Goal: Task Accomplishment & Management: Complete application form

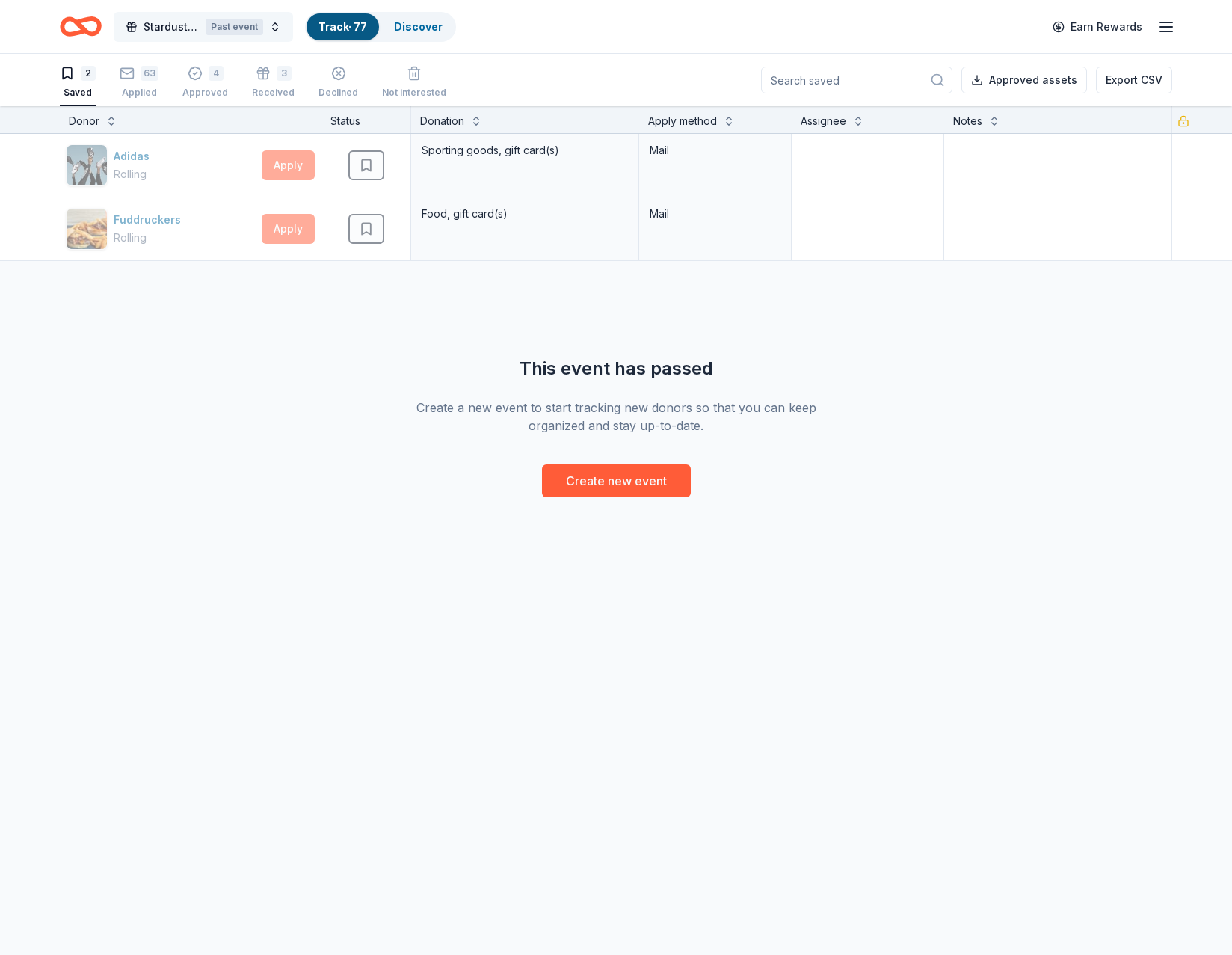
click at [171, 29] on span "Stardust Awards & Gala" at bounding box center [172, 26] width 56 height 18
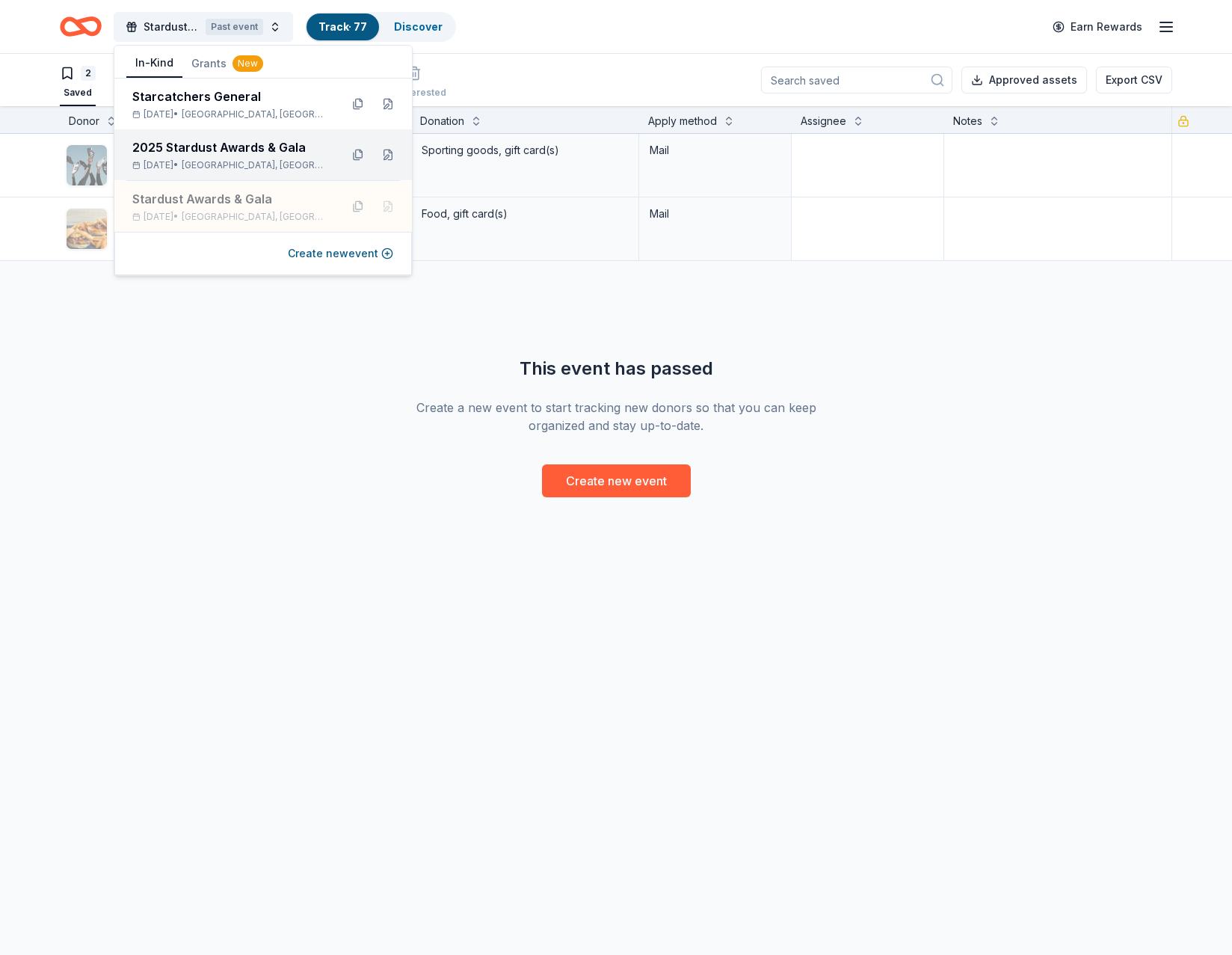
click at [202, 149] on div "2025 Stardust Awards & Gala" at bounding box center [230, 147] width 196 height 18
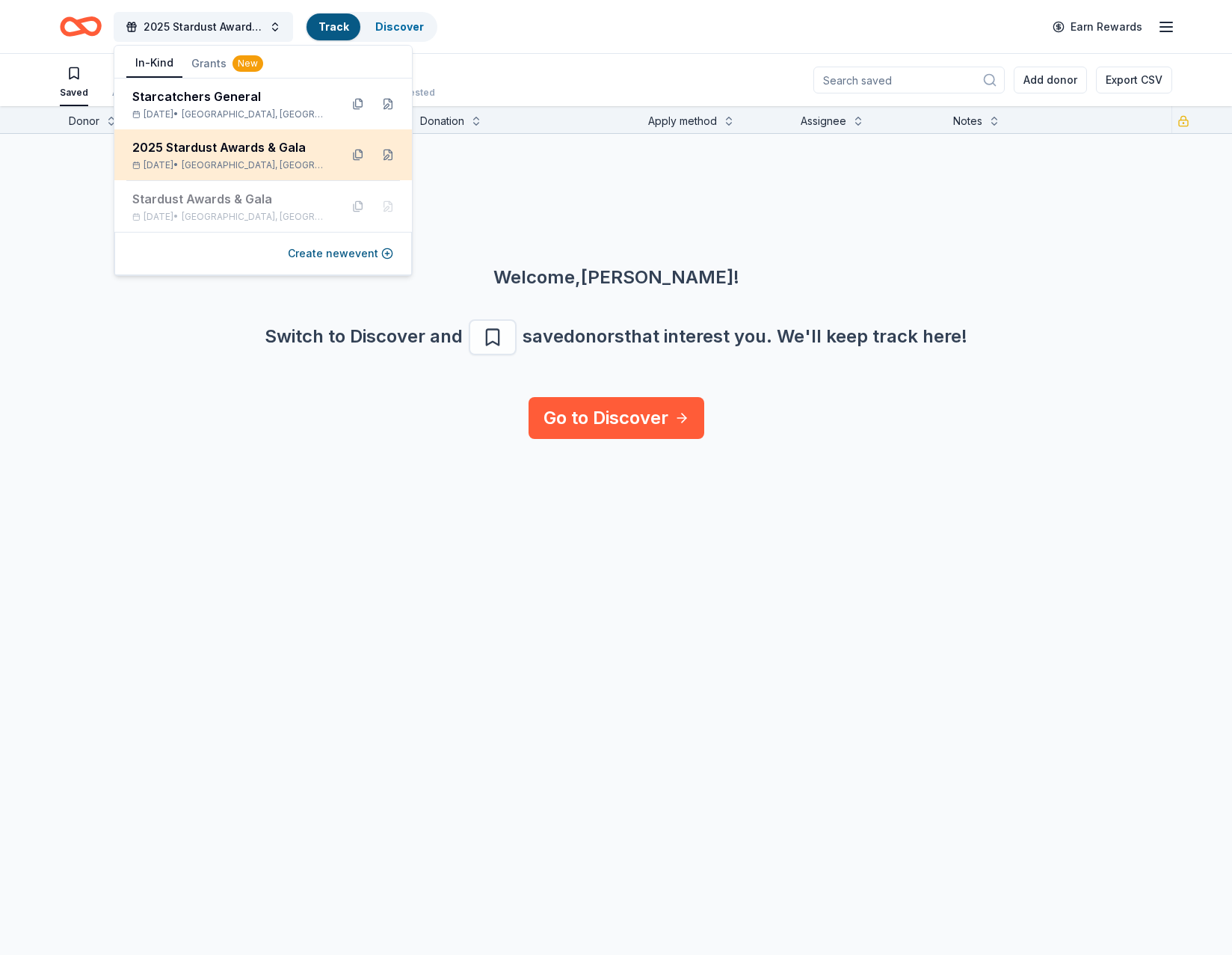
click at [258, 160] on div "[DATE] • [GEOGRAPHIC_DATA], [GEOGRAPHIC_DATA]" at bounding box center [230, 166] width 196 height 12
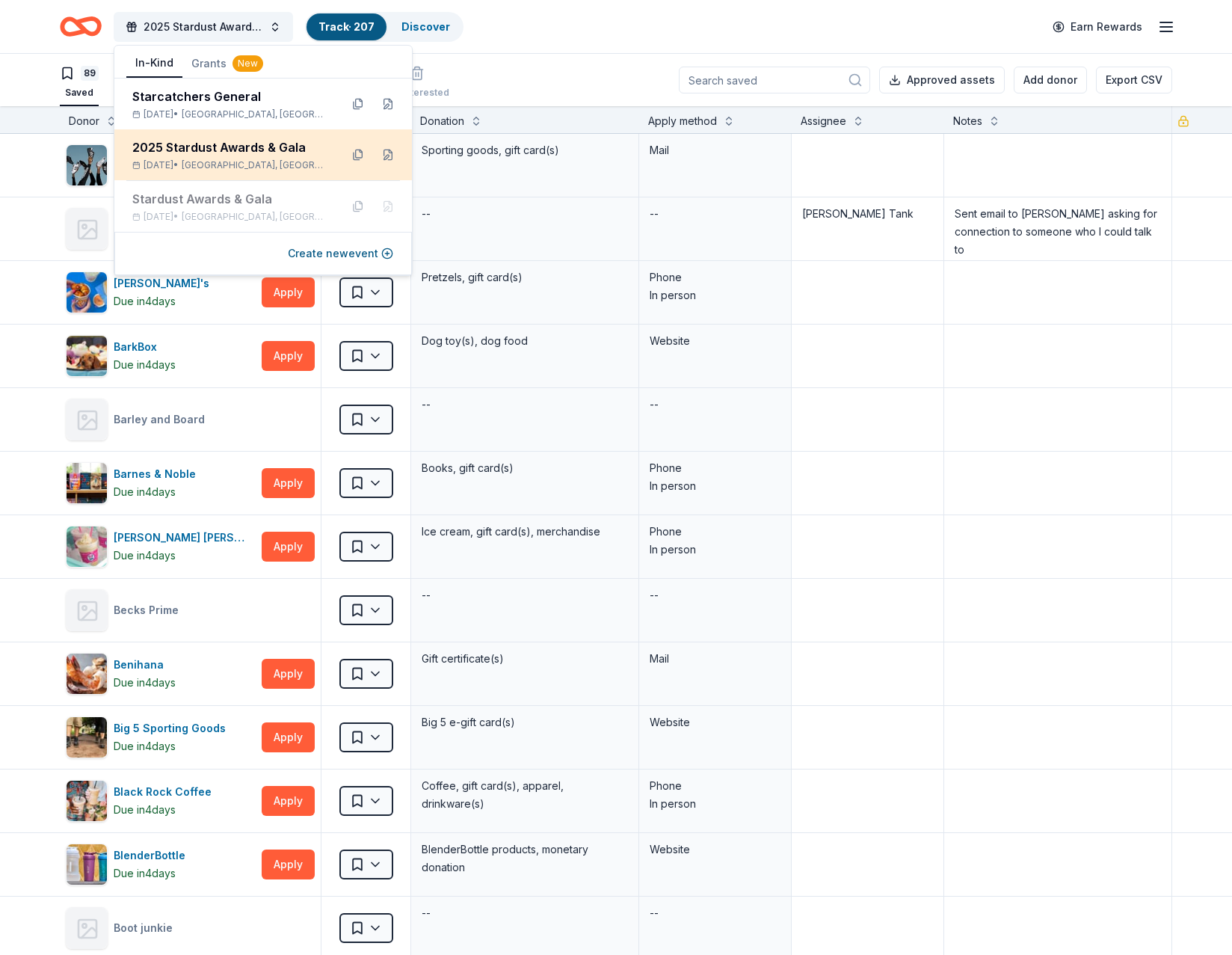
click at [222, 163] on span "[GEOGRAPHIC_DATA], [GEOGRAPHIC_DATA]" at bounding box center [254, 166] width 146 height 12
click at [512, 27] on div "2025 Stardust Awards & Gala Track · 207 Discover Earn Rewards" at bounding box center [616, 26] width 1113 height 35
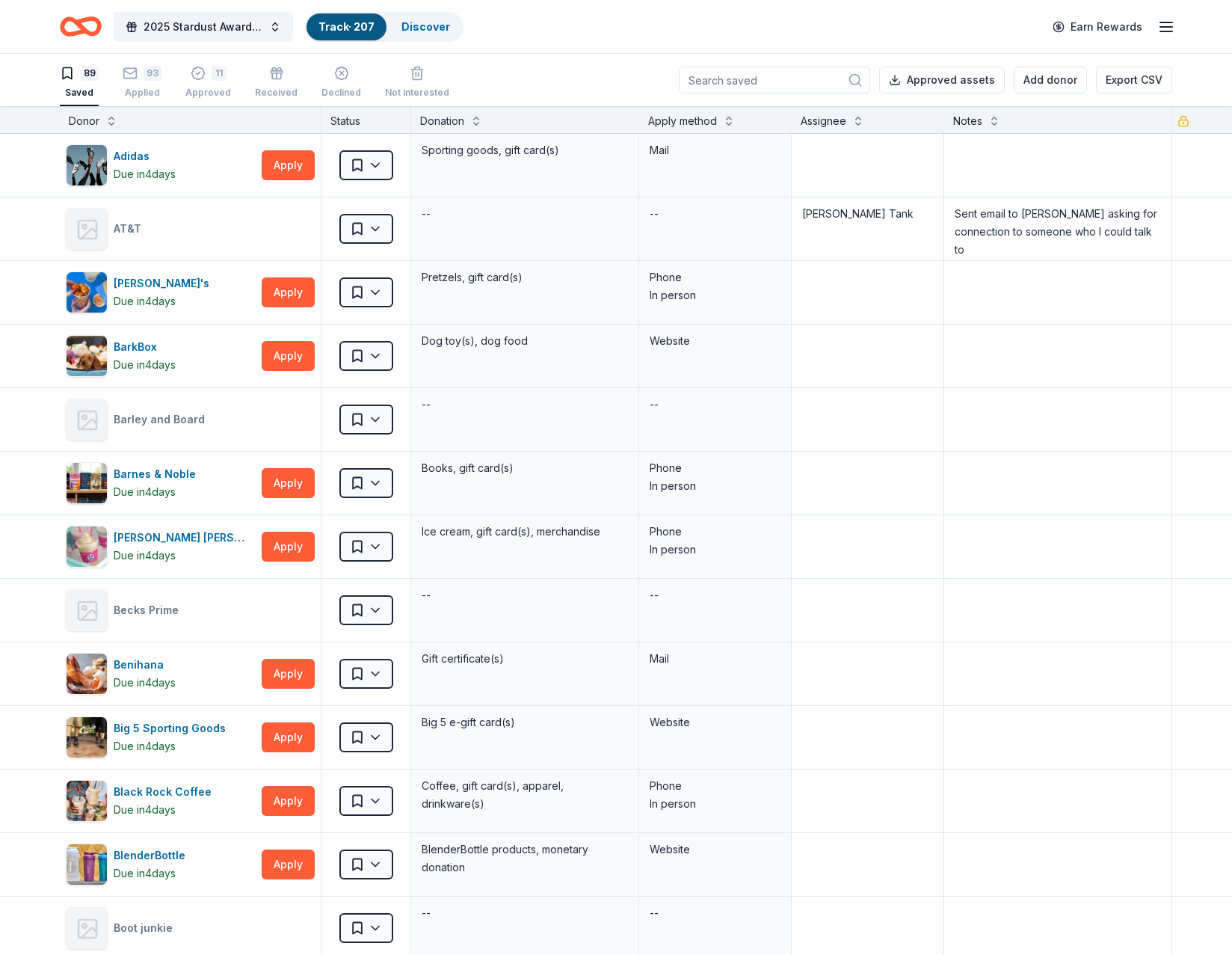
click at [344, 32] on link "Track · 207" at bounding box center [346, 26] width 56 height 13
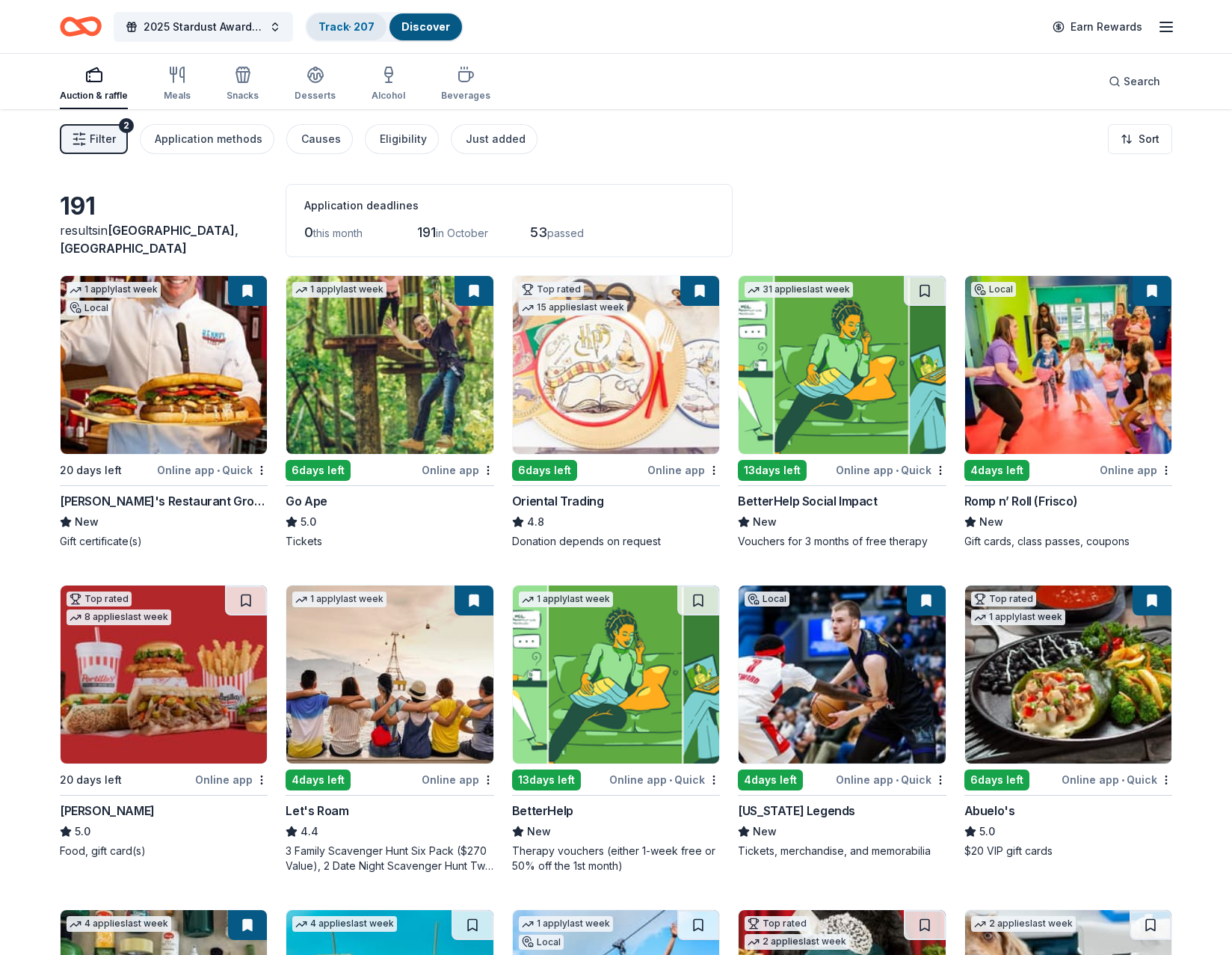
click at [334, 21] on link "Track · 207" at bounding box center [346, 26] width 56 height 13
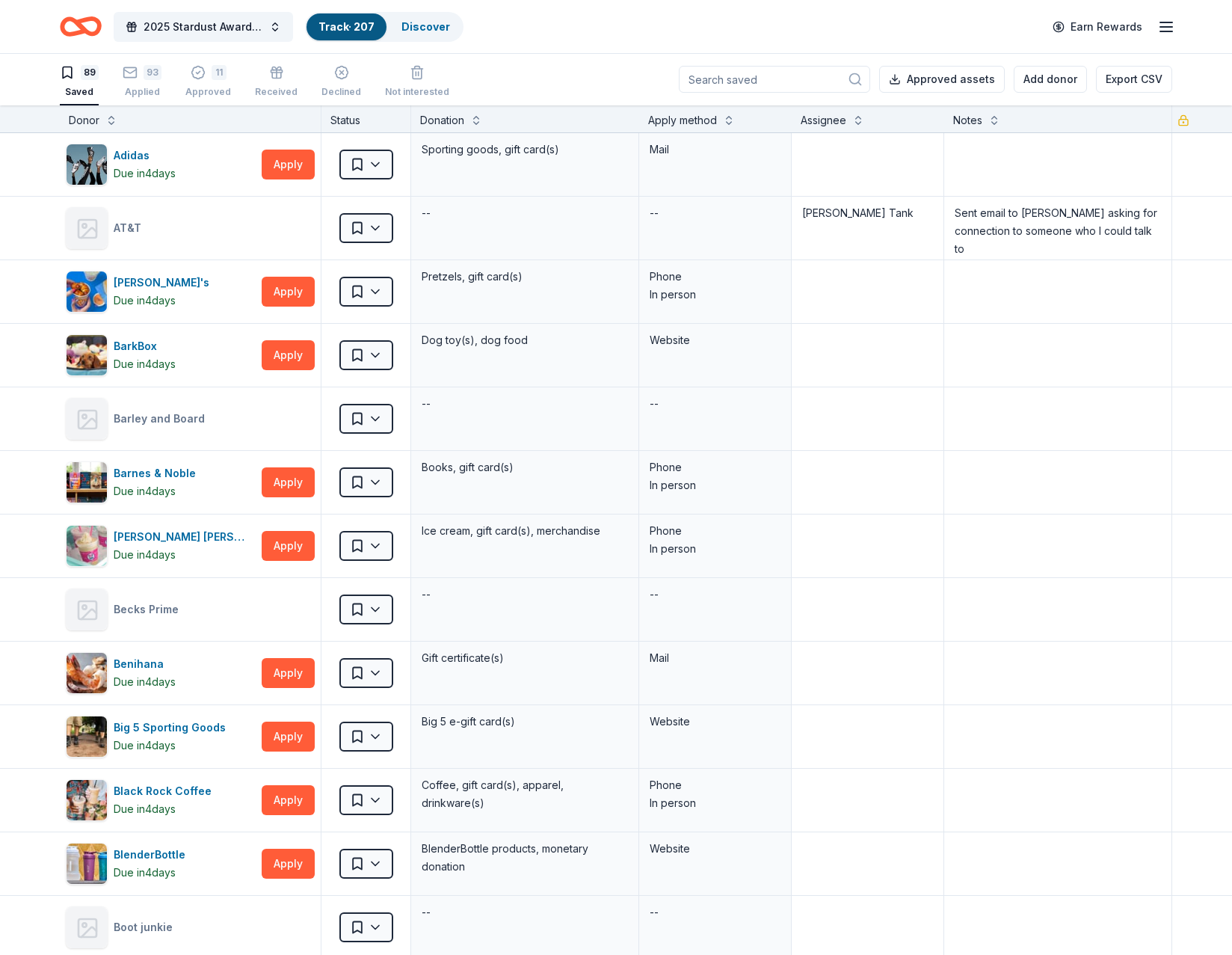
click at [335, 29] on link "Track · 207" at bounding box center [346, 26] width 56 height 13
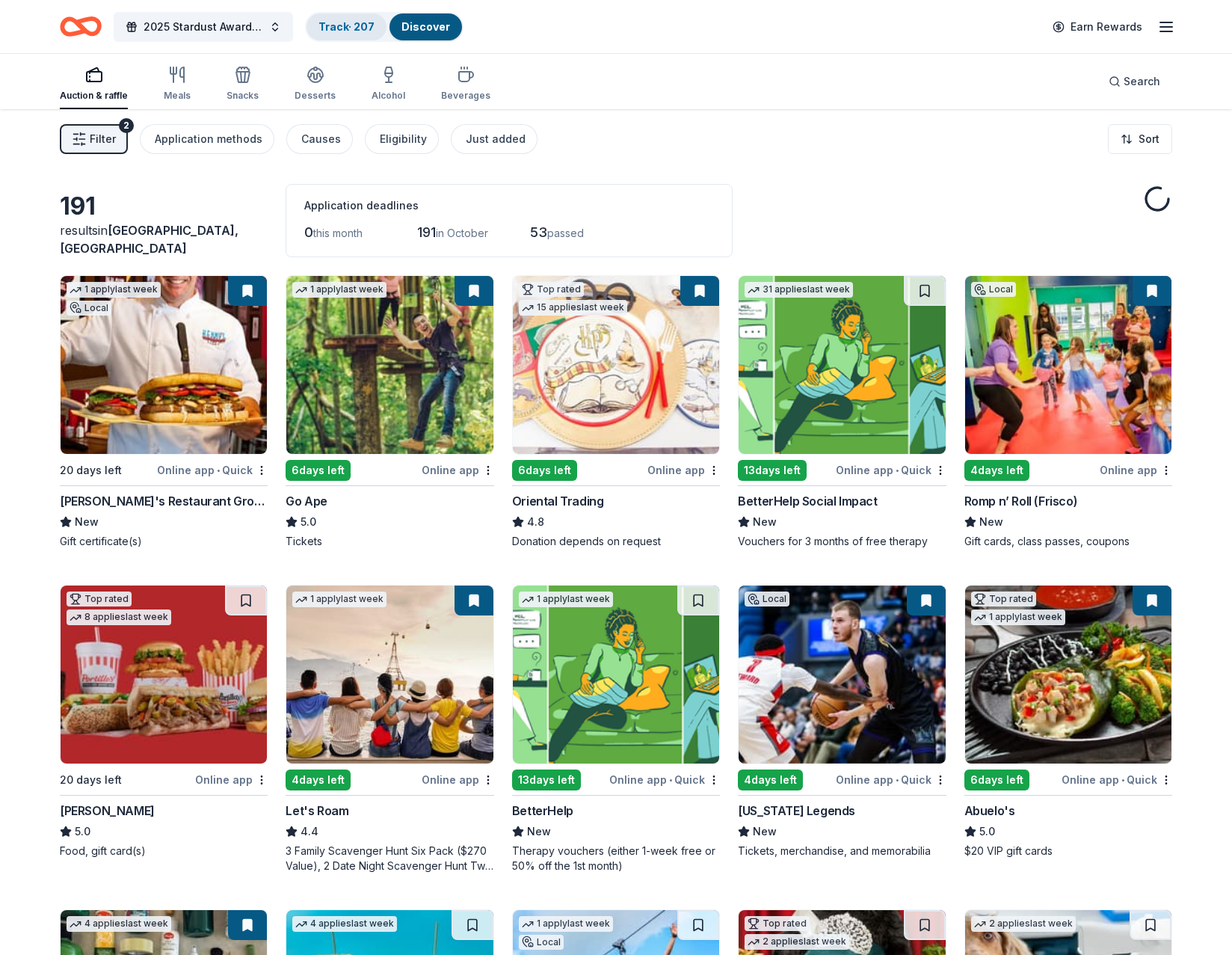
click at [341, 20] on link "Track · 207" at bounding box center [346, 26] width 56 height 13
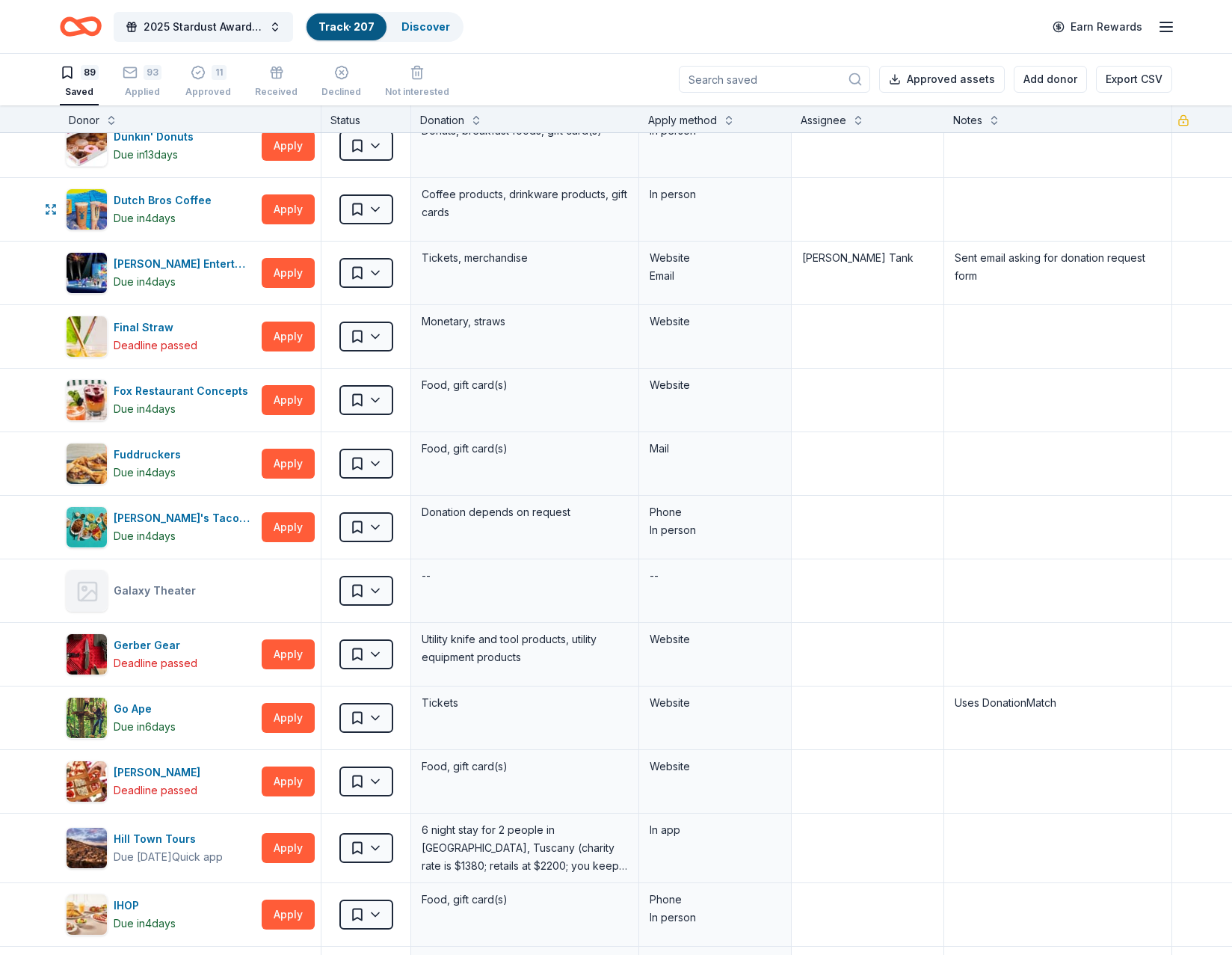
scroll to position [2093, 0]
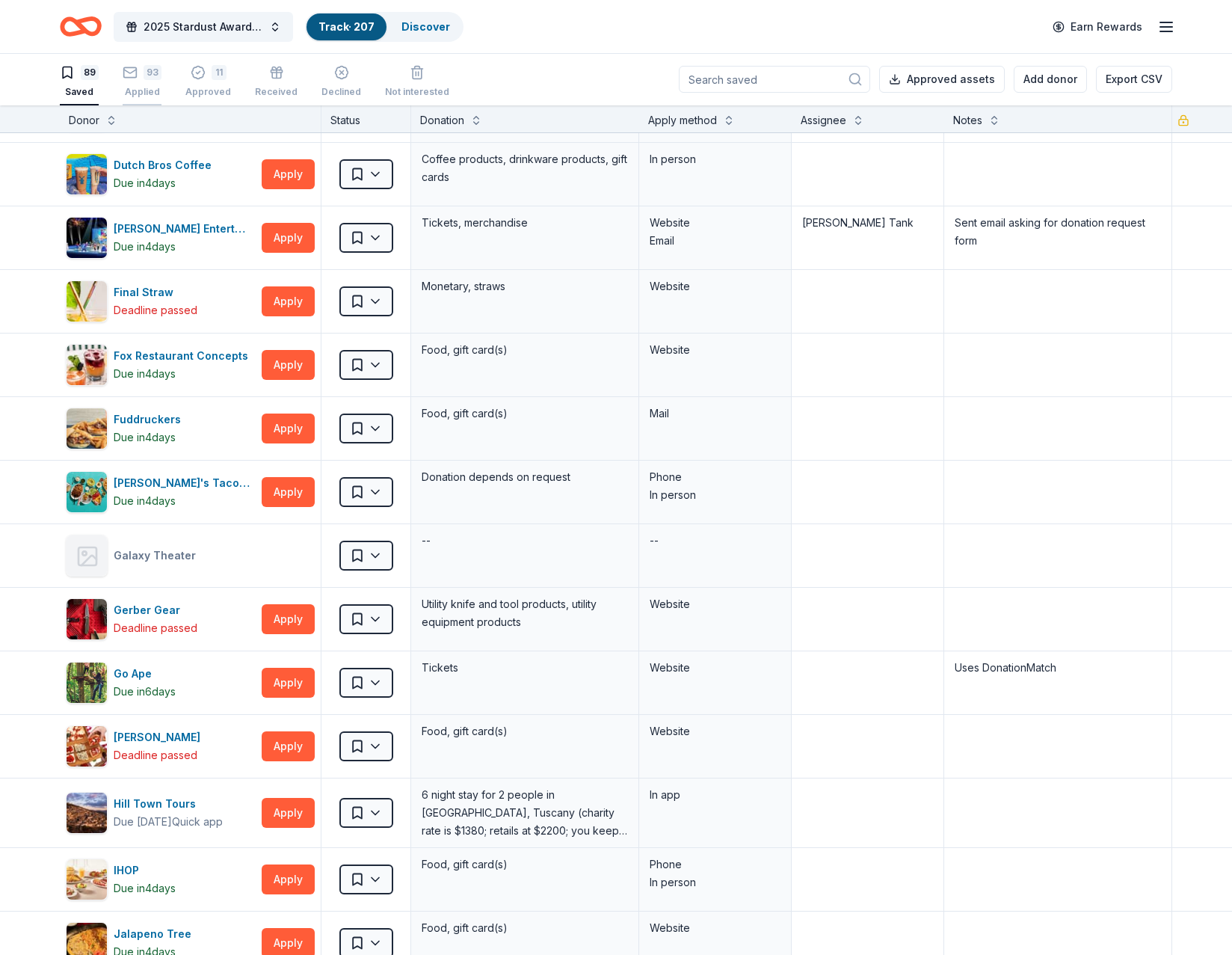
click at [143, 81] on div "93 Applied" at bounding box center [142, 81] width 39 height 33
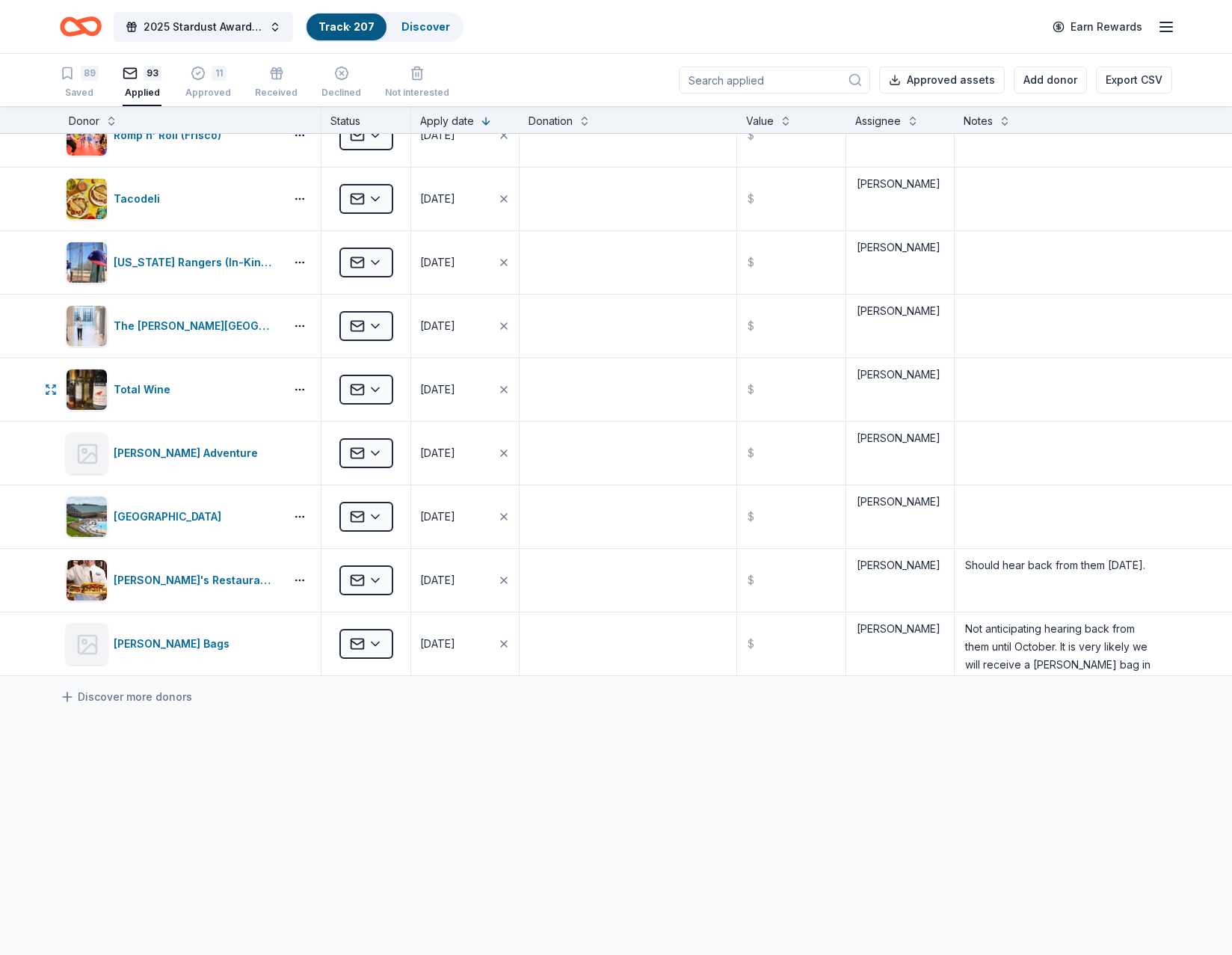
scroll to position [5369, 0]
click at [113, 130] on div "Donor" at bounding box center [190, 119] width 262 height 27
click at [111, 125] on button at bounding box center [111, 119] width 12 height 15
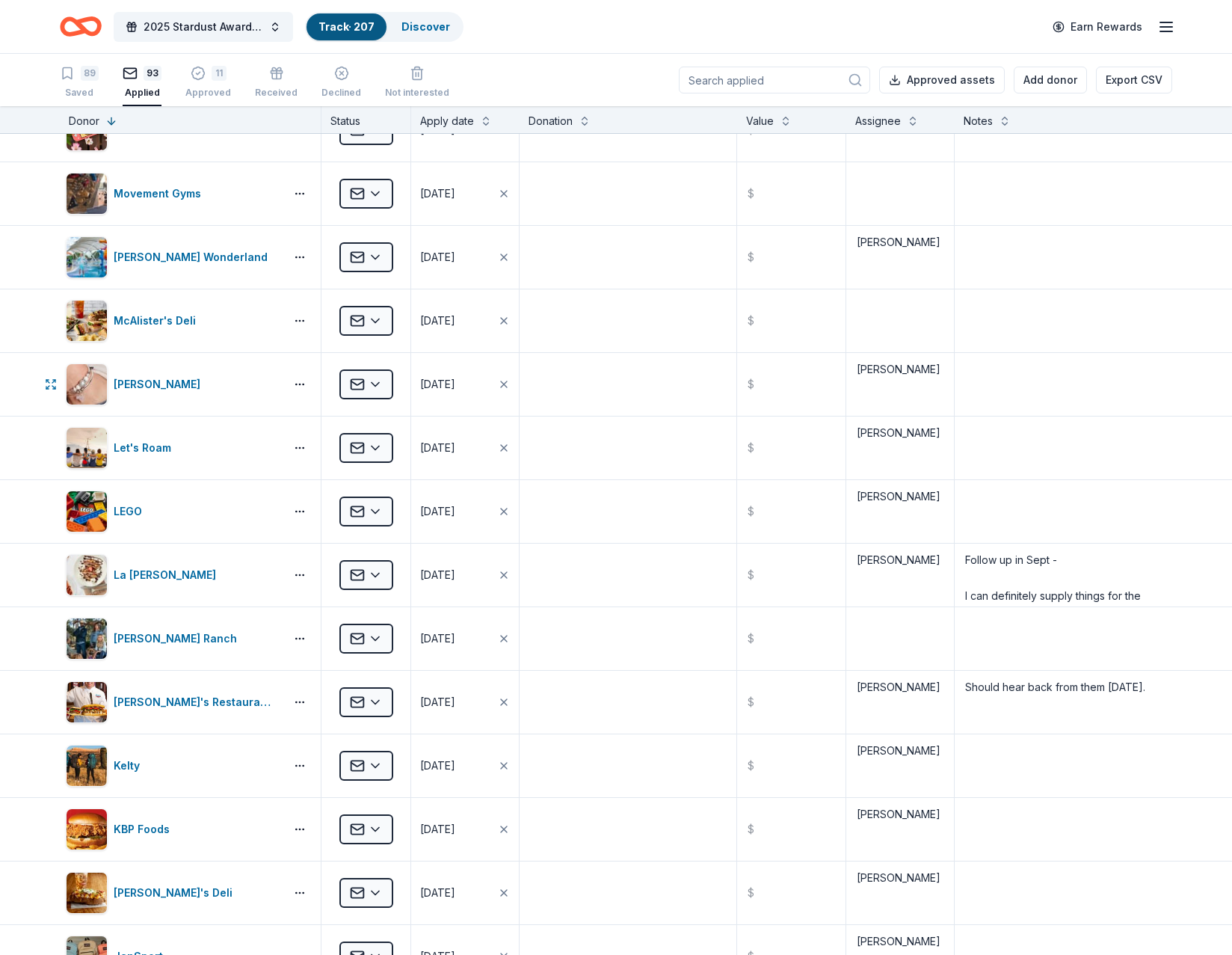
scroll to position [2392, 0]
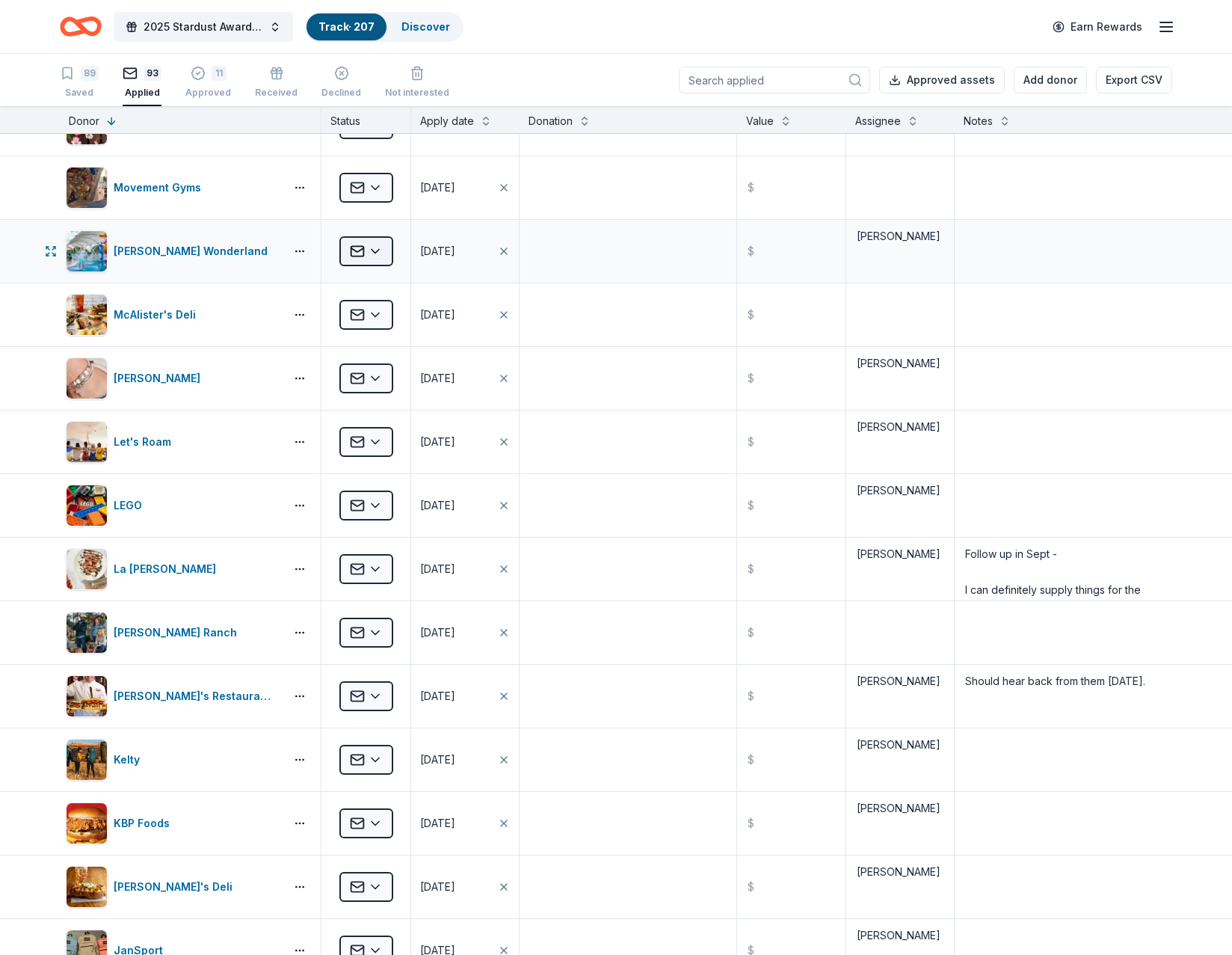
click at [356, 252] on html "2025 Stardust Awards & Gala Track · 207 Discover Earn Rewards 89 Saved 93 Appli…" at bounding box center [616, 478] width 1232 height 955
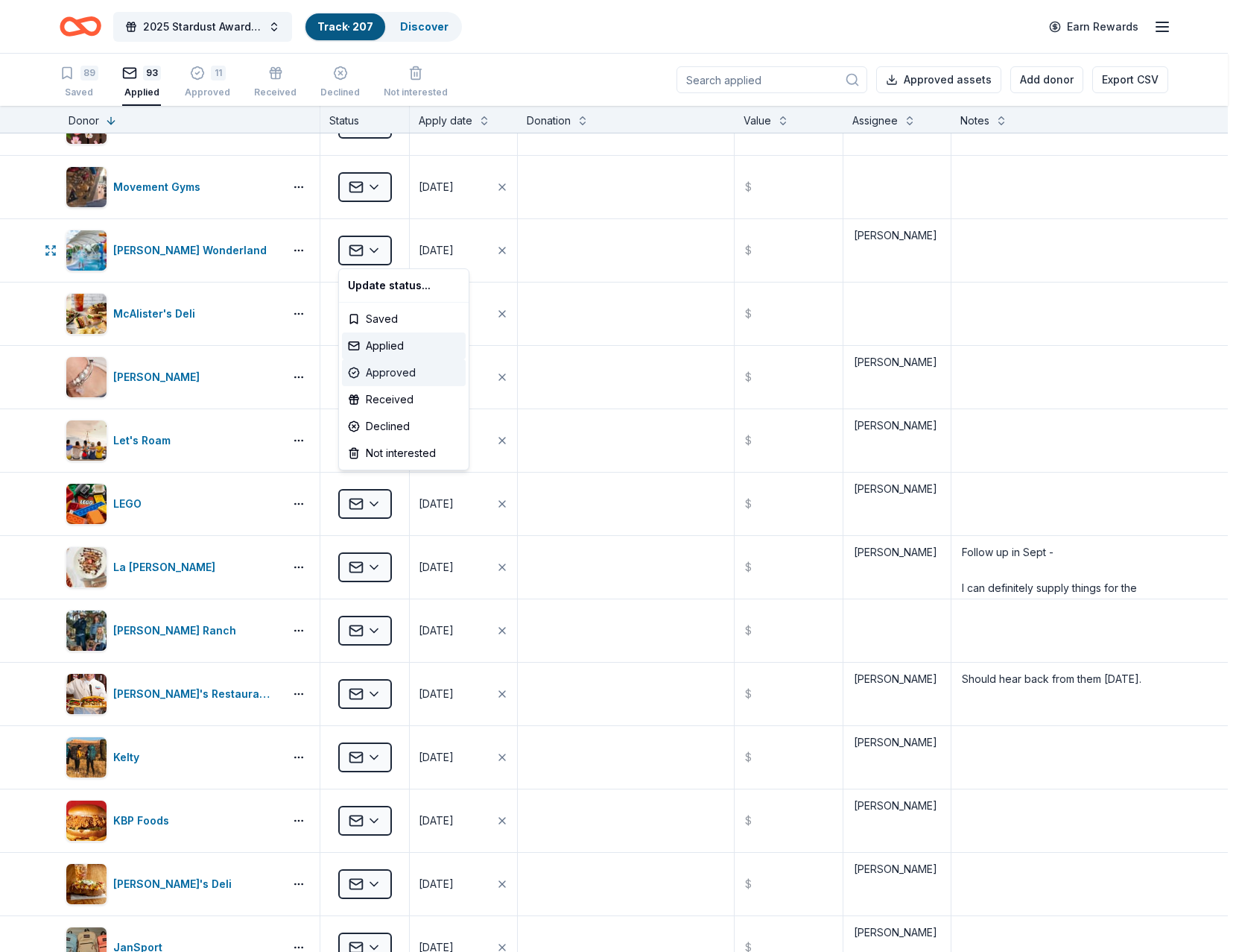
click at [386, 374] on div "Approved" at bounding box center [404, 372] width 124 height 27
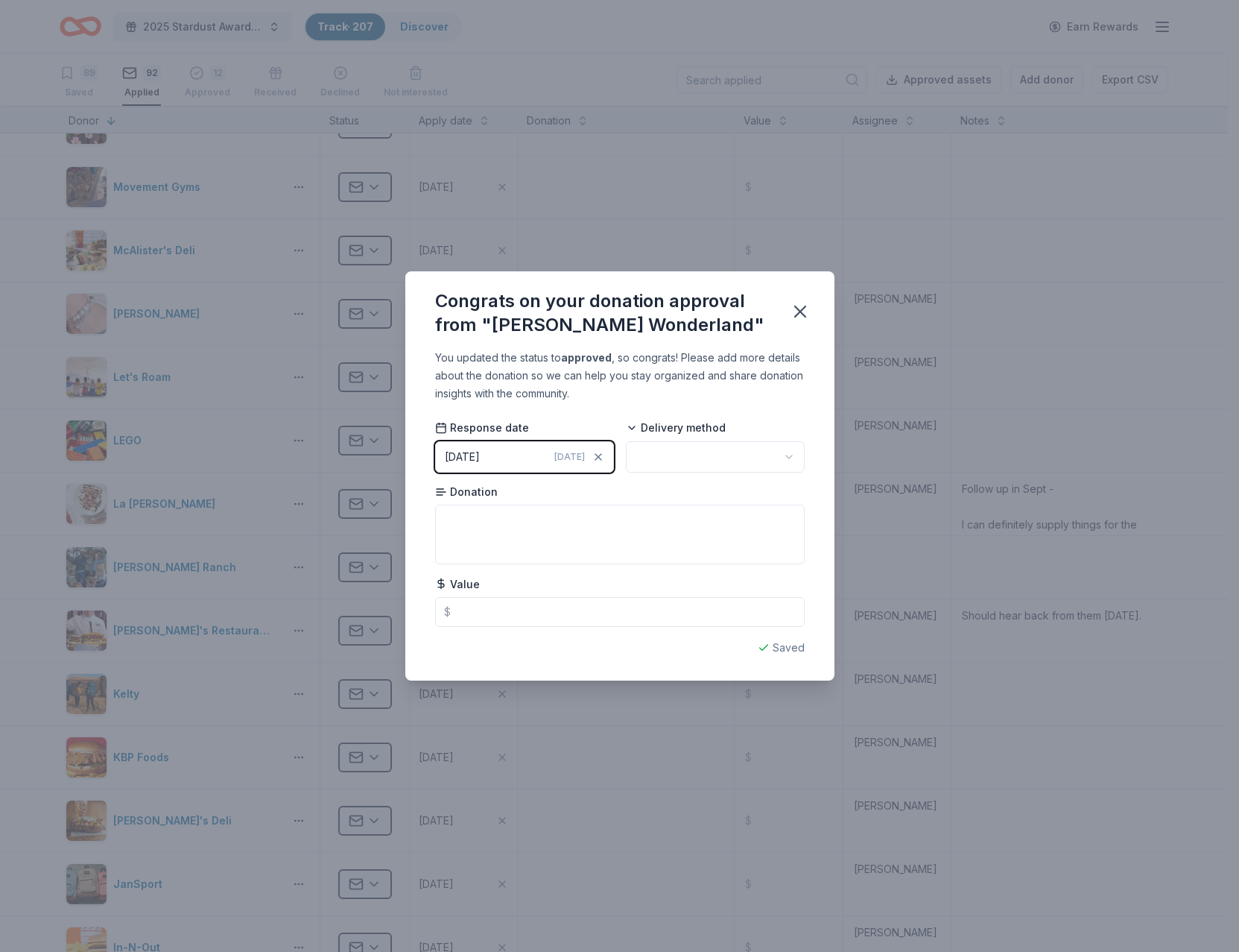
click at [479, 454] on div "09/28/2025" at bounding box center [462, 457] width 35 height 17
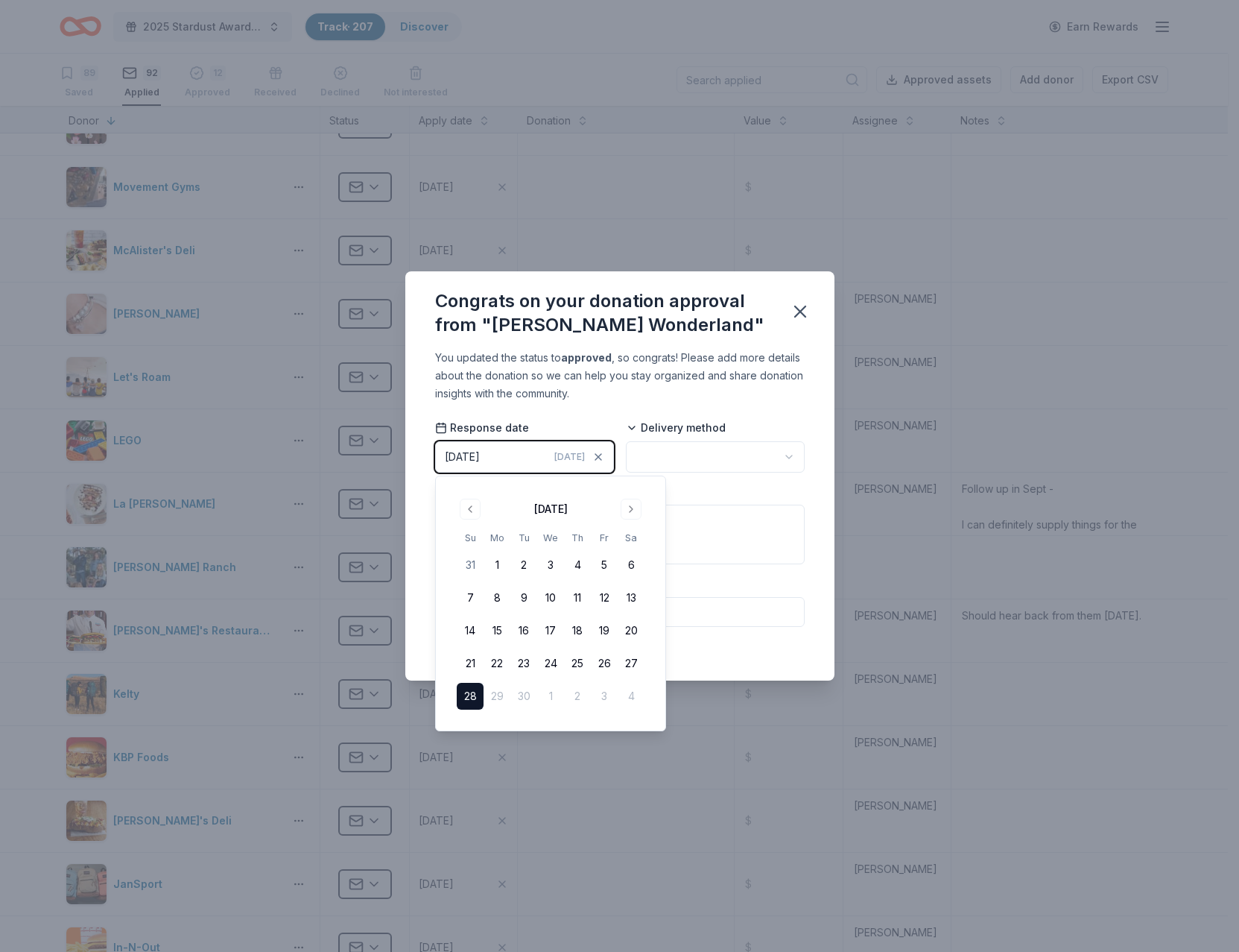
click at [473, 692] on button "28" at bounding box center [470, 696] width 27 height 27
click at [680, 455] on html "2025 Stardust Awards & Gala Track · 207 Discover Earn Rewards 89 Saved 92 Appli…" at bounding box center [619, 476] width 1239 height 952
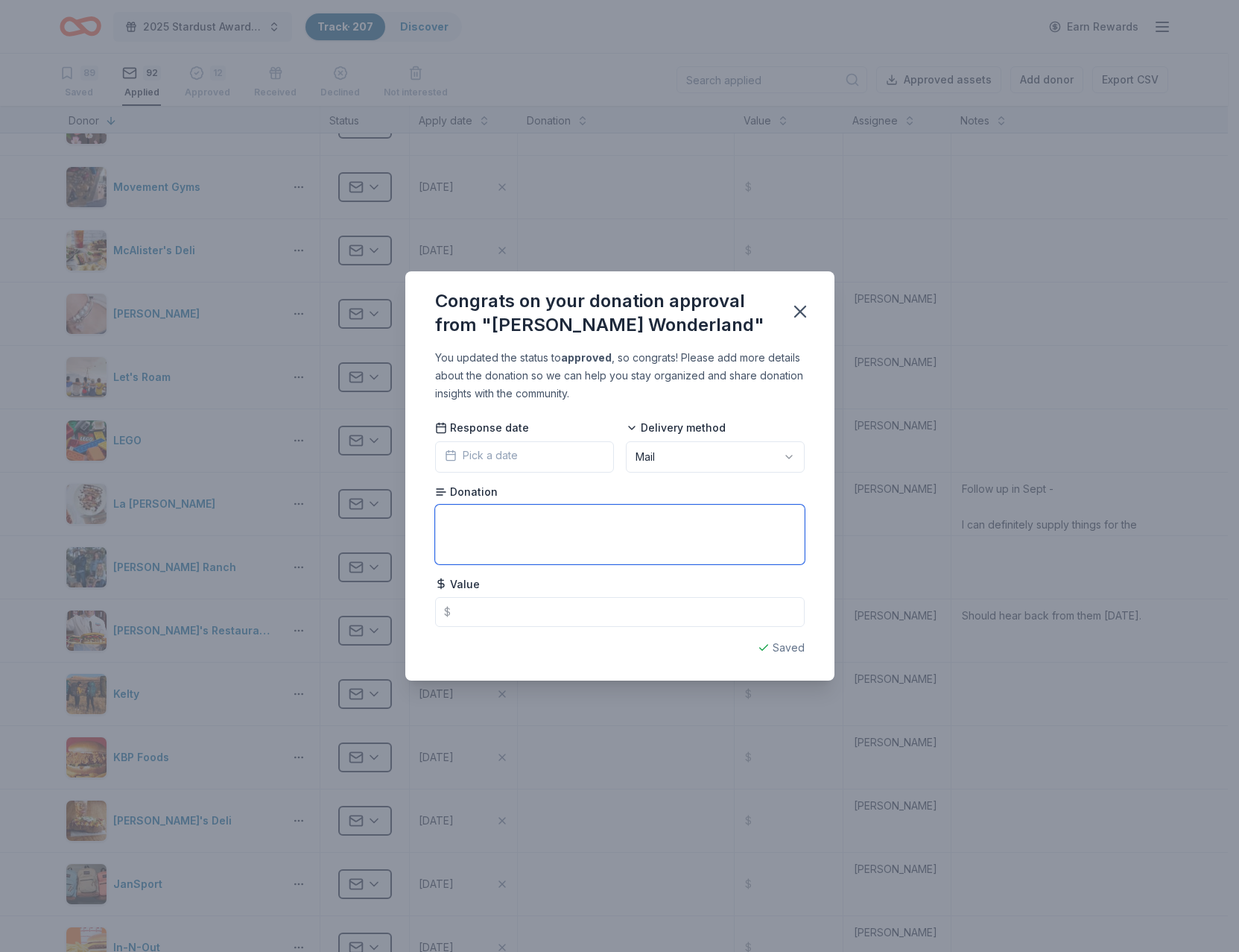
click at [497, 528] on textarea at bounding box center [619, 535] width 369 height 59
click at [487, 454] on span "Pick a date" at bounding box center [481, 455] width 73 height 17
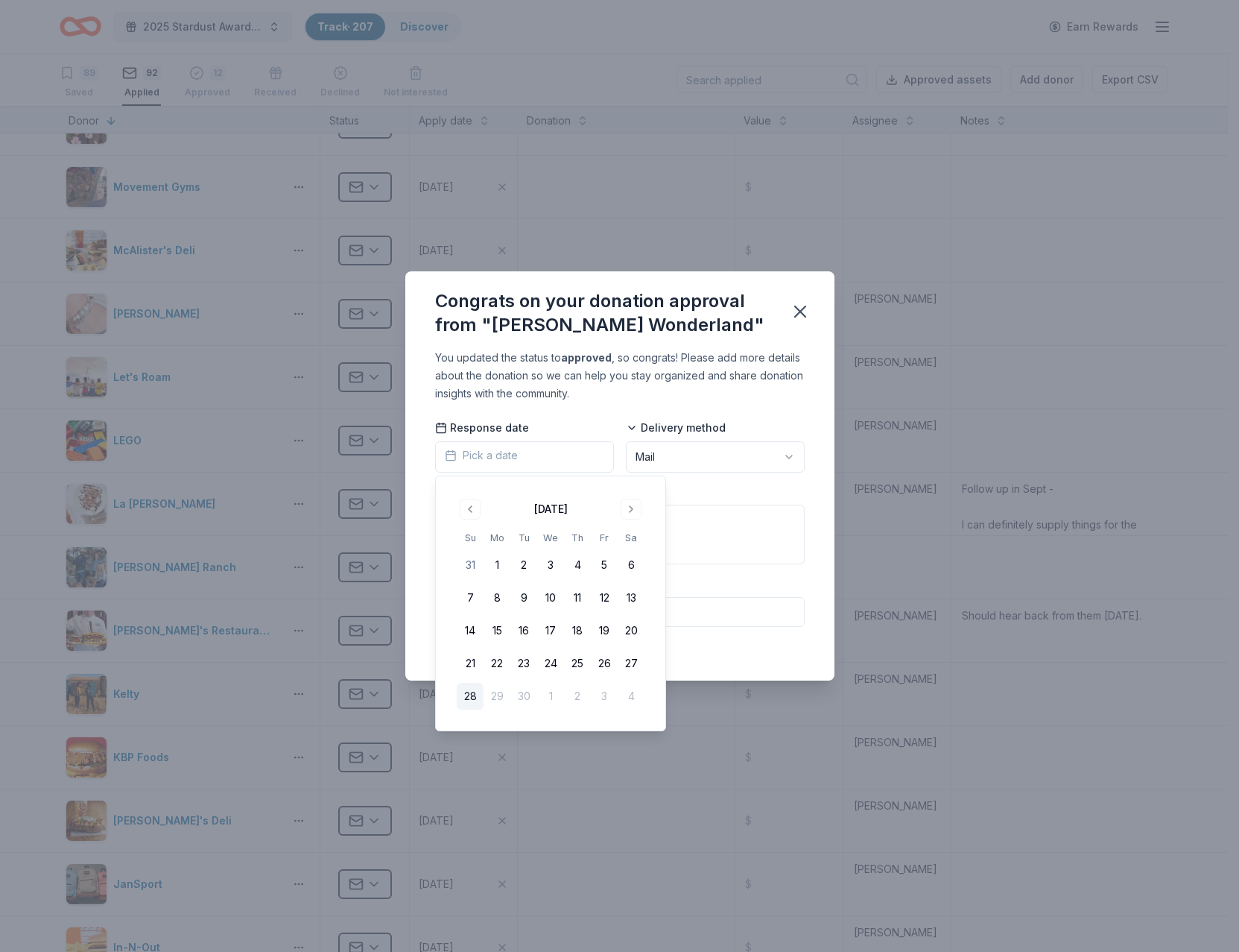
click at [472, 693] on button "28" at bounding box center [470, 696] width 27 height 27
click at [737, 552] on textarea at bounding box center [619, 535] width 369 height 59
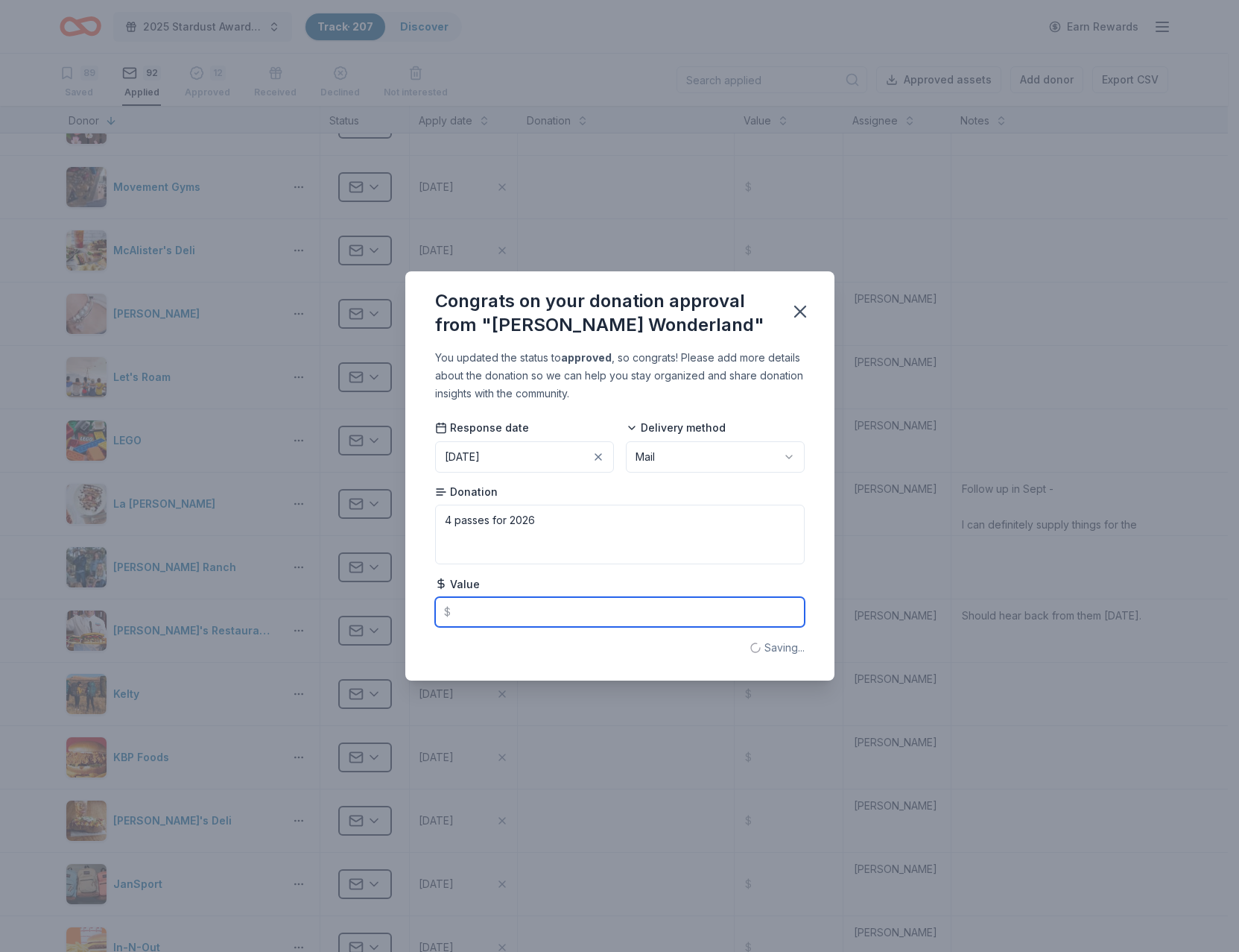
click at [468, 614] on input "text" at bounding box center [619, 611] width 369 height 30
type textarea "4 passes for 2026 season"
type input "68.00"
click at [801, 314] on icon "button" at bounding box center [800, 312] width 21 height 21
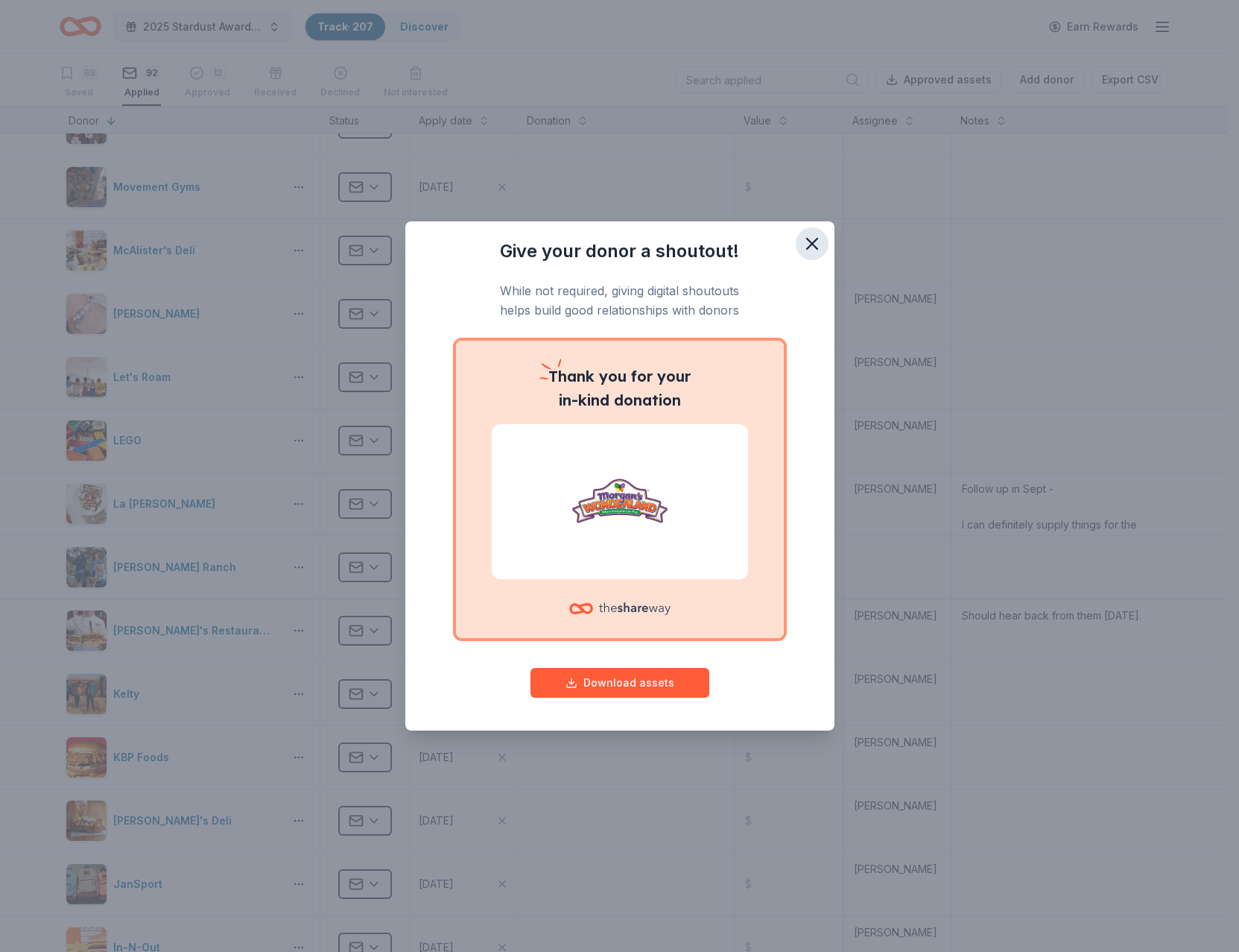
click at [811, 248] on icon "button" at bounding box center [812, 244] width 21 height 21
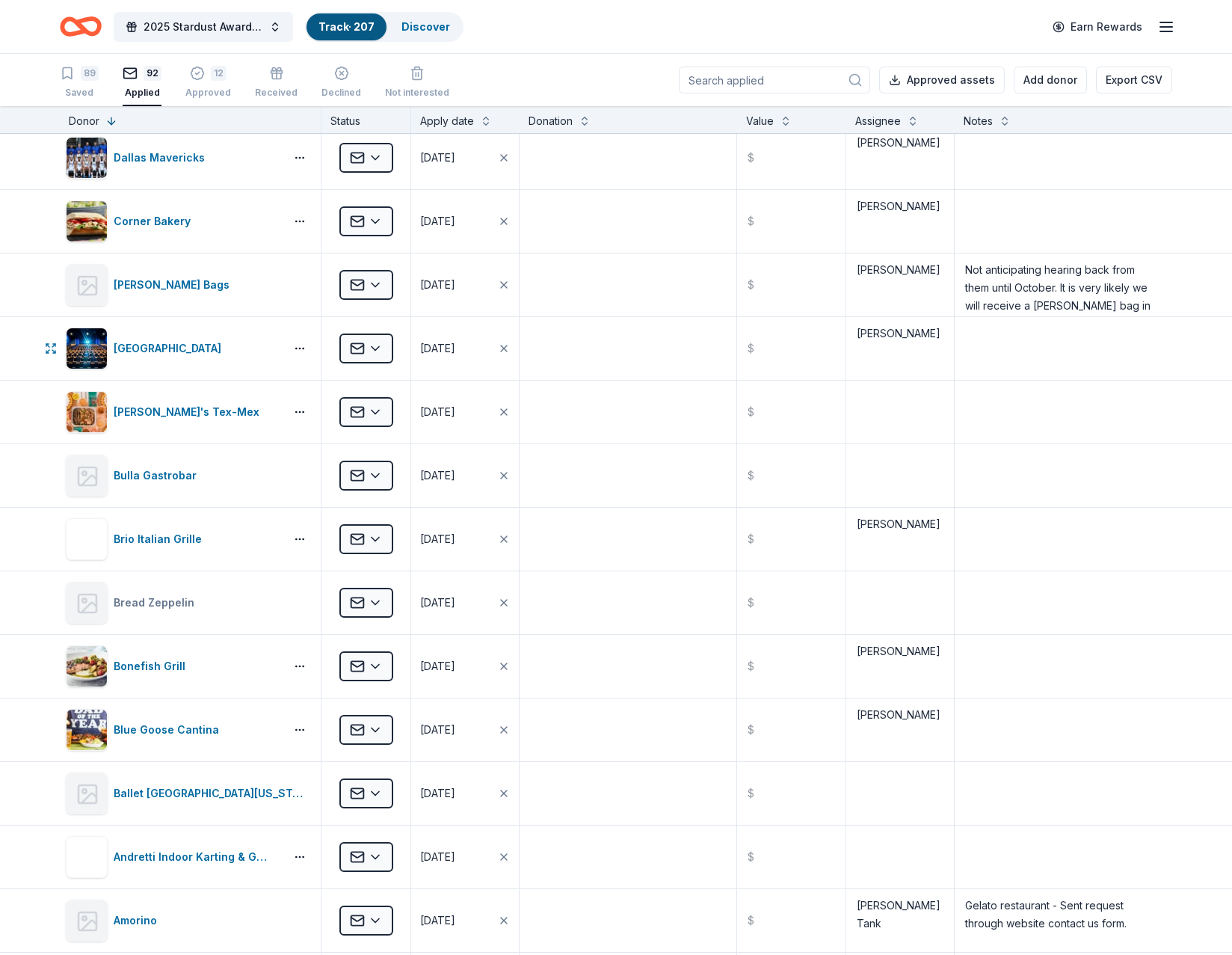
scroll to position [4785, 0]
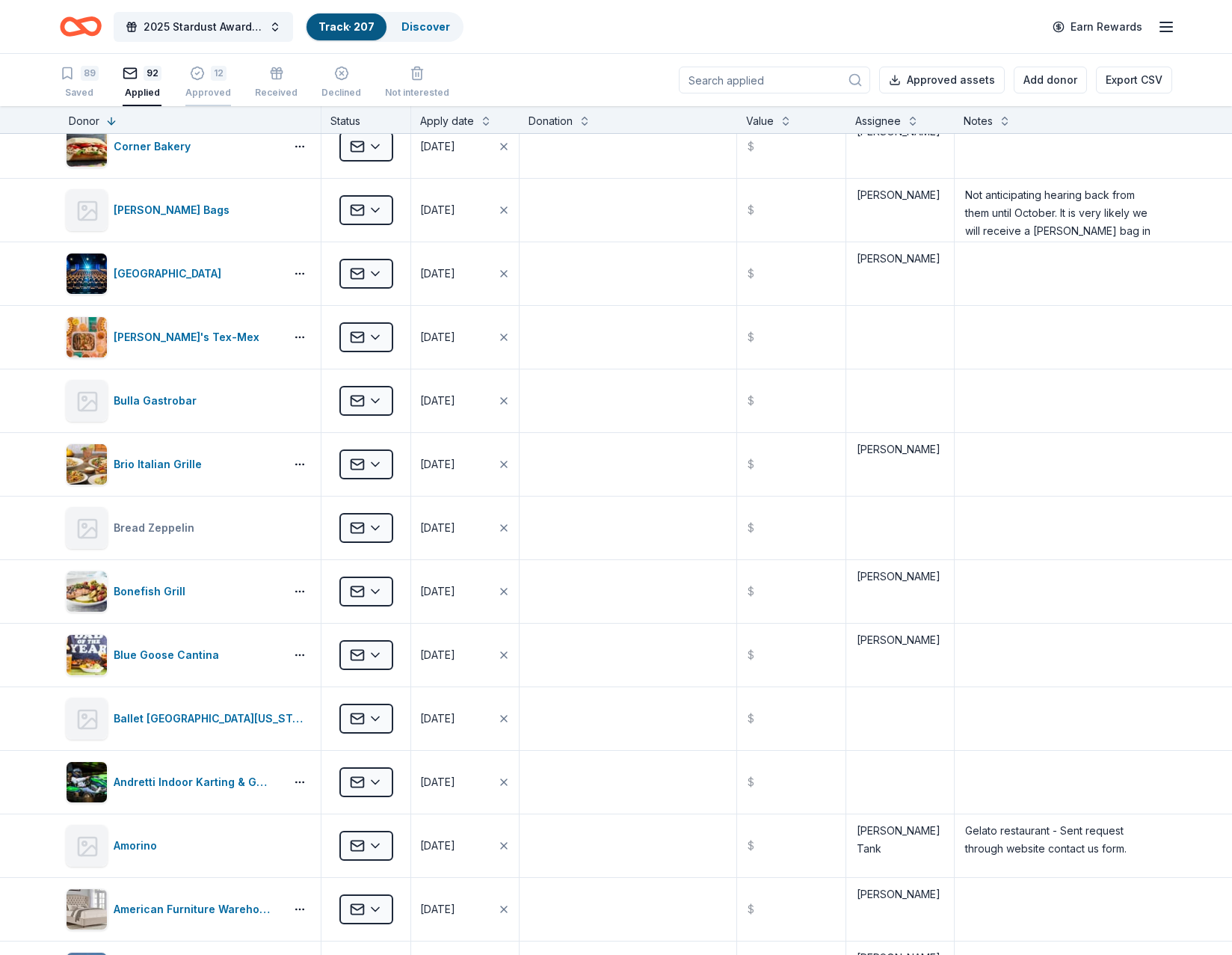
click at [196, 74] on icon "button" at bounding box center [197, 66] width 15 height 15
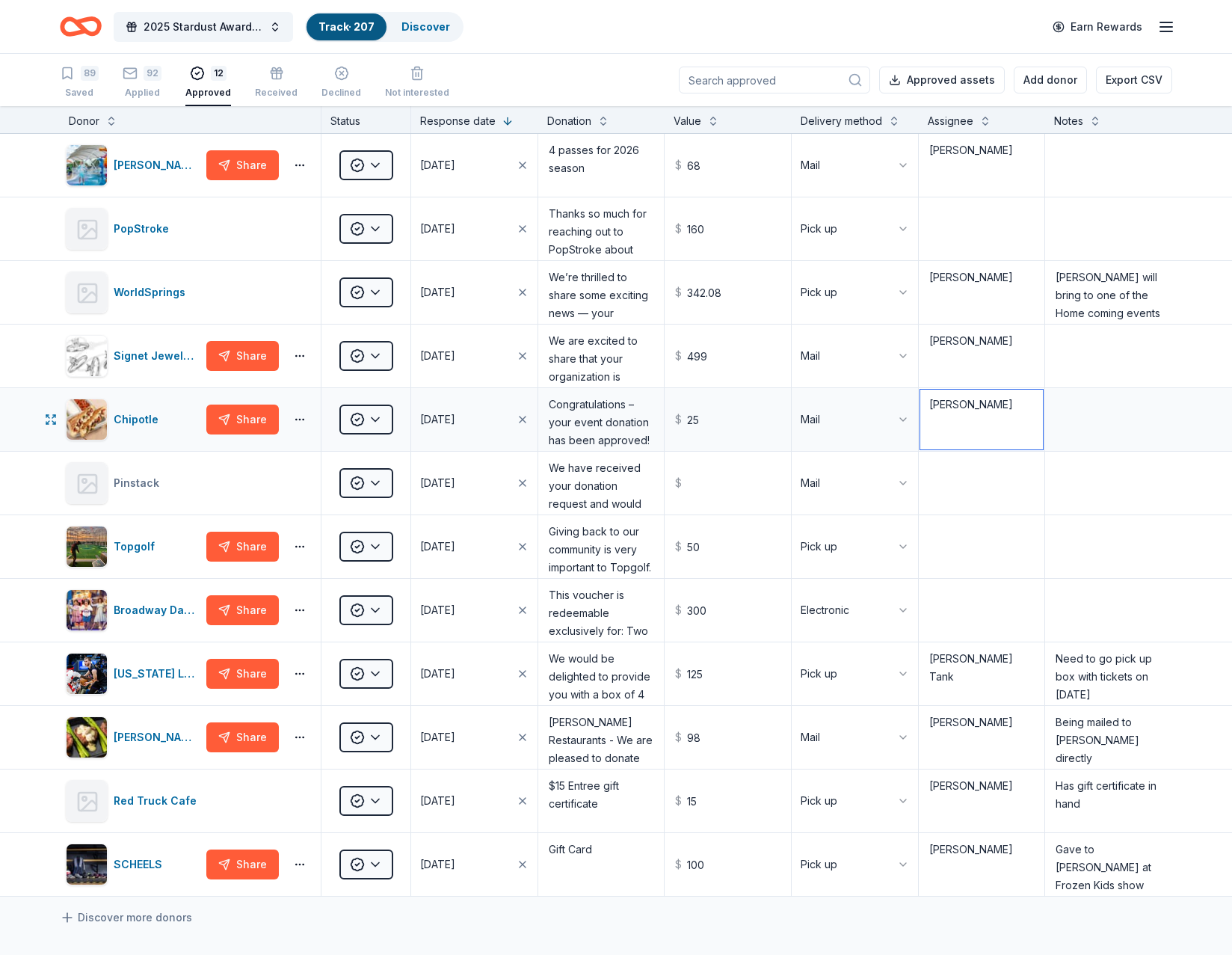
click at [947, 423] on textarea "Debbi" at bounding box center [981, 420] width 124 height 60
click at [1089, 410] on textarea at bounding box center [1108, 420] width 124 height 60
type textarea "Alex received at NTPA office"
click at [1070, 177] on textarea at bounding box center [1108, 165] width 124 height 60
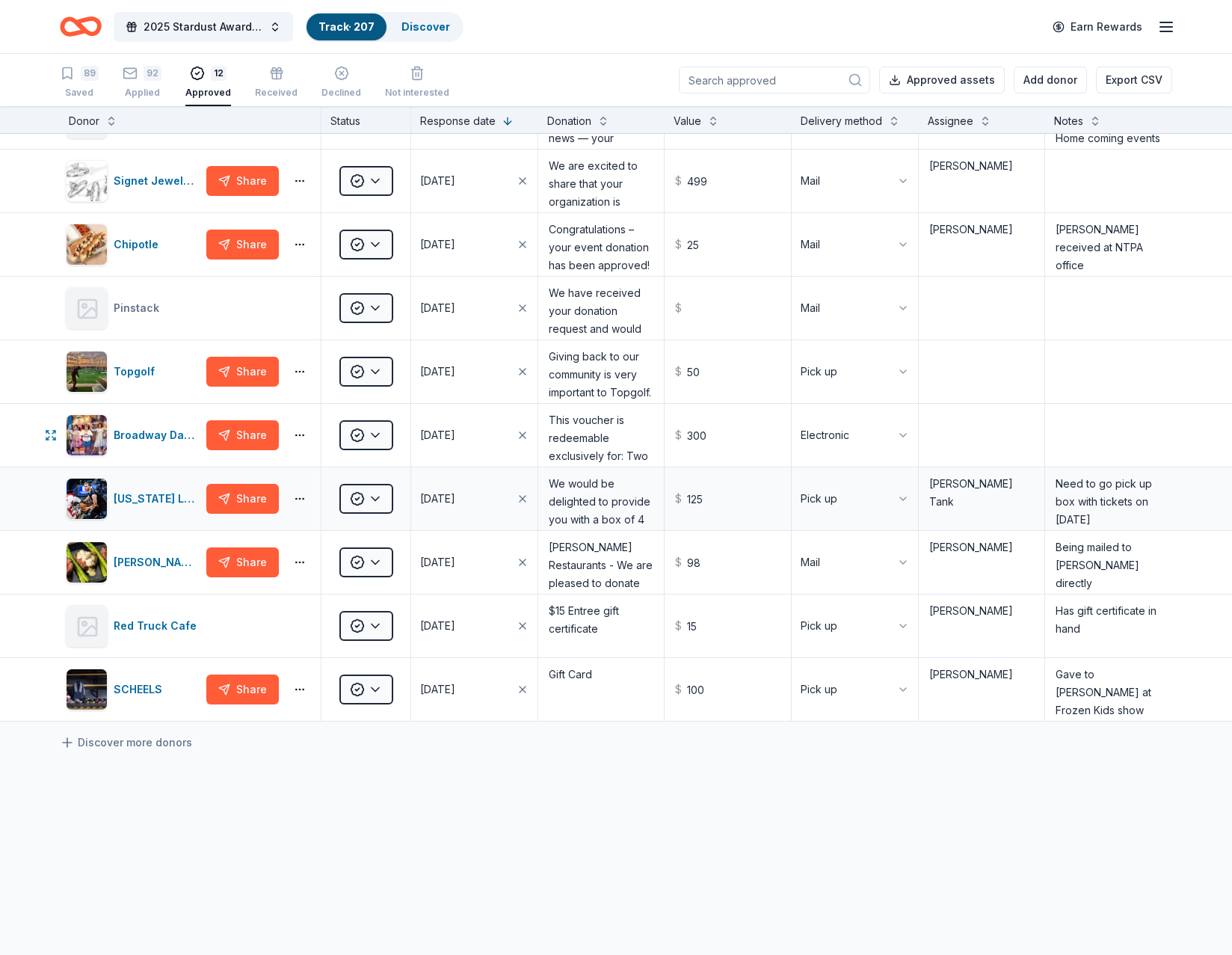
scroll to position [224, 0]
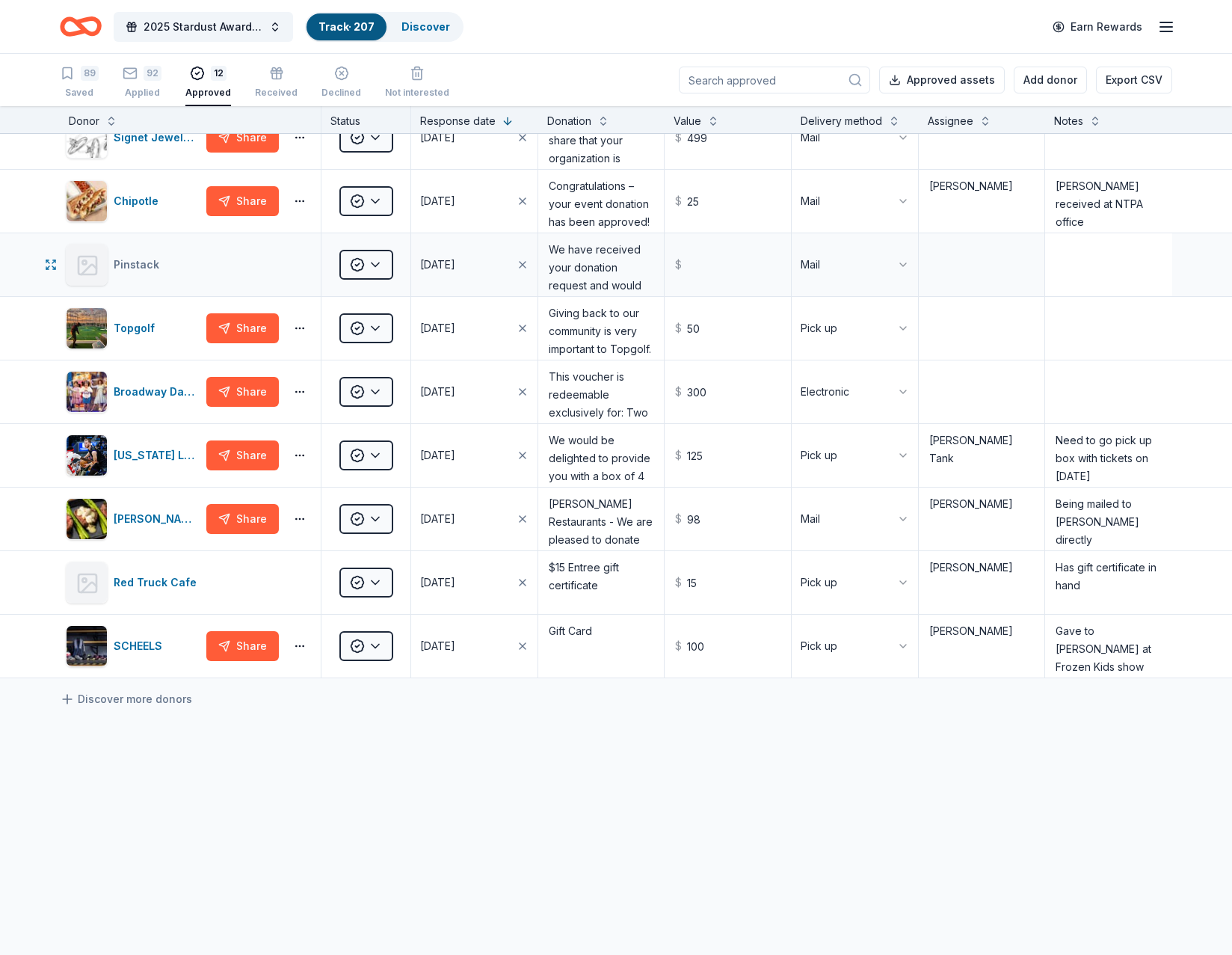
type textarea "Alex received at NTPA office"
click at [1085, 272] on textarea at bounding box center [1108, 265] width 124 height 60
type textarea "Debbi has postcard"
click at [1051, 295] on div "Debbi has postcard" at bounding box center [1108, 265] width 127 height 63
click at [1088, 407] on textarea at bounding box center [1108, 392] width 124 height 60
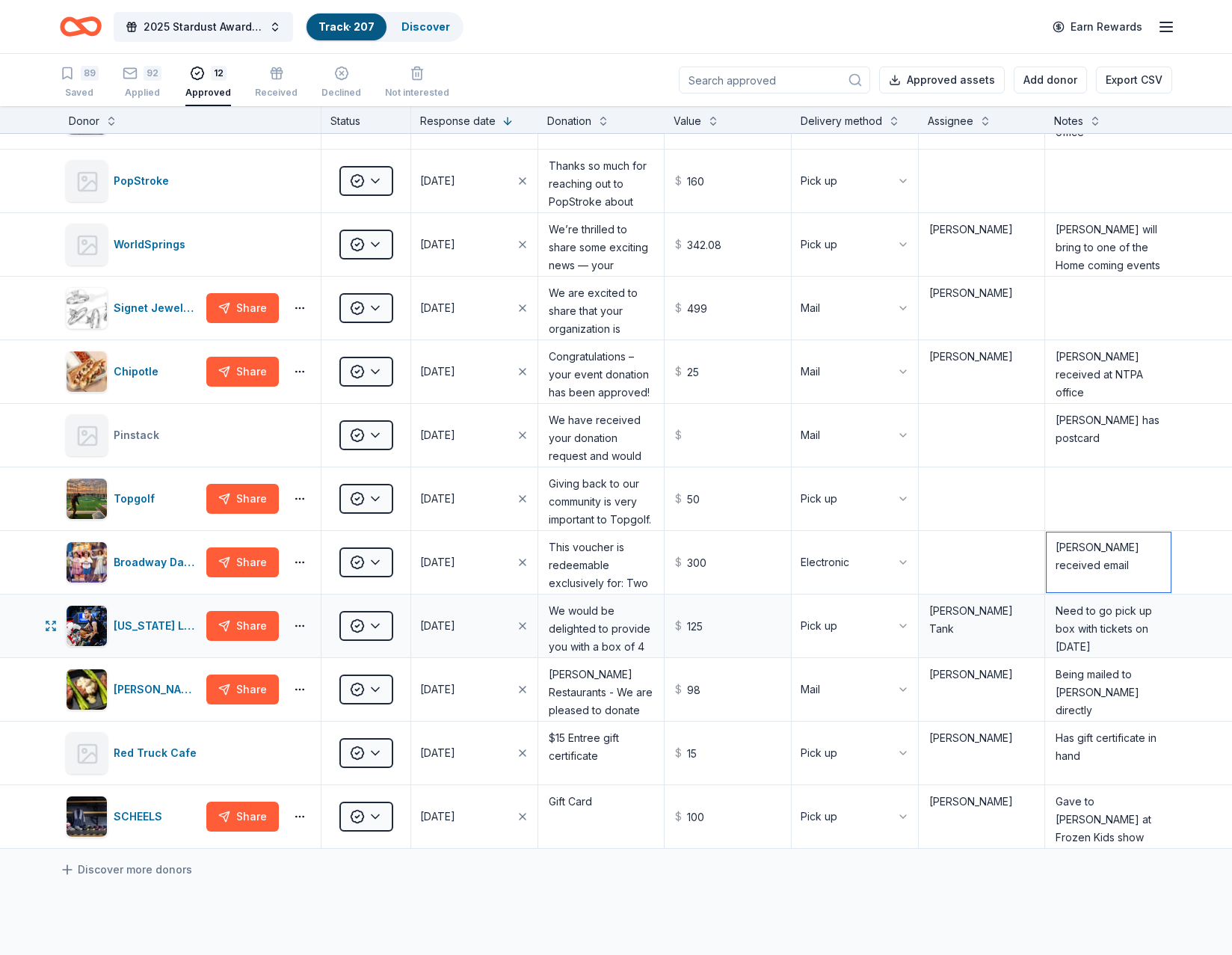
scroll to position [0, 0]
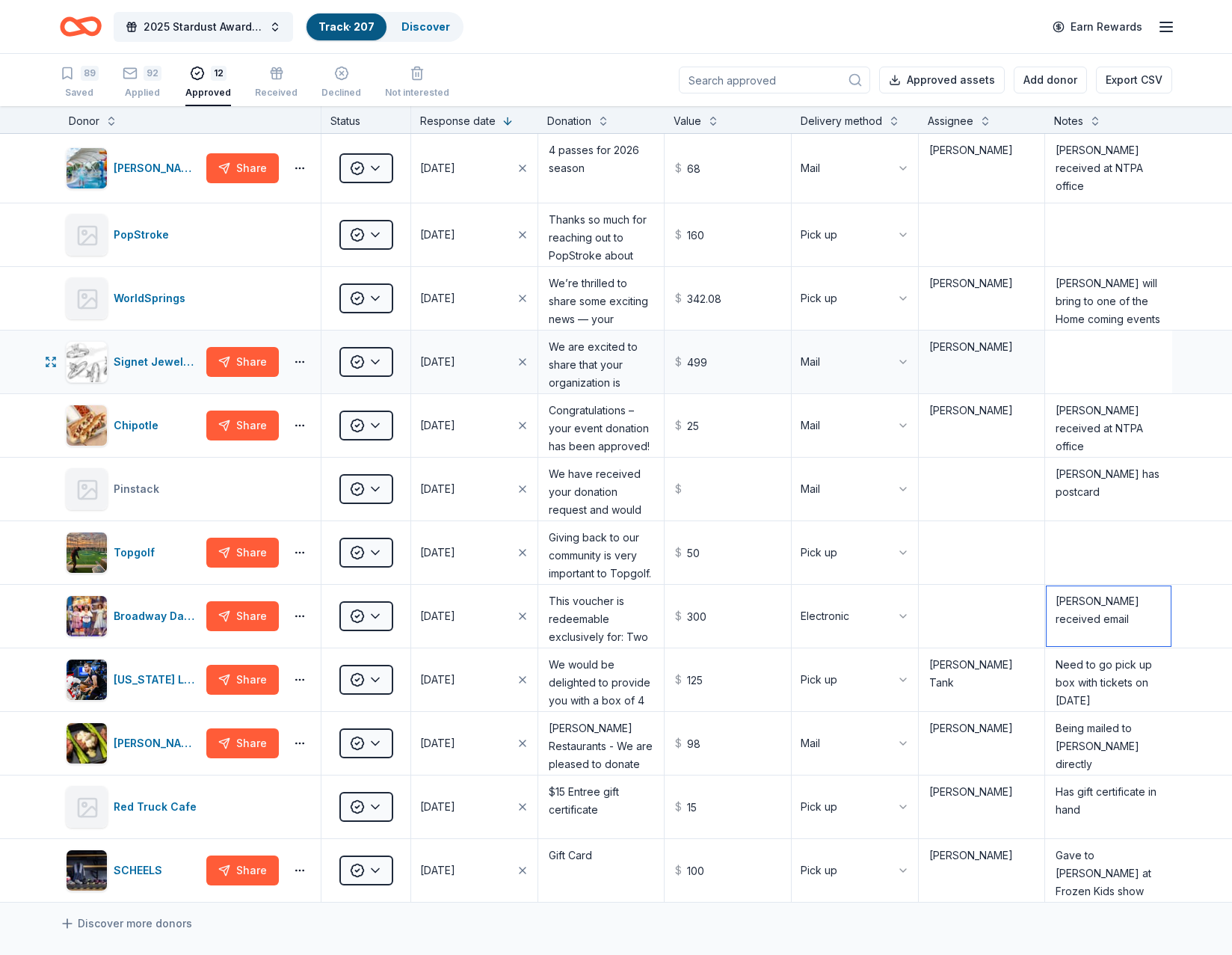
type textarea "Debbi received email"
click at [1082, 365] on textarea at bounding box center [1108, 362] width 124 height 60
type textarea "Debbi received email, should arrived by mail by Oct 1"
click at [1120, 315] on textarea "Kerri will bring to one of the Home coming events" at bounding box center [1108, 298] width 124 height 60
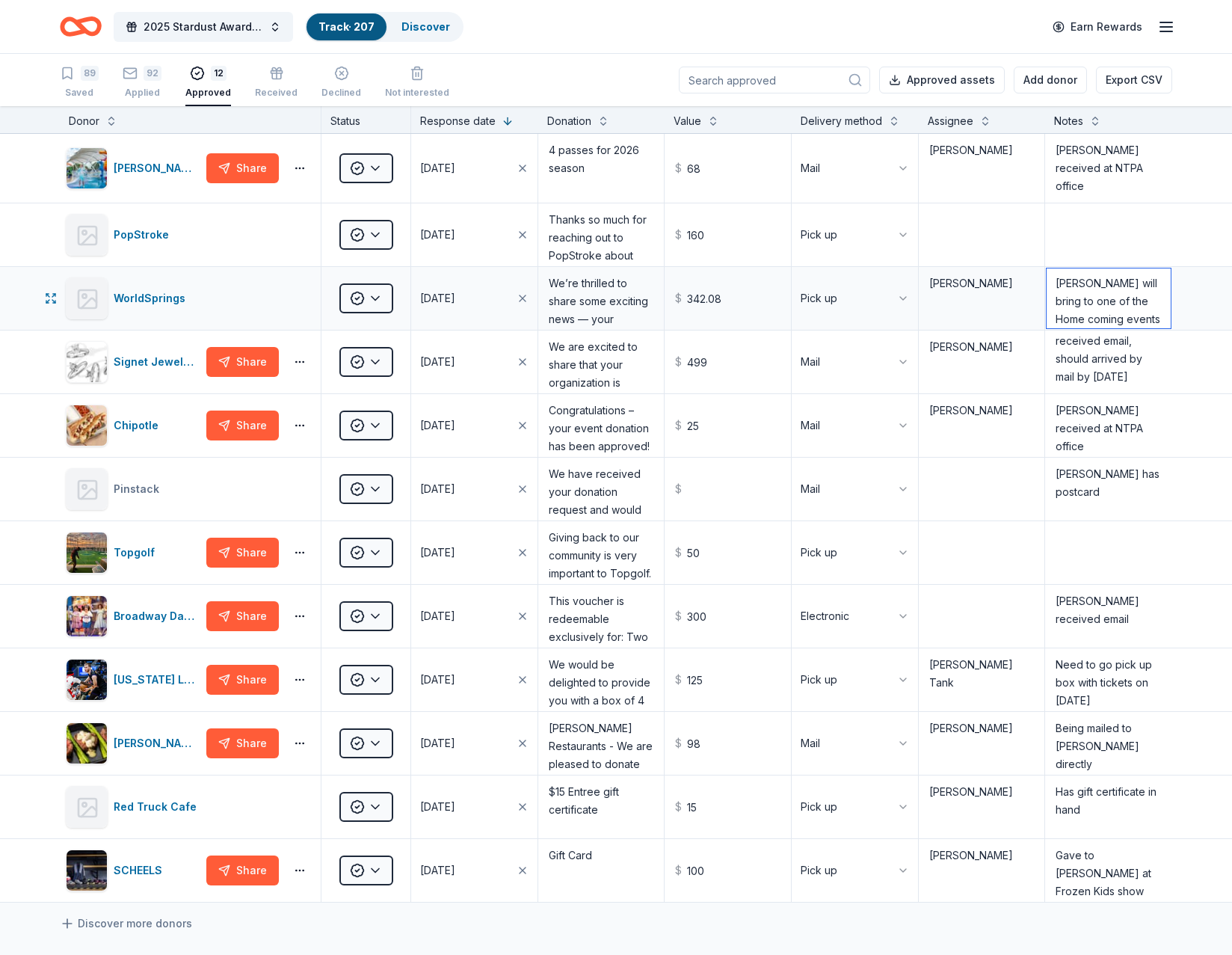
drag, startPoint x: 1120, startPoint y: 315, endPoint x: 1038, endPoint y: 269, distance: 94.0
click at [1046, 269] on textarea "Kerri will bring to one of the Home coming events" at bounding box center [1108, 298] width 124 height 60
type textarea "Debbi has gift card"
click at [1102, 247] on textarea at bounding box center [1108, 235] width 124 height 60
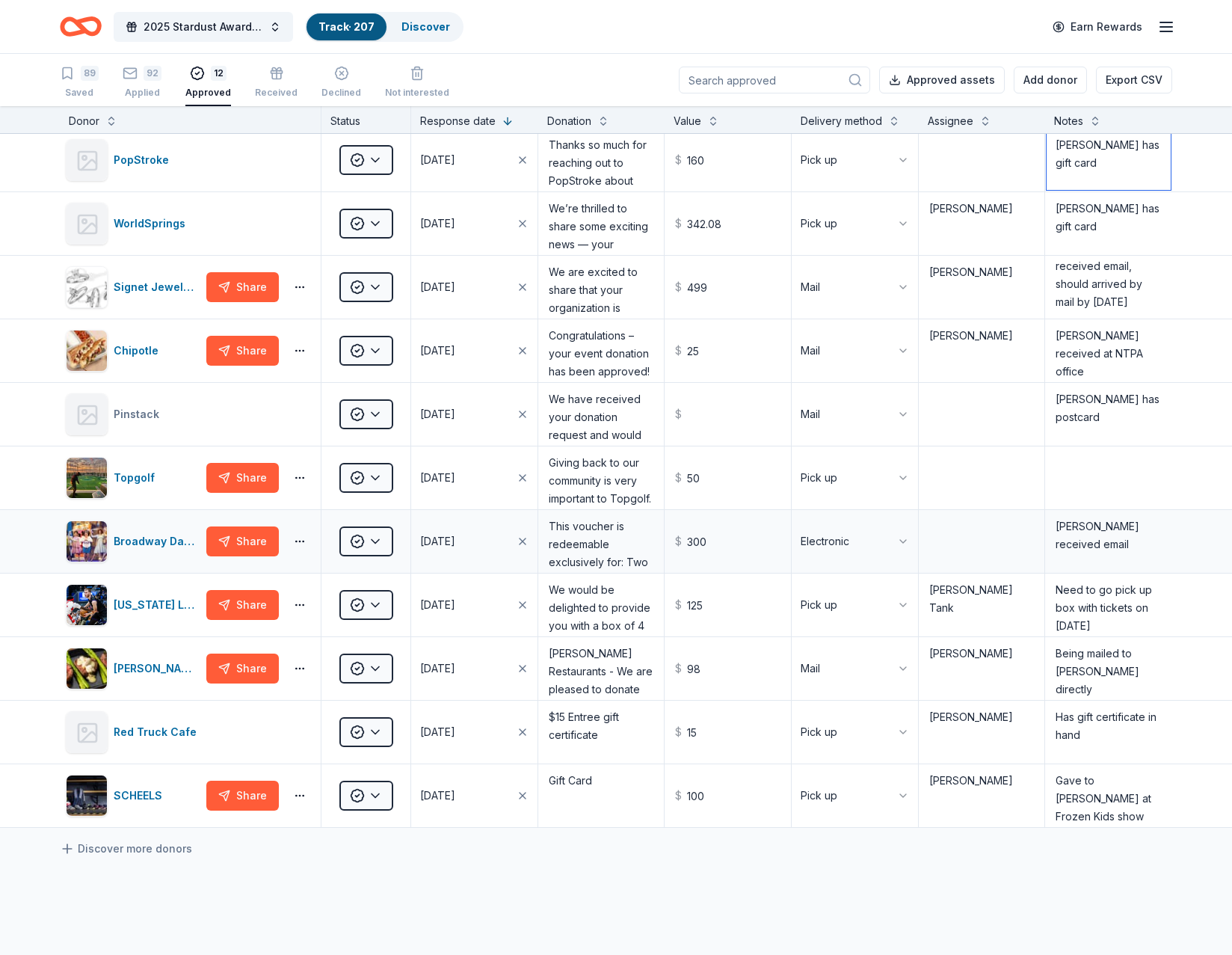
type textarea "Debbi has gift card"
click at [78, 80] on div "89" at bounding box center [79, 73] width 39 height 15
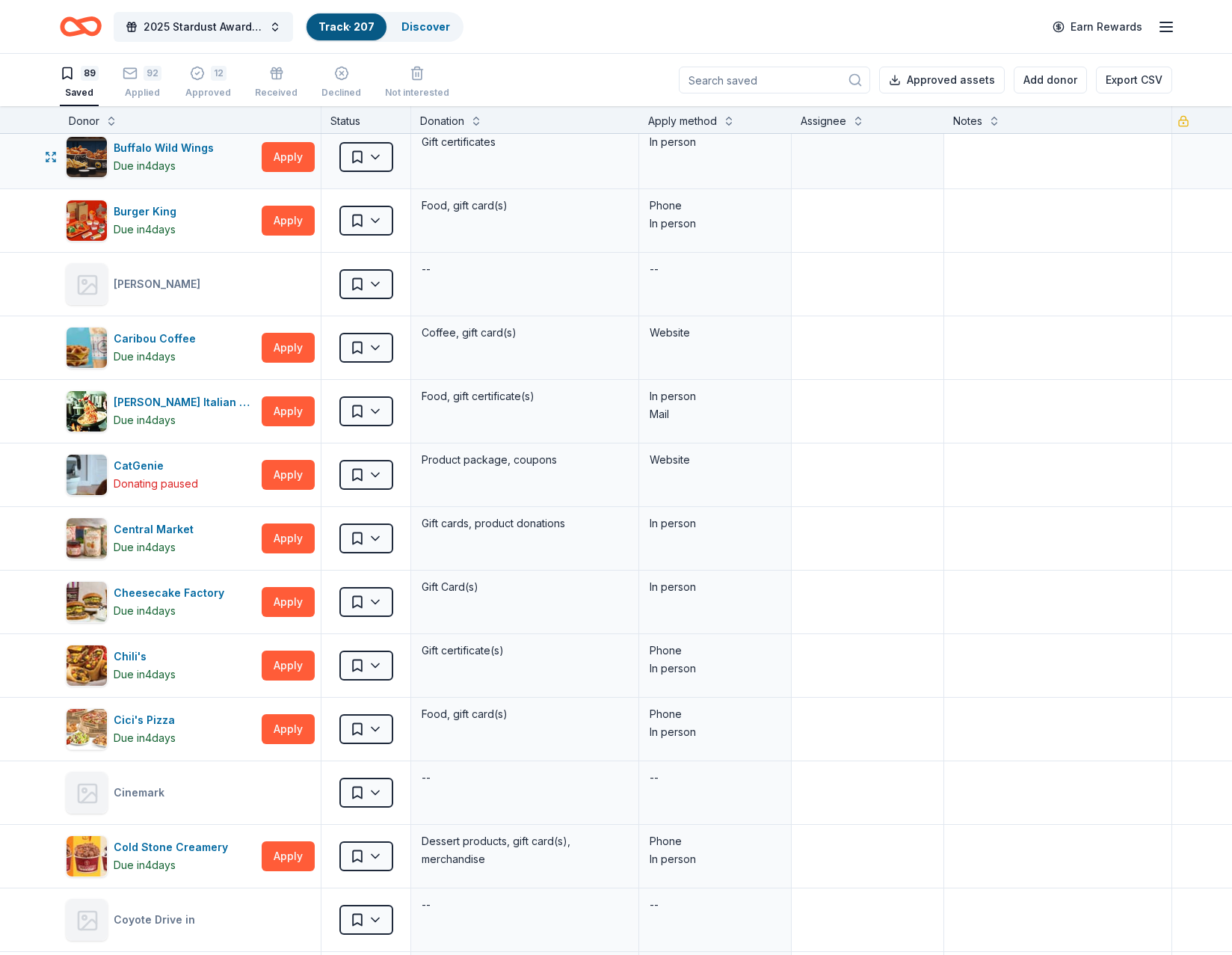
scroll to position [897, 0]
click at [986, 131] on div "Notes" at bounding box center [1059, 119] width 228 height 27
click at [988, 124] on button at bounding box center [995, 119] width 12 height 15
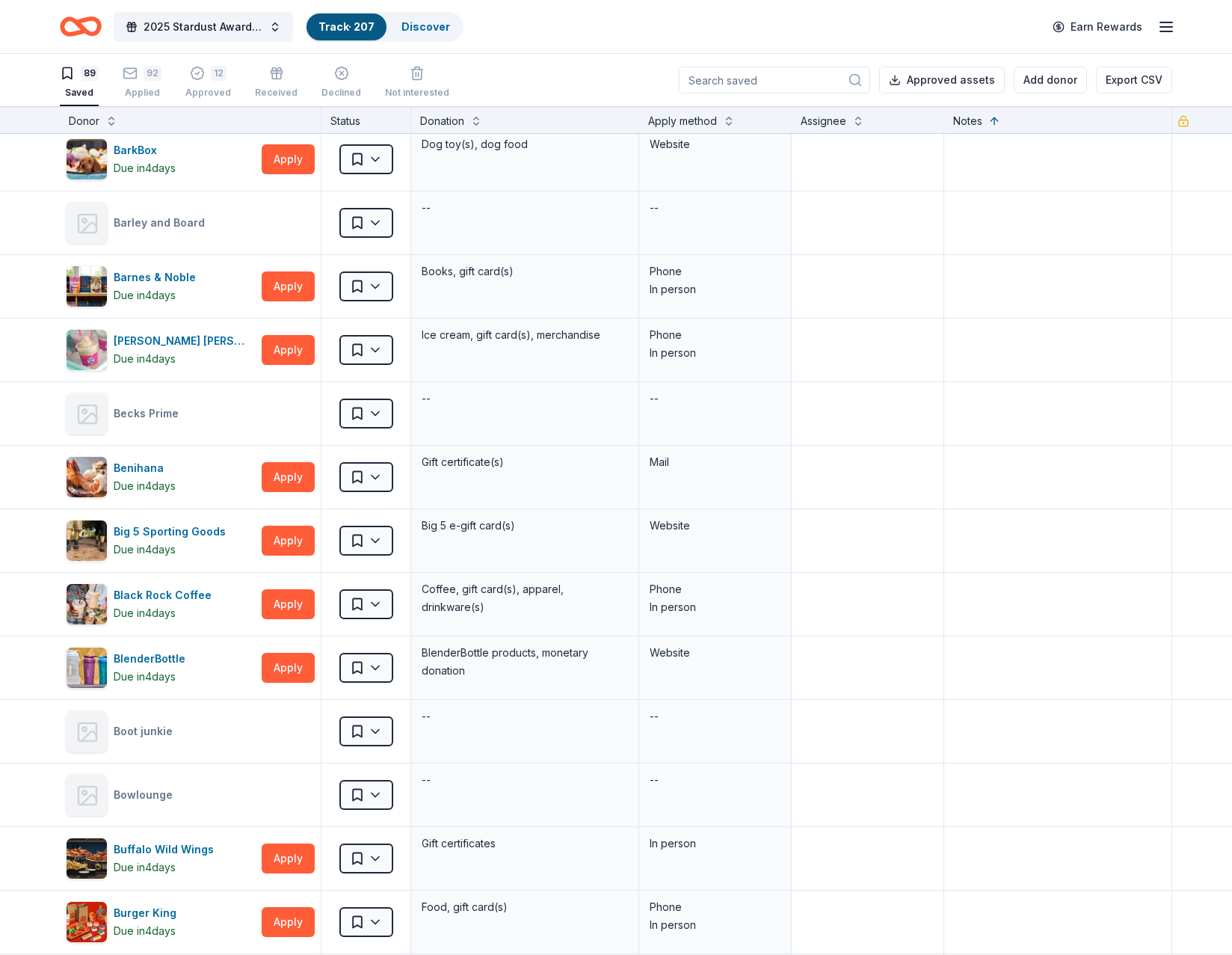
scroll to position [0, 0]
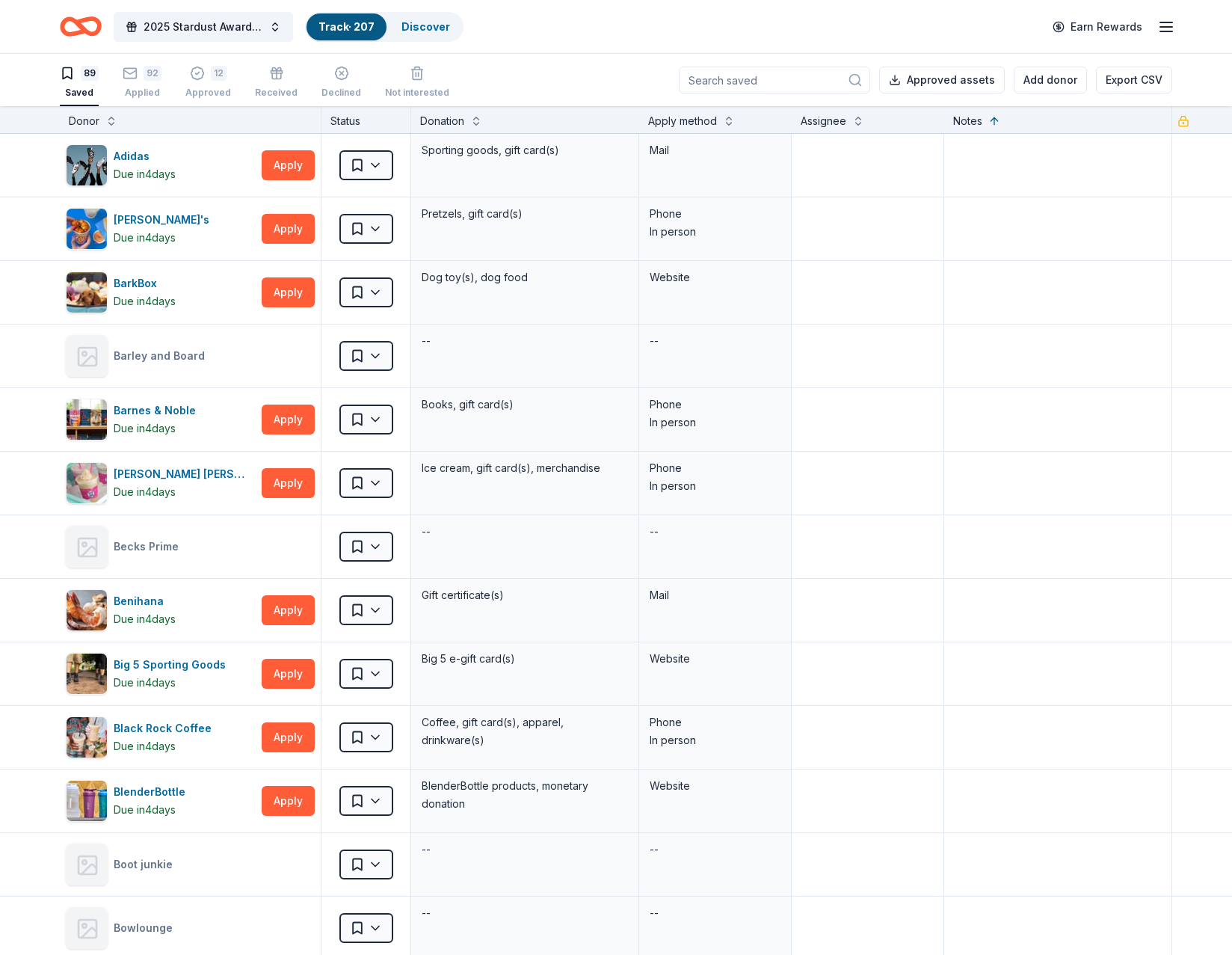
click at [976, 120] on div "Notes" at bounding box center [1058, 121] width 209 height 18
click at [991, 118] on button at bounding box center [995, 119] width 12 height 15
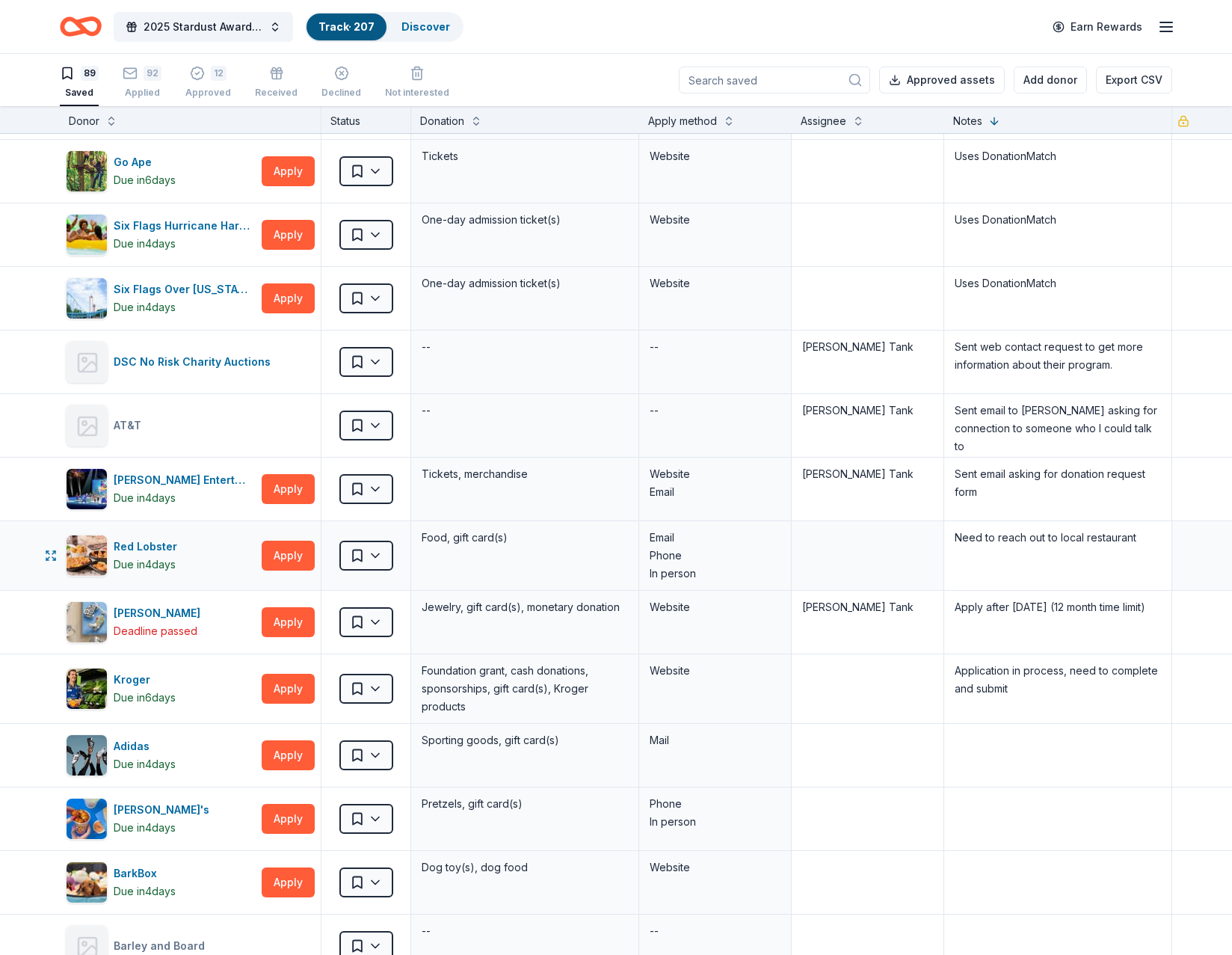
scroll to position [150, 0]
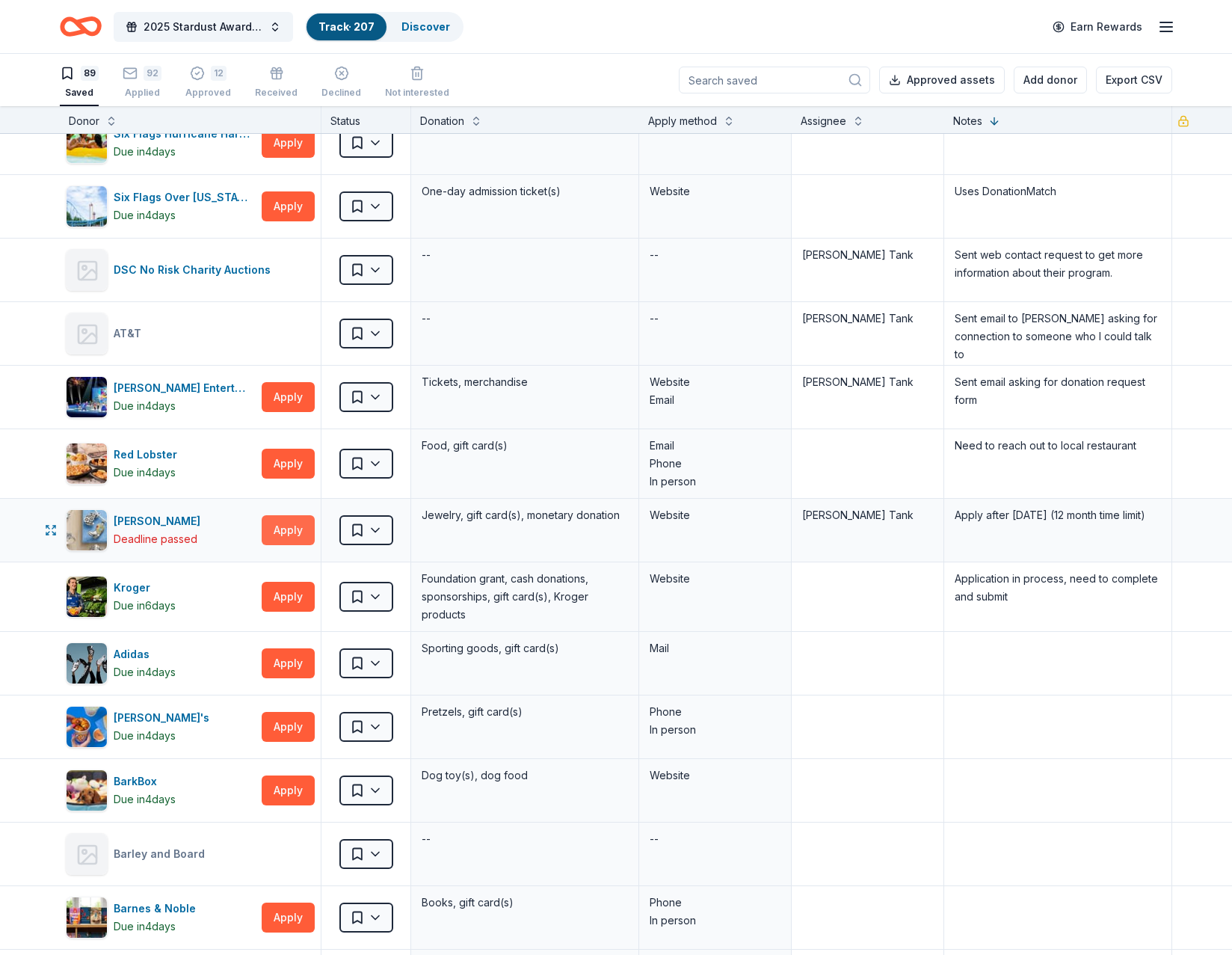
click at [279, 530] on button "Apply" at bounding box center [288, 530] width 53 height 30
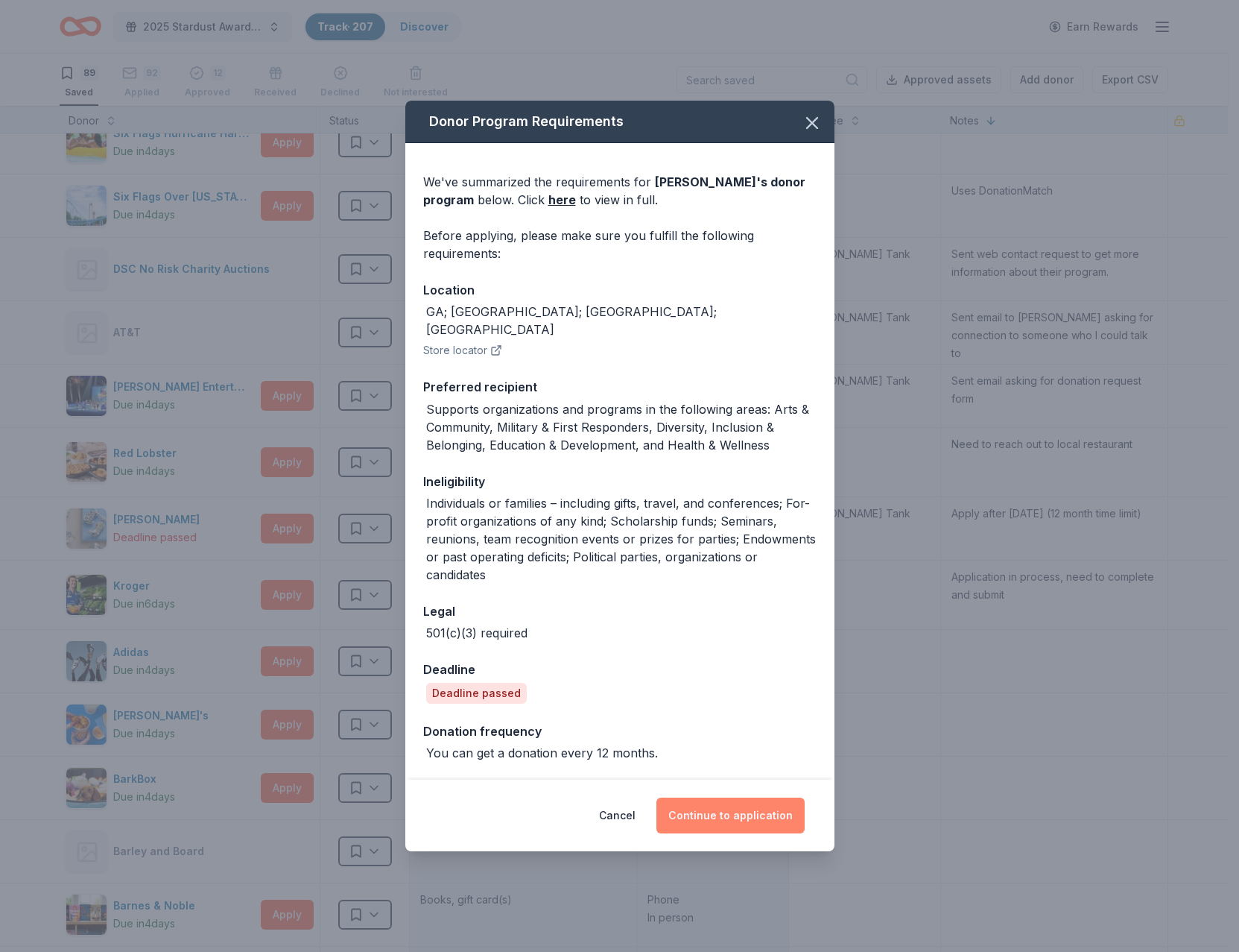
click at [726, 802] on button "Continue to application" at bounding box center [731, 815] width 148 height 36
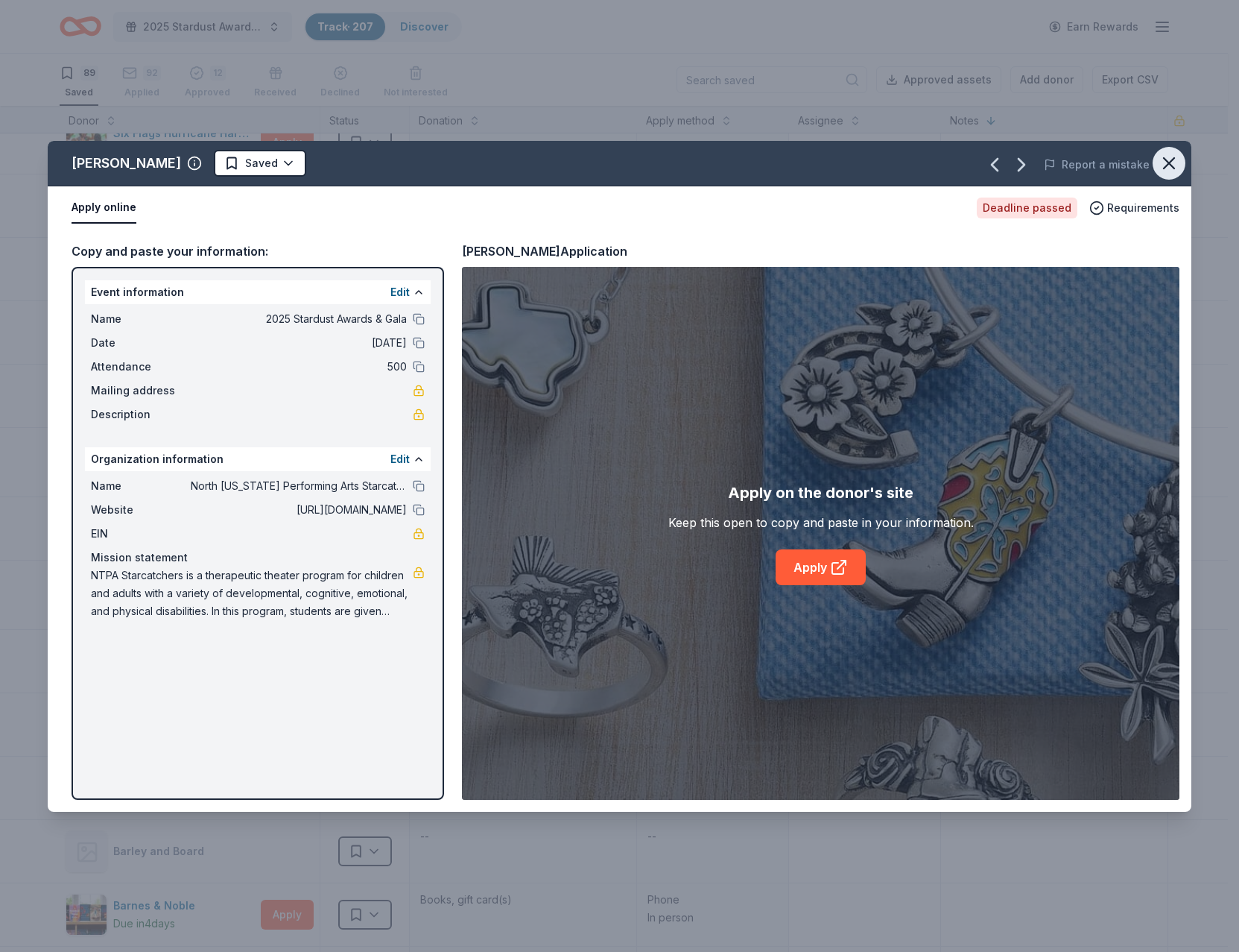
click at [1169, 155] on icon "button" at bounding box center [1169, 163] width 21 height 21
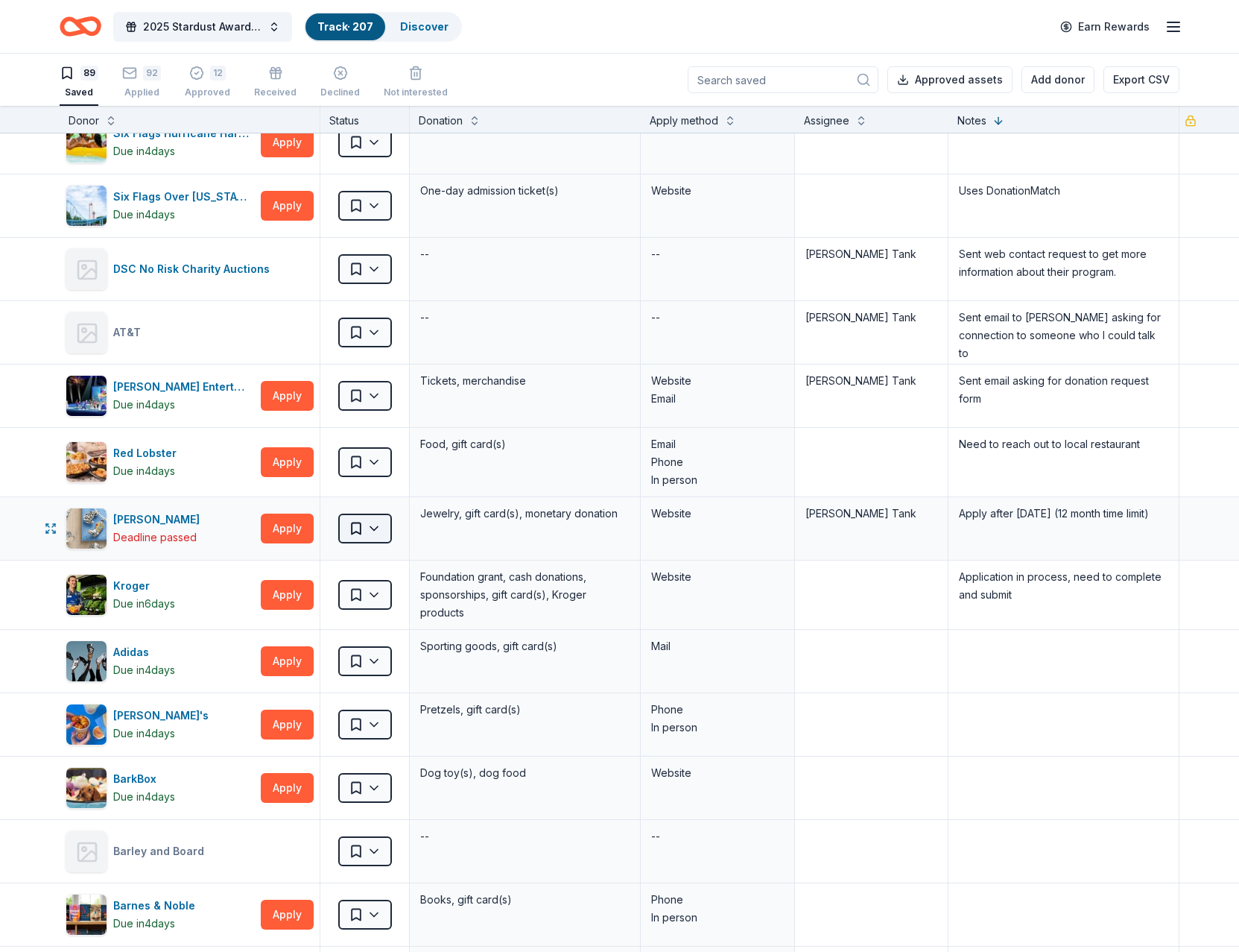
click at [379, 528] on html "2025 Stardust Awards & Gala Track · 207 Discover Earn Rewards 89 Saved 92 Appli…" at bounding box center [619, 476] width 1239 height 952
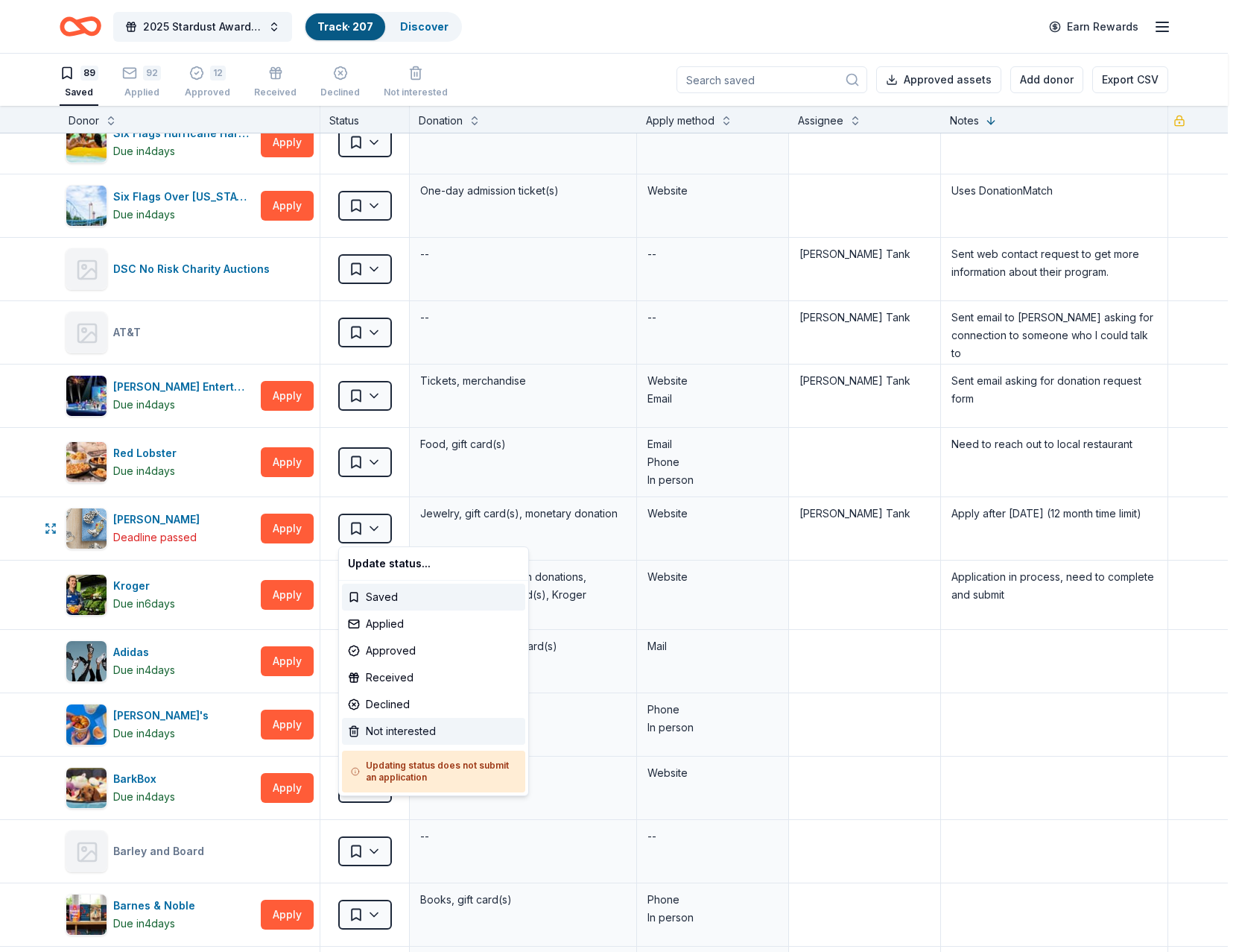
click at [383, 727] on div "Not interested" at bounding box center [434, 731] width 183 height 27
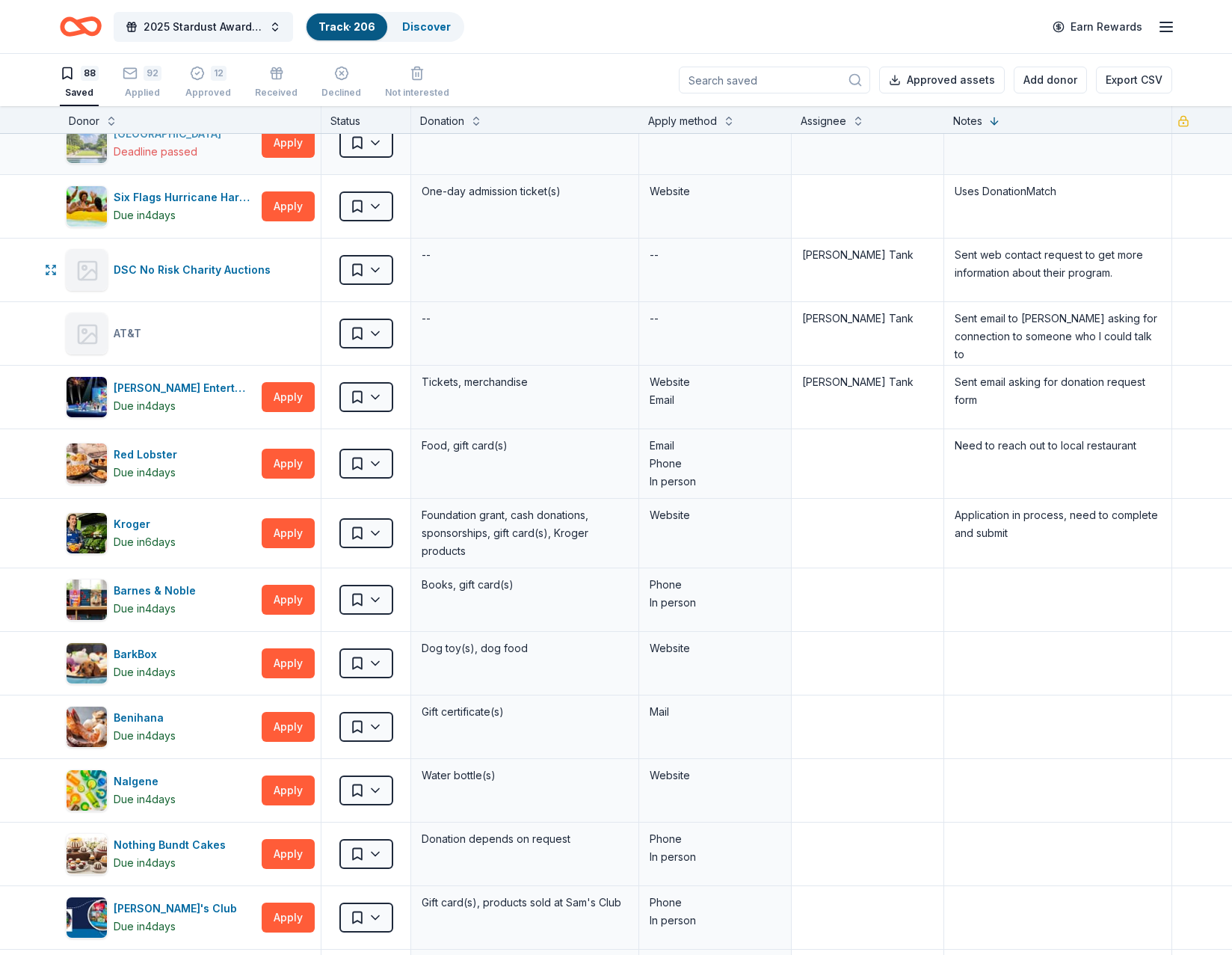
scroll to position [86, 0]
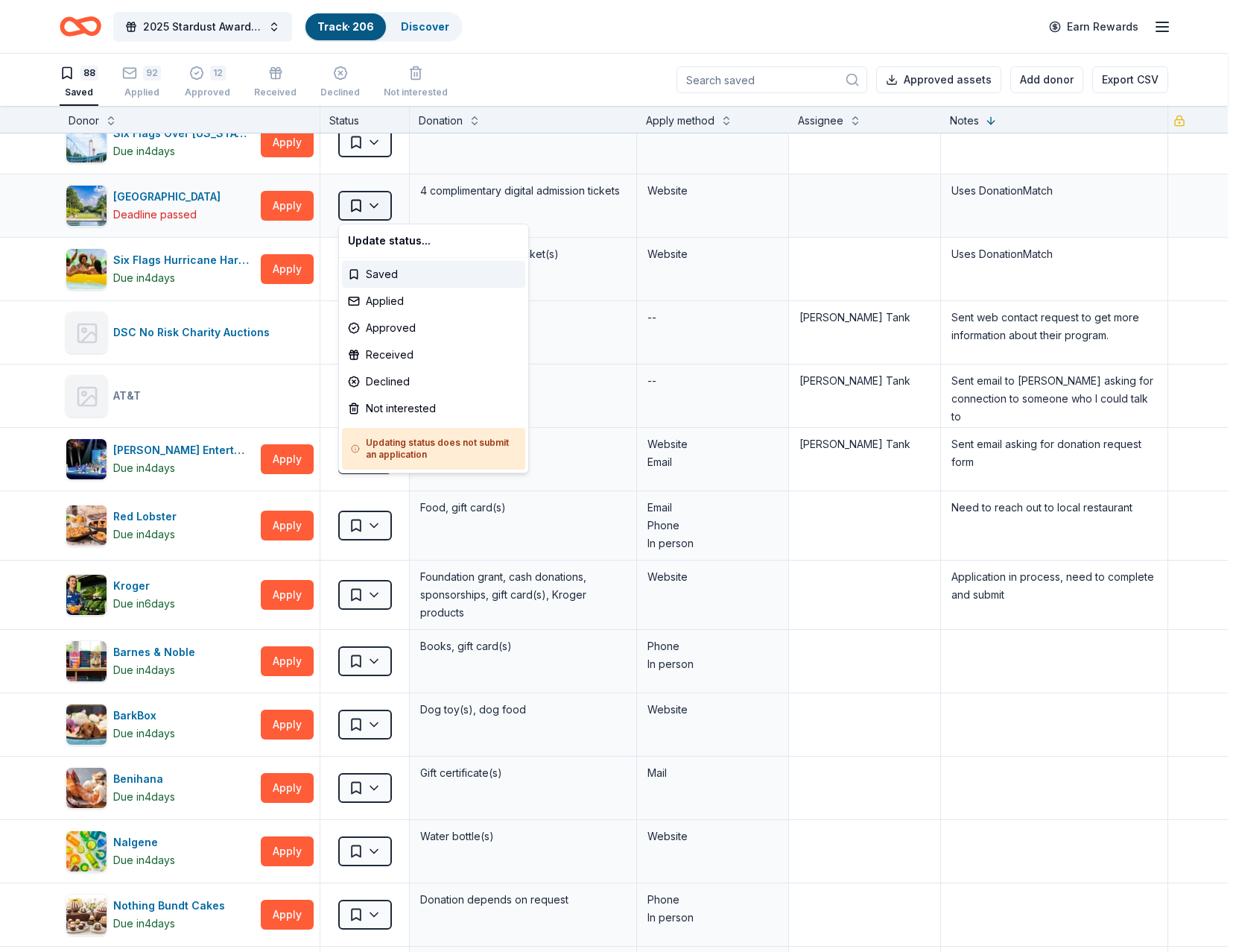
click at [377, 202] on html "2025 Stardust Awards & Gala Track · 206 Discover Earn Rewards 88 Saved 92 Appli…" at bounding box center [619, 476] width 1239 height 952
click at [403, 409] on div "Not interested" at bounding box center [434, 408] width 183 height 27
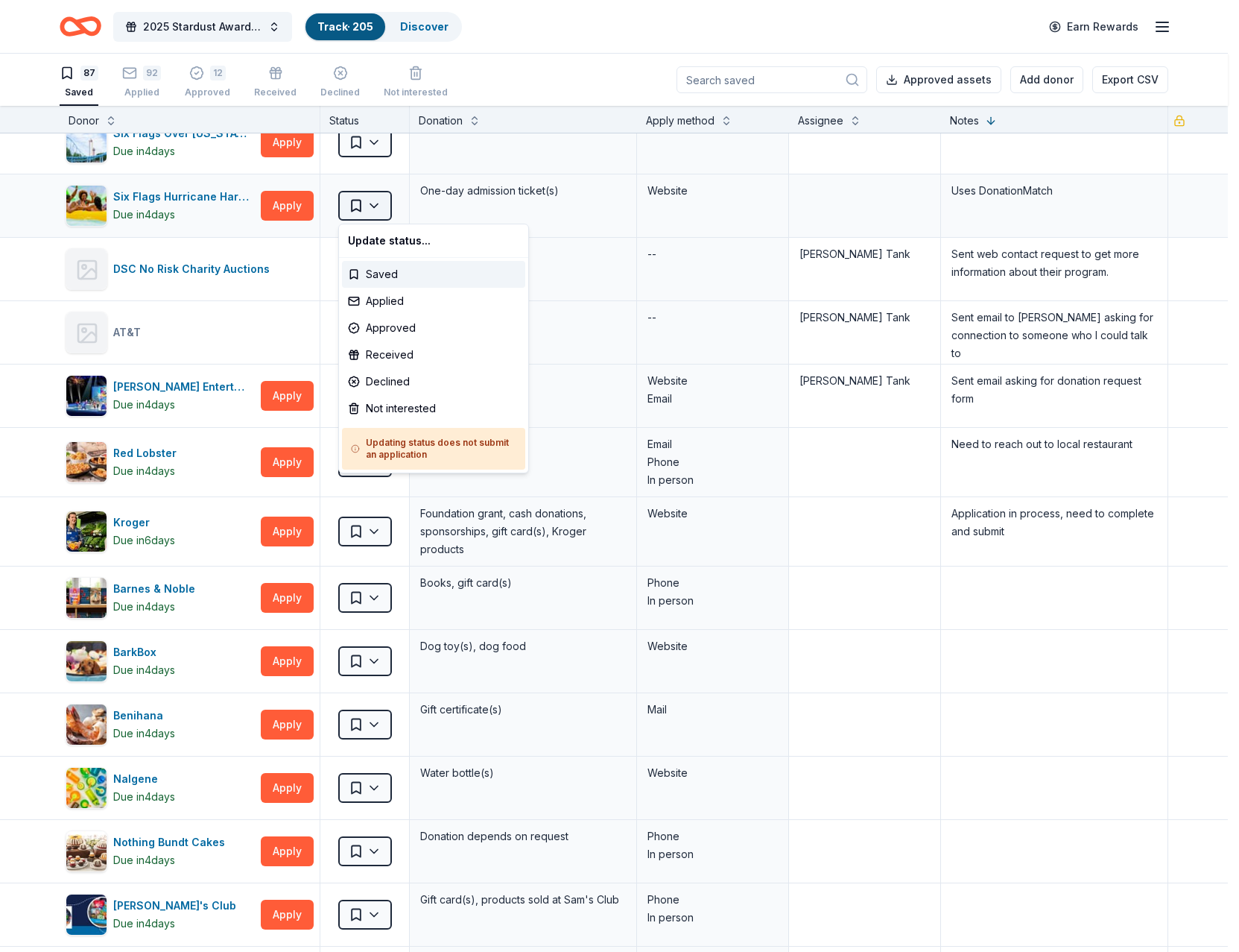
click at [373, 200] on html "2025 Stardust Awards & Gala Track · 205 Discover Earn Rewards 87 Saved 92 Appli…" at bounding box center [619, 476] width 1239 height 952
click at [383, 407] on div "Not interested" at bounding box center [434, 408] width 183 height 27
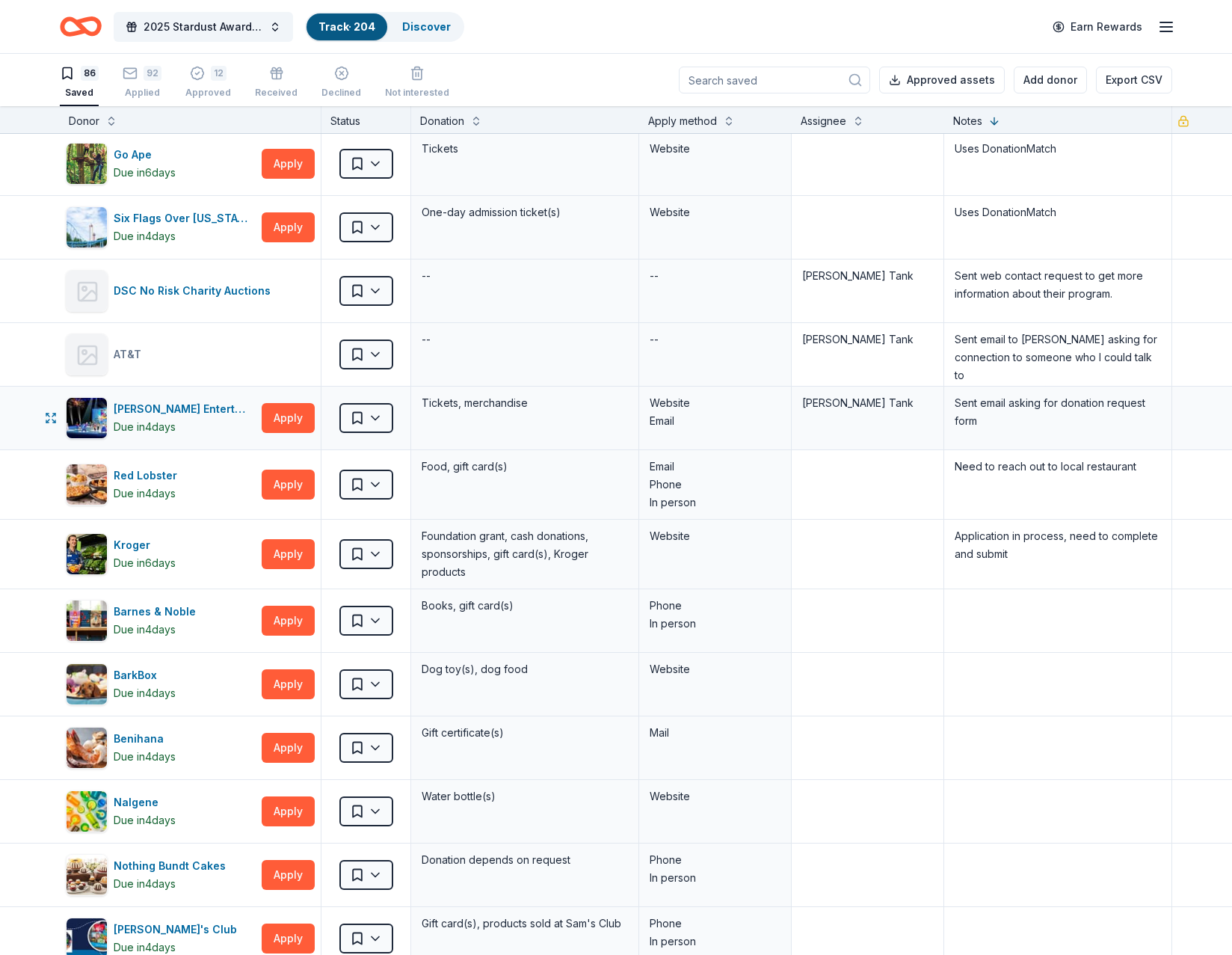
scroll to position [0, 0]
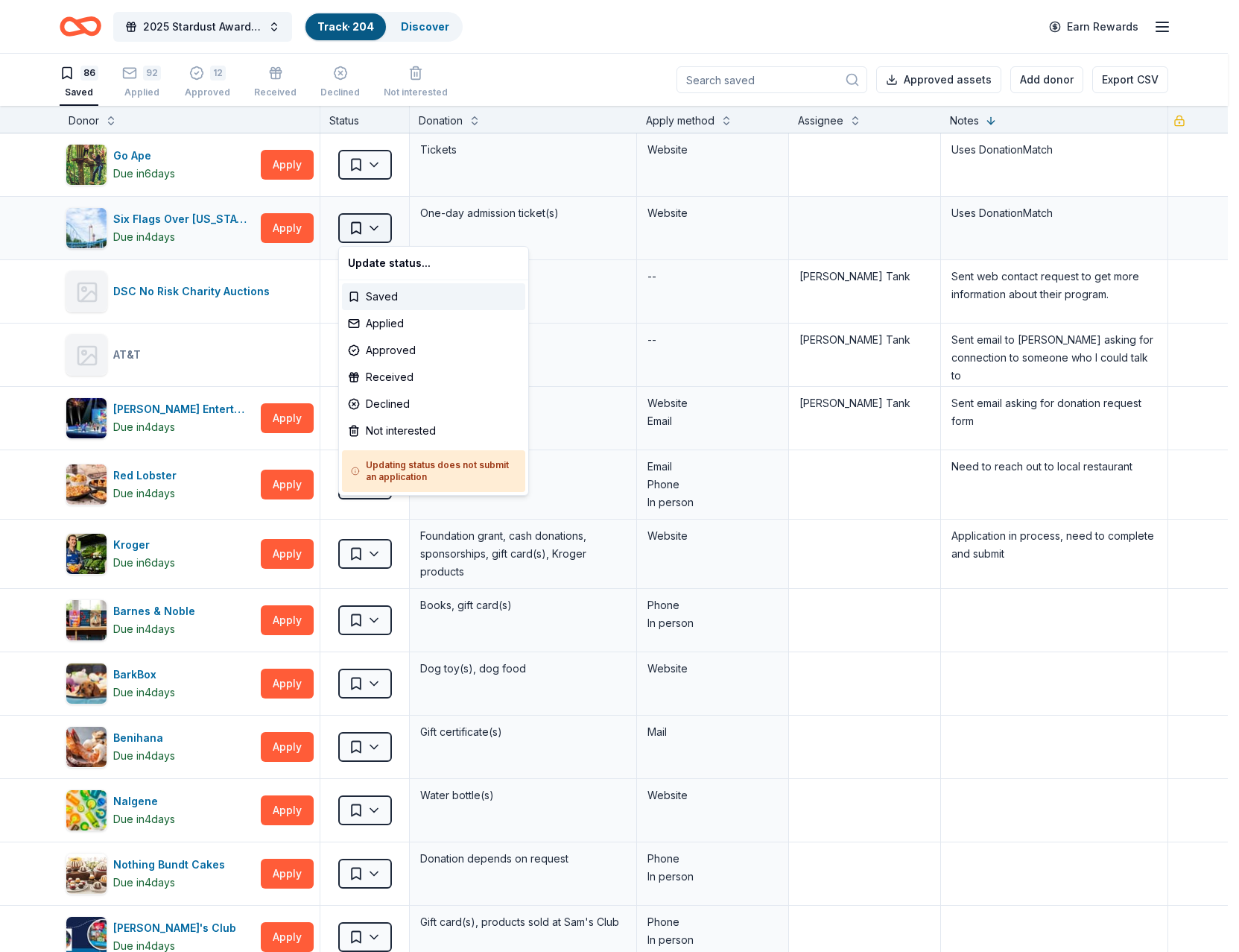
click at [366, 223] on html "2025 Stardust Awards & Gala Track · 204 Discover Earn Rewards 86 Saved 92 Appli…" at bounding box center [619, 476] width 1239 height 952
click at [405, 433] on div "Not interested" at bounding box center [434, 431] width 183 height 27
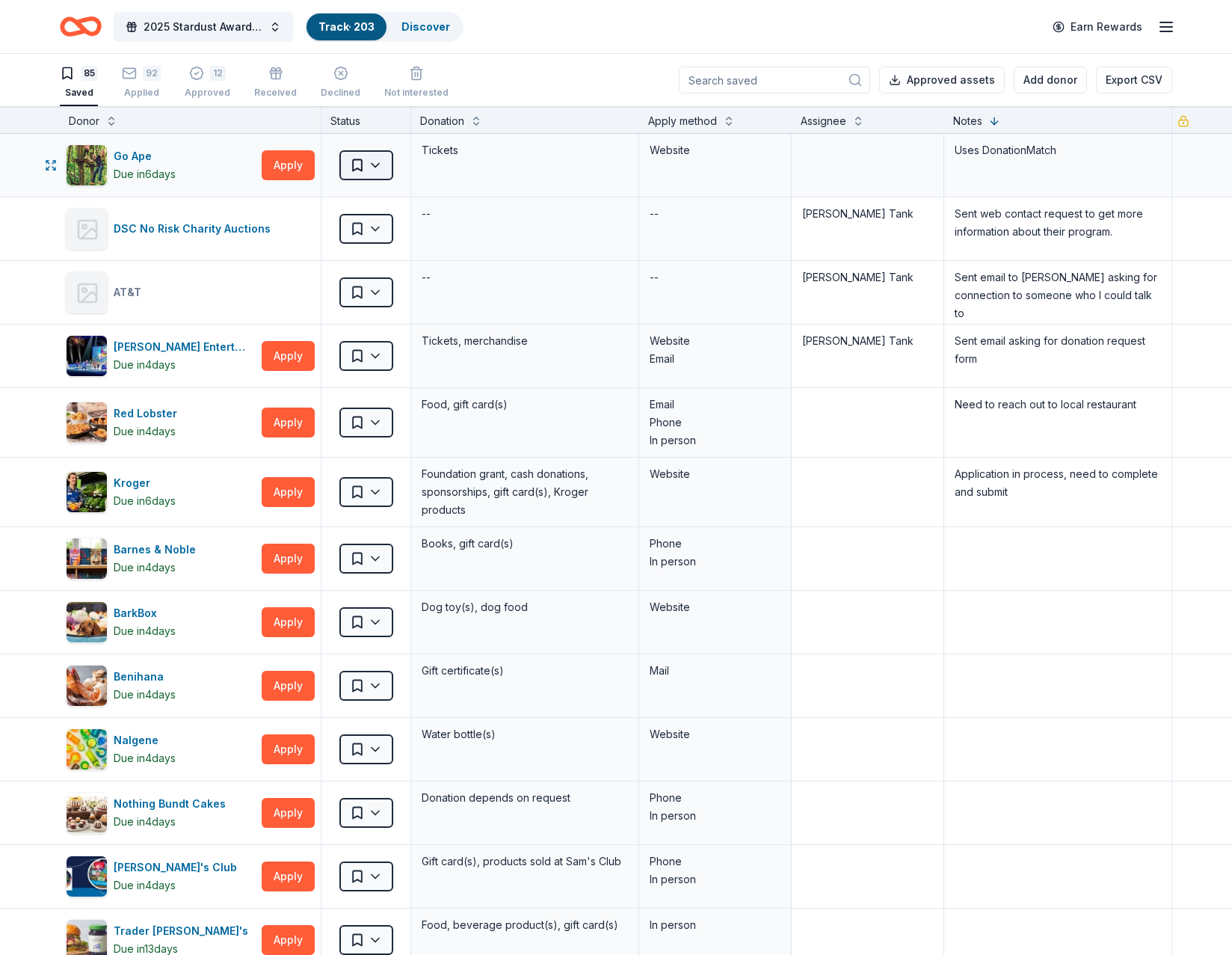
click at [382, 160] on html "2025 Stardust Awards & Gala Track · 203 Discover Earn Rewards 85 Saved 92 Appli…" at bounding box center [616, 478] width 1232 height 955
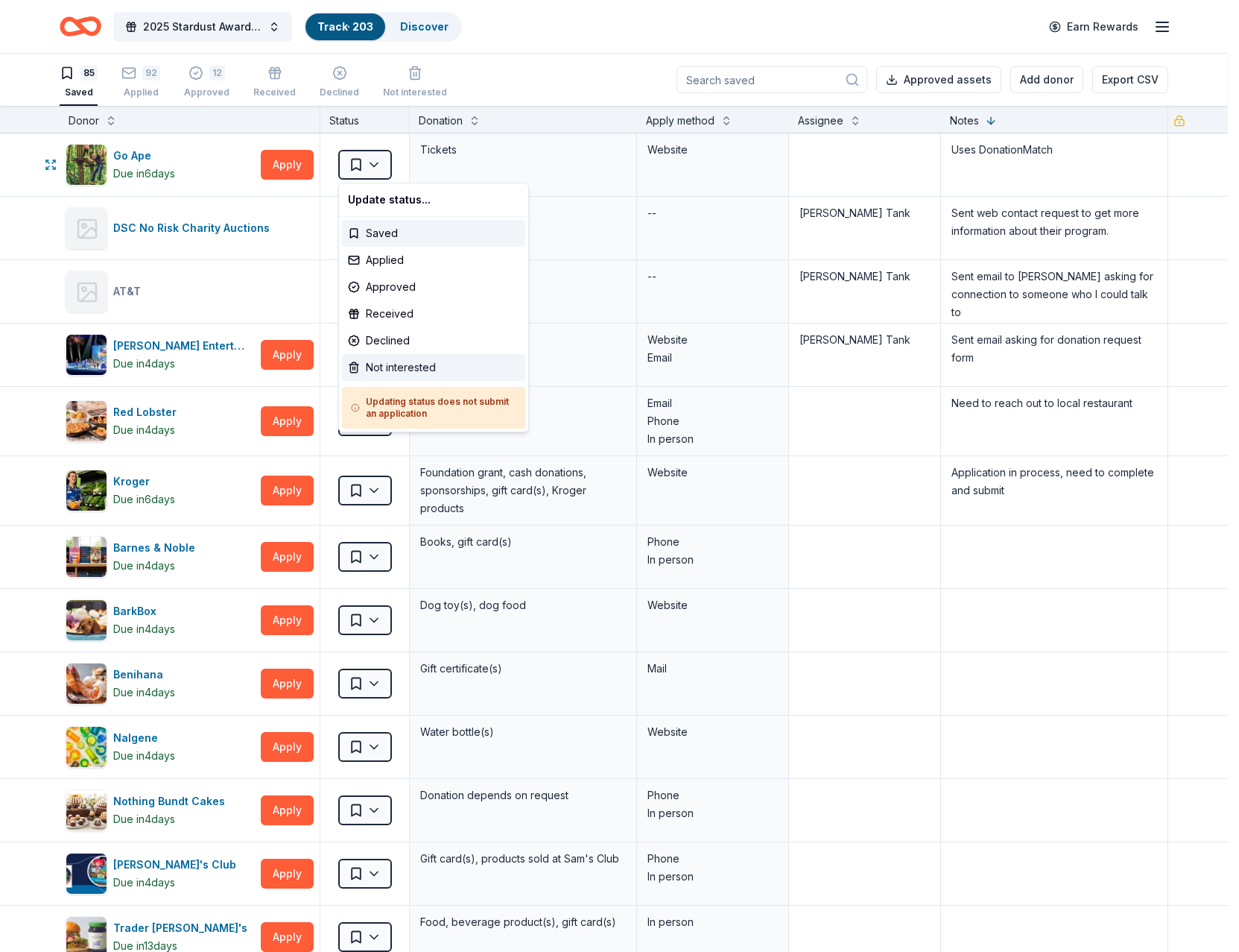
click at [394, 368] on div "Not interested" at bounding box center [434, 367] width 183 height 27
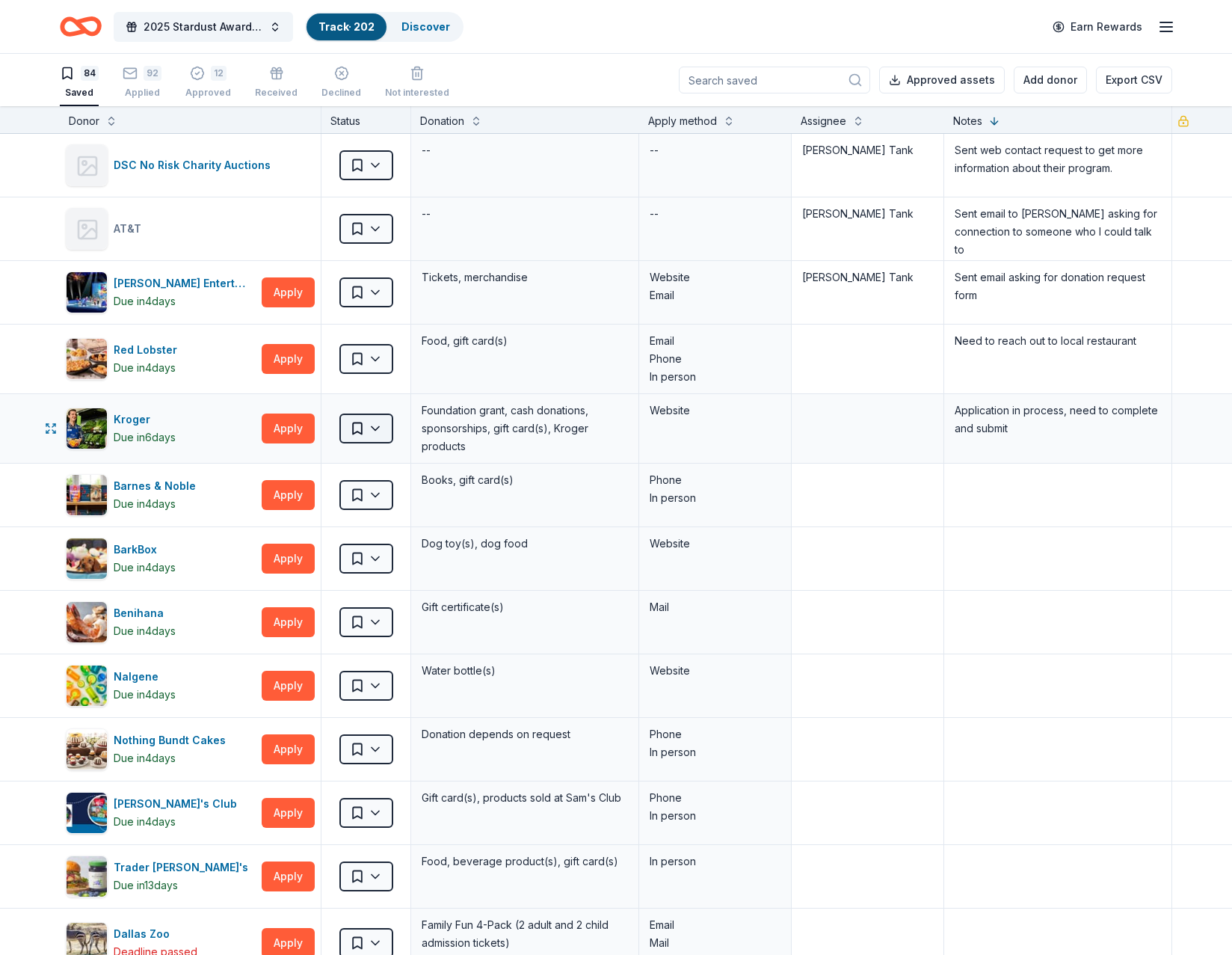
click at [375, 425] on html "2025 Stardust Awards & Gala Track · 202 Discover Earn Rewards 84 Saved 92 Appli…" at bounding box center [616, 478] width 1232 height 955
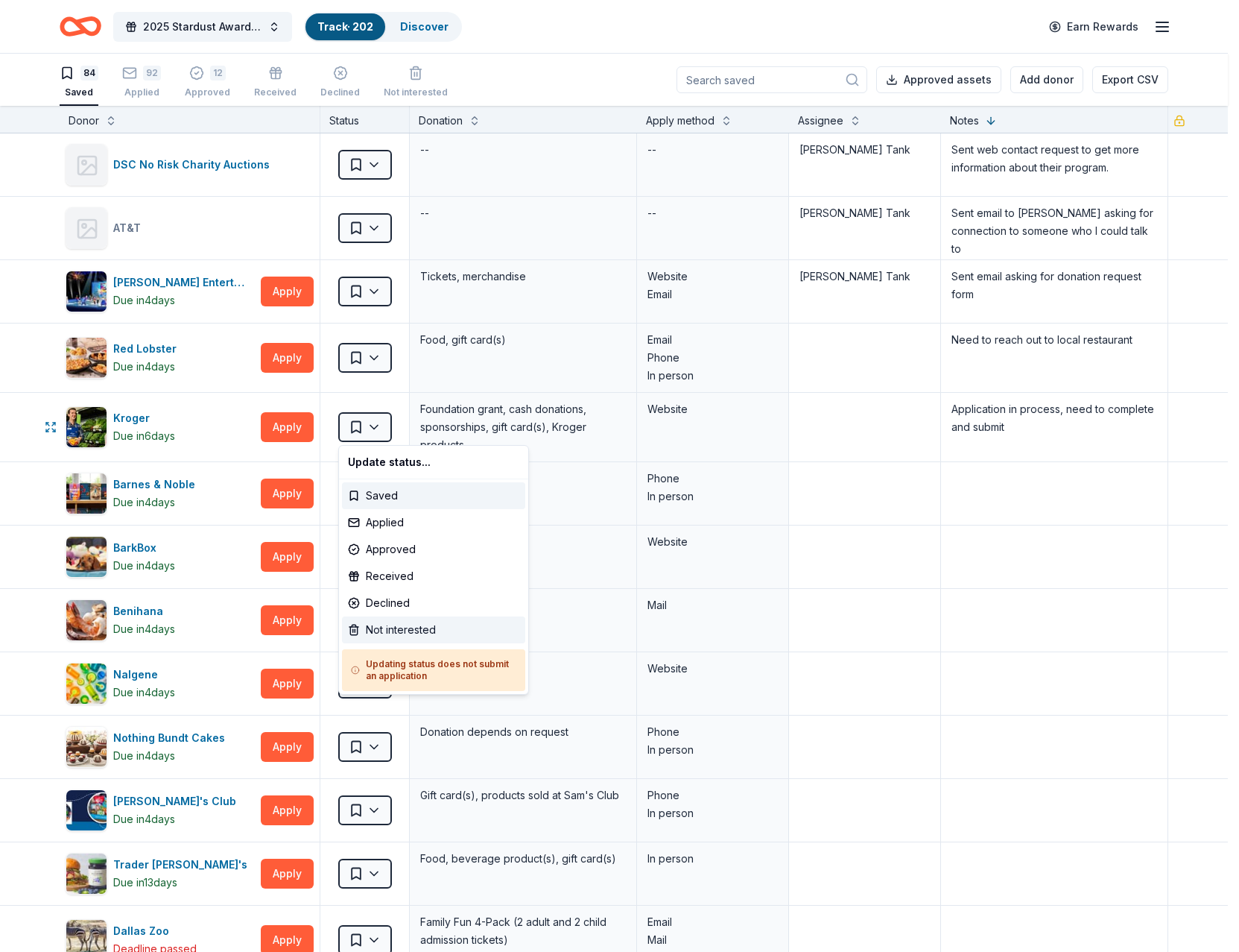
click at [403, 624] on div "Not interested" at bounding box center [434, 630] width 183 height 27
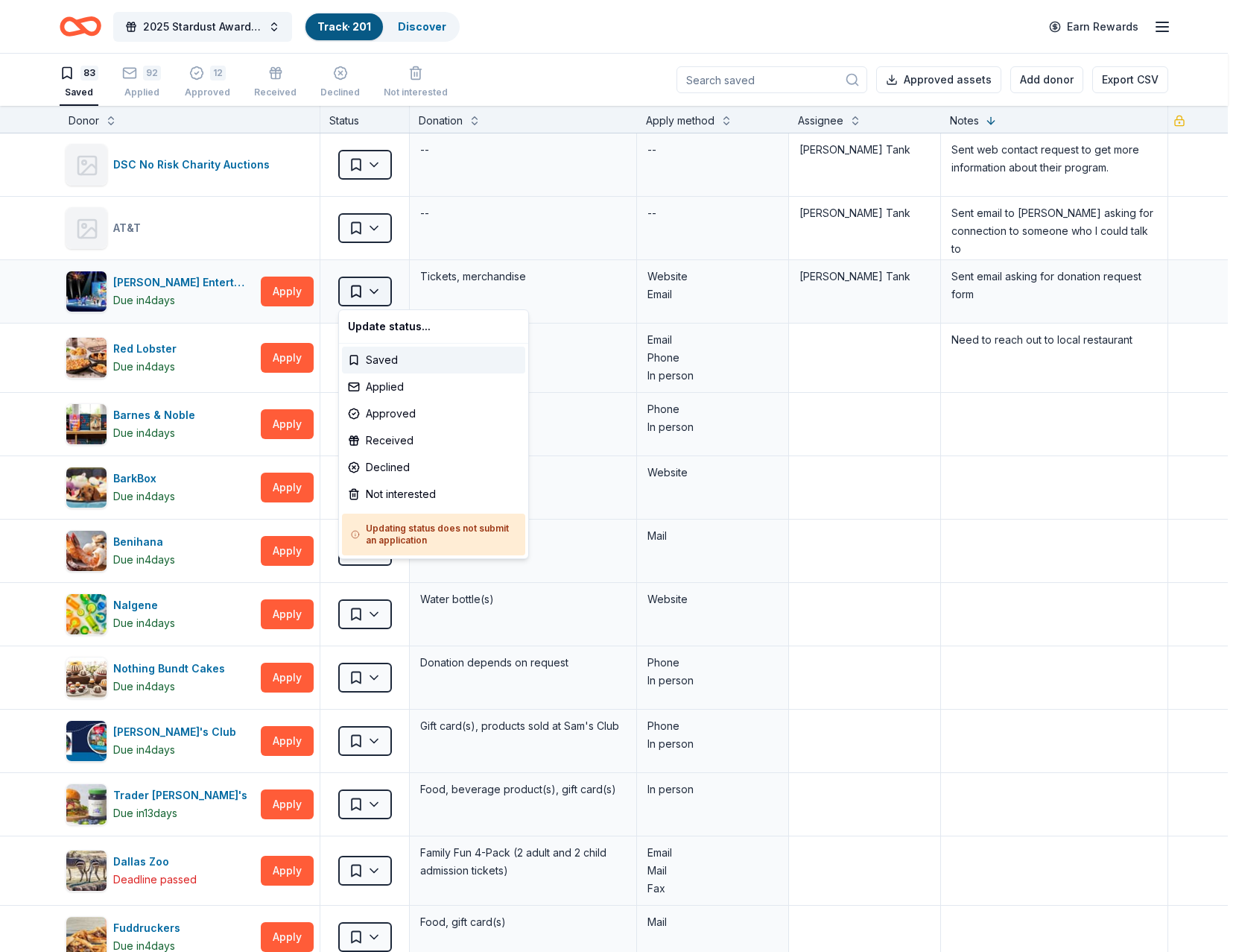
click at [370, 292] on html "2025 Stardust Awards & Gala Track · 201 Discover Earn Rewards 83 Saved 92 Appli…" at bounding box center [619, 476] width 1239 height 952
click at [378, 485] on div "Not interested" at bounding box center [434, 493] width 183 height 27
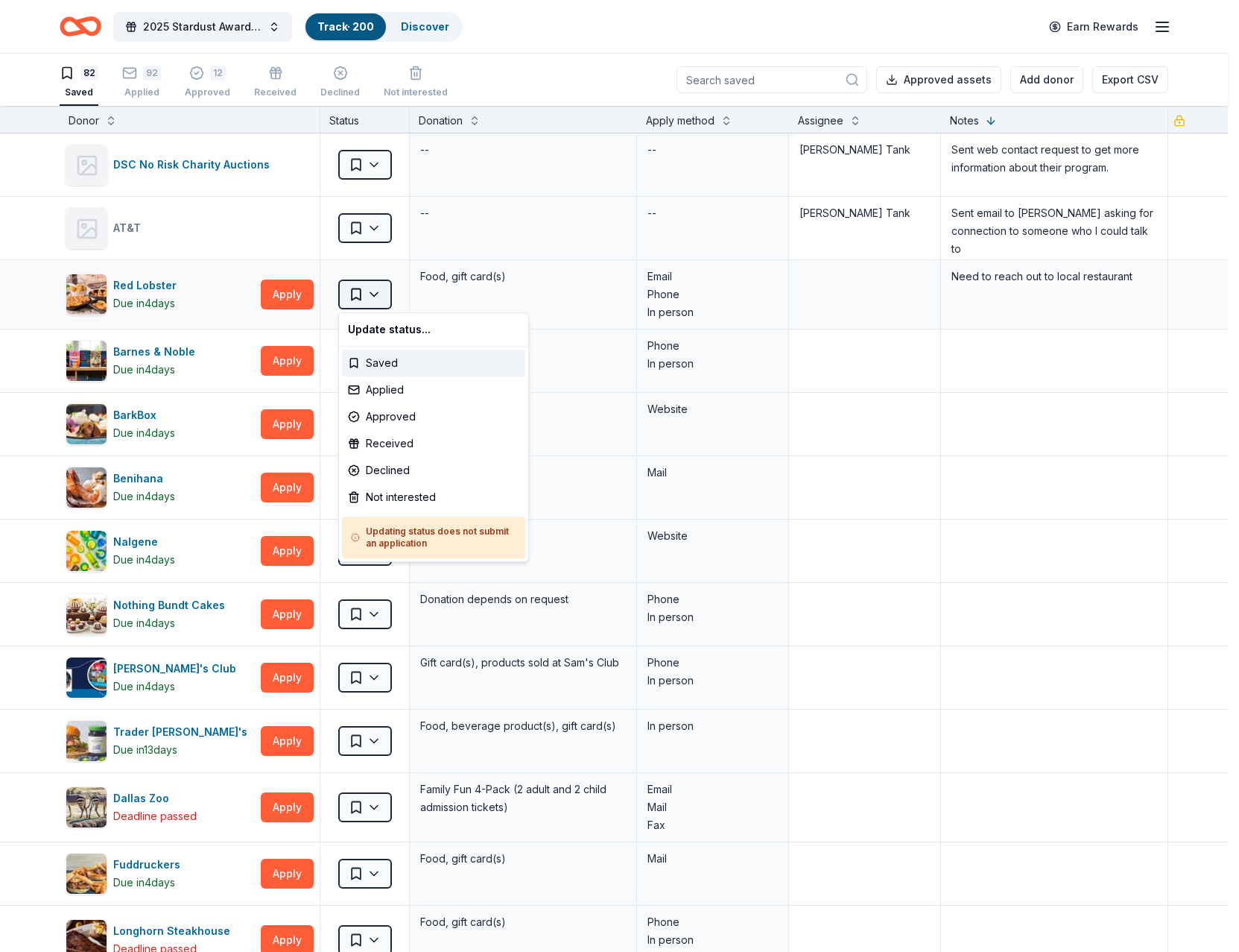
click at [373, 292] on html "2025 Stardust Awards & Gala Track · 200 Discover Earn Rewards 82 Saved 92 Appli…" at bounding box center [619, 476] width 1239 height 952
click at [391, 498] on div "Not interested" at bounding box center [434, 497] width 183 height 27
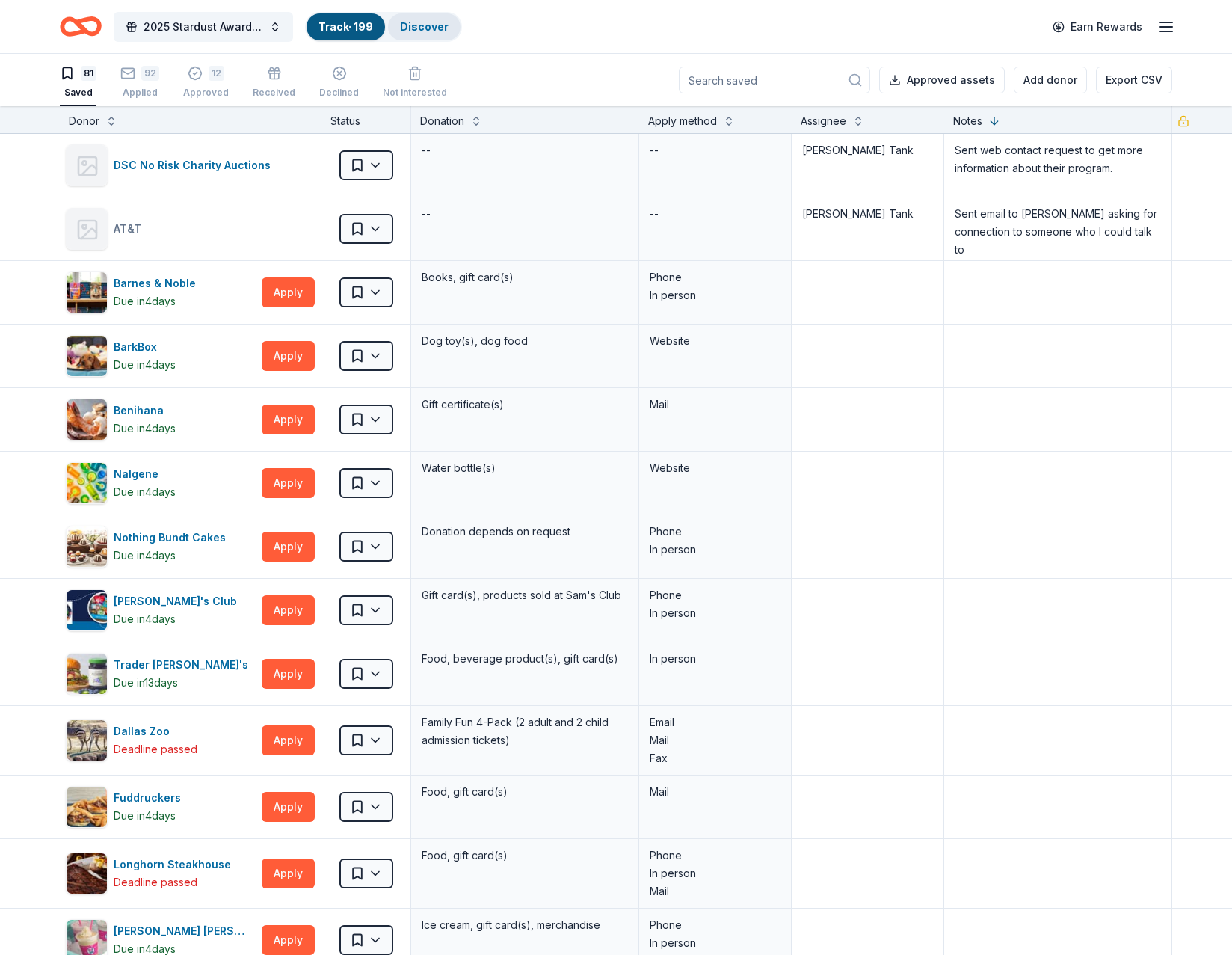
click at [415, 17] on div "Discover" at bounding box center [424, 26] width 73 height 27
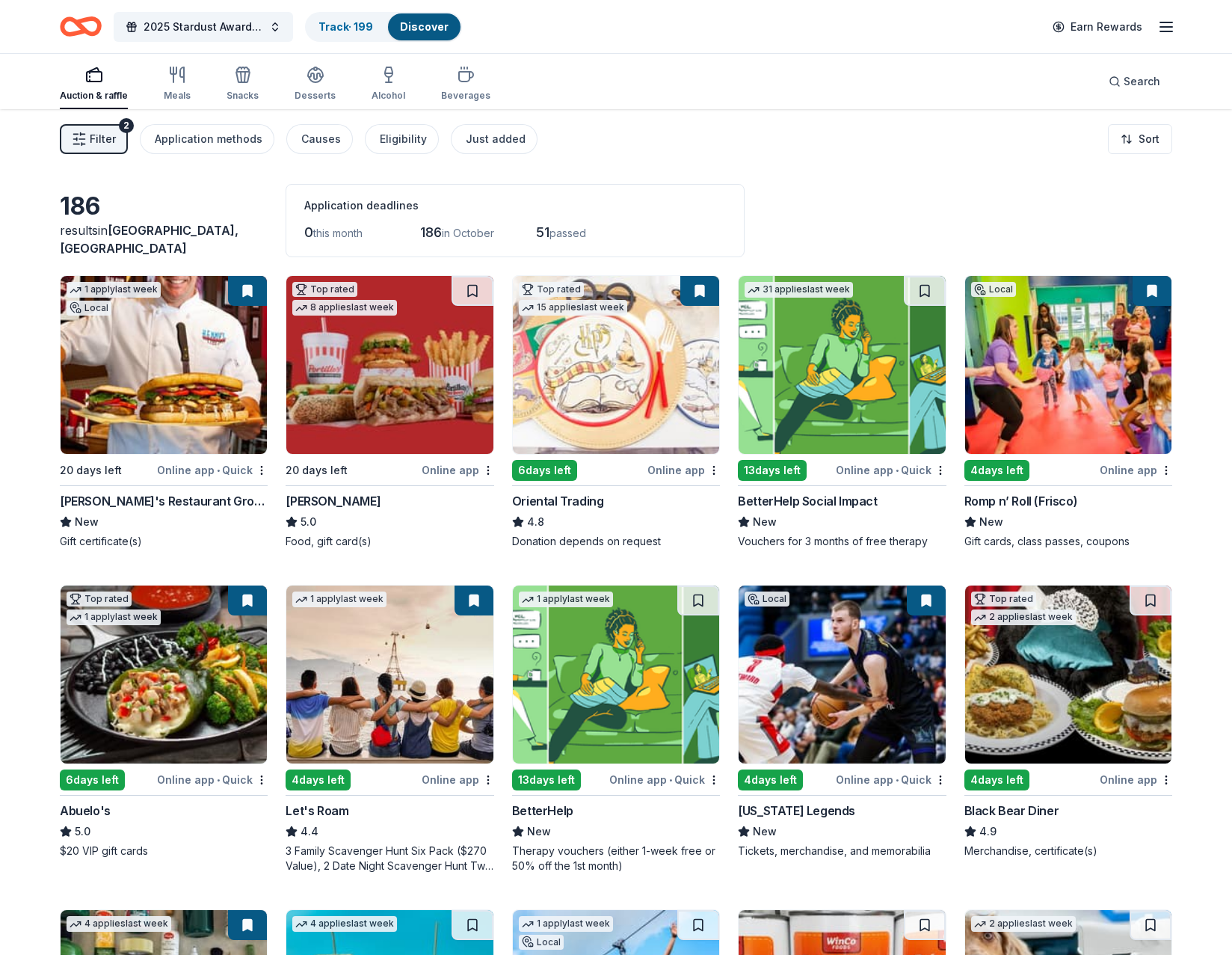
click at [372, 373] on img at bounding box center [389, 364] width 206 height 178
click at [549, 471] on div "6 days left" at bounding box center [544, 470] width 65 height 21
click at [1151, 288] on button at bounding box center [1152, 291] width 39 height 30
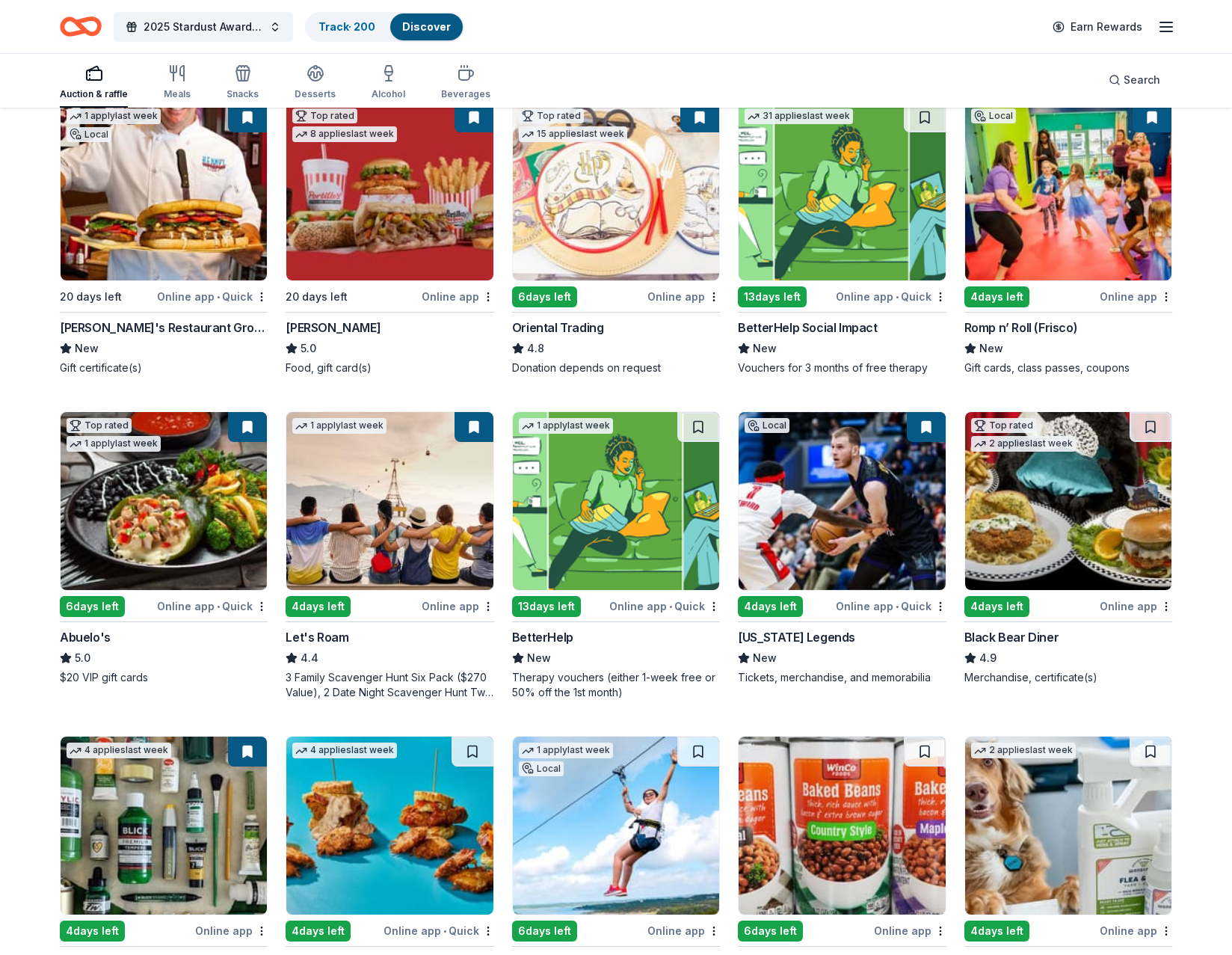
scroll to position [224, 0]
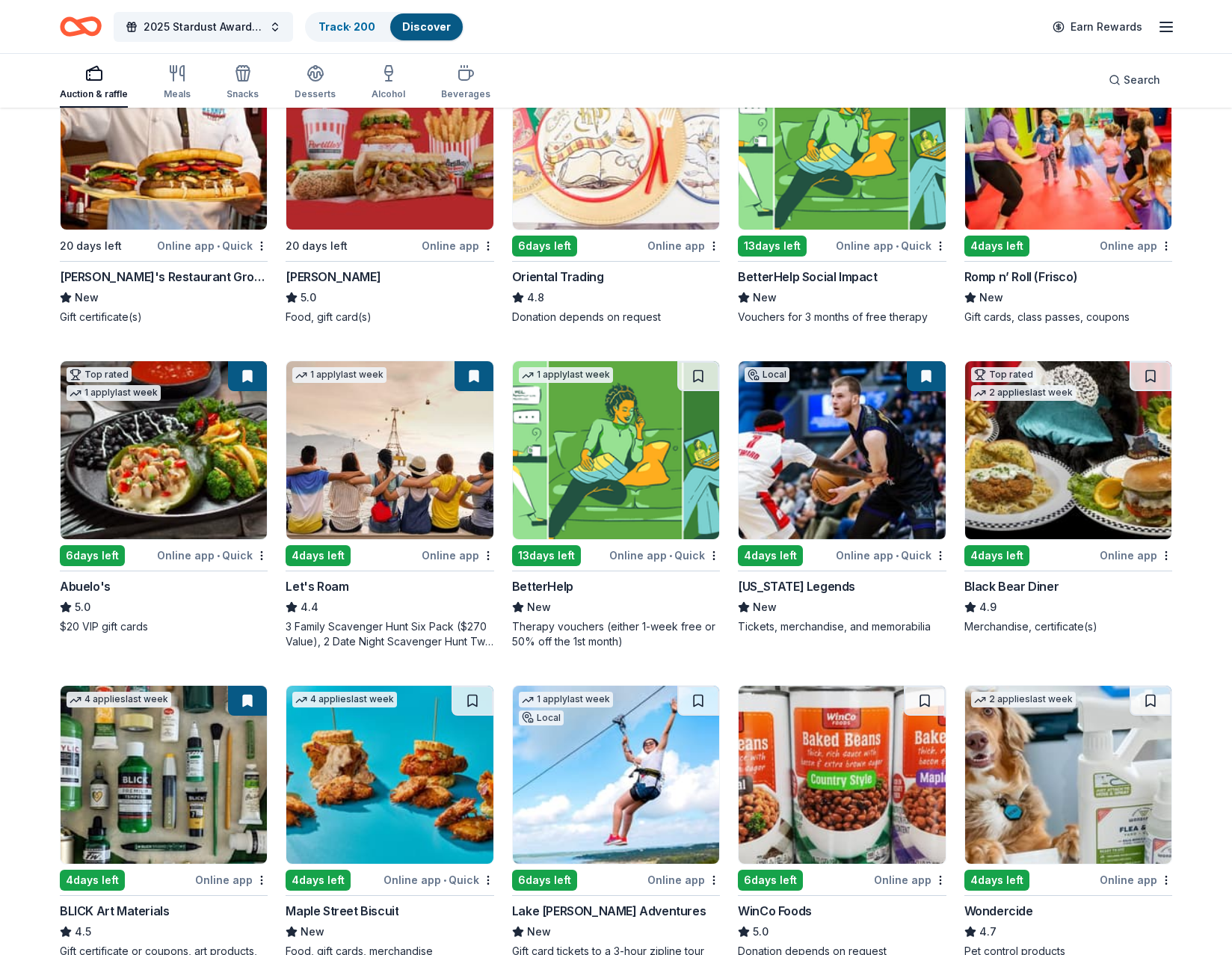
click at [164, 462] on img at bounding box center [163, 449] width 206 height 178
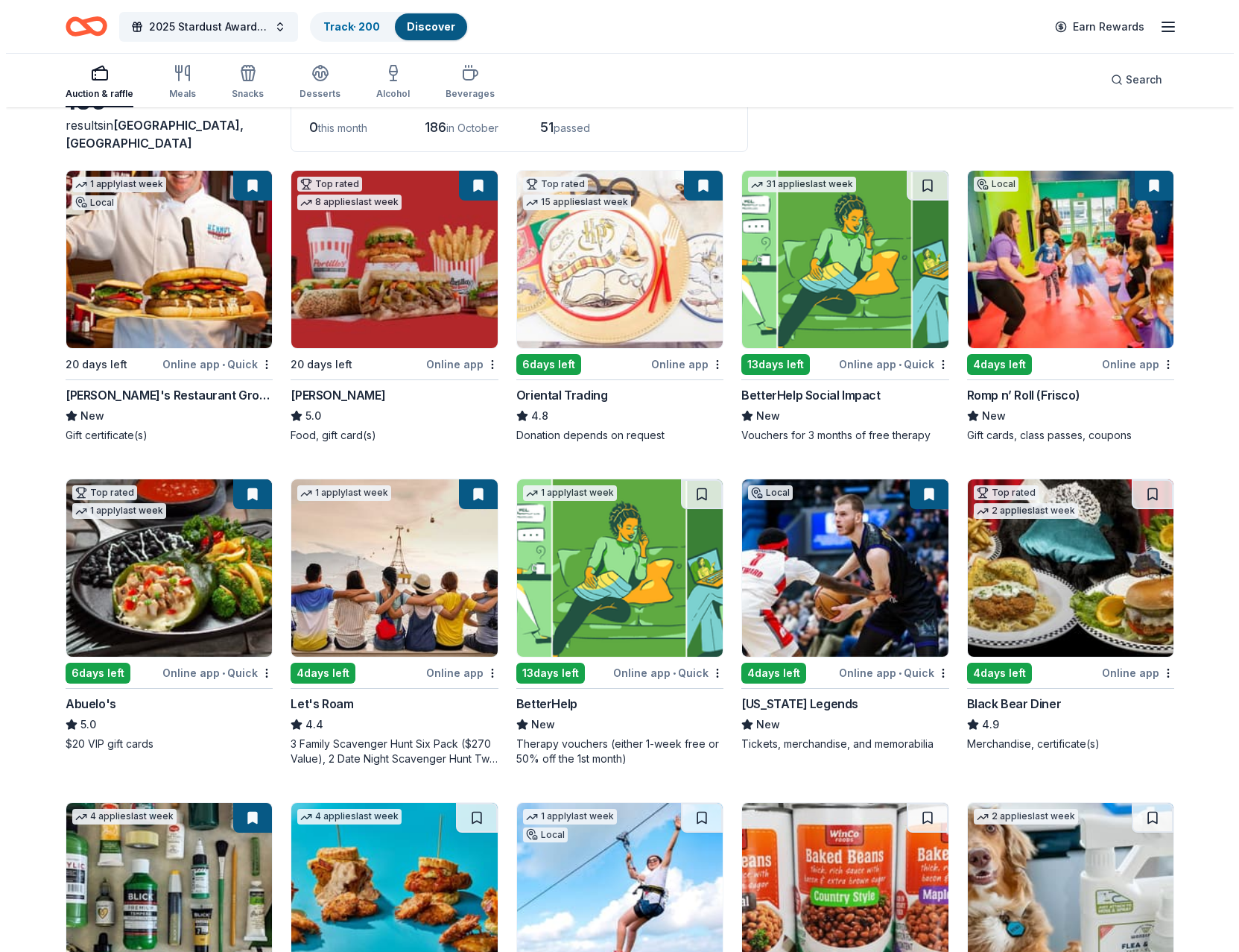
scroll to position [0, 0]
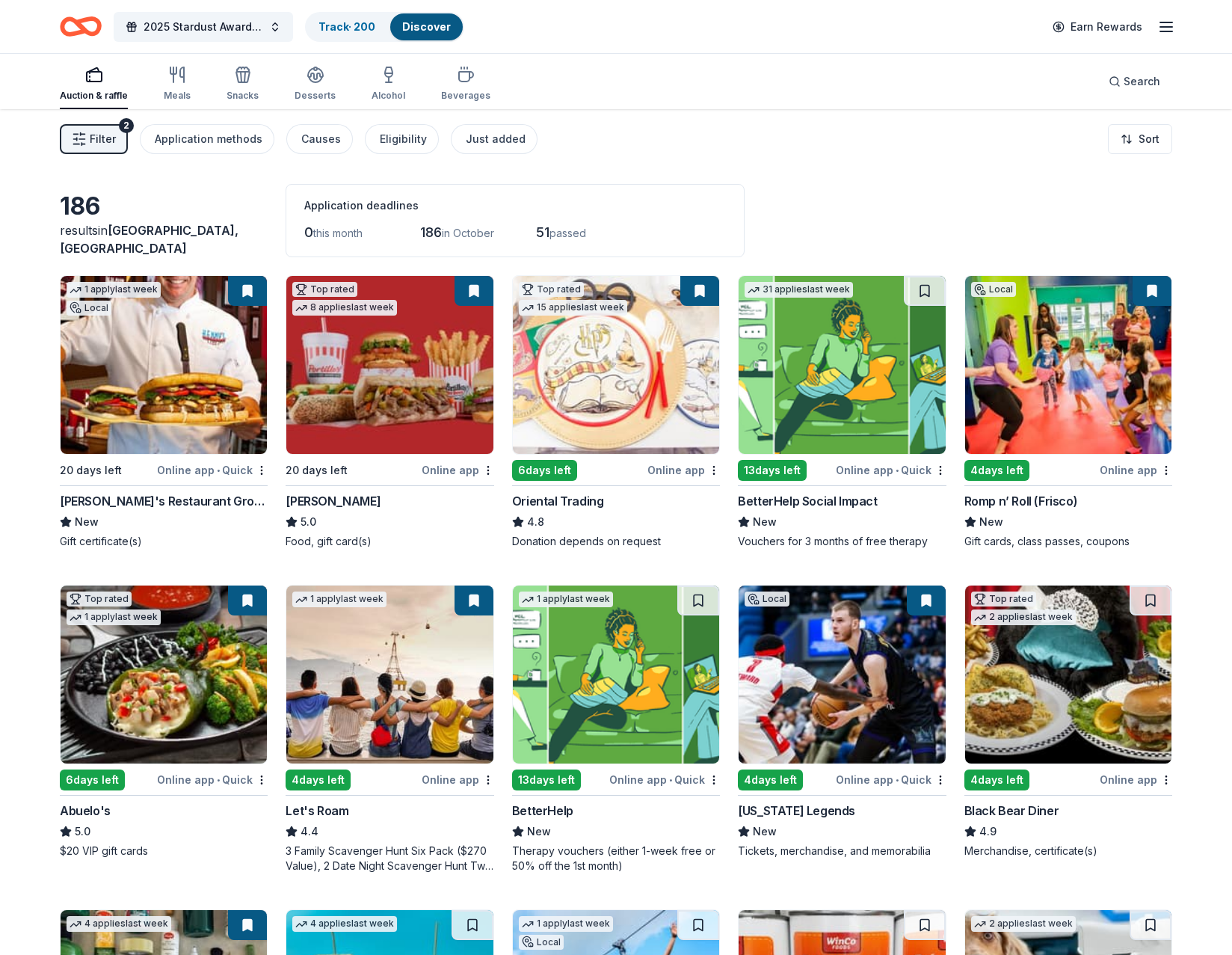
click at [91, 133] on span "Filter" at bounding box center [103, 138] width 26 height 18
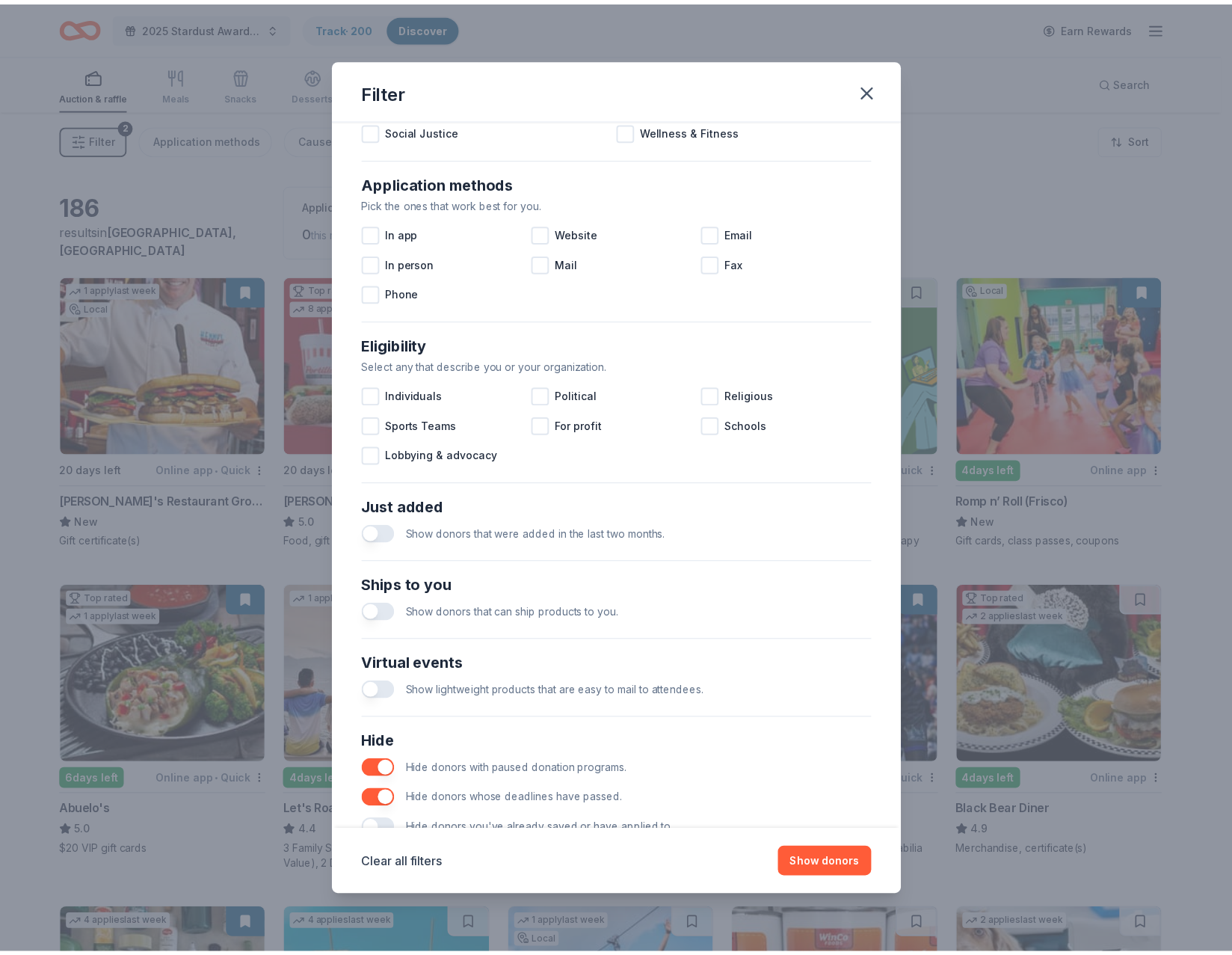
scroll to position [273, 0]
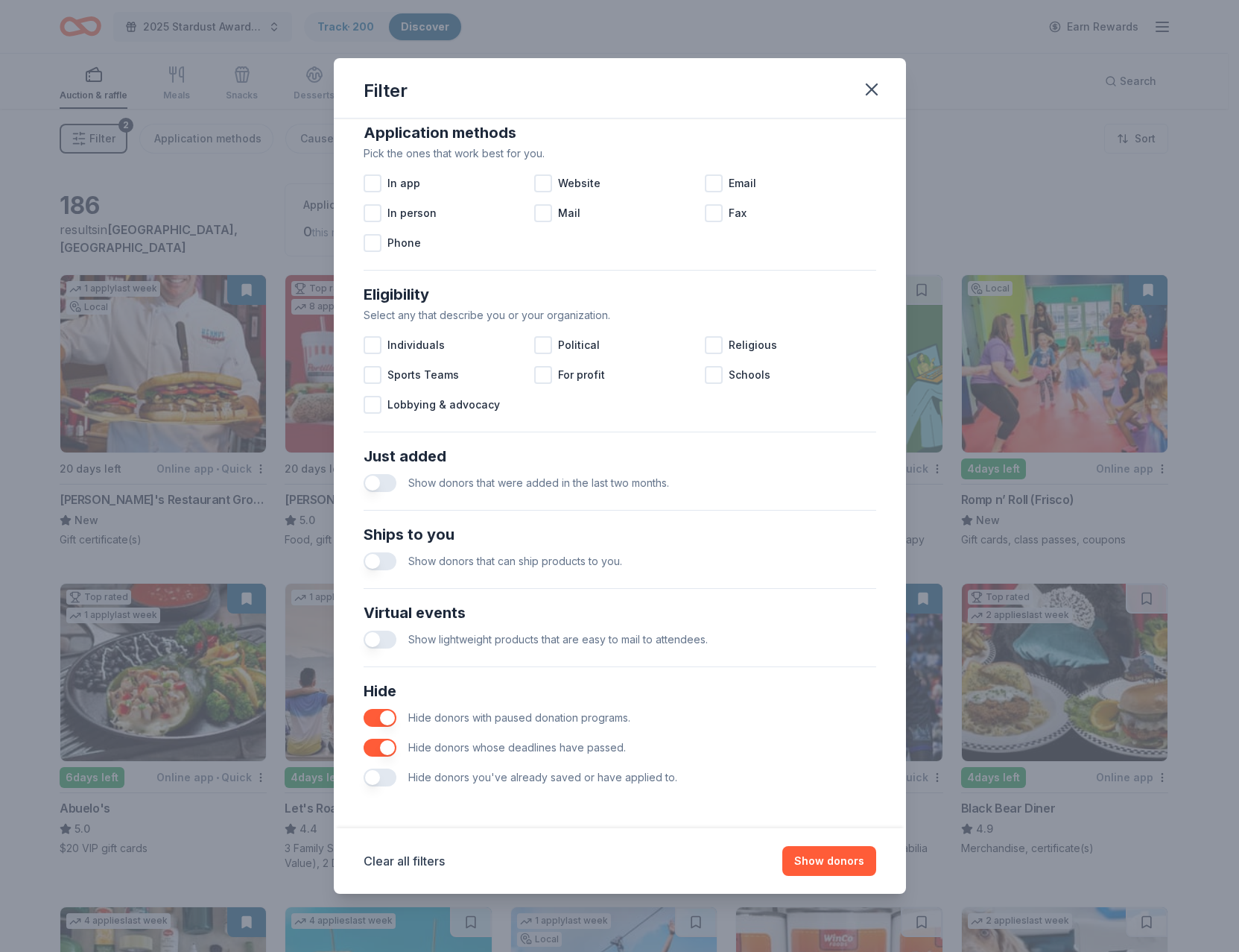
click at [389, 779] on button "button" at bounding box center [380, 777] width 33 height 17
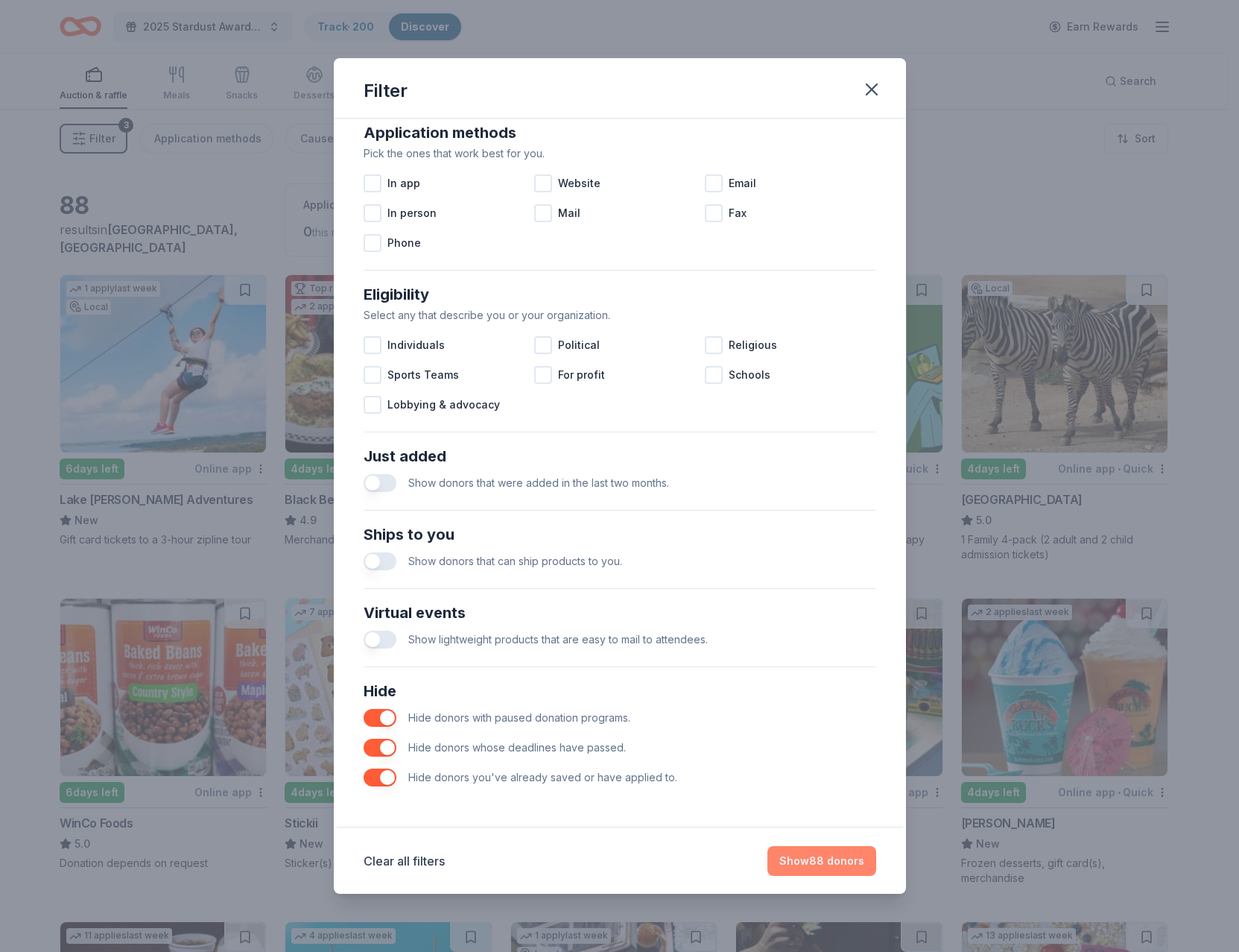
click at [816, 865] on button "Show 88 donors" at bounding box center [822, 860] width 109 height 30
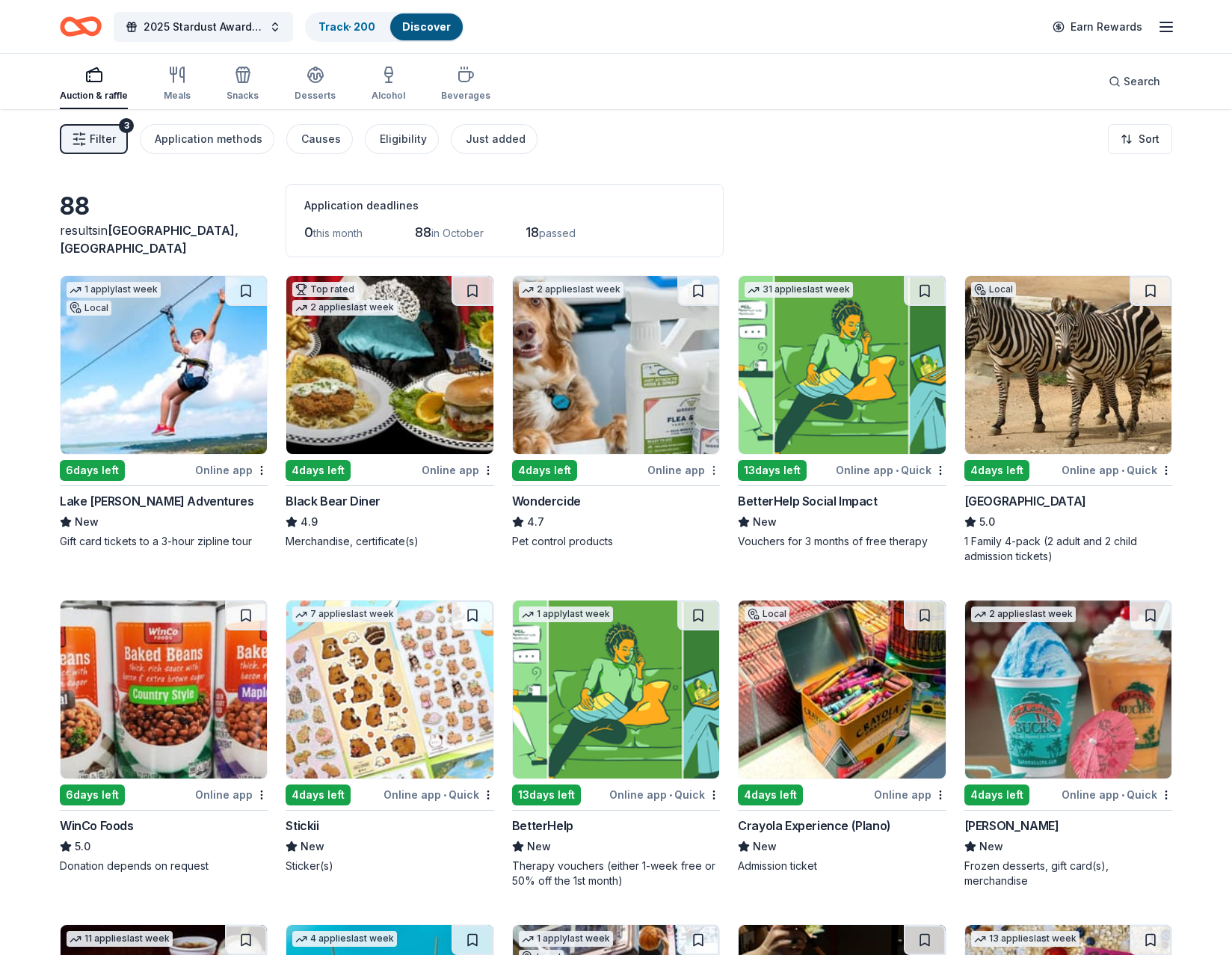
click at [713, 470] on html "2025 Stardust Awards & Gala Track · 200 Discover Earn Rewards Auction & raffle …" at bounding box center [616, 478] width 1232 height 955
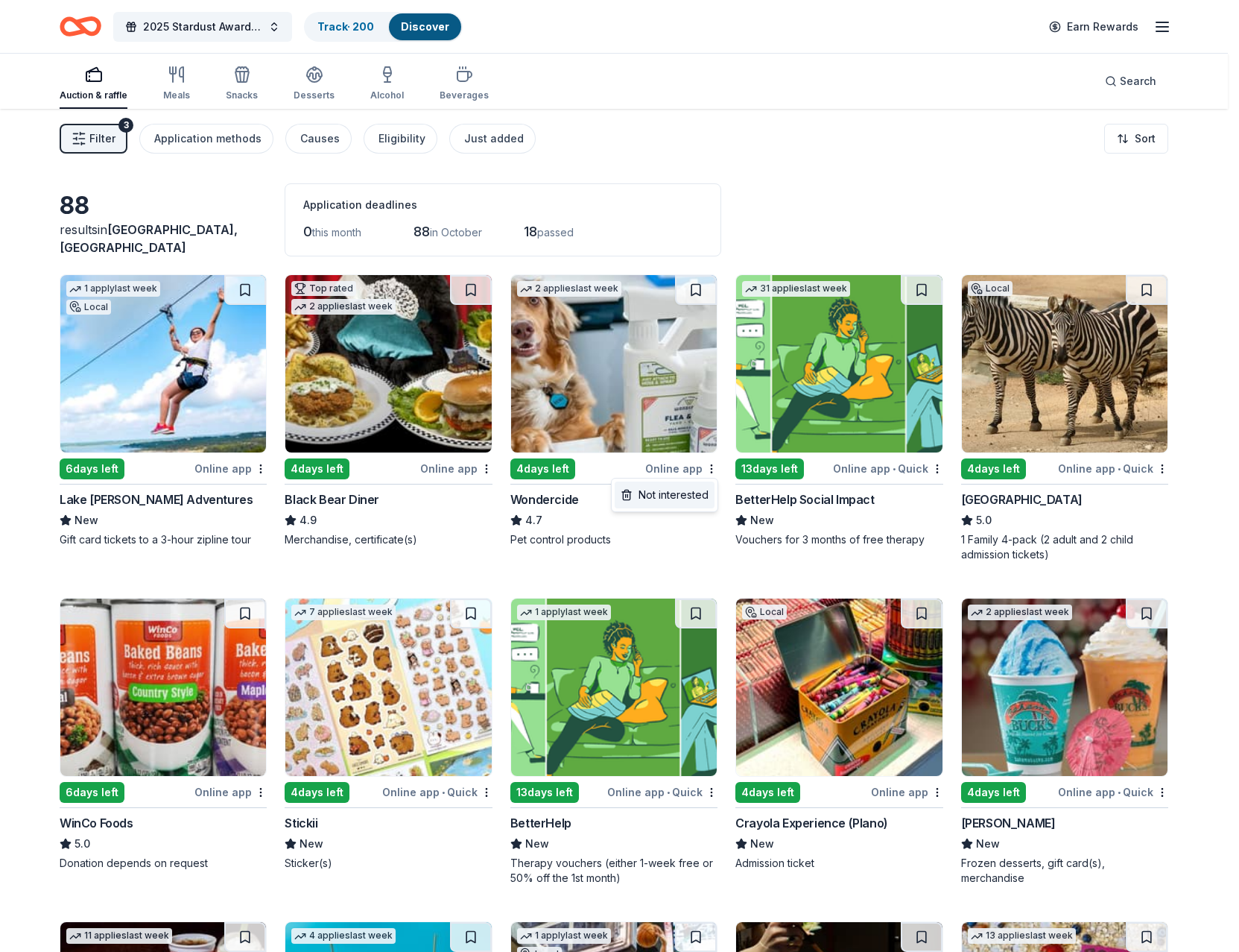
click at [657, 503] on div "Not interested" at bounding box center [664, 494] width 100 height 27
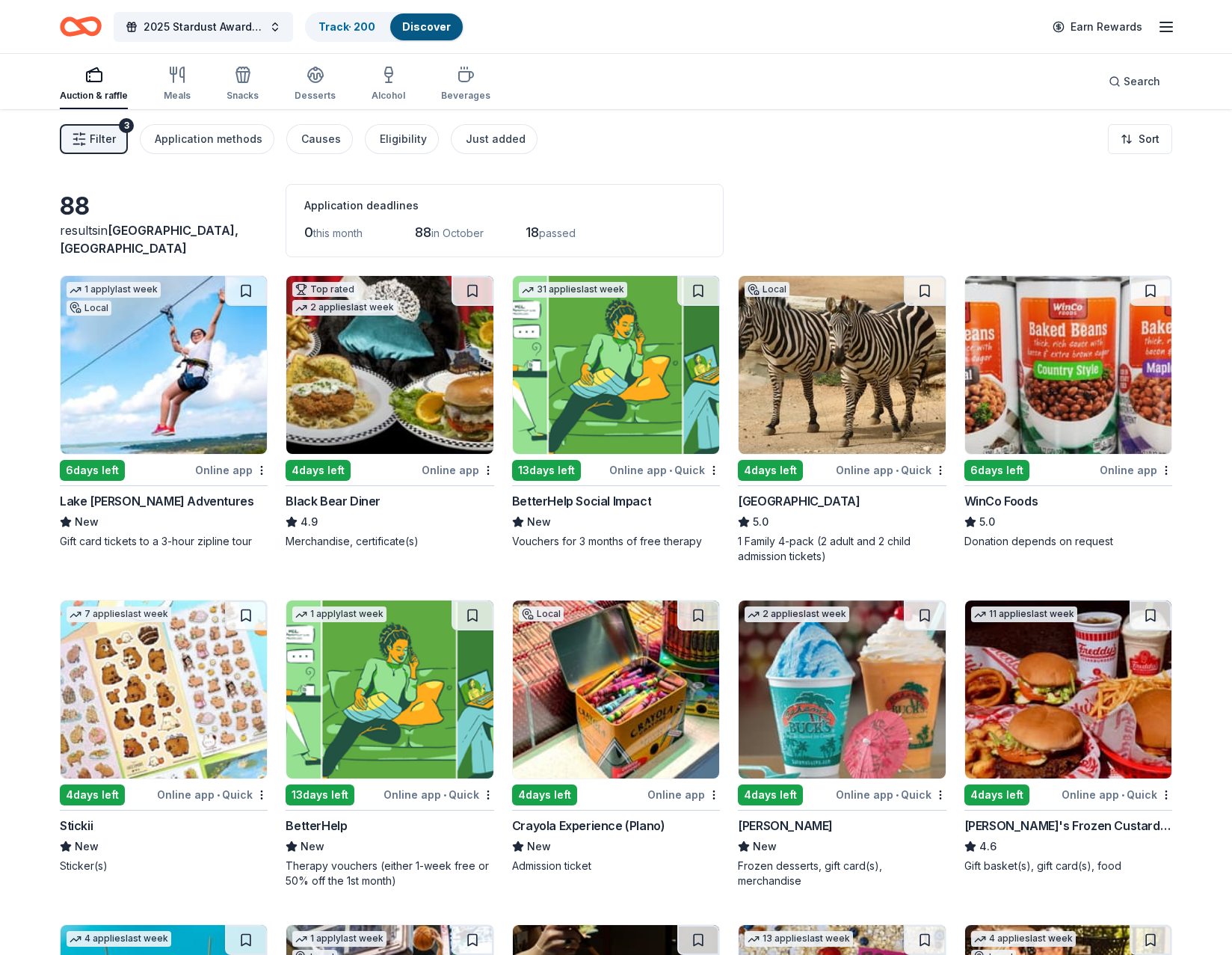
click at [818, 387] on img at bounding box center [841, 364] width 206 height 178
click at [486, 464] on html "2025 Stardust Awards & Gala Track · 201 Discover Earn Rewards Auction & raffle …" at bounding box center [616, 478] width 1232 height 955
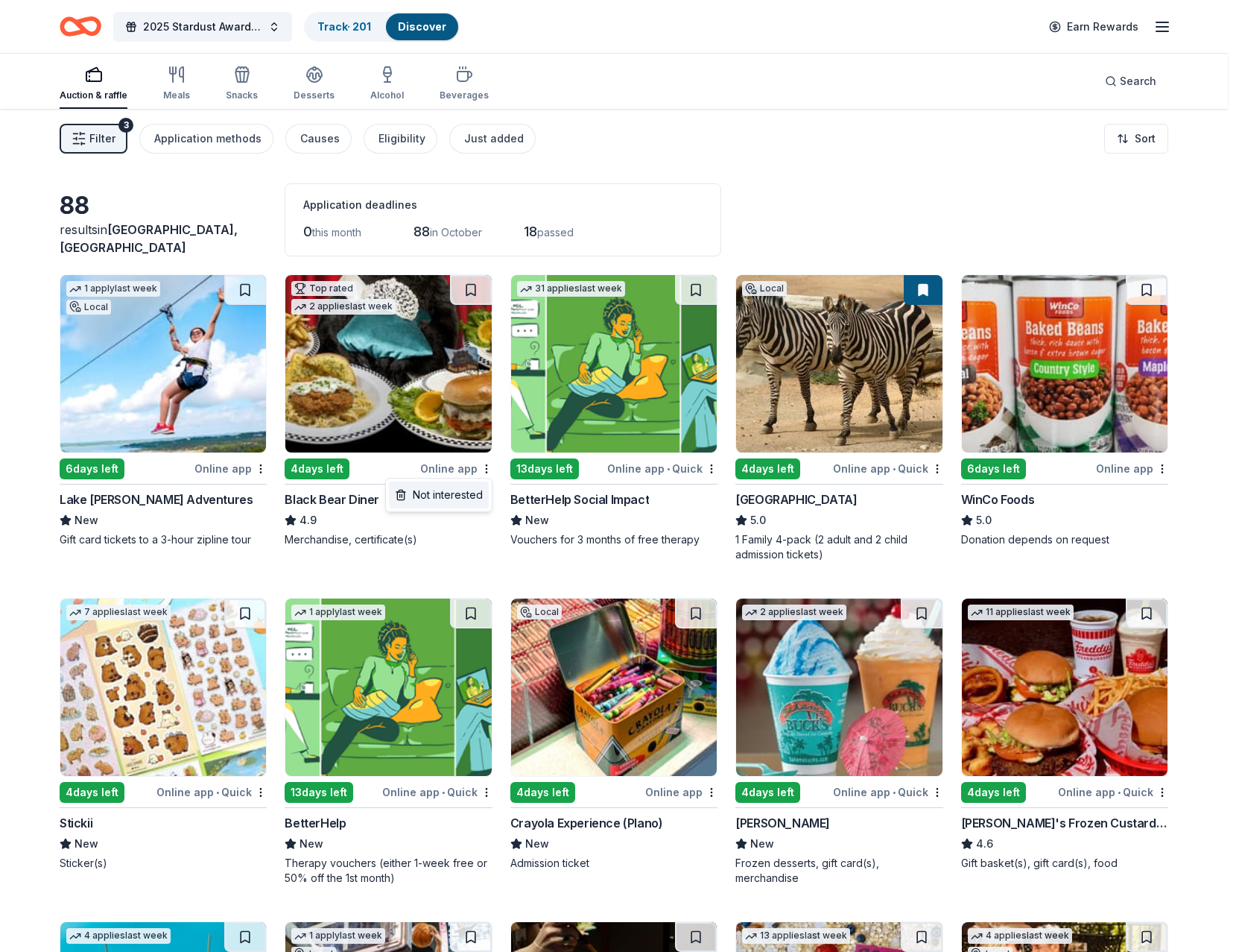
click at [444, 496] on div "Not interested" at bounding box center [438, 494] width 100 height 27
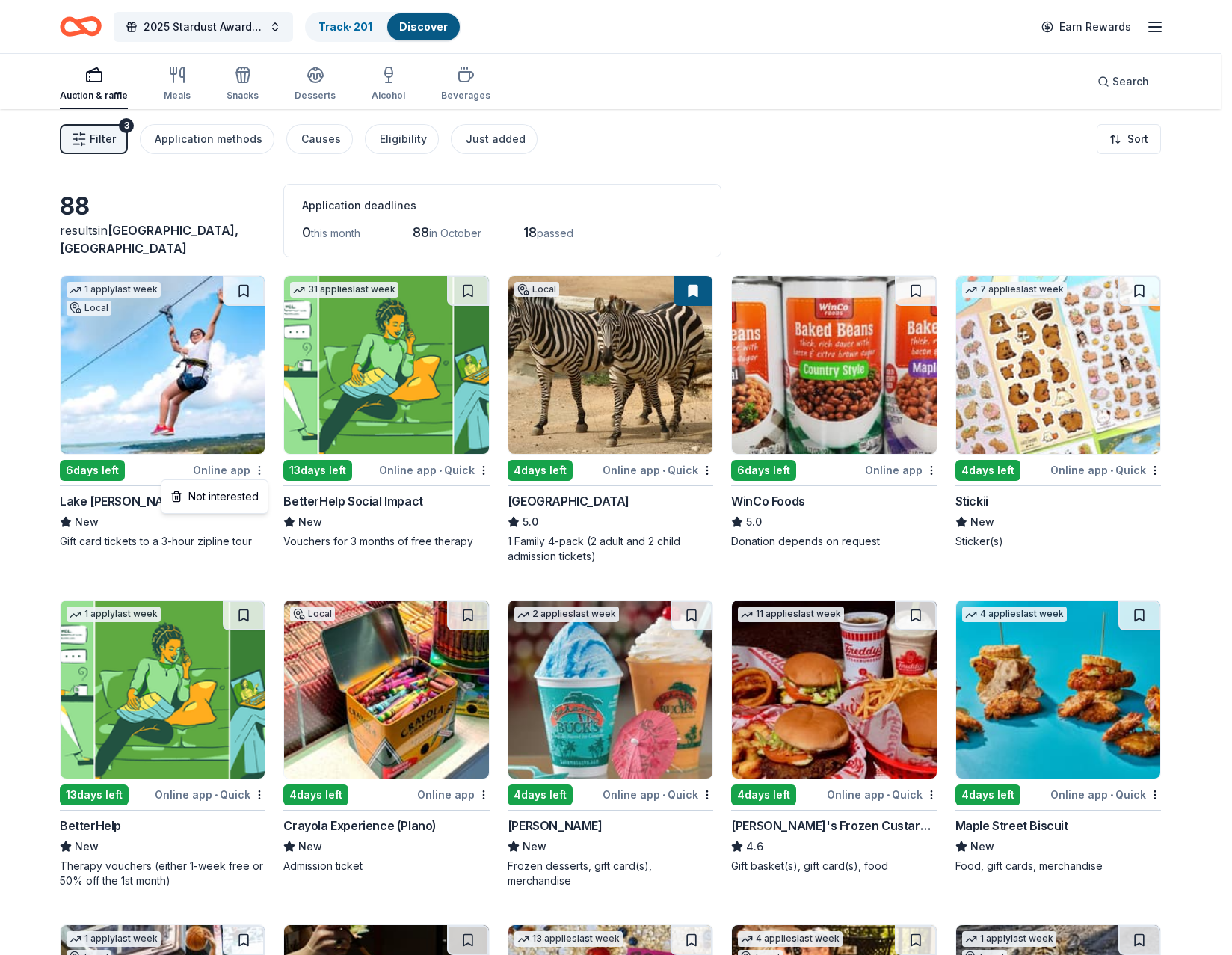
click at [260, 473] on body "2025 Stardust Awards & Gala Track · 201 Discover Earn Rewards Auction & raffle …" at bounding box center [610, 478] width 1221 height 955
click at [227, 497] on div "Not interested" at bounding box center [215, 496] width 100 height 27
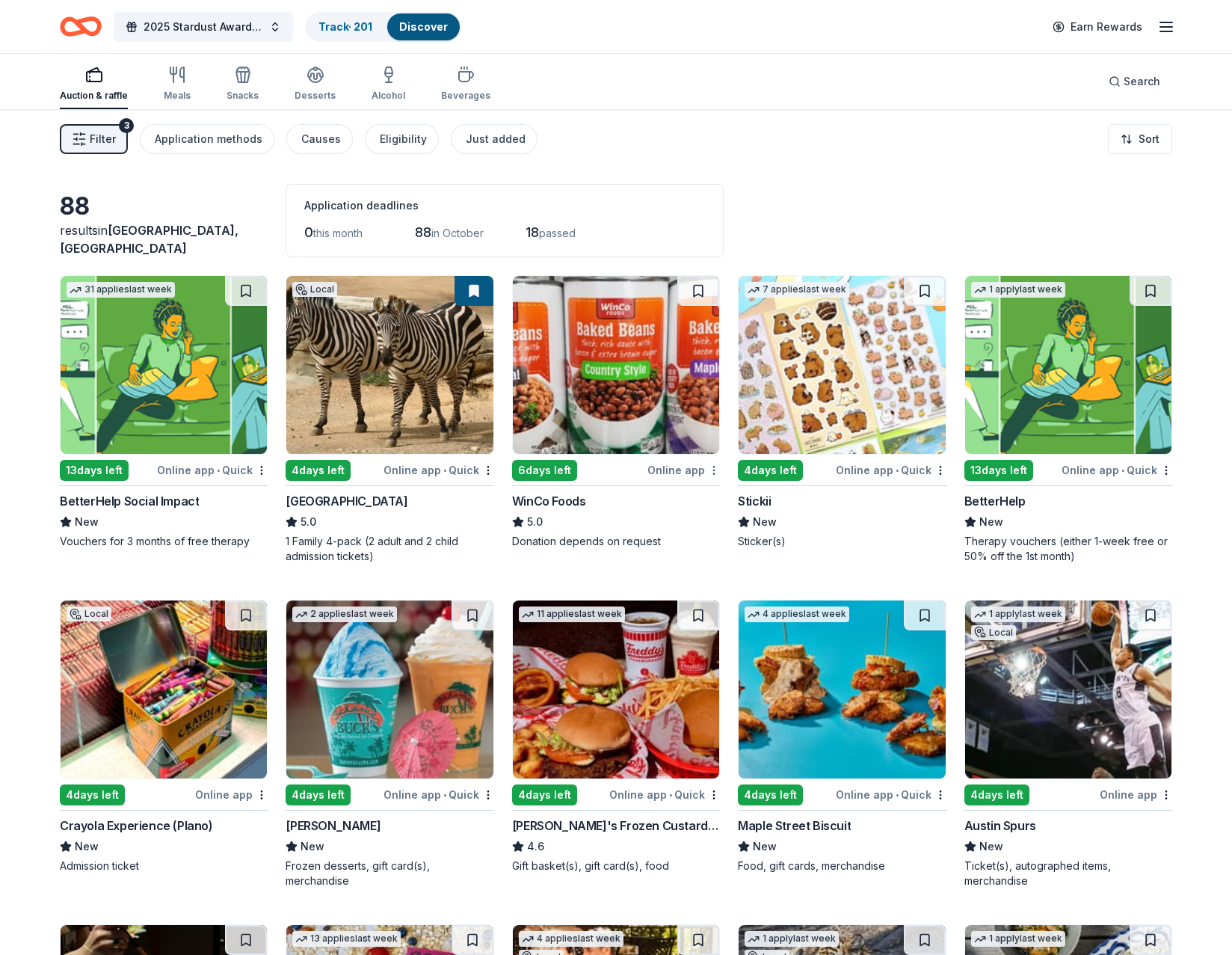
click at [710, 468] on html "2025 Stardust Awards & Gala Track · 201 Discover Earn Rewards Auction & raffle …" at bounding box center [616, 478] width 1232 height 955
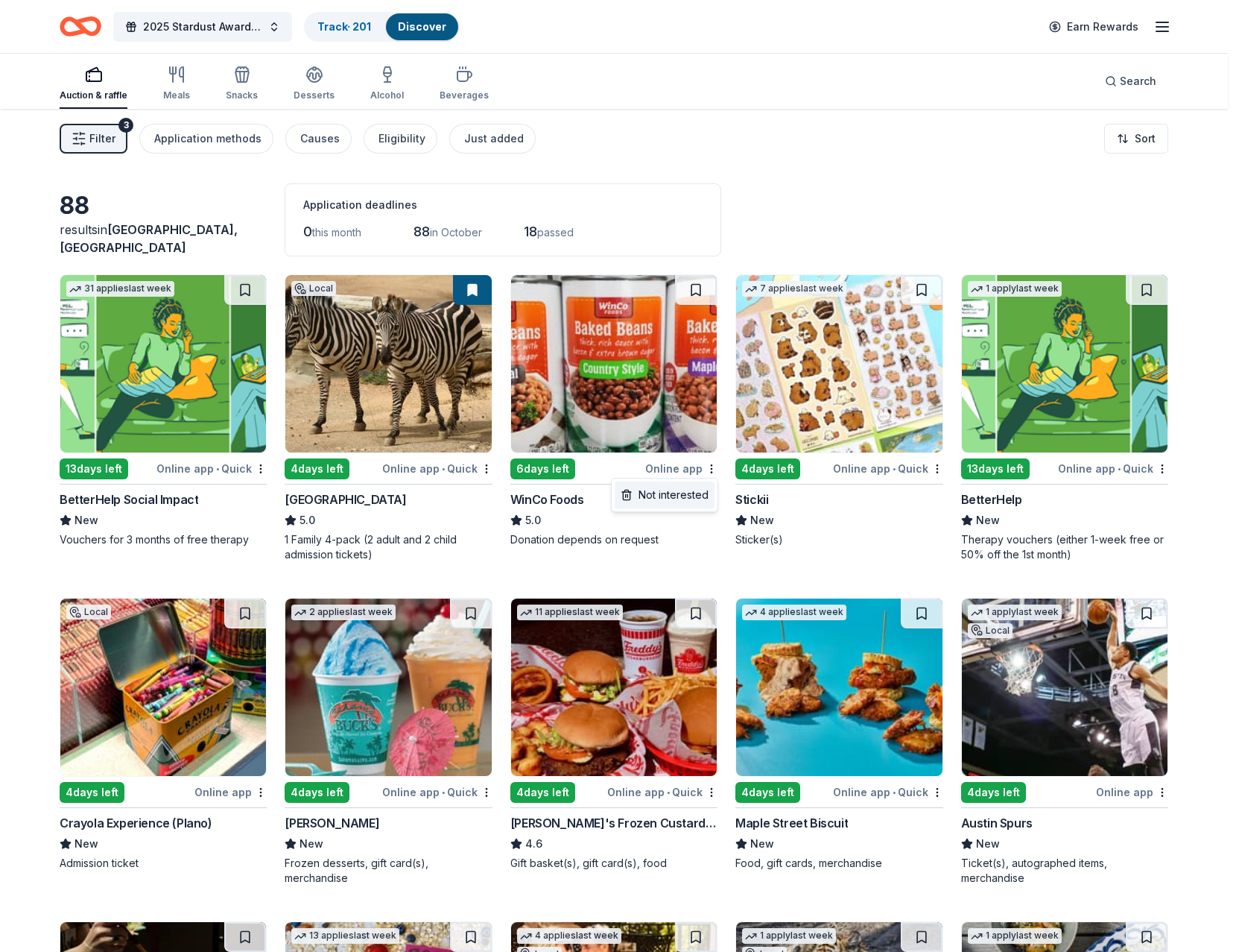
click at [685, 494] on div "Not interested" at bounding box center [664, 494] width 100 height 27
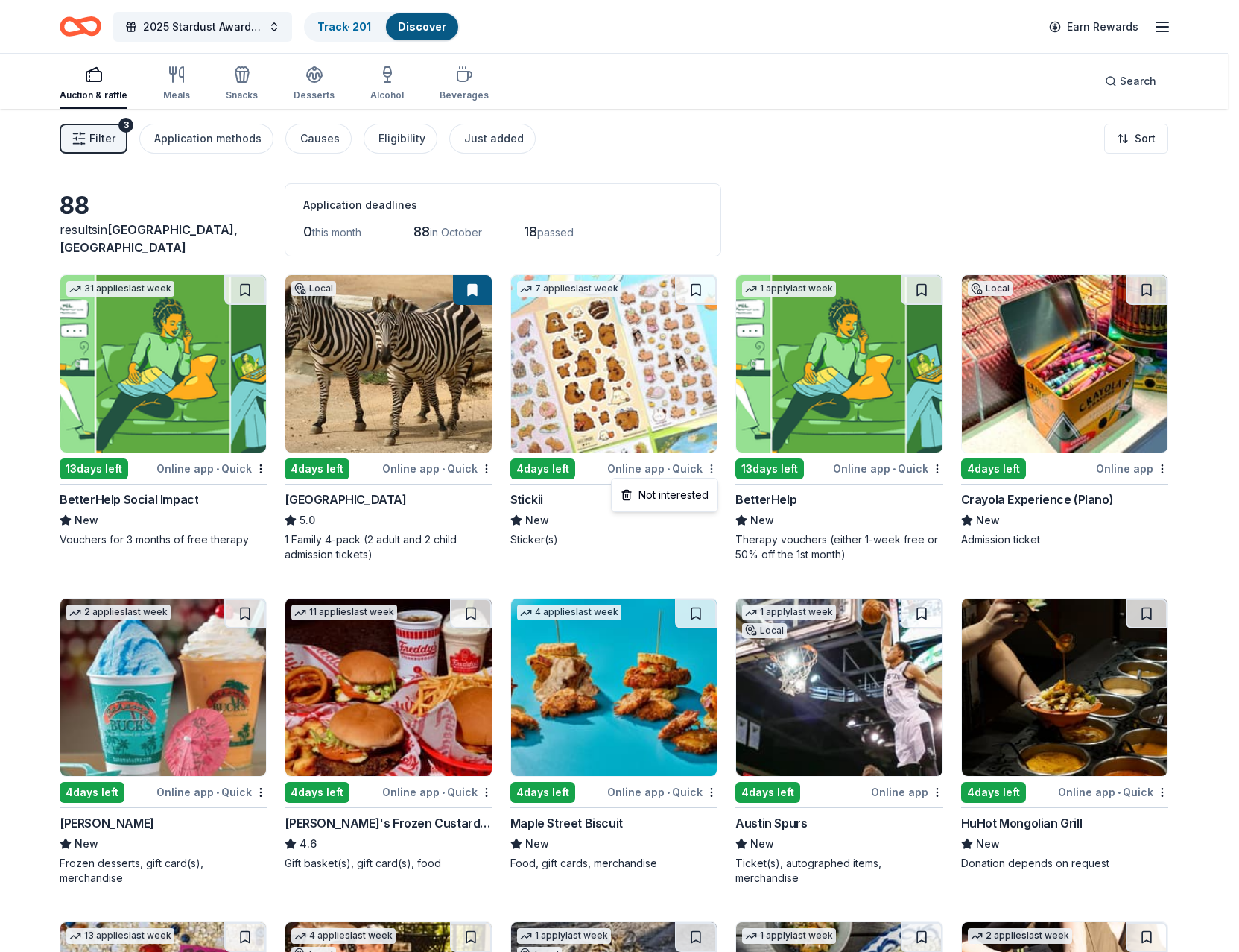
click at [712, 468] on html "2025 Stardust Awards & Gala Track · 201 Discover Earn Rewards Auction & raffle …" at bounding box center [619, 476] width 1239 height 952
click at [680, 490] on div "Not interested" at bounding box center [664, 494] width 100 height 27
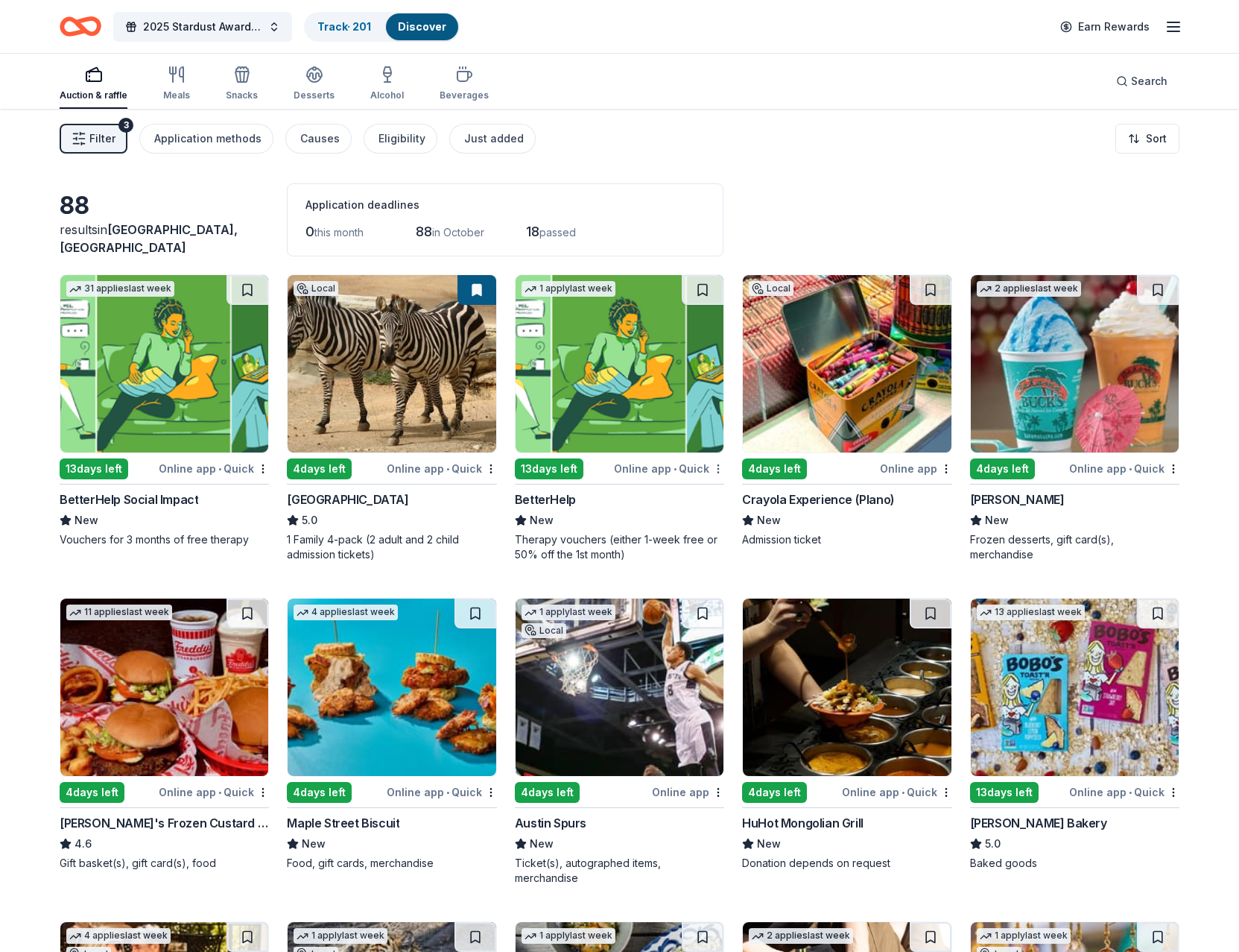
click at [714, 471] on html "2025 Stardust Awards & Gala Track · 201 Discover Earn Rewards Auction & raffle …" at bounding box center [619, 476] width 1239 height 952
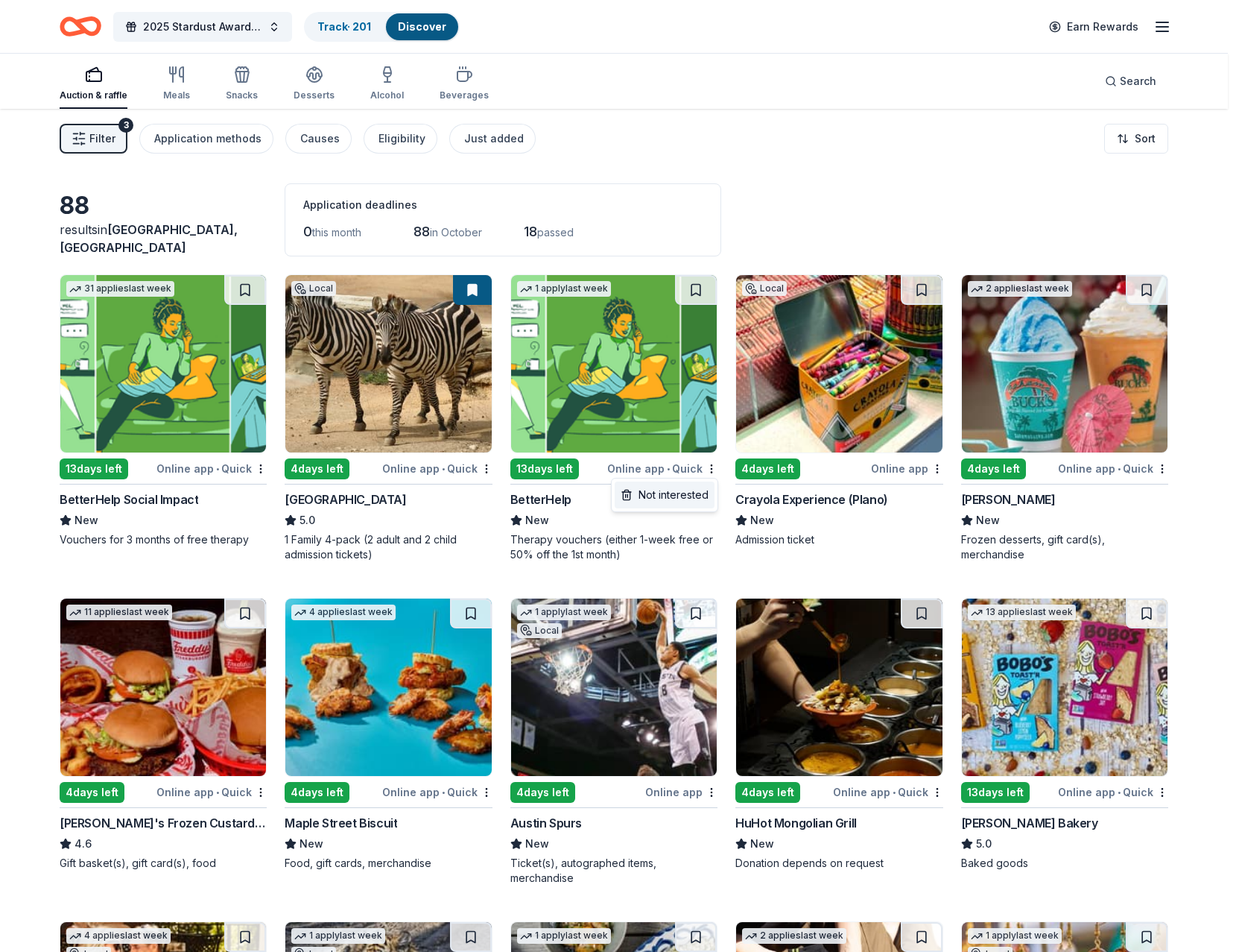
click at [674, 502] on div "Not interested" at bounding box center [664, 494] width 100 height 27
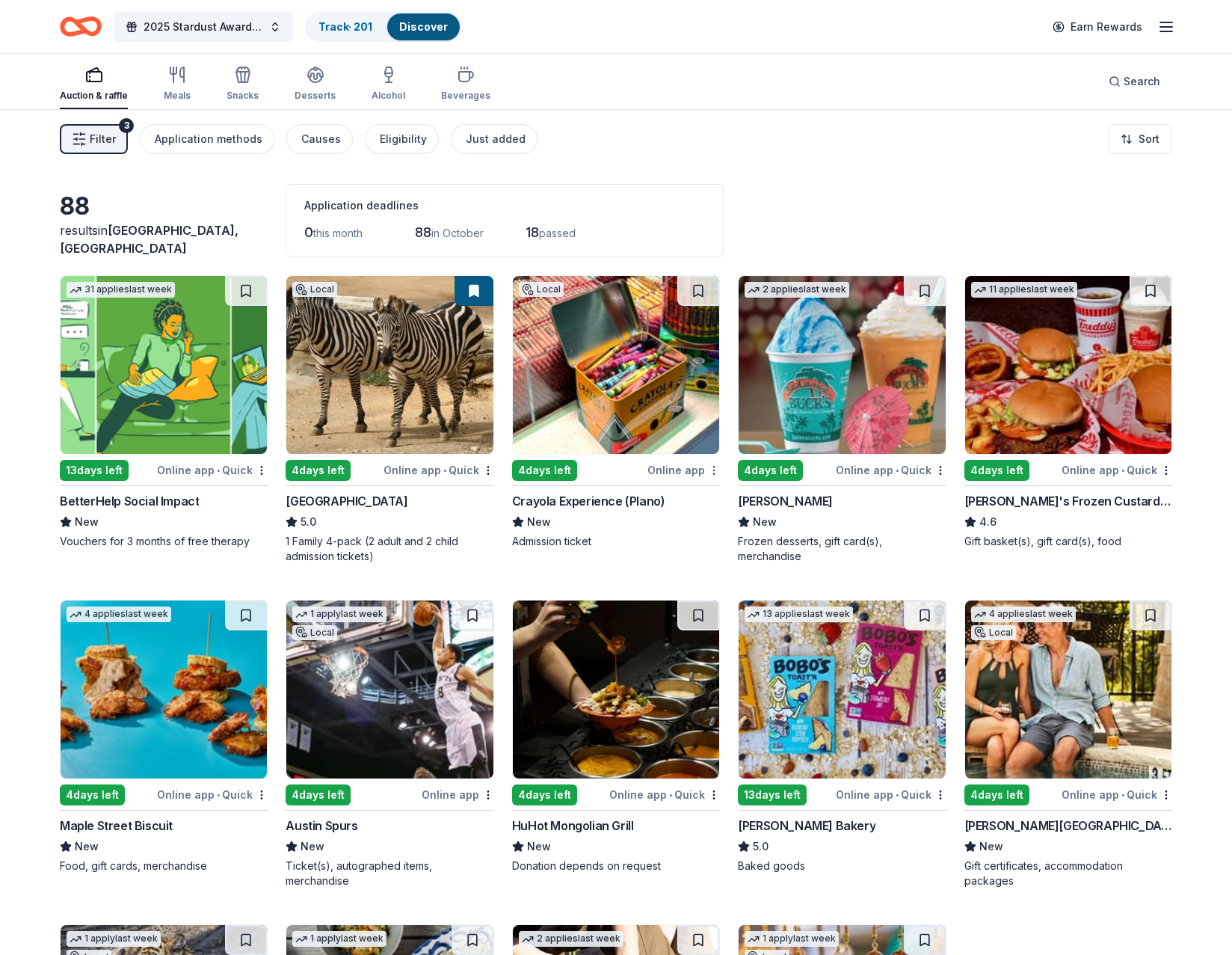
click at [714, 470] on html "2025 Stardust Awards & Gala Track · 201 Discover Earn Rewards Auction & raffle …" at bounding box center [616, 478] width 1232 height 955
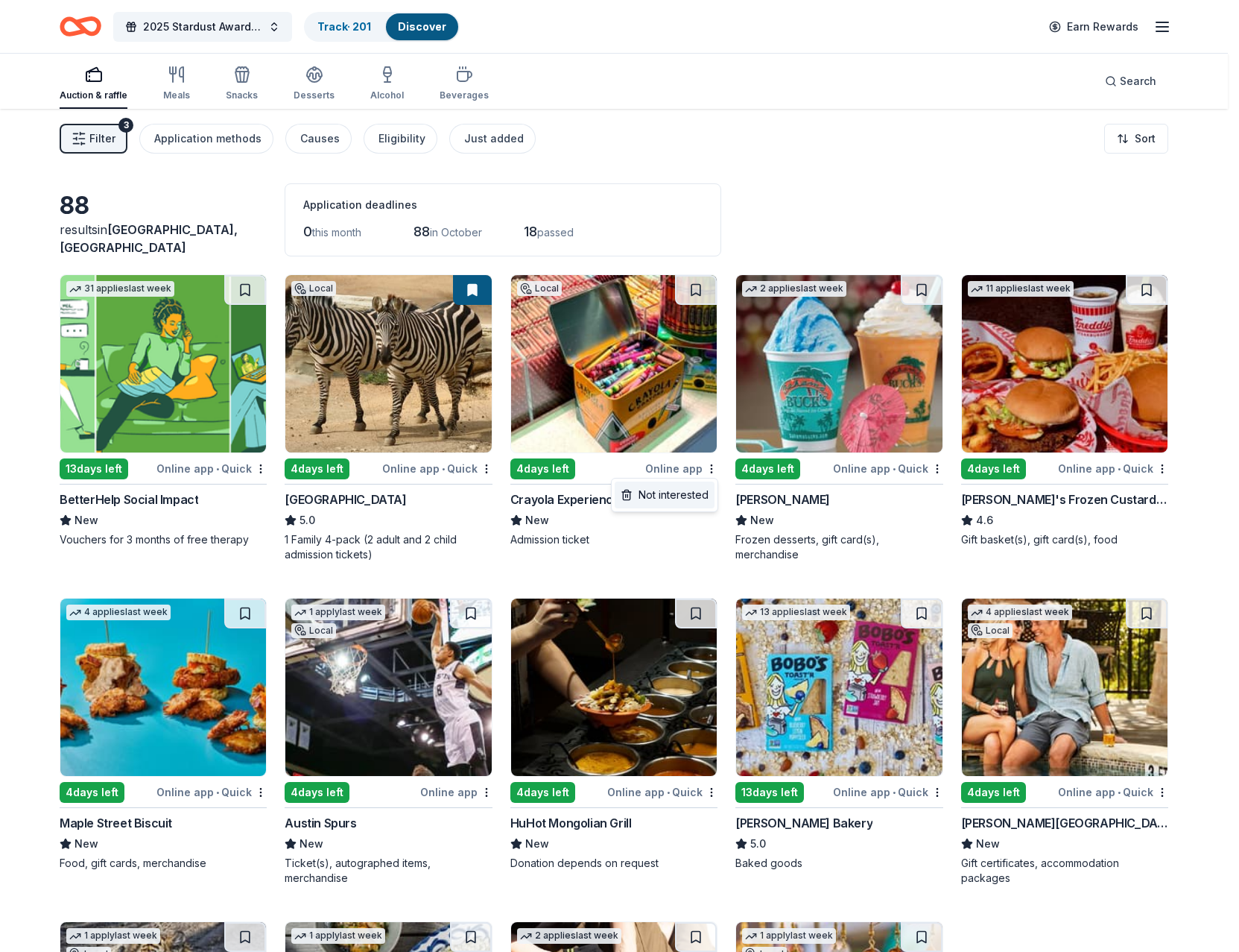
click at [693, 494] on div "Not interested" at bounding box center [664, 494] width 100 height 27
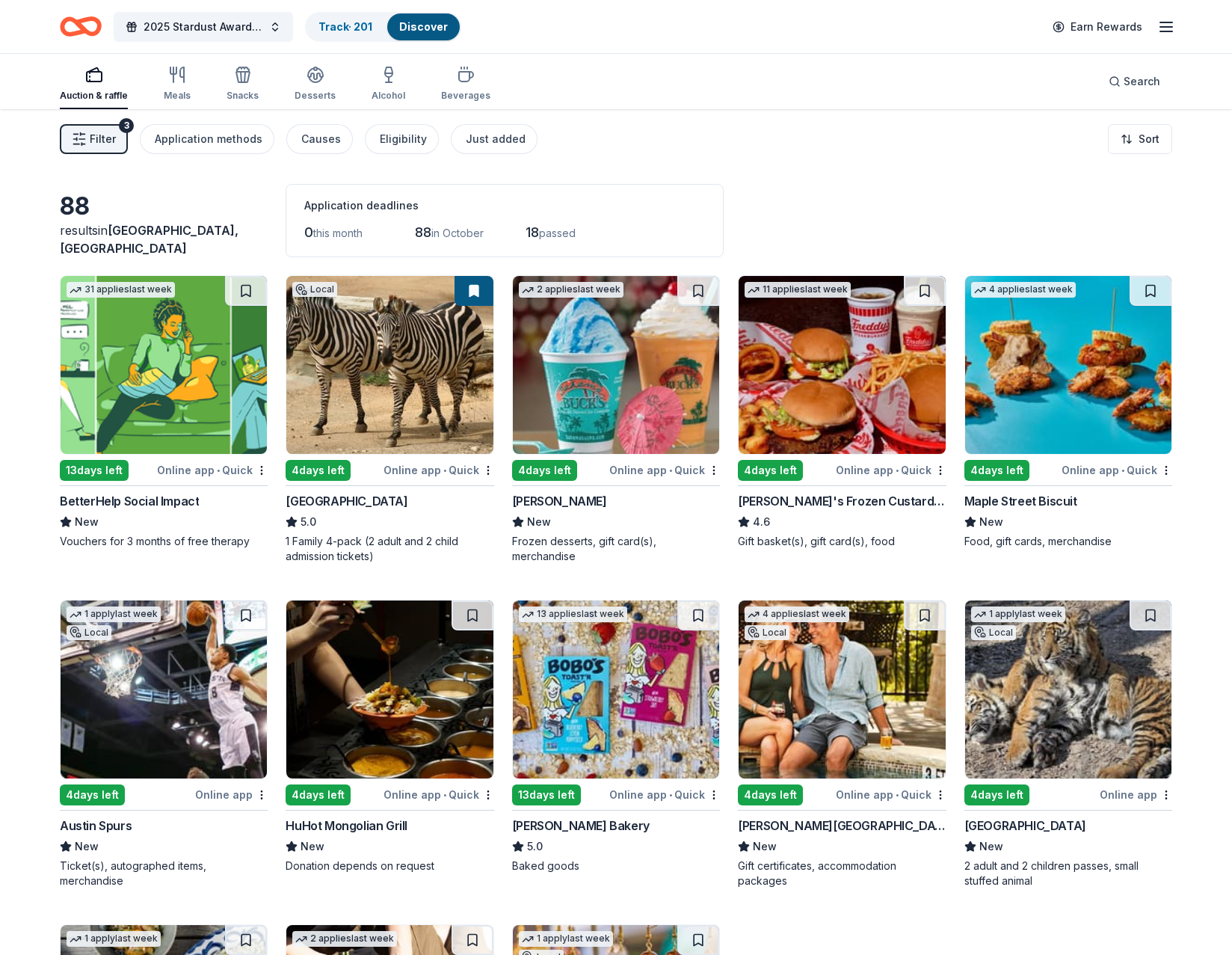
click at [617, 385] on img at bounding box center [615, 364] width 206 height 178
click at [812, 392] on img at bounding box center [841, 364] width 206 height 178
click at [1059, 374] on img at bounding box center [1067, 364] width 206 height 178
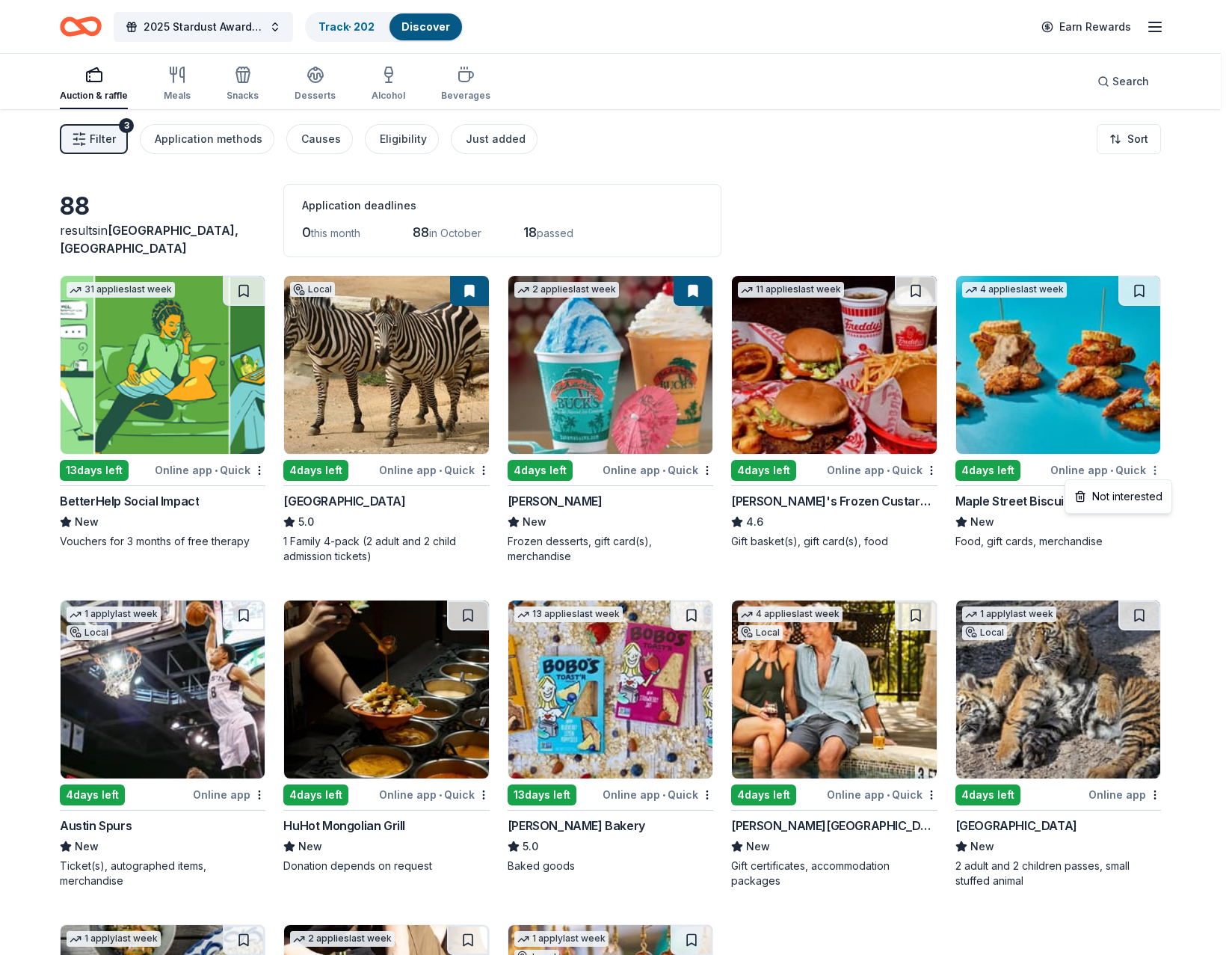
click at [1165, 470] on html "2025 Stardust Awards & Gala Track · 202 Discover Earn Rewards Auction & raffle …" at bounding box center [616, 478] width 1232 height 955
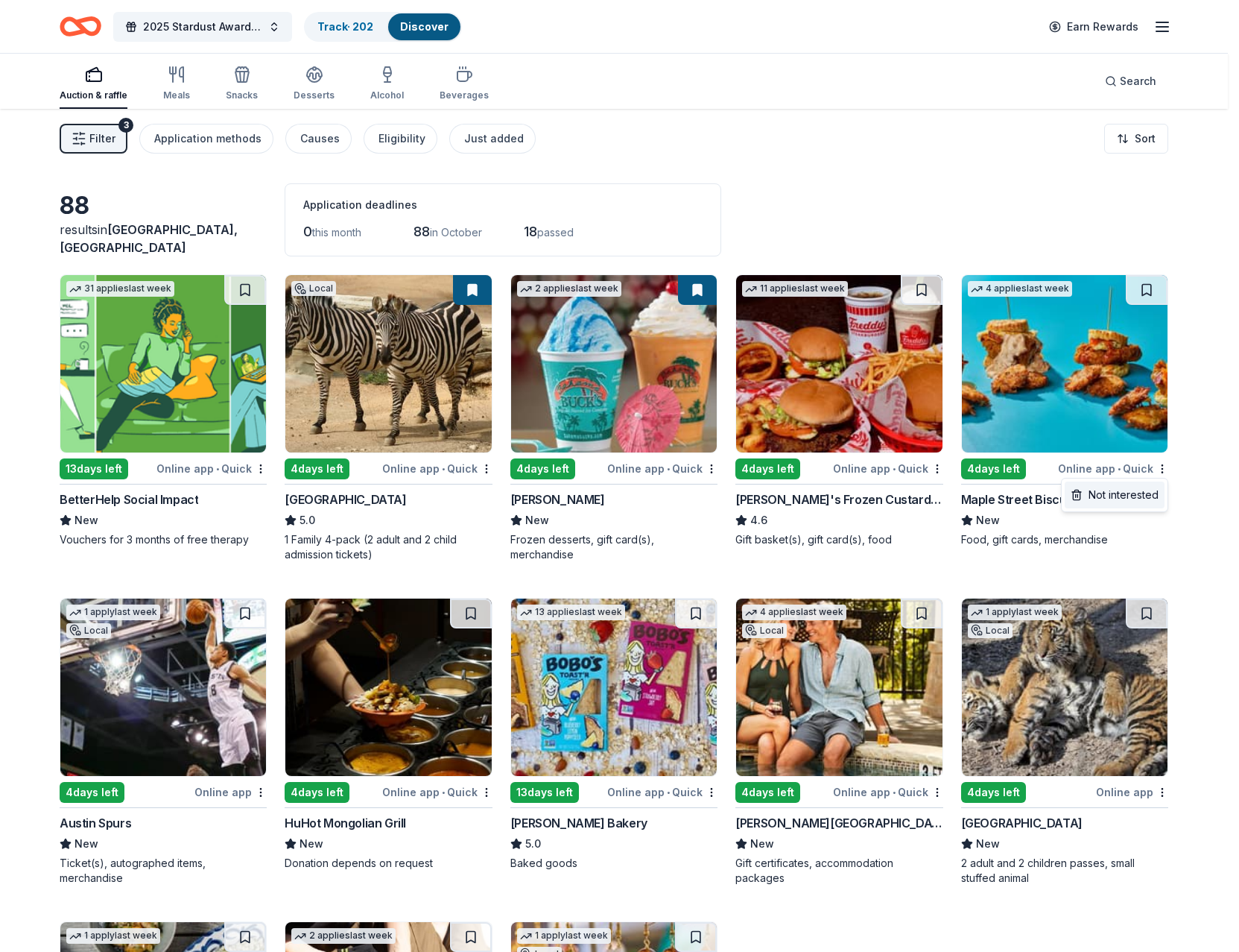
click at [1107, 494] on div "Not interested" at bounding box center [1114, 494] width 100 height 27
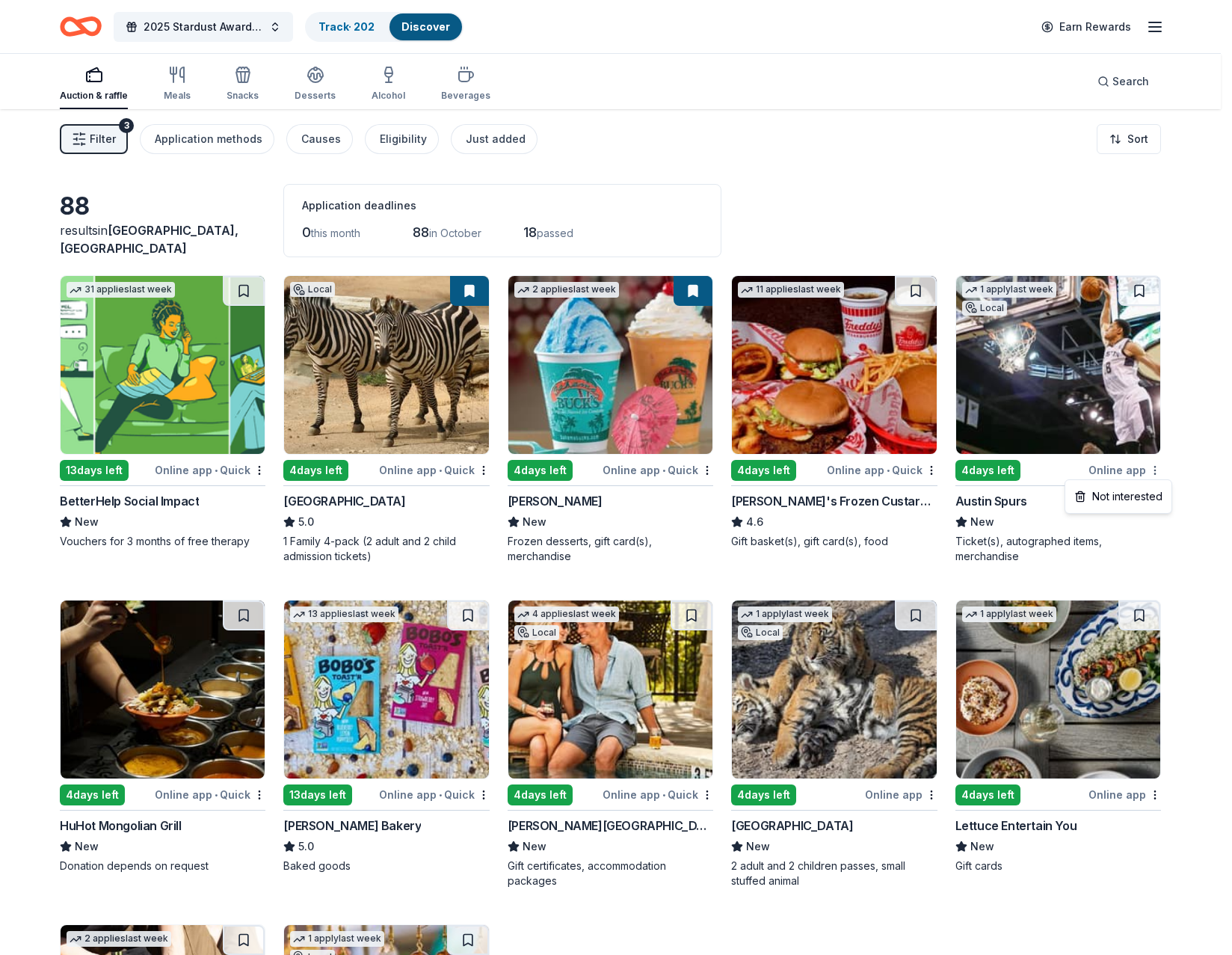
click at [1165, 471] on html "2025 Stardust Awards & Gala Track · 202 Discover Earn Rewards Auction & raffle …" at bounding box center [616, 478] width 1232 height 955
click at [1142, 495] on div "Not interested" at bounding box center [1118, 496] width 100 height 27
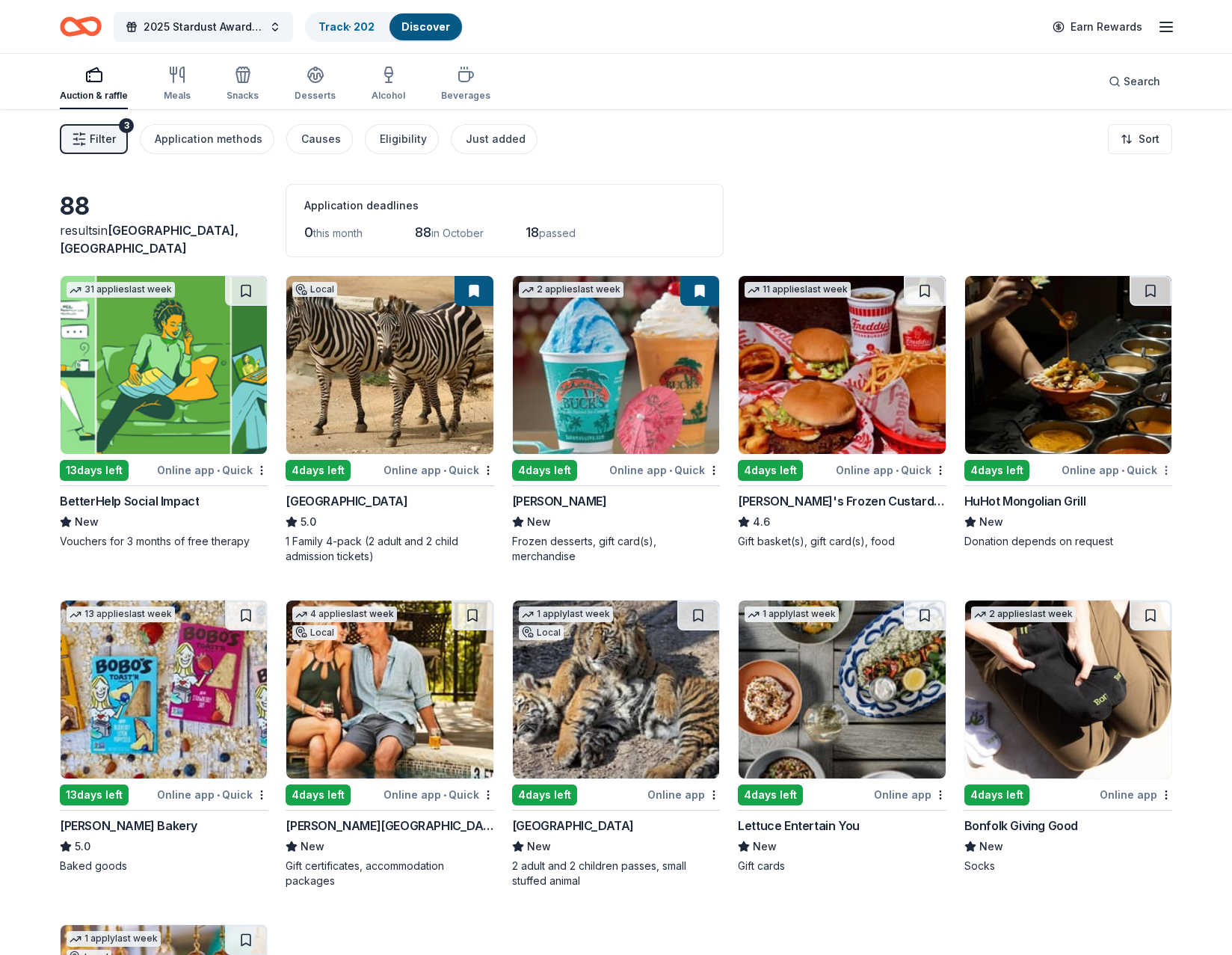
click at [1167, 466] on html "2025 Stardust Awards & Gala Track · 202 Discover Earn Rewards Auction & raffle …" at bounding box center [616, 478] width 1232 height 955
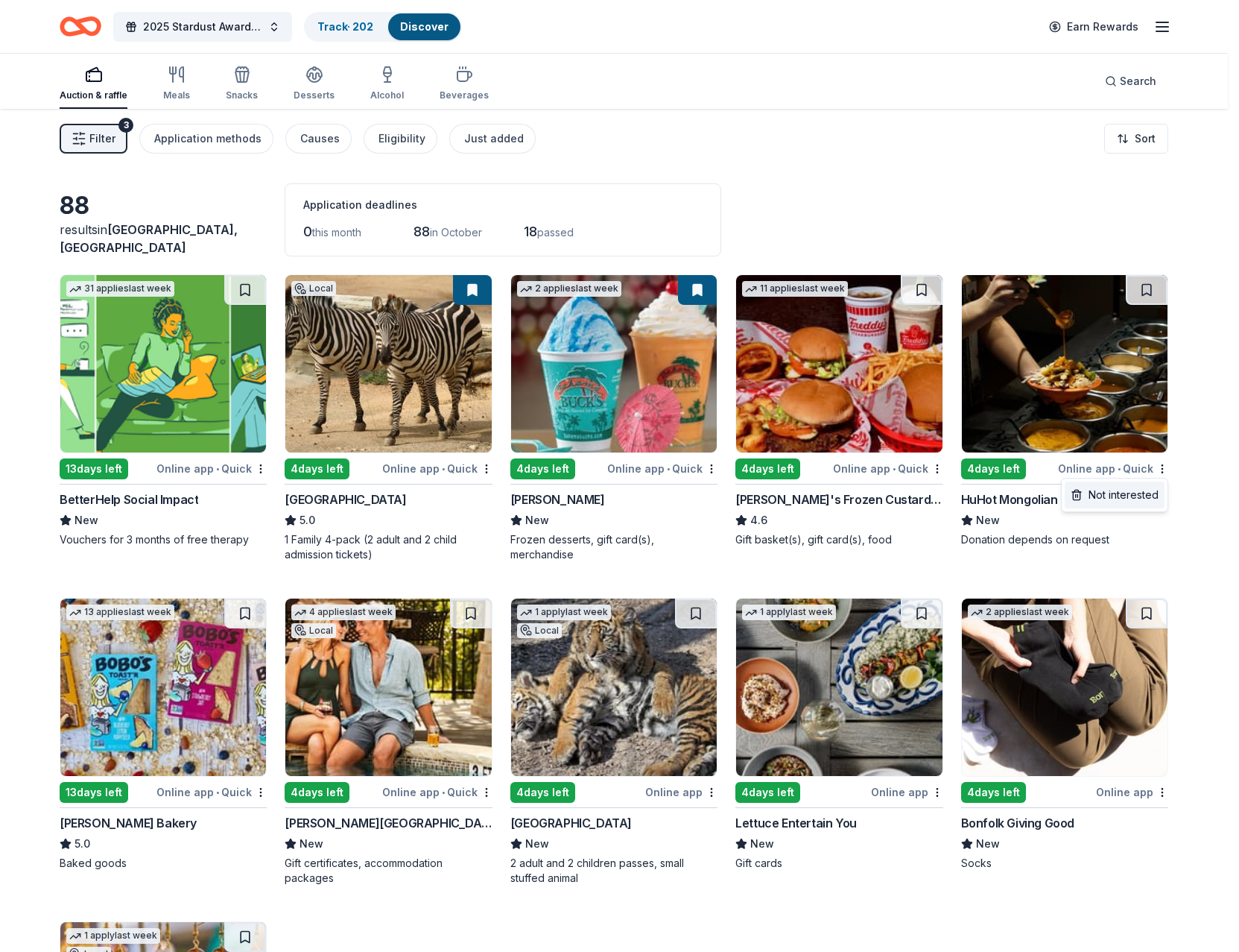
click at [1134, 494] on div "Not interested" at bounding box center [1114, 494] width 100 height 27
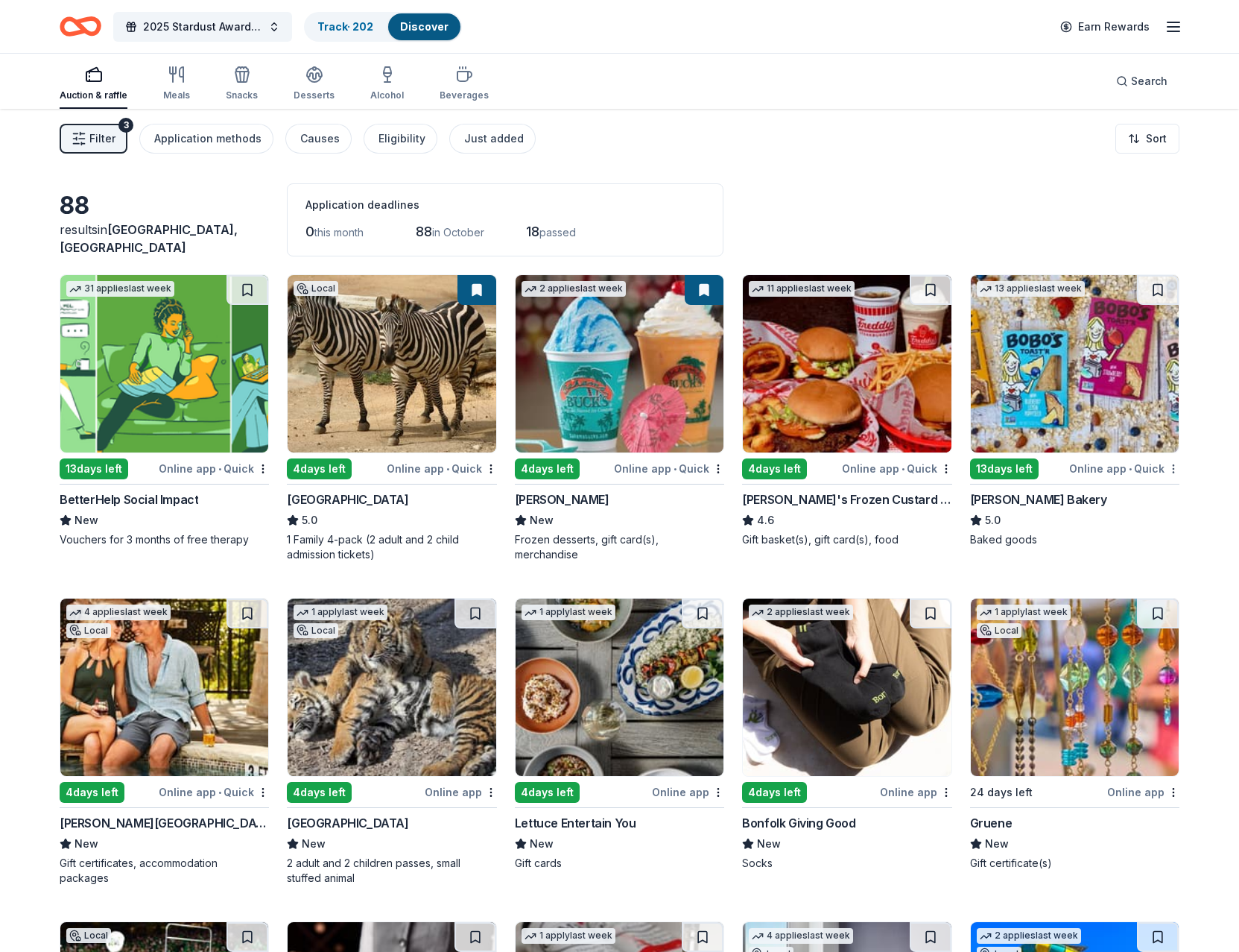
click at [1161, 468] on html "2025 Stardust Awards & Gala Track · 202 Discover Earn Rewards Auction & raffle …" at bounding box center [619, 476] width 1239 height 952
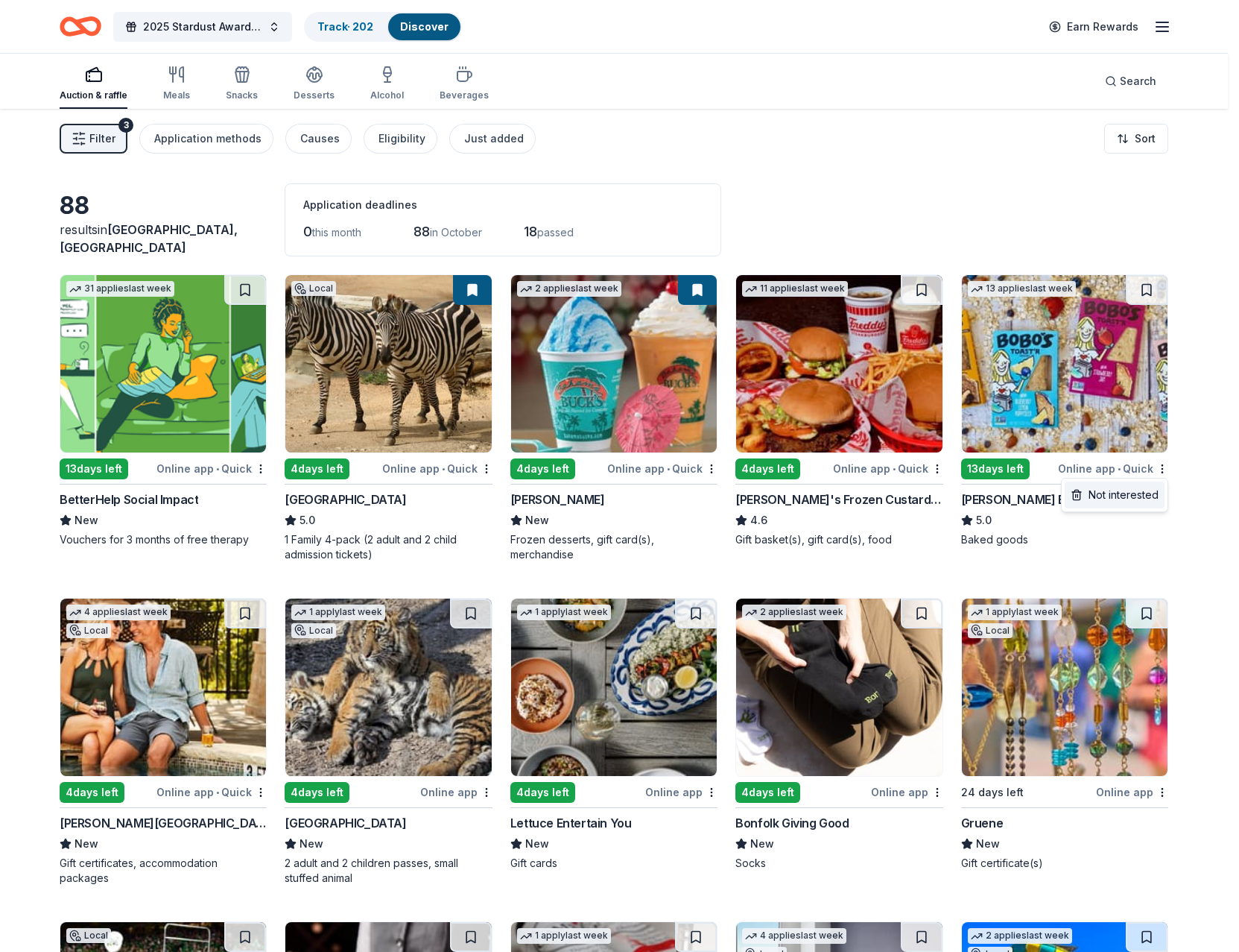
click at [1137, 495] on div "Not interested" at bounding box center [1114, 494] width 100 height 27
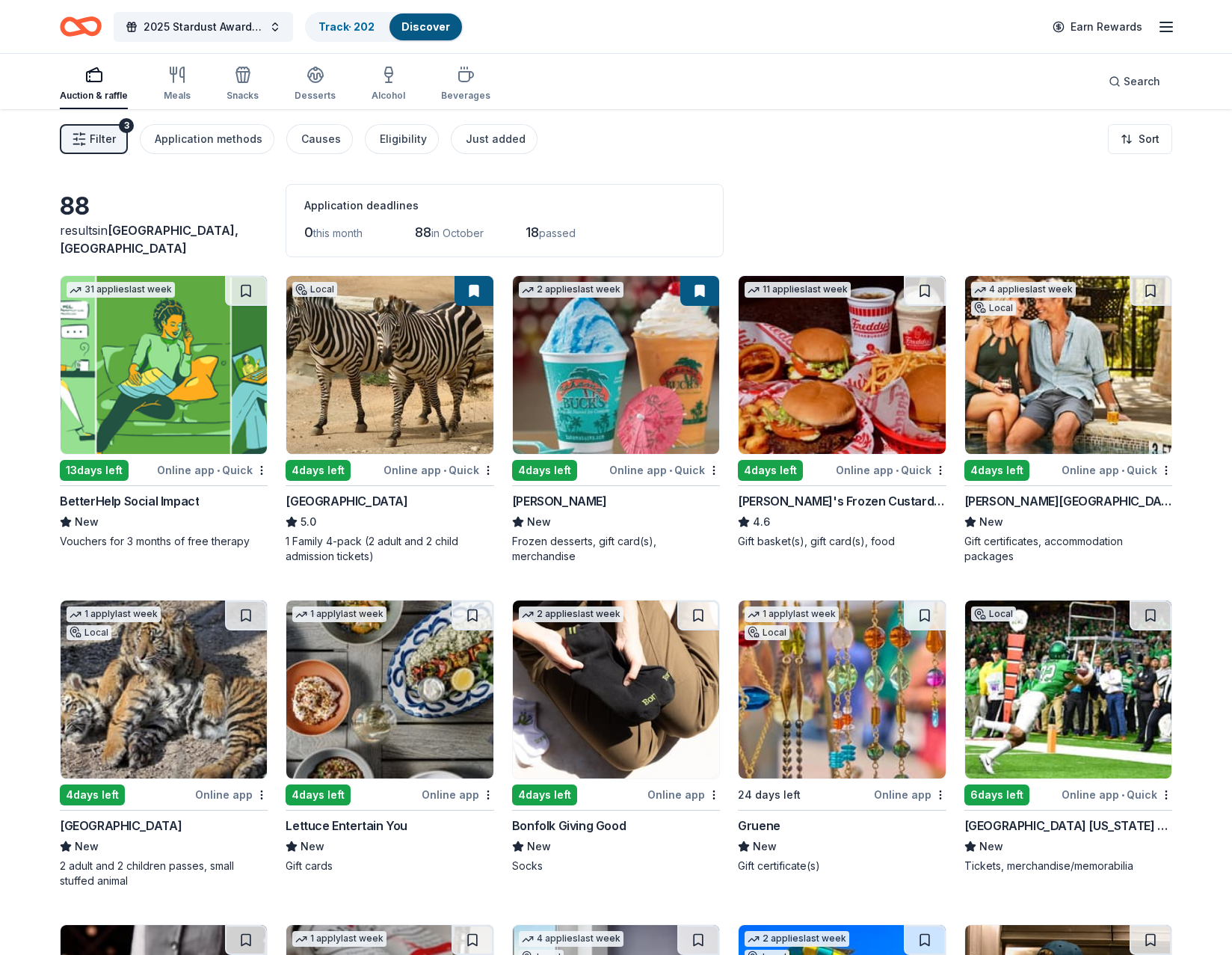
click at [1067, 389] on img at bounding box center [1067, 364] width 206 height 178
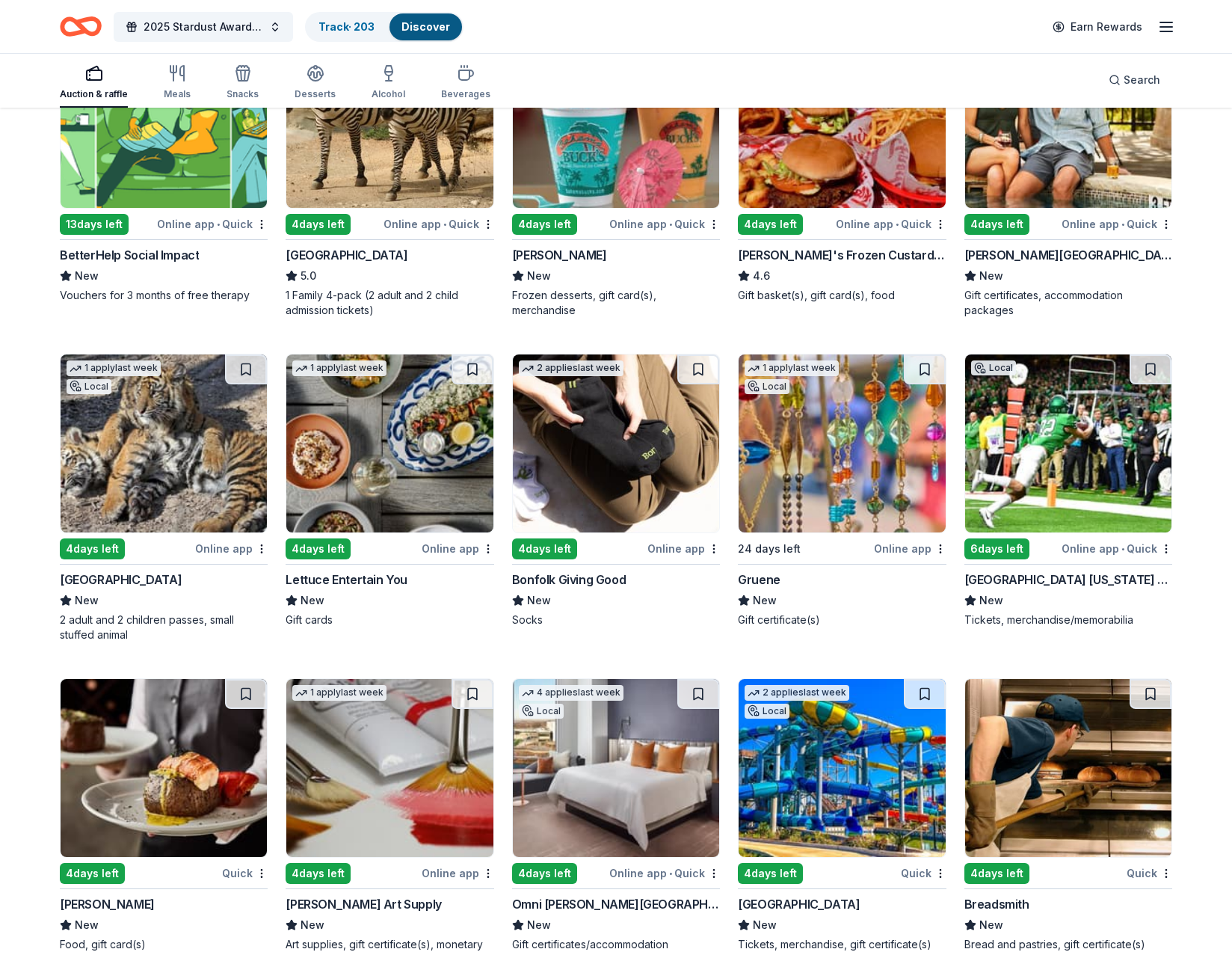
scroll to position [299, 0]
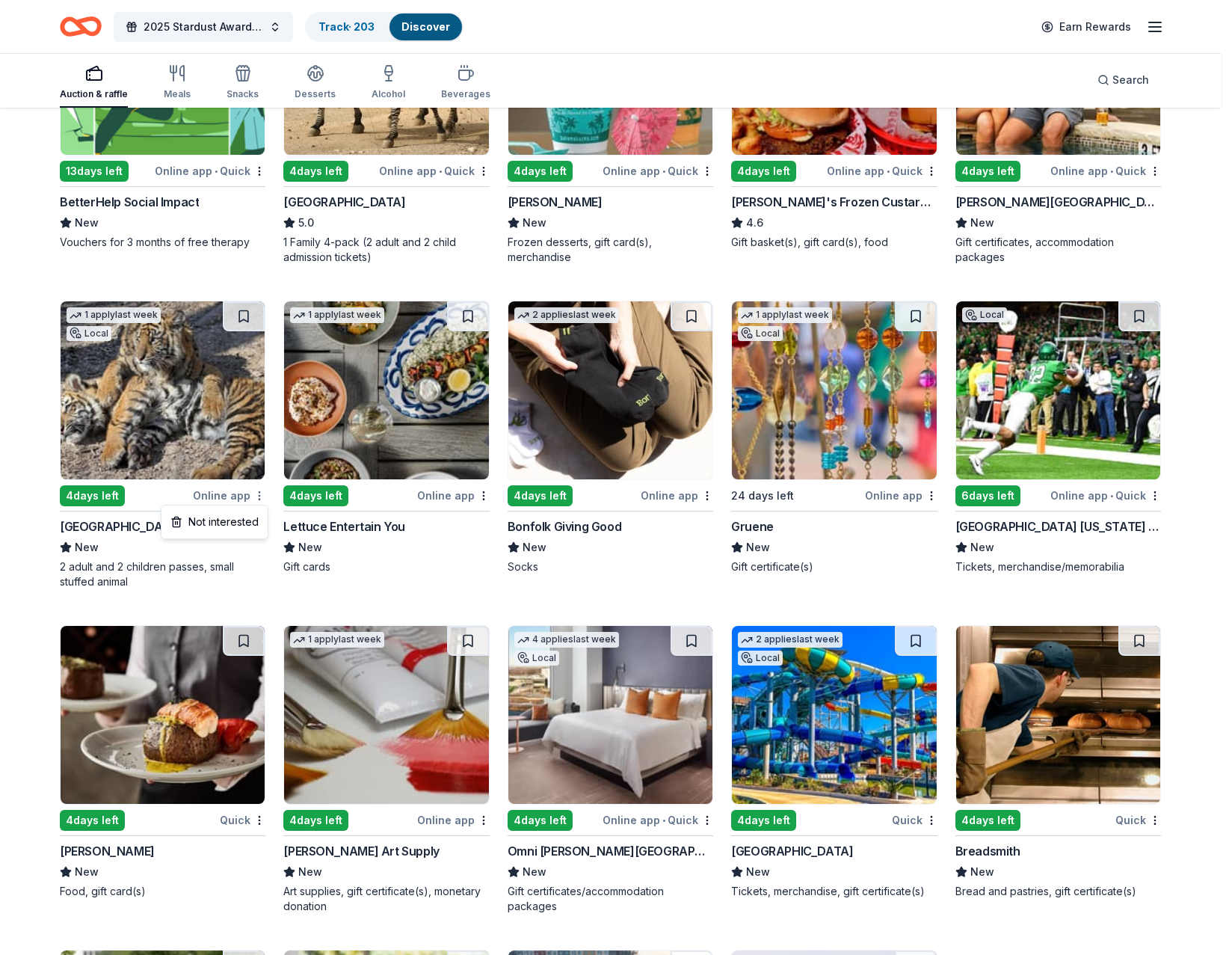
click at [262, 498] on html "2025 Stardust Awards & Gala Track · 203 Discover Earn Rewards Auction & raffle …" at bounding box center [616, 179] width 1232 height 955
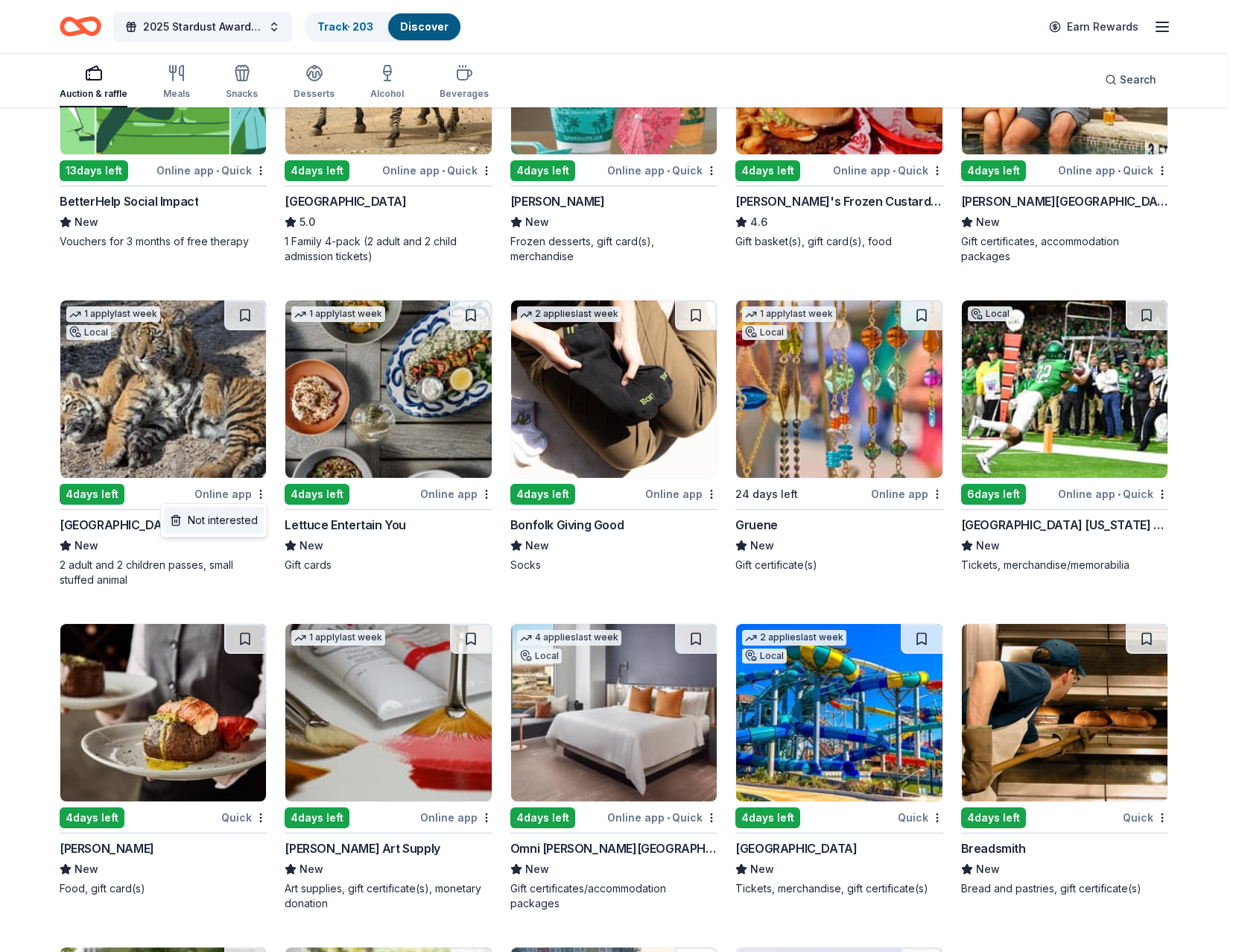
click at [231, 521] on div "Not interested" at bounding box center [214, 520] width 100 height 27
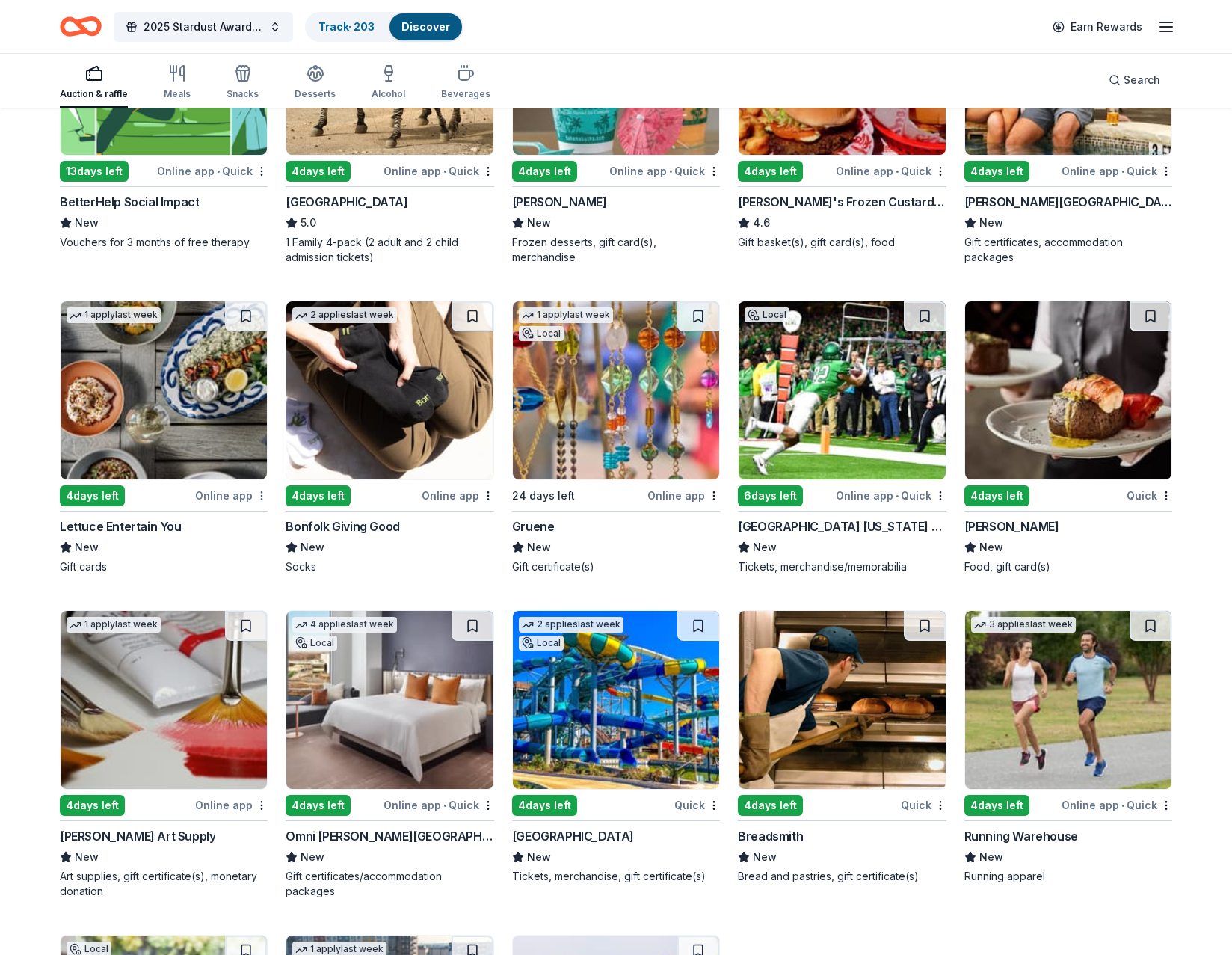
click at [258, 498] on html "2025 Stardust Awards & Gala Track · 203 Discover Earn Rewards Auction & raffle …" at bounding box center [616, 179] width 1232 height 955
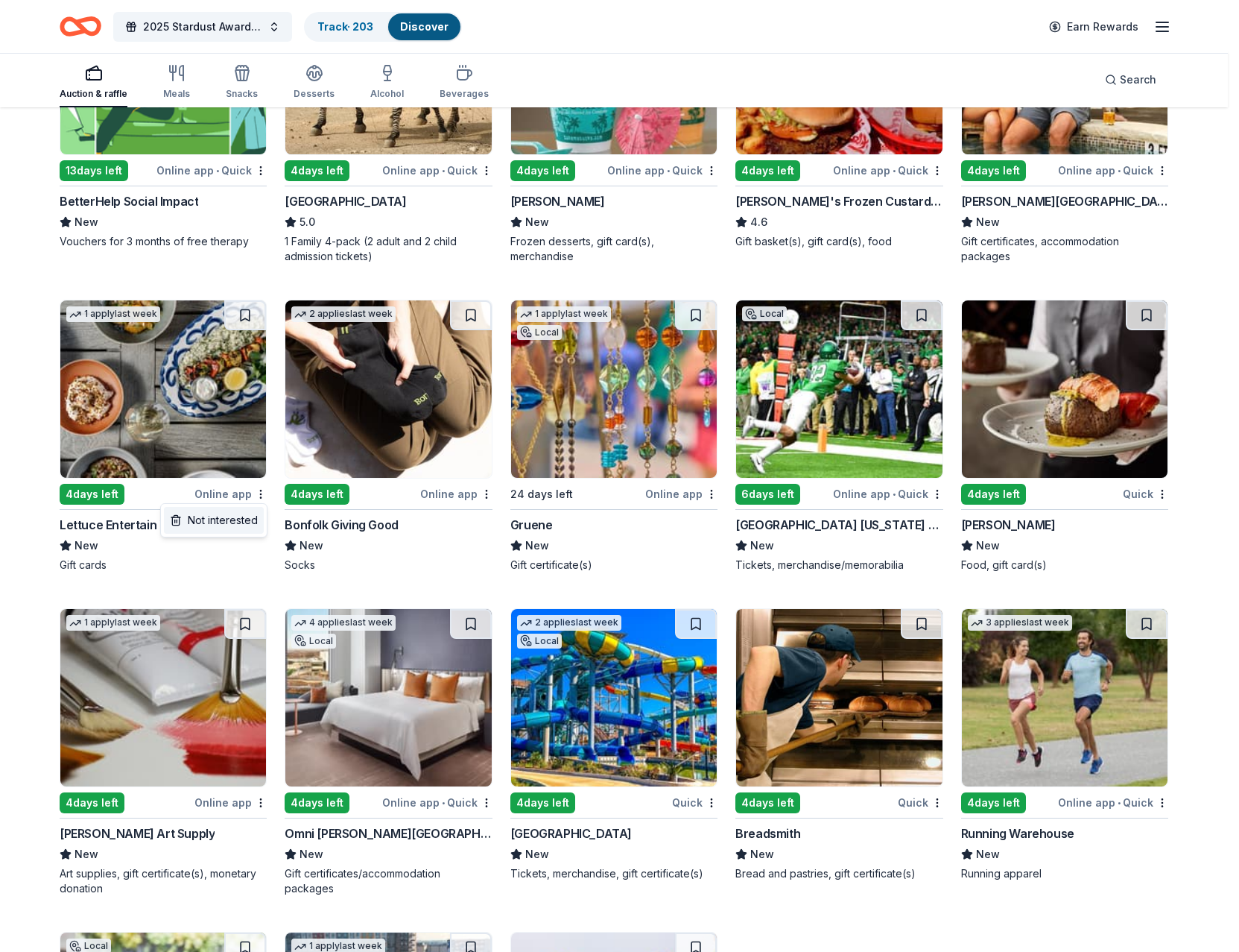
click at [221, 530] on div "Not interested" at bounding box center [214, 520] width 100 height 27
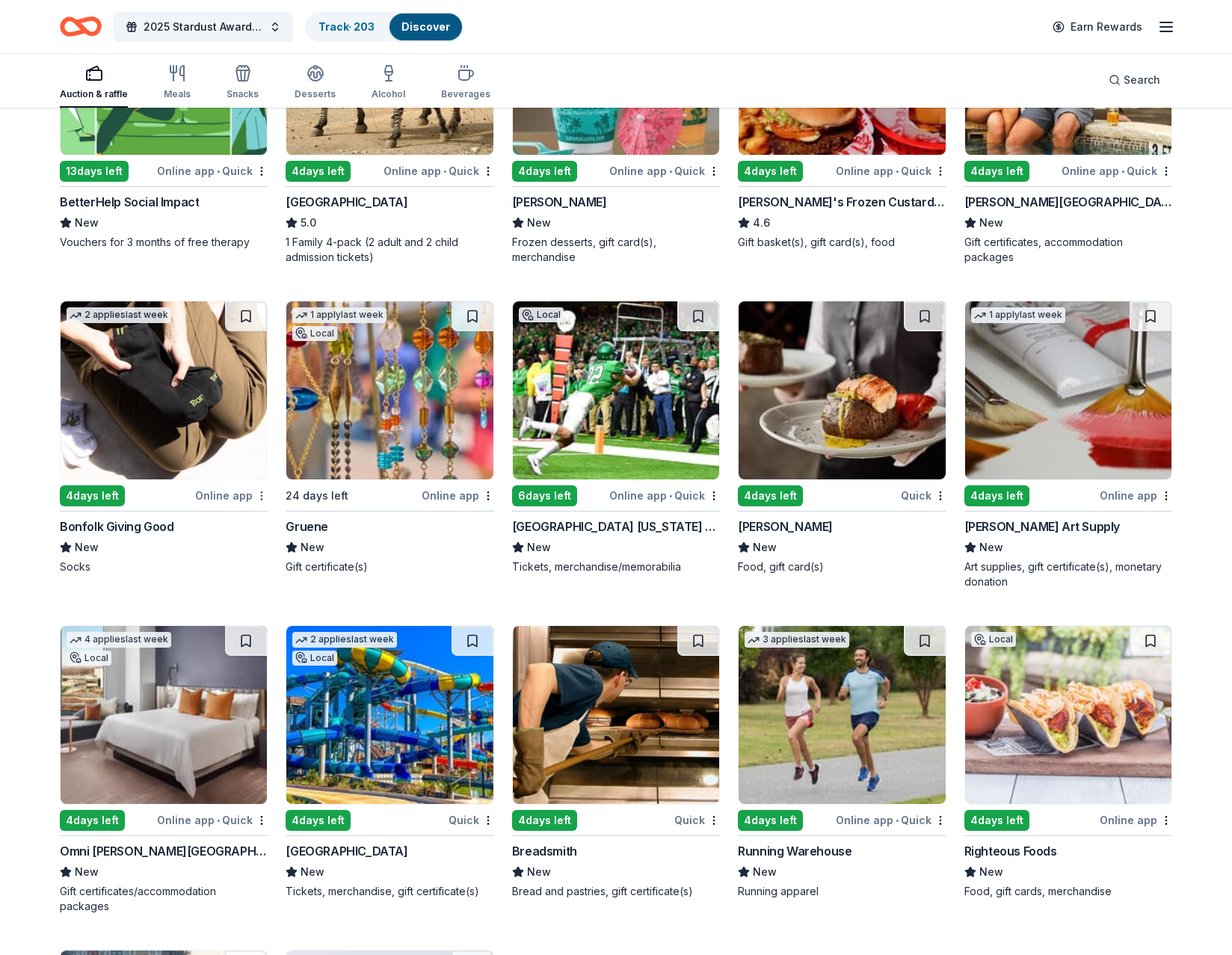
click at [258, 497] on html "2025 Stardust Awards & Gala Track · 203 Discover Earn Rewards Auction & raffle …" at bounding box center [616, 179] width 1232 height 955
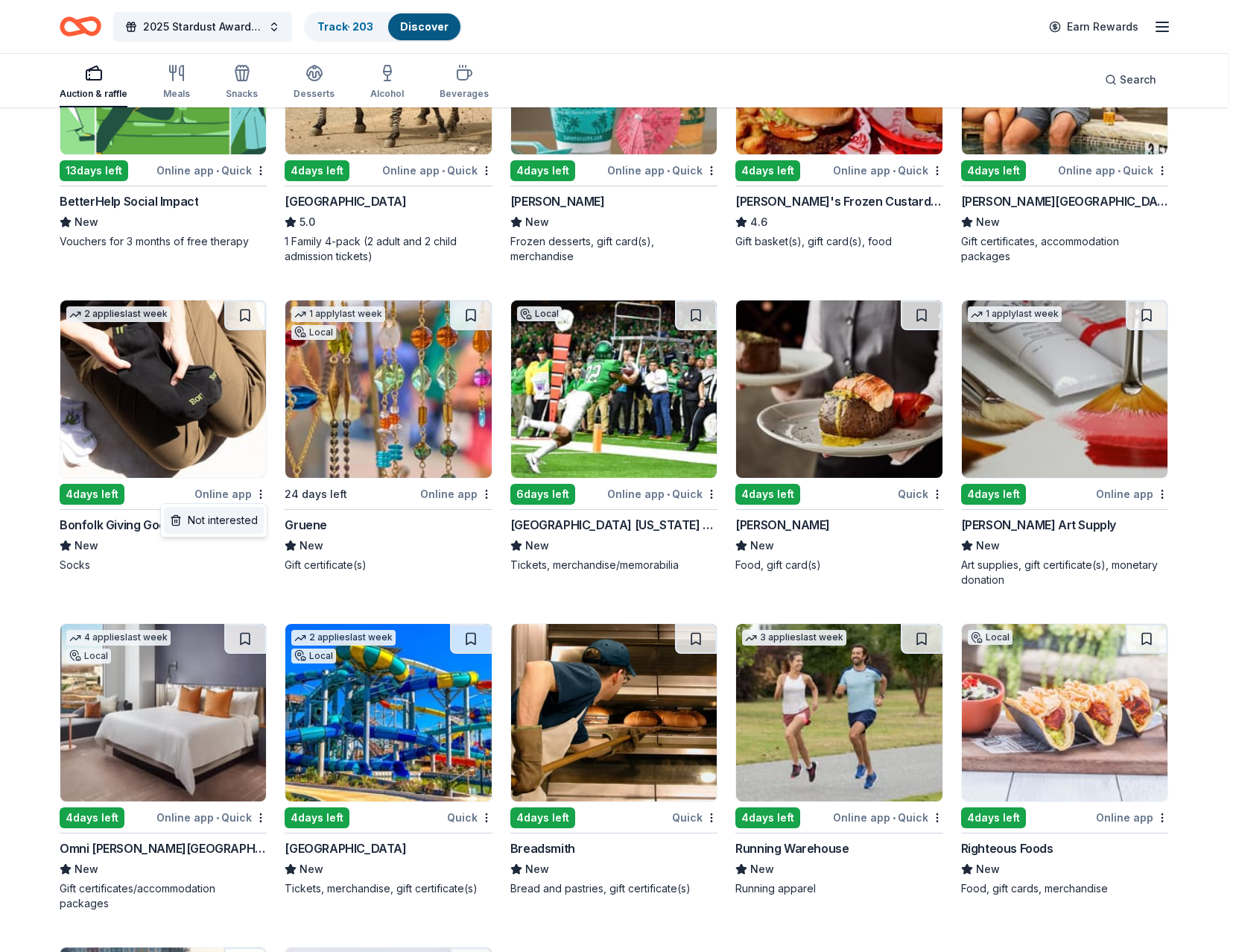
click at [222, 518] on div "Not interested" at bounding box center [214, 520] width 100 height 27
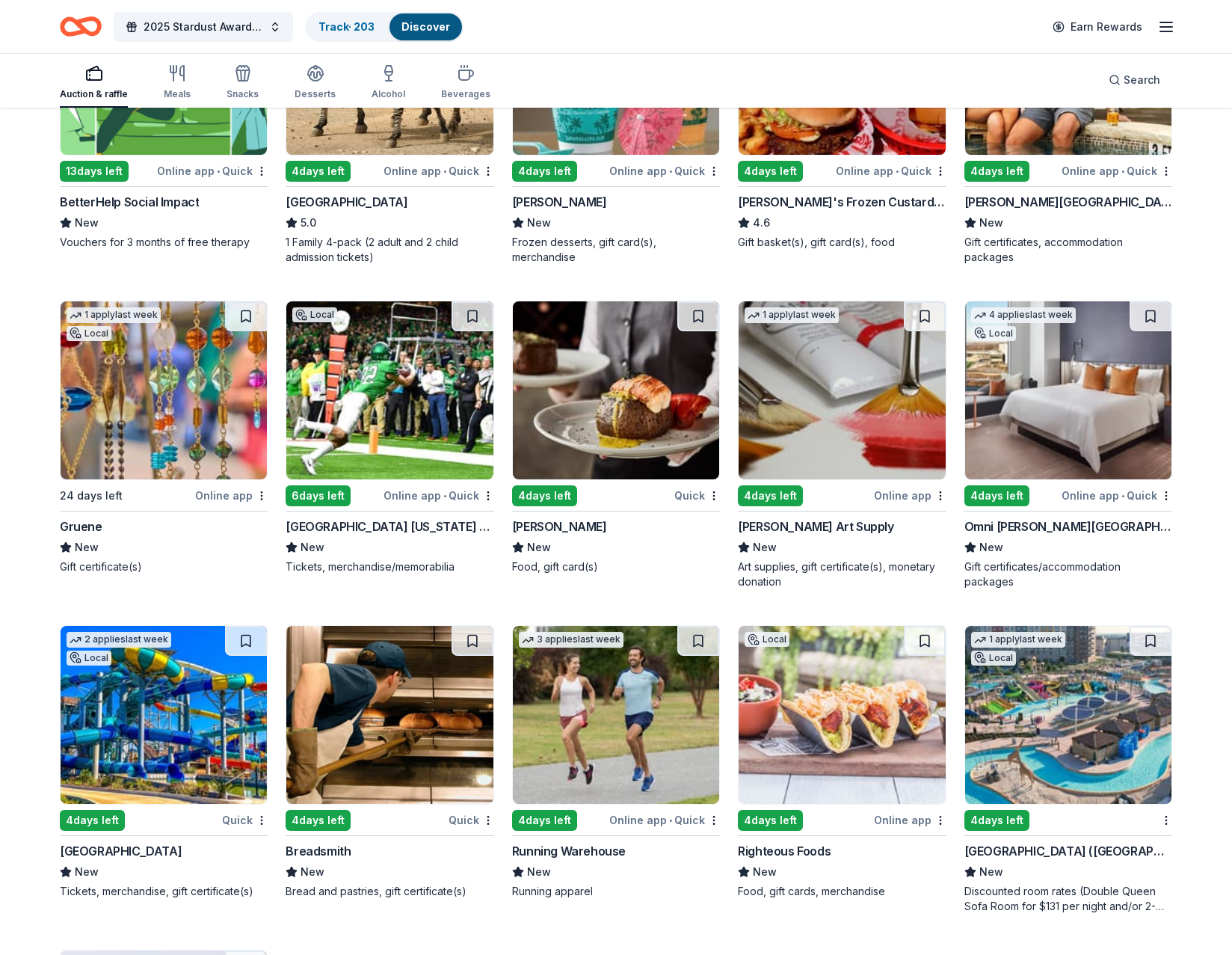
click at [166, 423] on img at bounding box center [163, 390] width 206 height 178
click at [593, 414] on img at bounding box center [615, 390] width 206 height 178
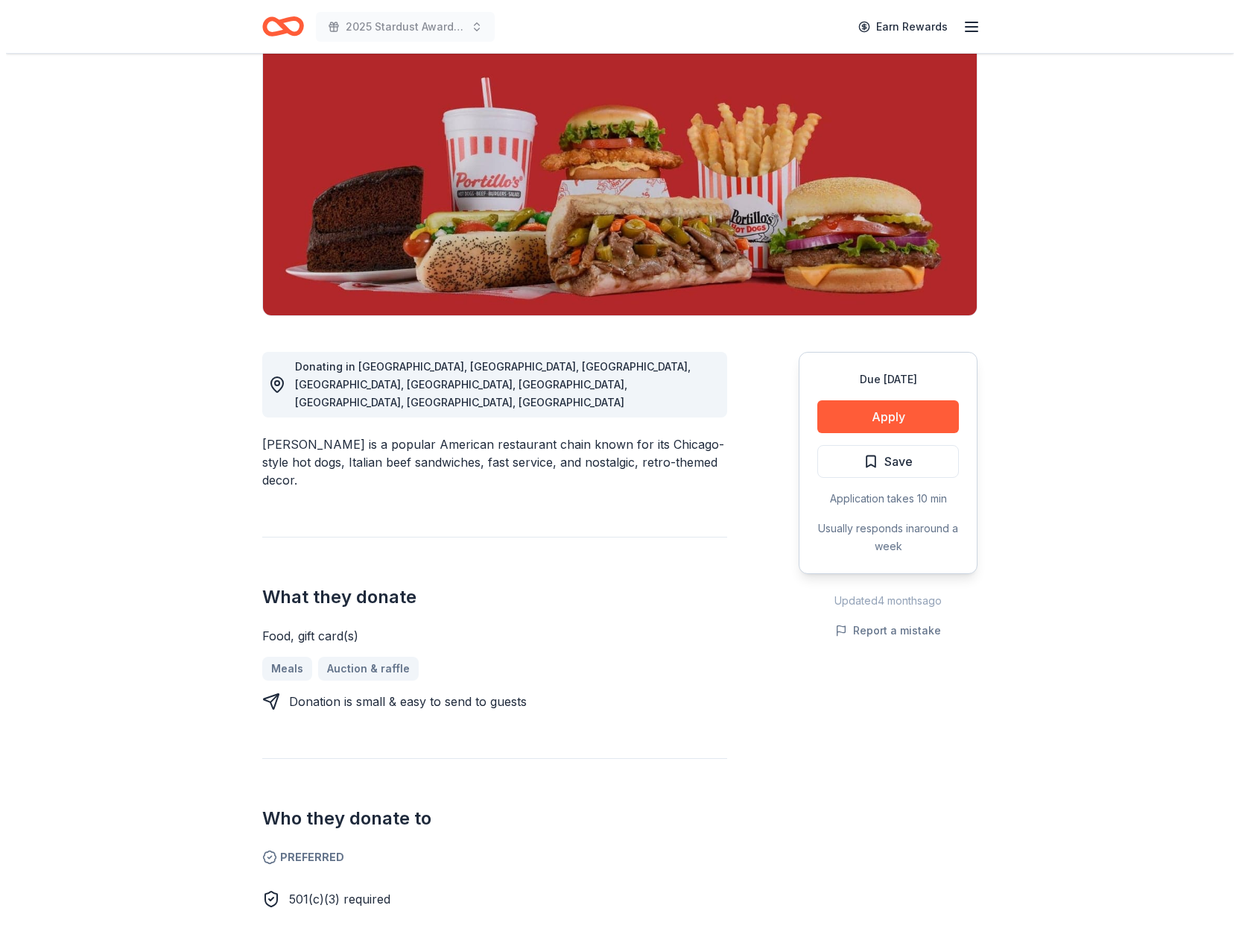
scroll to position [149, 0]
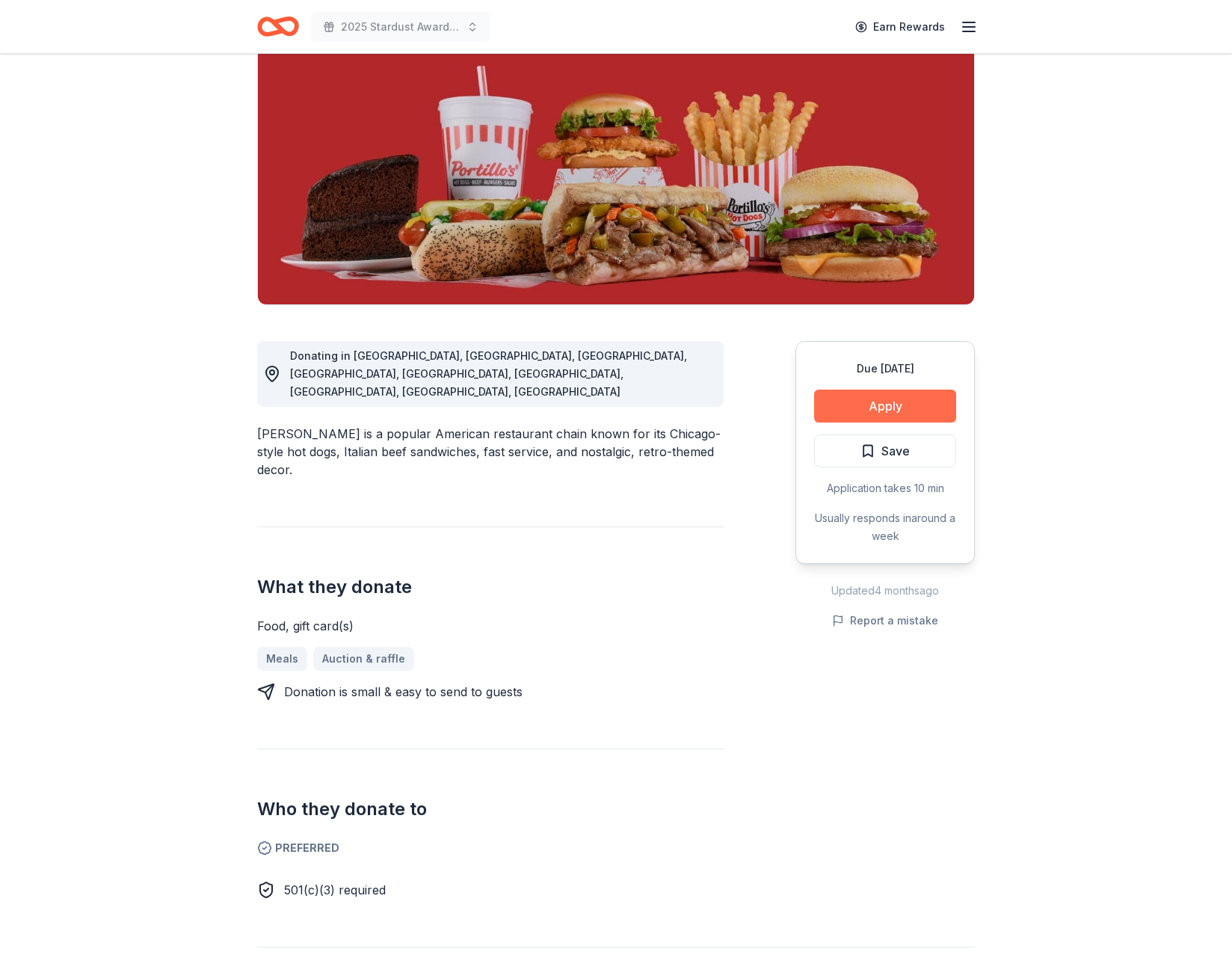
click at [895, 406] on button "Apply" at bounding box center [885, 407] width 142 height 33
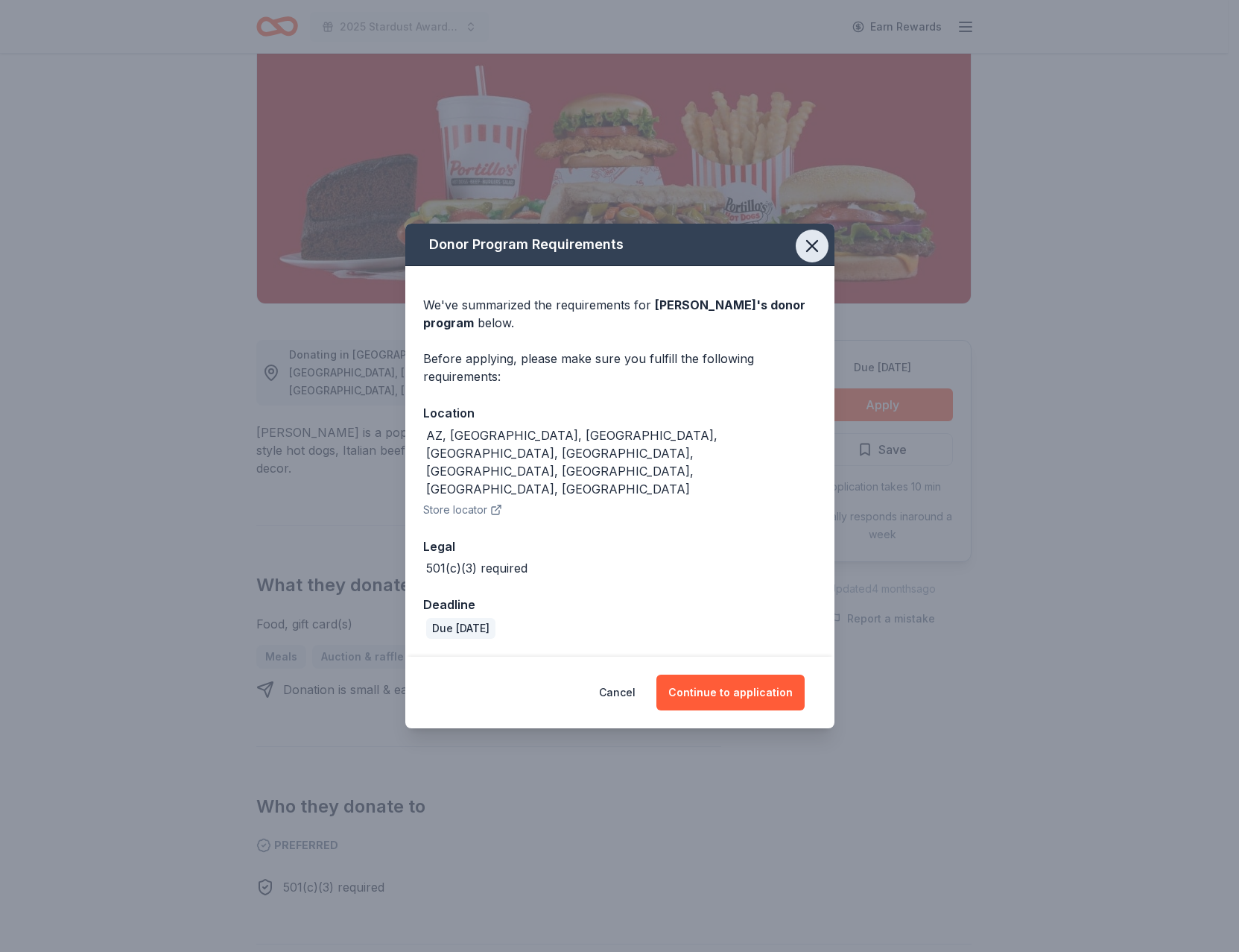
click at [815, 252] on icon "button" at bounding box center [812, 246] width 10 height 10
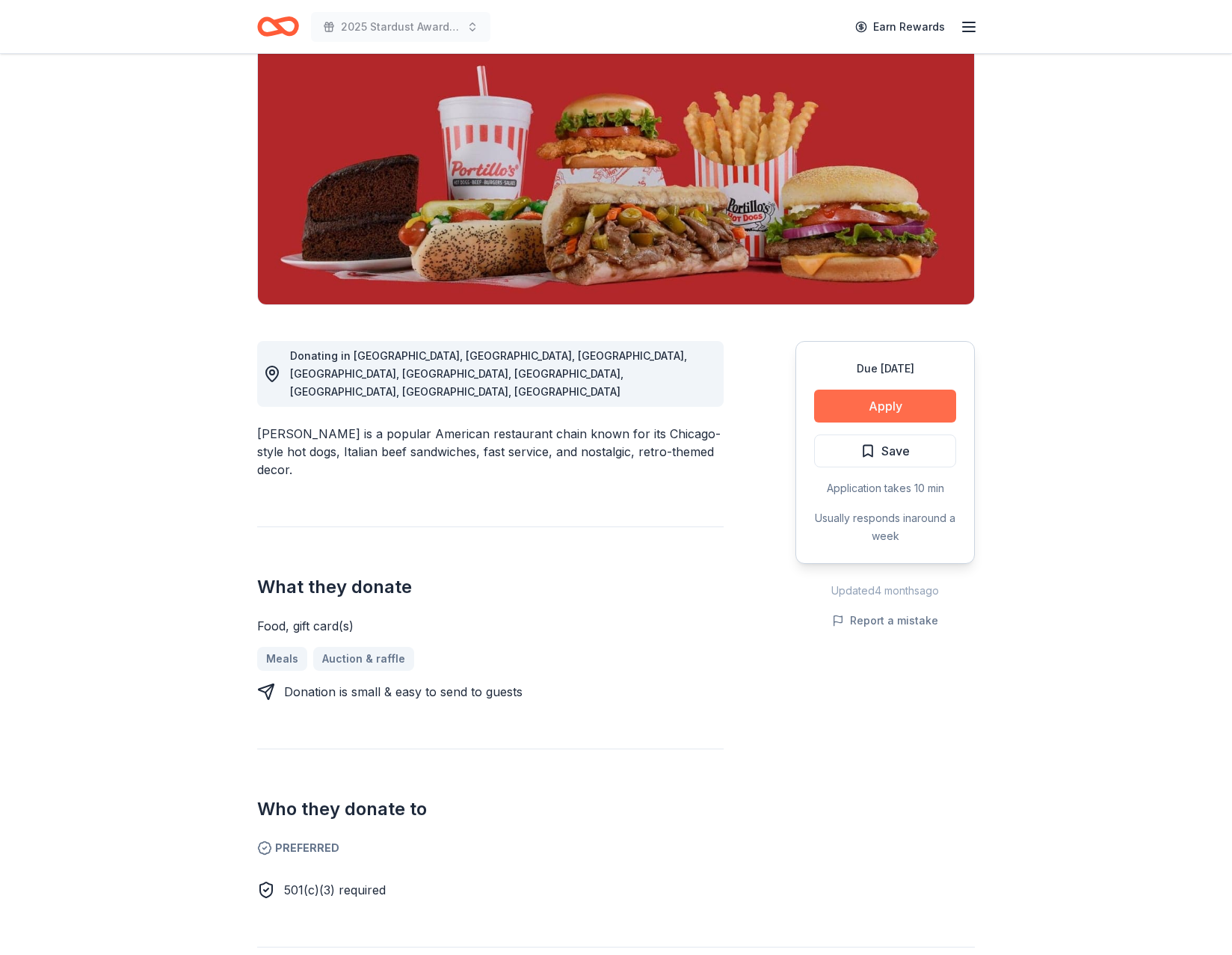
click at [872, 407] on button "Apply" at bounding box center [885, 407] width 142 height 33
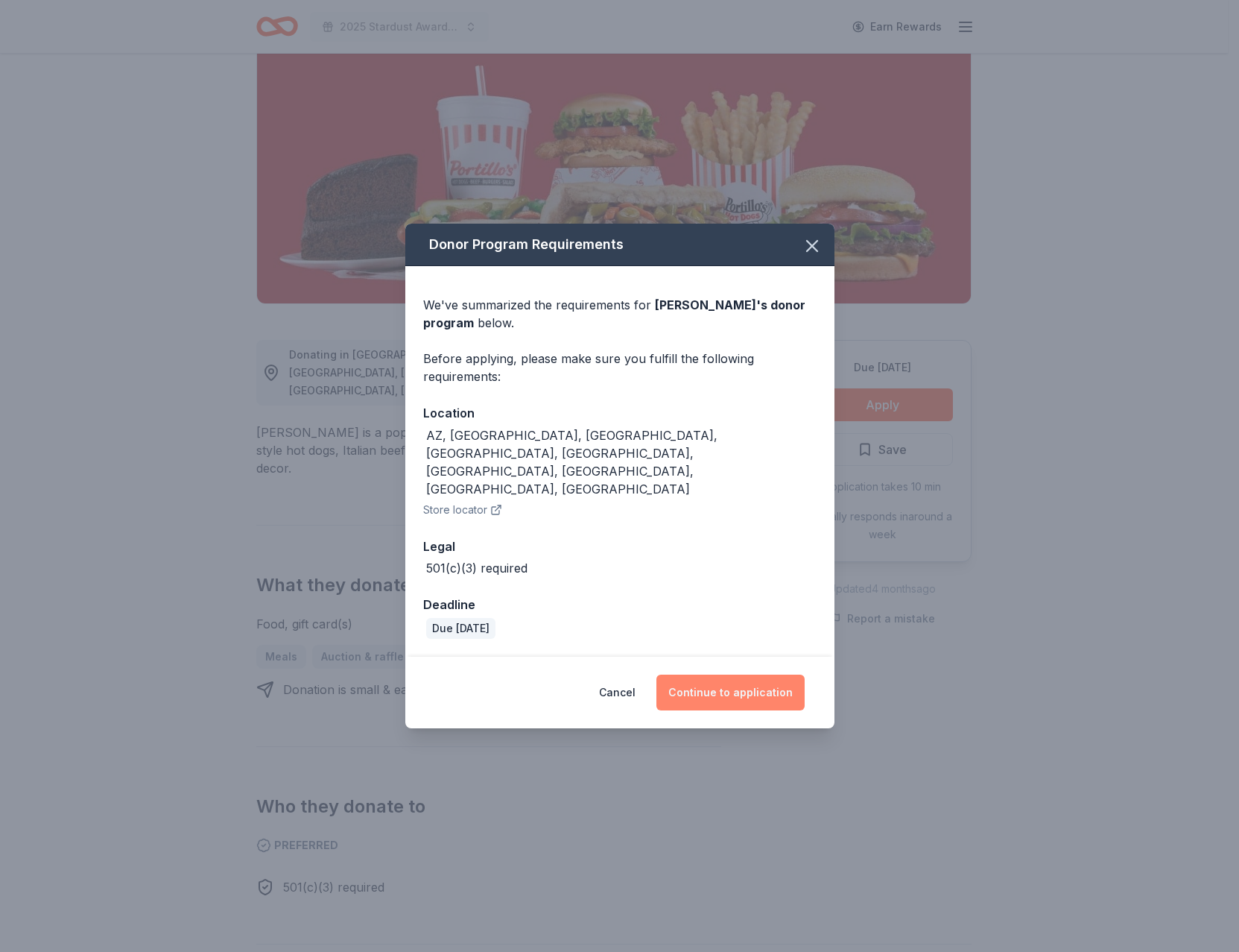
click at [729, 674] on button "Continue to application" at bounding box center [731, 692] width 148 height 36
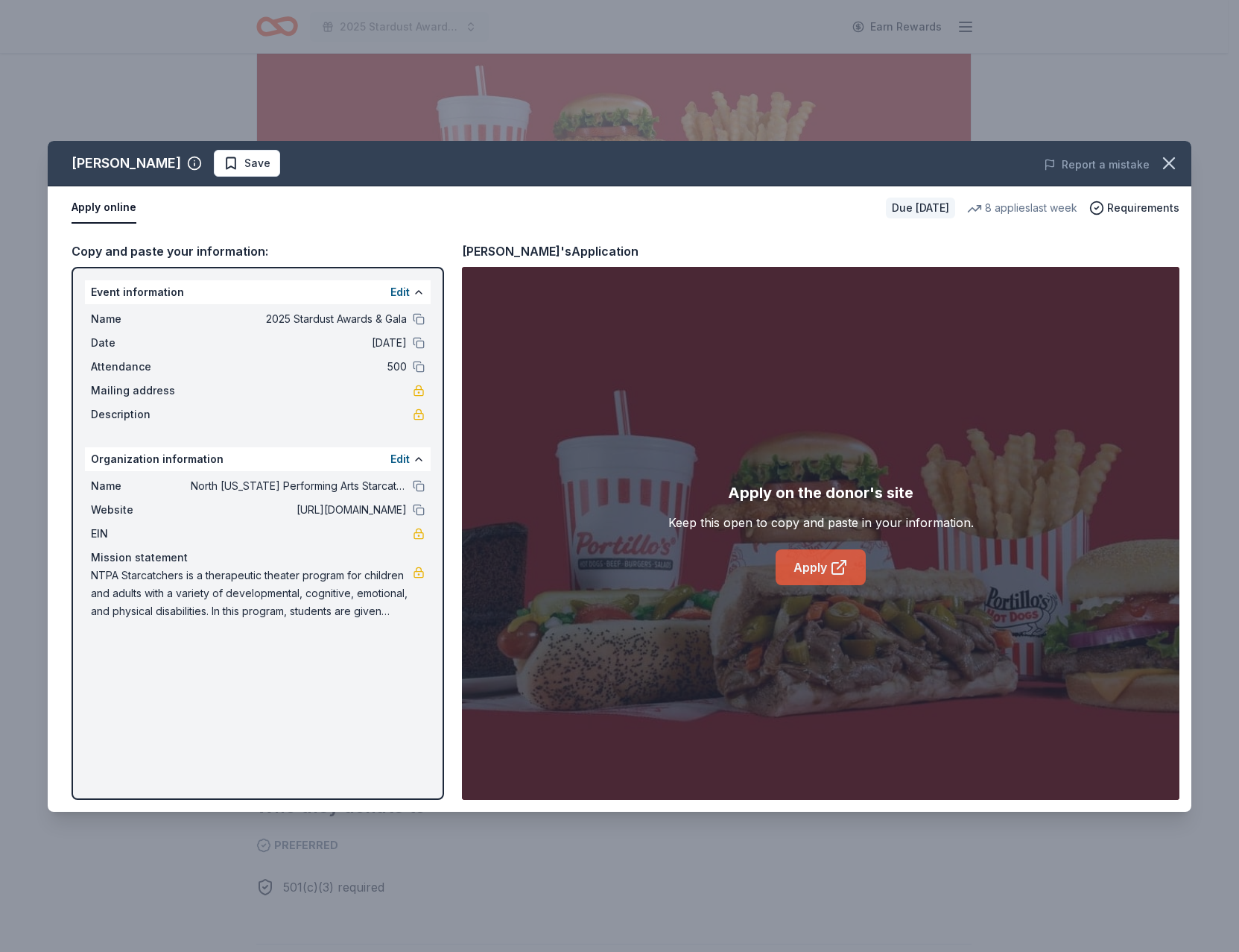
click at [820, 566] on link "Apply" at bounding box center [820, 567] width 90 height 36
click at [1171, 154] on icon "button" at bounding box center [1169, 163] width 21 height 21
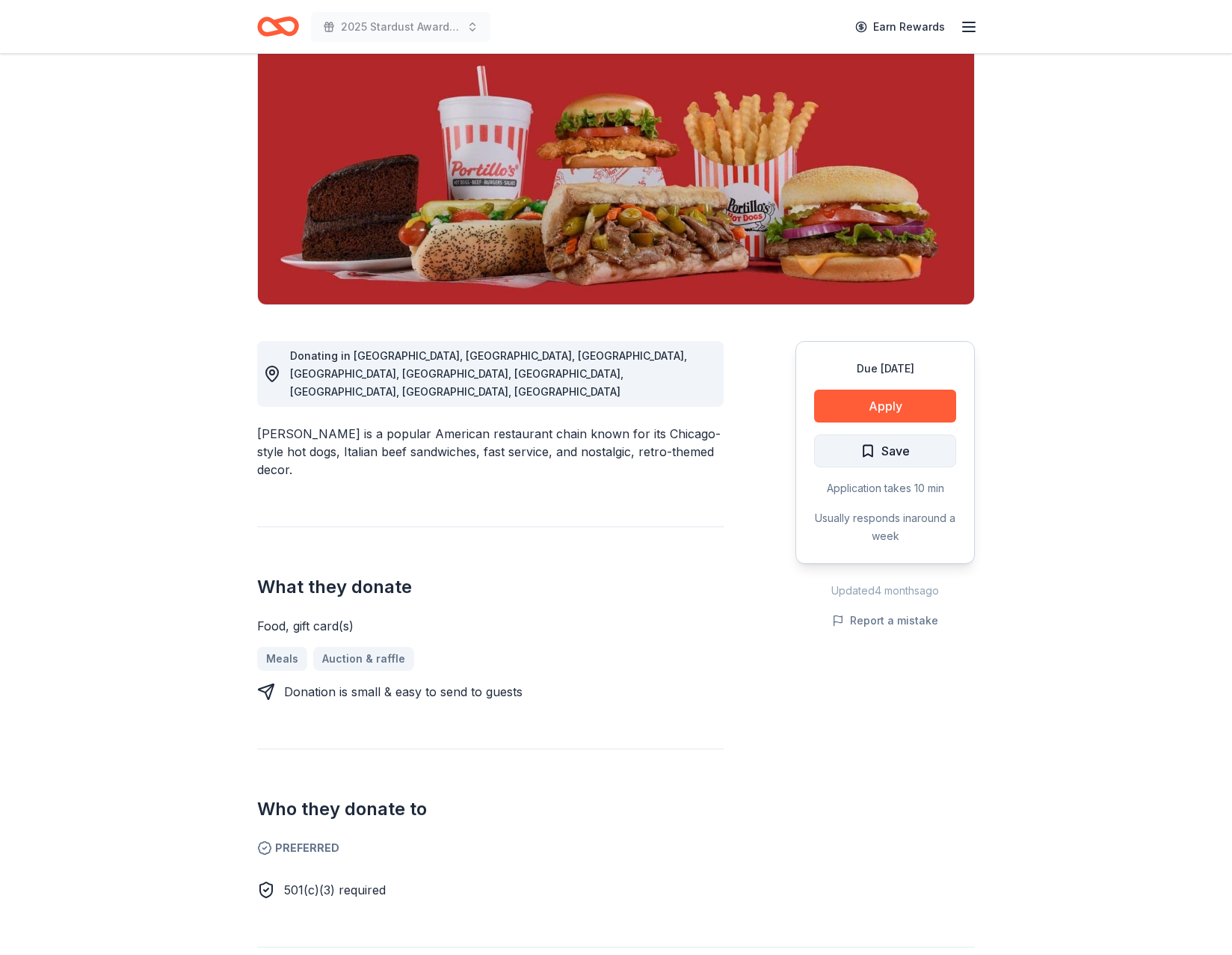
click at [894, 448] on span "Save" at bounding box center [896, 450] width 28 height 19
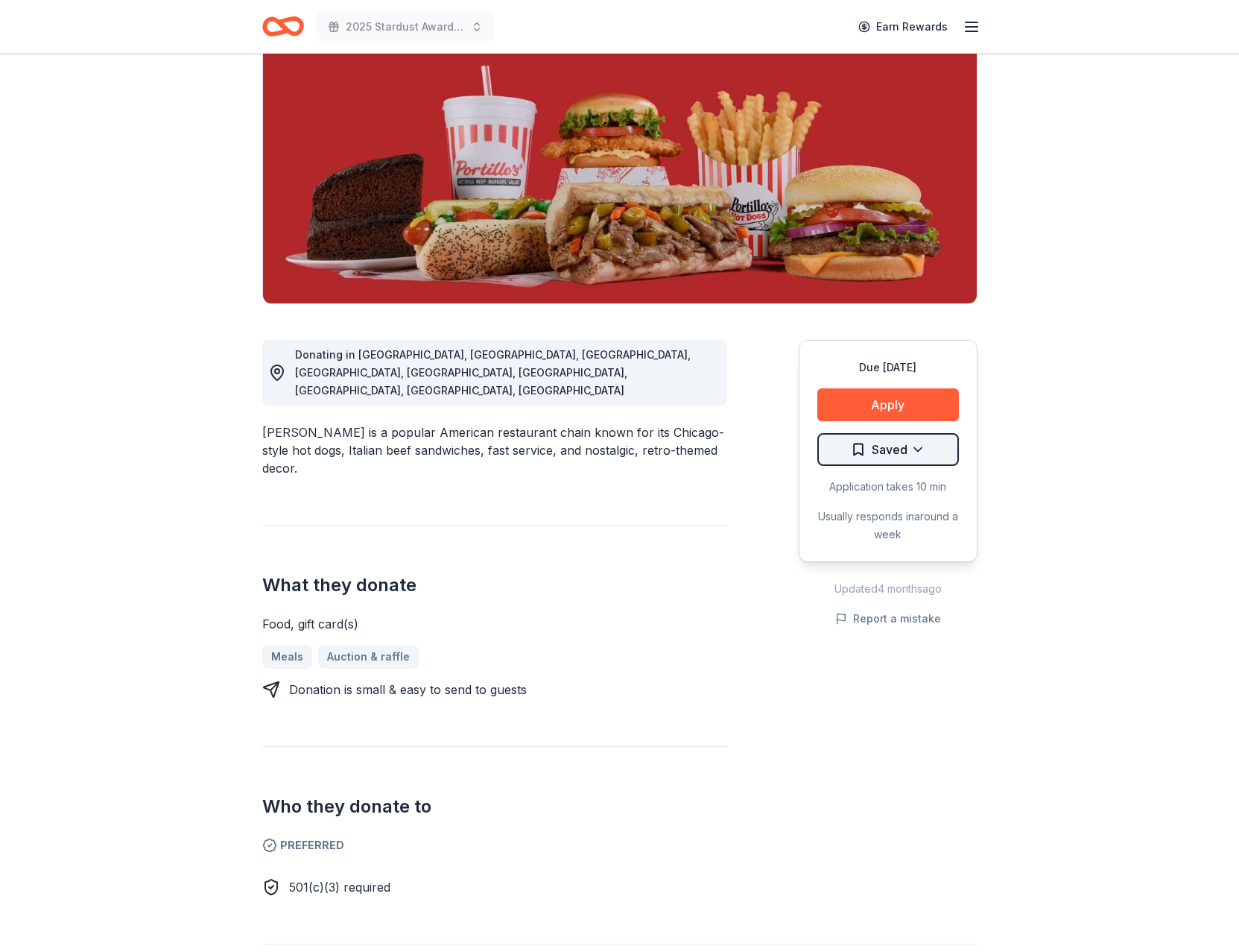
click at [898, 451] on html "2025 Stardust Awards & Gala Earn Rewards Due in 20 days Share Portillo's 5.0 • …" at bounding box center [619, 327] width 1239 height 952
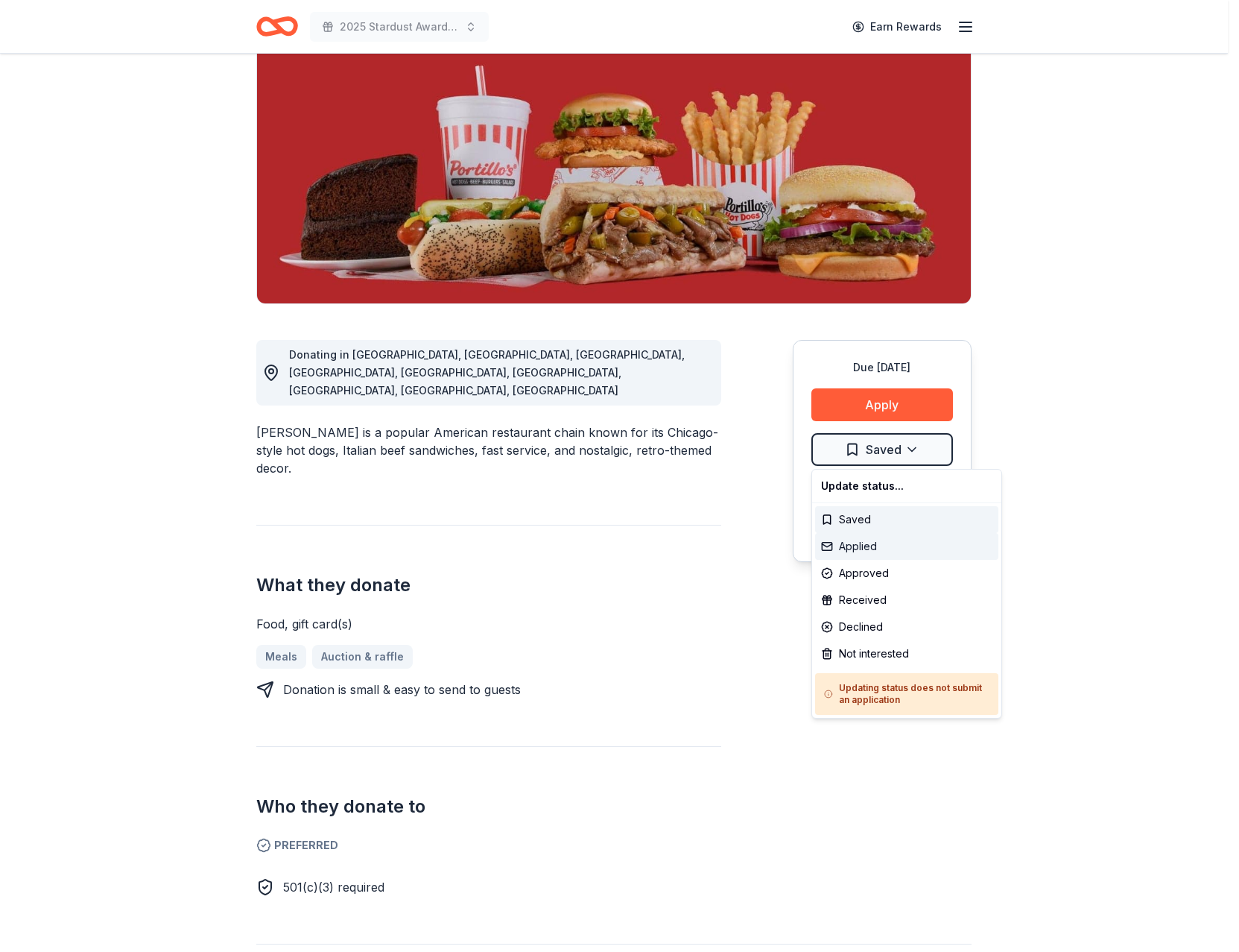
click at [860, 547] on div "Applied" at bounding box center [906, 546] width 183 height 27
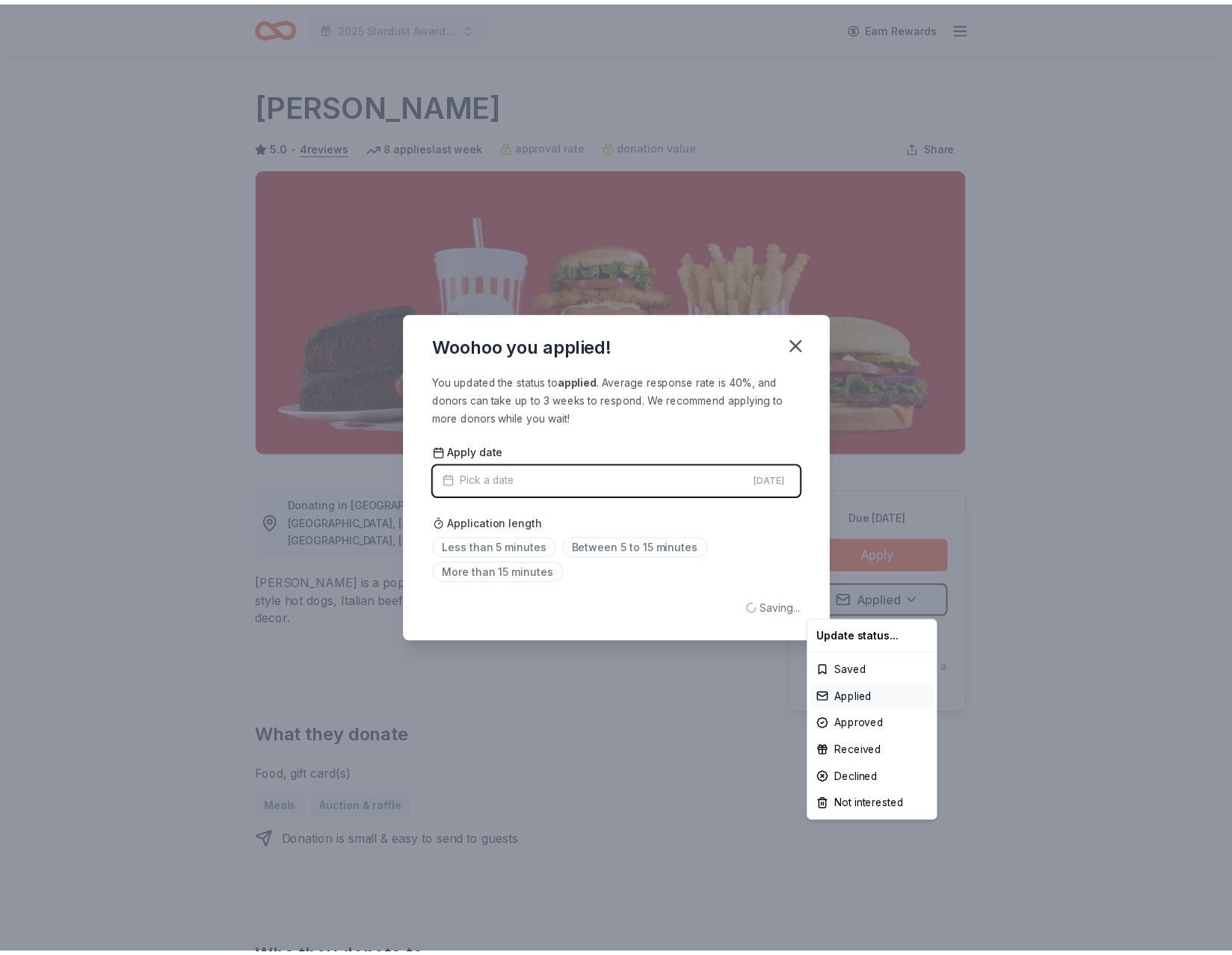
scroll to position [0, 0]
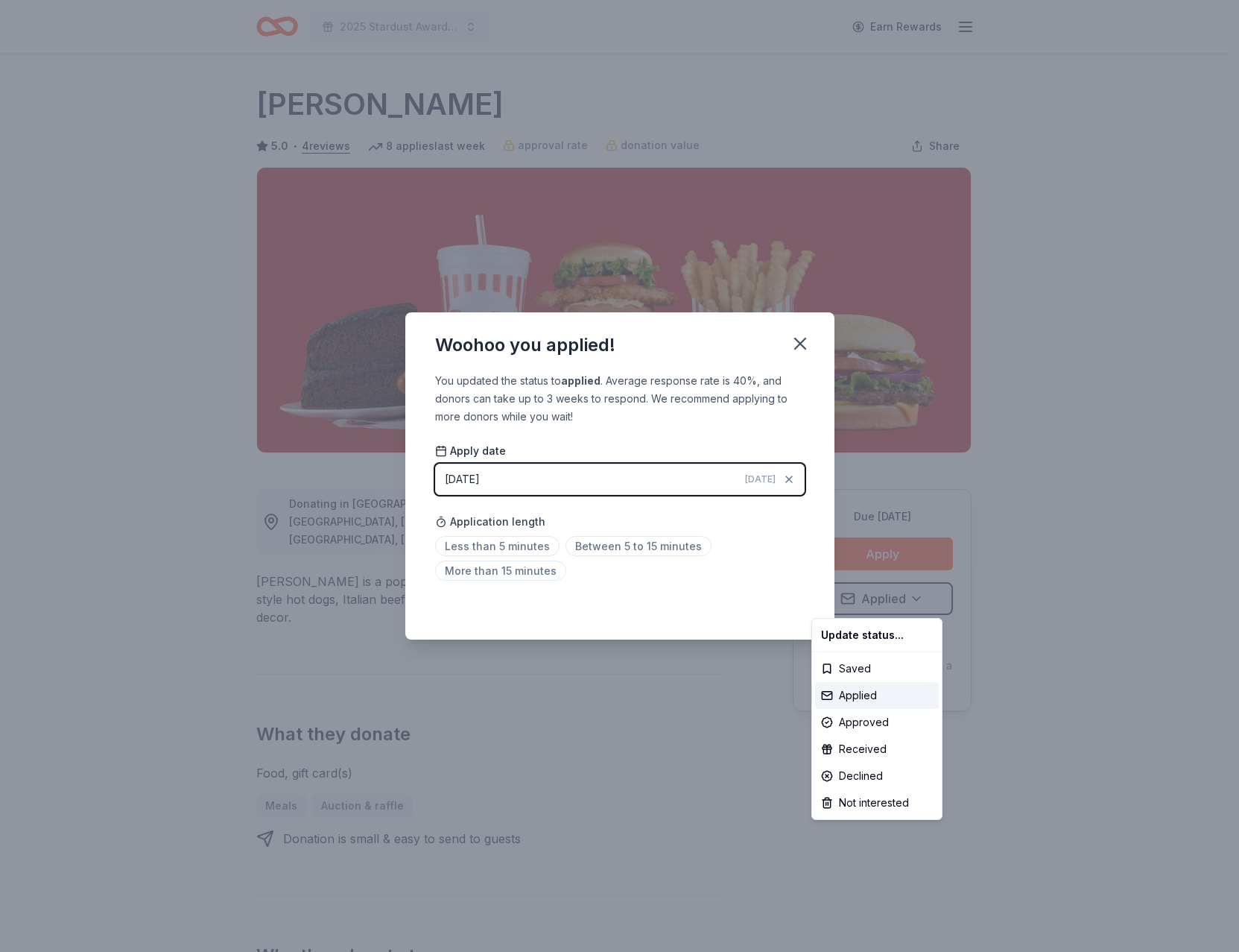
click at [496, 547] on html "2025 Stardust Awards & Gala Earn Rewards Due in 20 days Share Portillo's 5.0 • …" at bounding box center [619, 476] width 1239 height 952
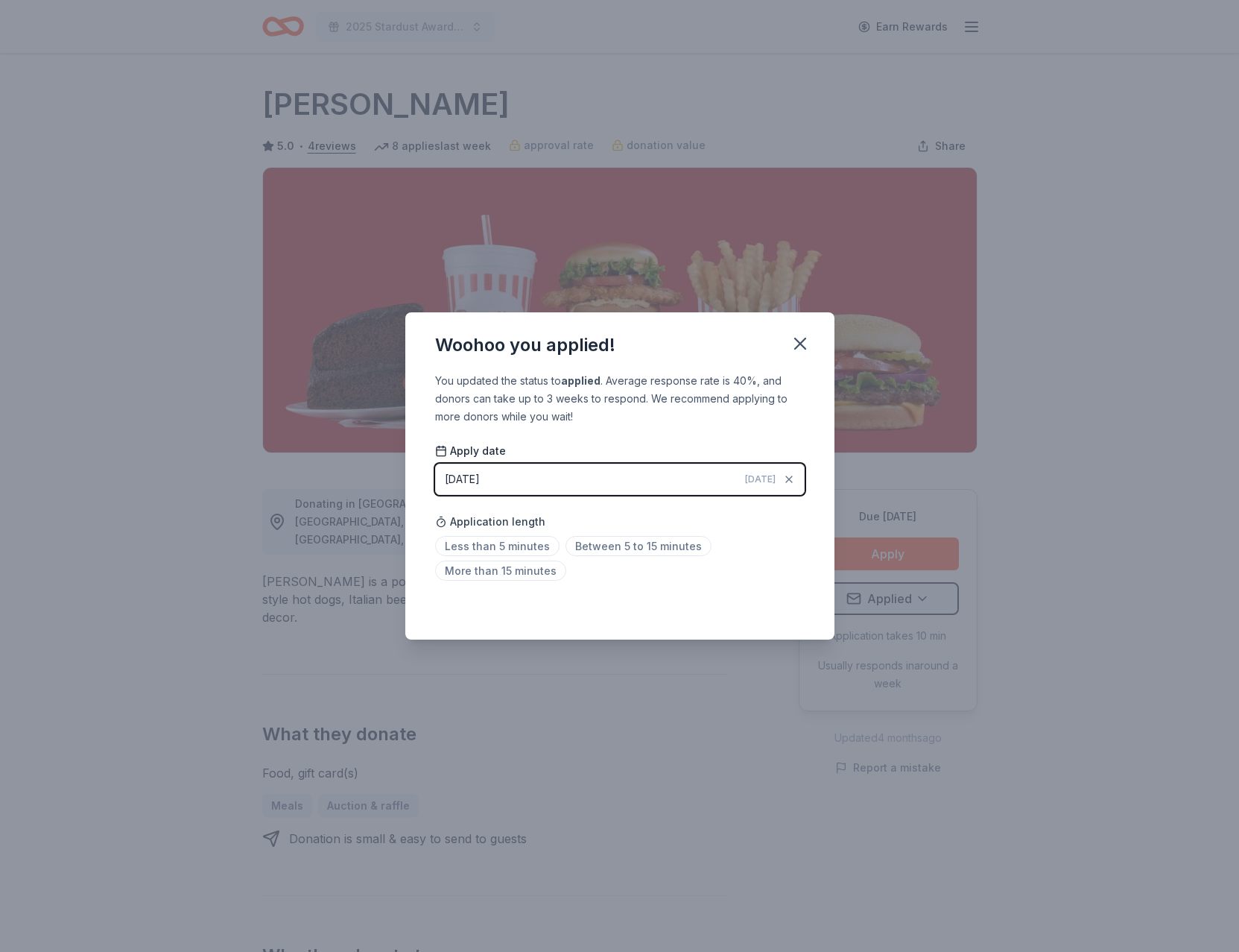
click at [496, 547] on span "Less than 5 minutes" at bounding box center [497, 545] width 124 height 20
click at [803, 341] on icon "button" at bounding box center [800, 343] width 21 height 21
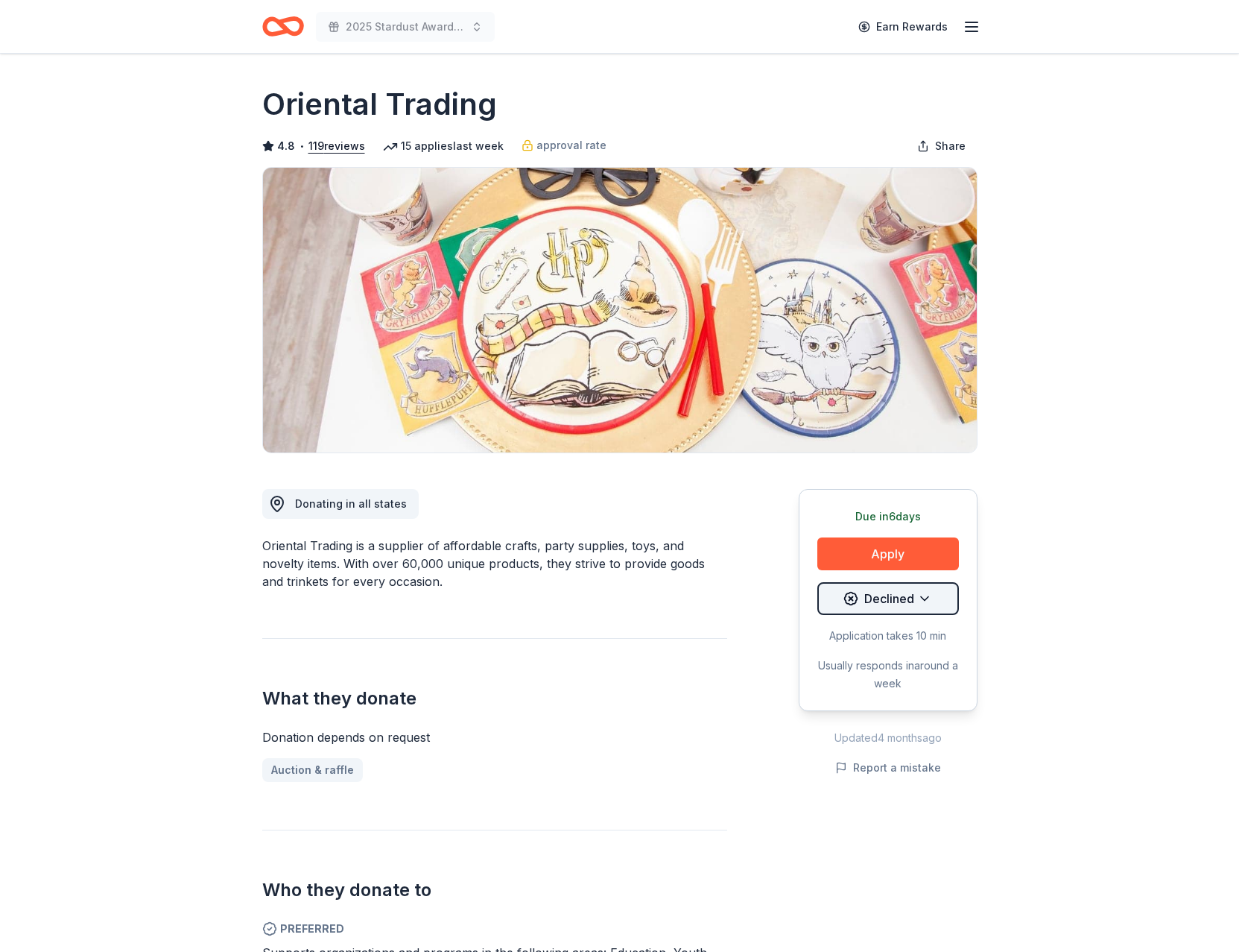
click at [896, 600] on html "2025 Stardust Awards & Gala Earn Rewards Due [DATE] Share Oriental Trading 4.8 …" at bounding box center [619, 476] width 1239 height 952
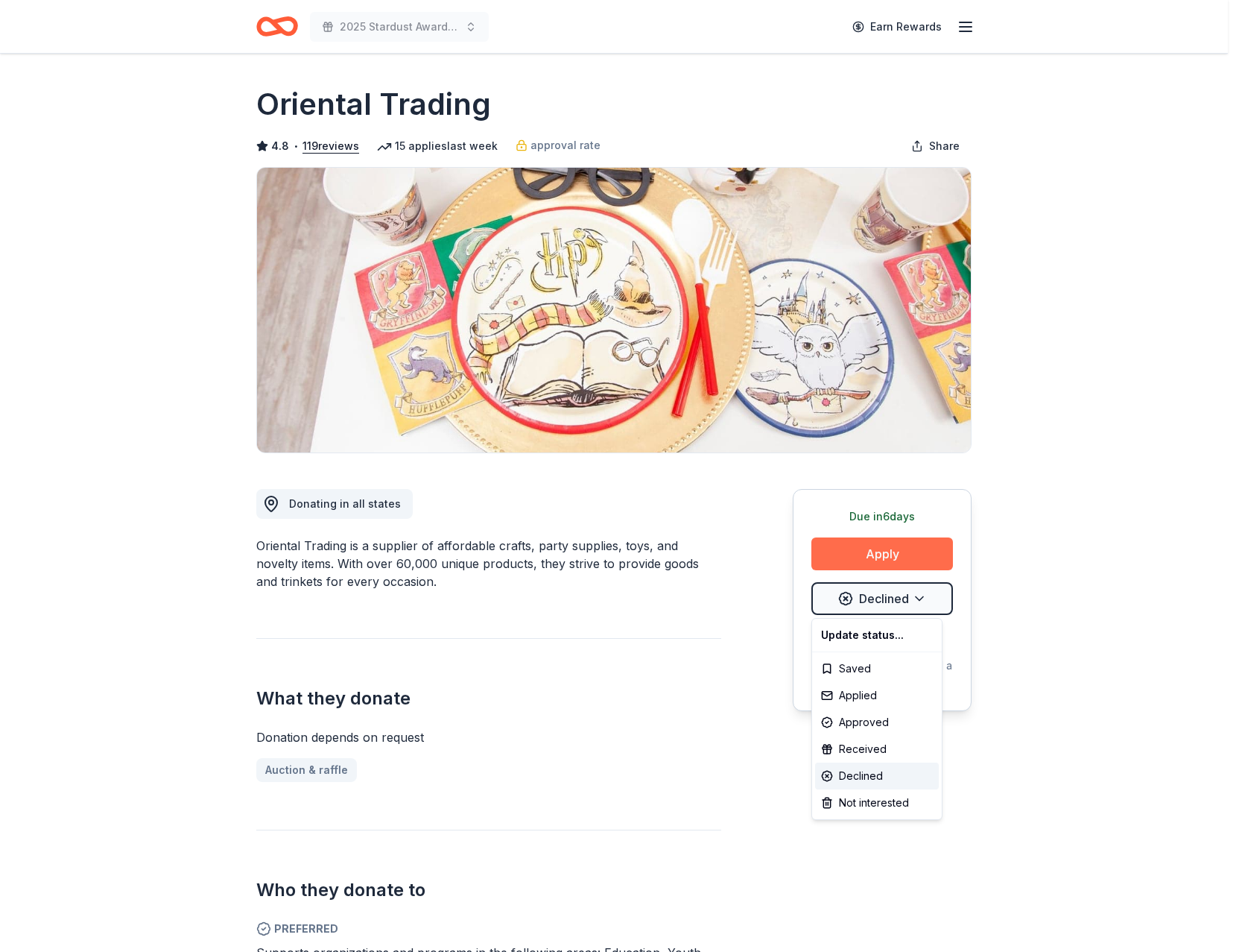
click at [879, 561] on html "2025 Stardust Awards & Gala Earn Rewards Due in 6 days Share Oriental Trading 4…" at bounding box center [619, 476] width 1239 height 952
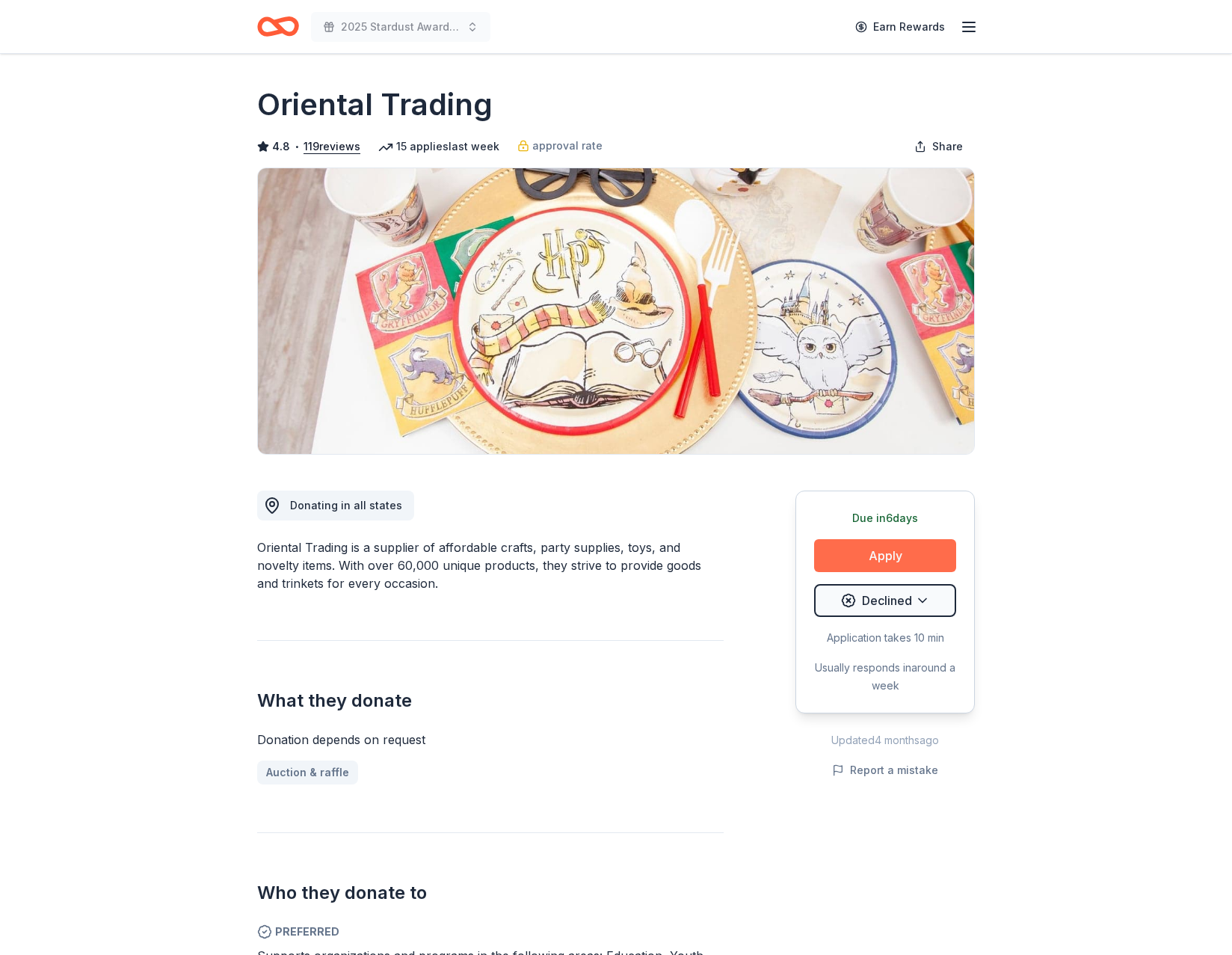
click at [879, 558] on button "Apply" at bounding box center [885, 555] width 142 height 33
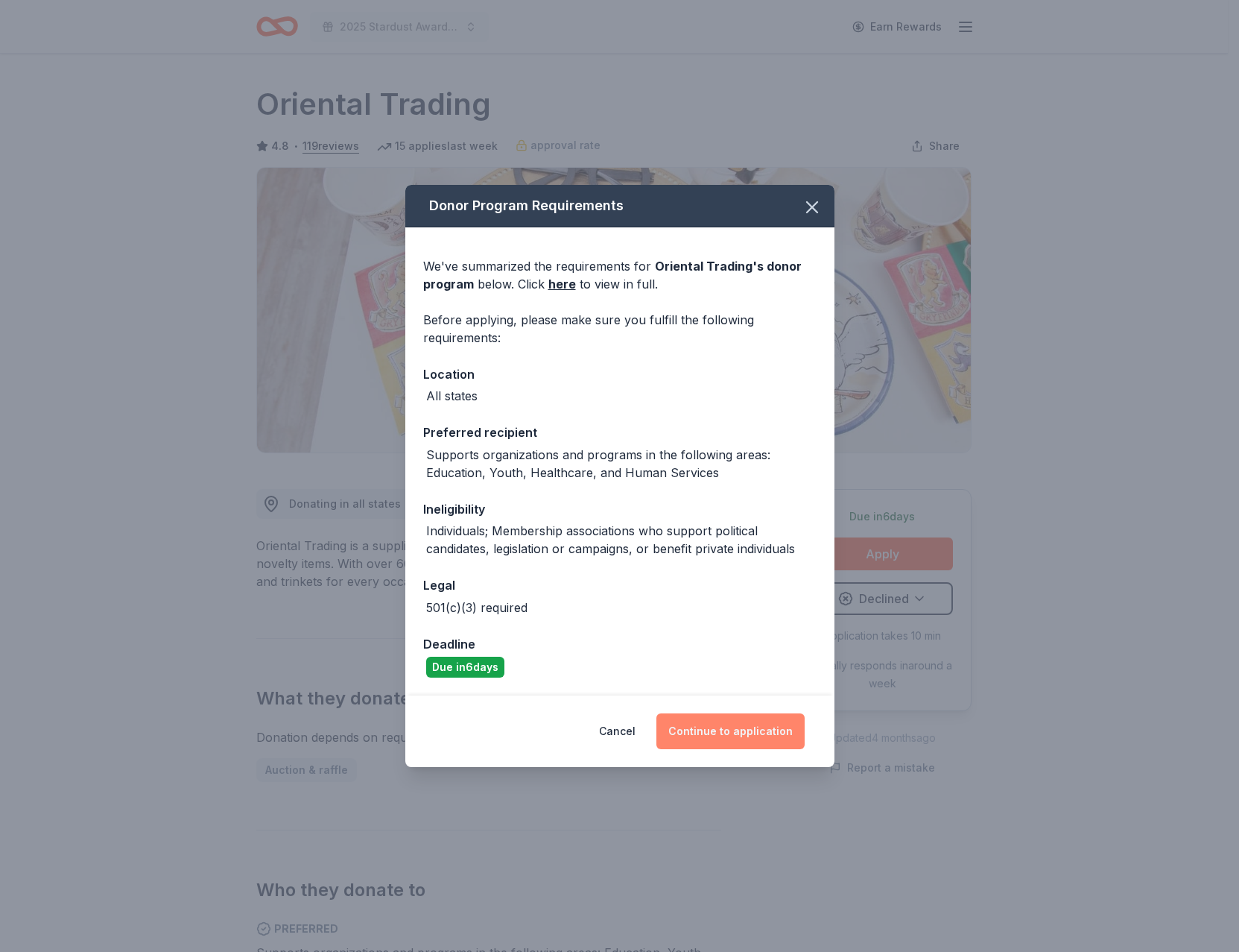
click at [744, 731] on button "Continue to application" at bounding box center [731, 731] width 148 height 36
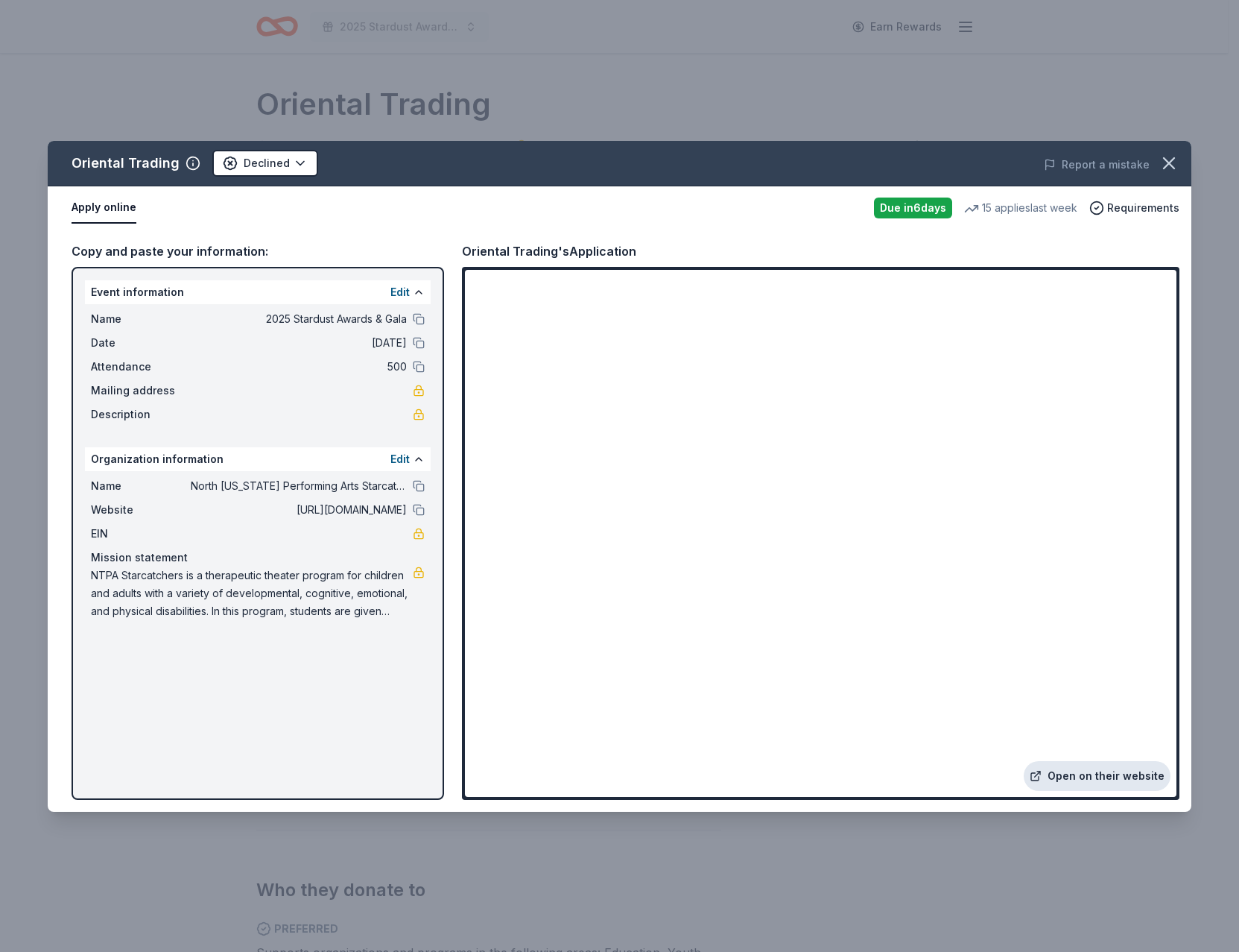
click at [1083, 779] on link "Open on their website" at bounding box center [1097, 776] width 147 height 30
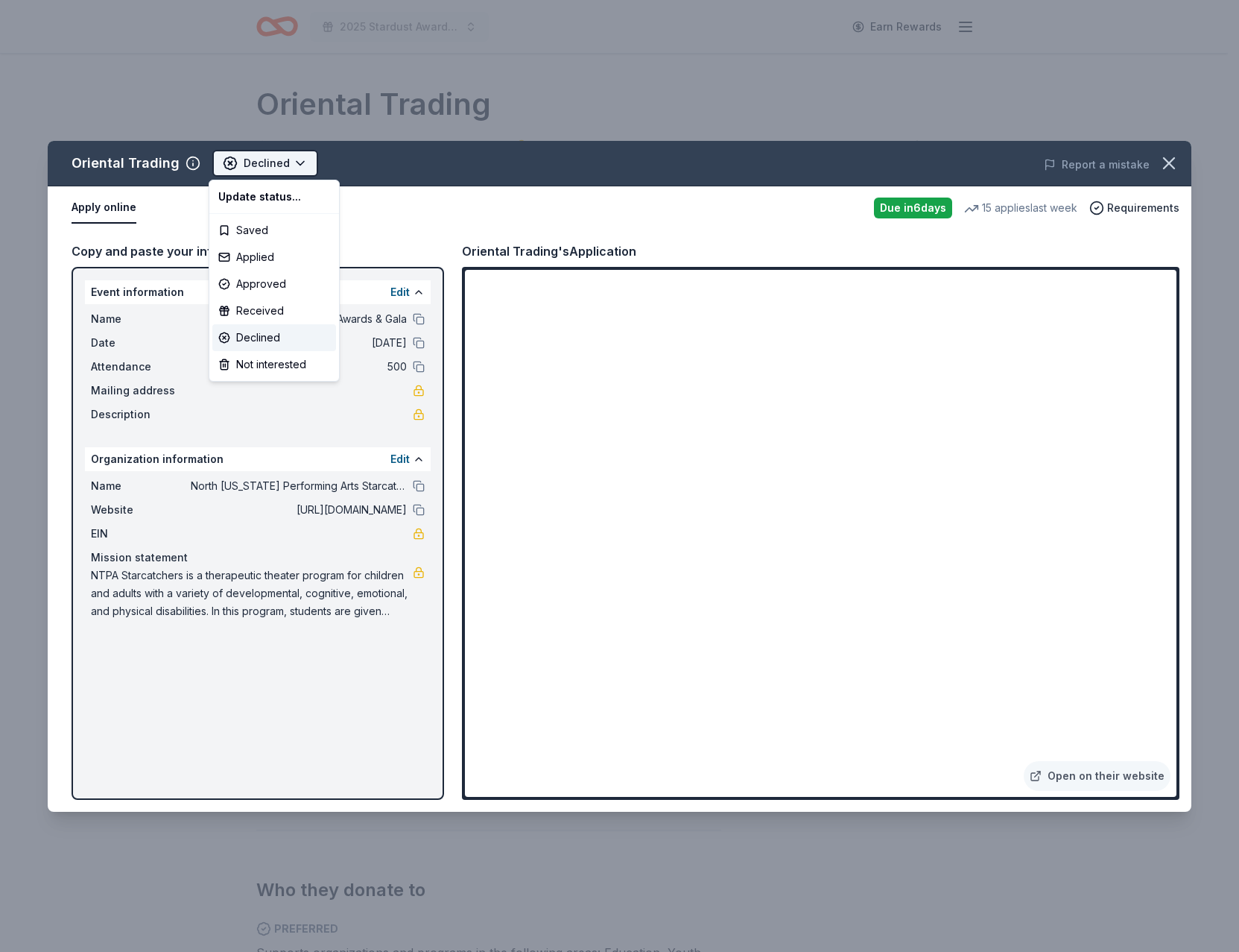
click at [271, 165] on html "2025 Stardust Awards & Gala Earn Rewards Due in 6 days Share Oriental Trading 4…" at bounding box center [619, 476] width 1239 height 952
click at [257, 250] on div "Applied" at bounding box center [274, 257] width 124 height 27
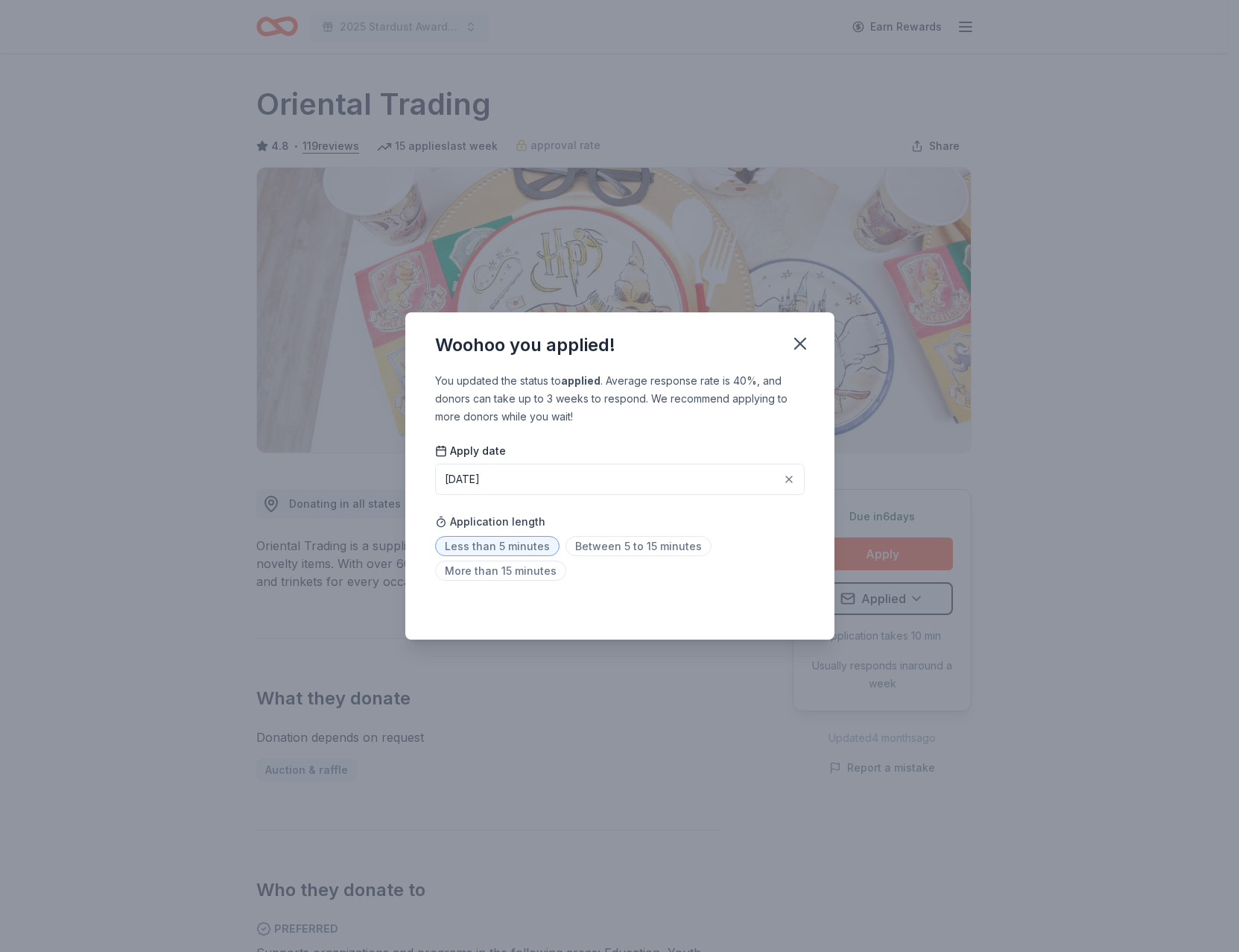
click at [490, 542] on span "Less than 5 minutes" at bounding box center [497, 545] width 124 height 20
click at [795, 350] on icon "button" at bounding box center [800, 343] width 21 height 21
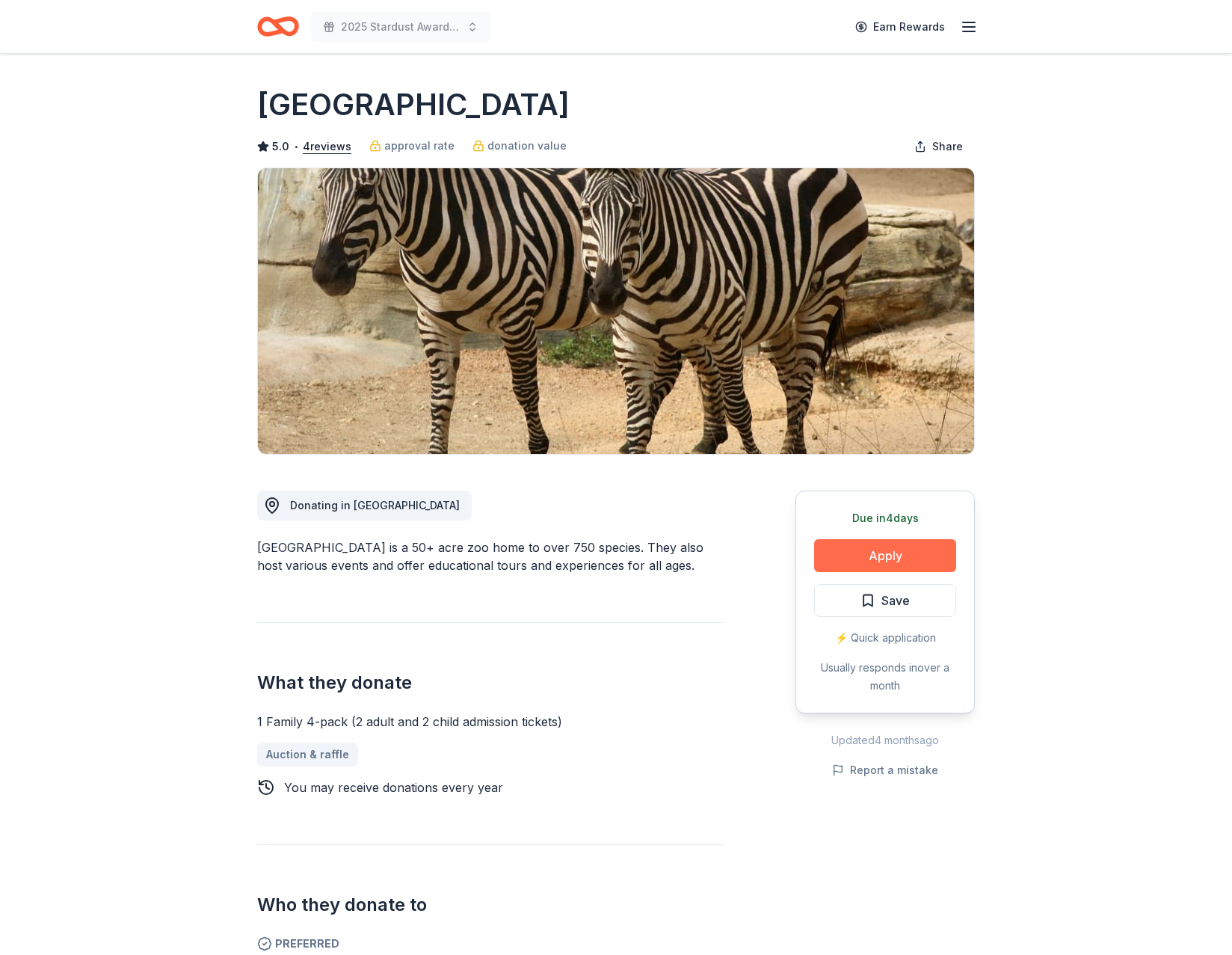
click at [882, 551] on button "Apply" at bounding box center [885, 555] width 142 height 33
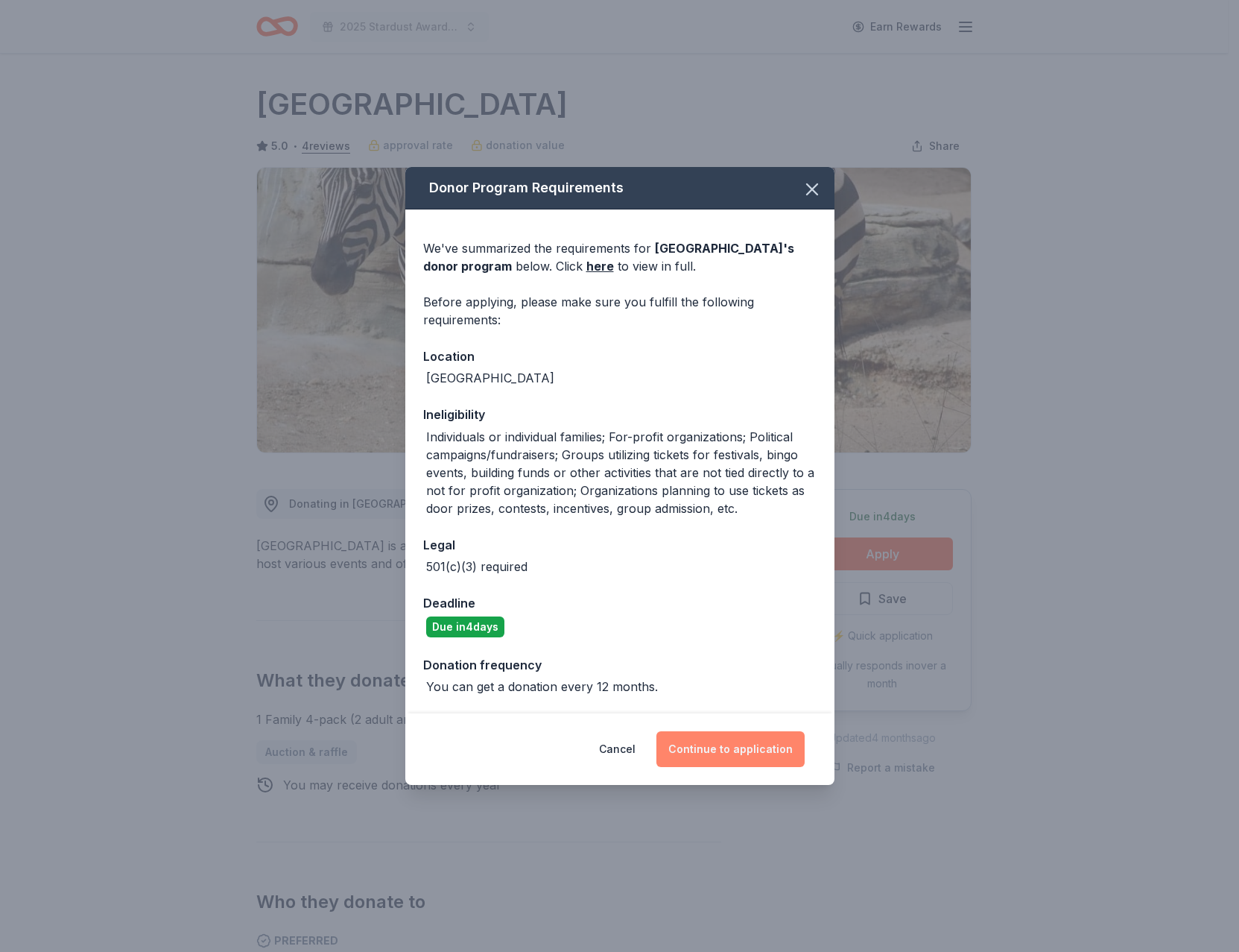
click at [731, 744] on button "Continue to application" at bounding box center [731, 748] width 148 height 36
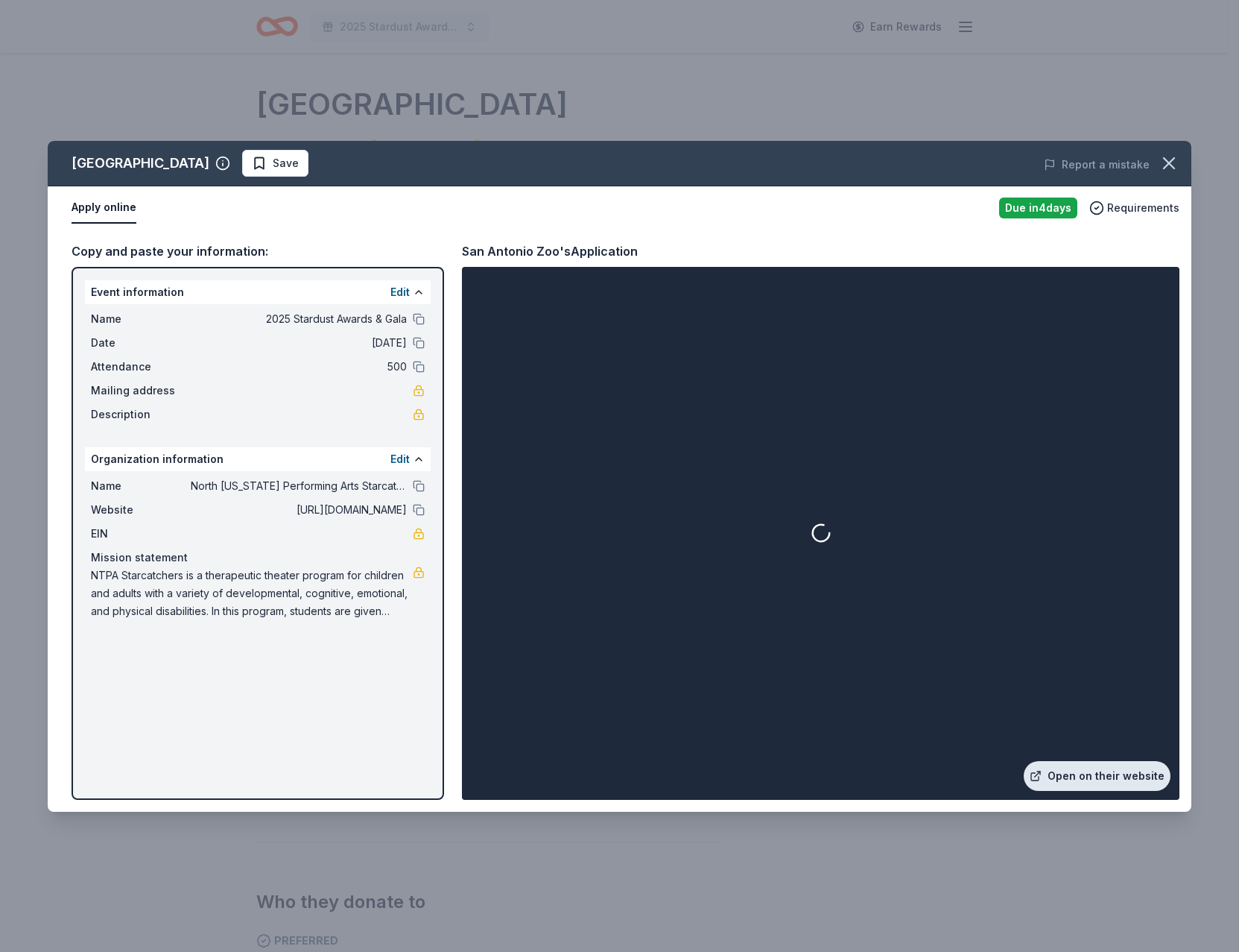
click at [1110, 779] on link "Open on their website" at bounding box center [1097, 776] width 147 height 30
click at [251, 163] on span "Save" at bounding box center [275, 163] width 47 height 17
click at [245, 161] on html "2025 Stardust Awards & Gala Earn Rewards Due in 4 days Share San Antonio Zoo 5.…" at bounding box center [619, 476] width 1239 height 952
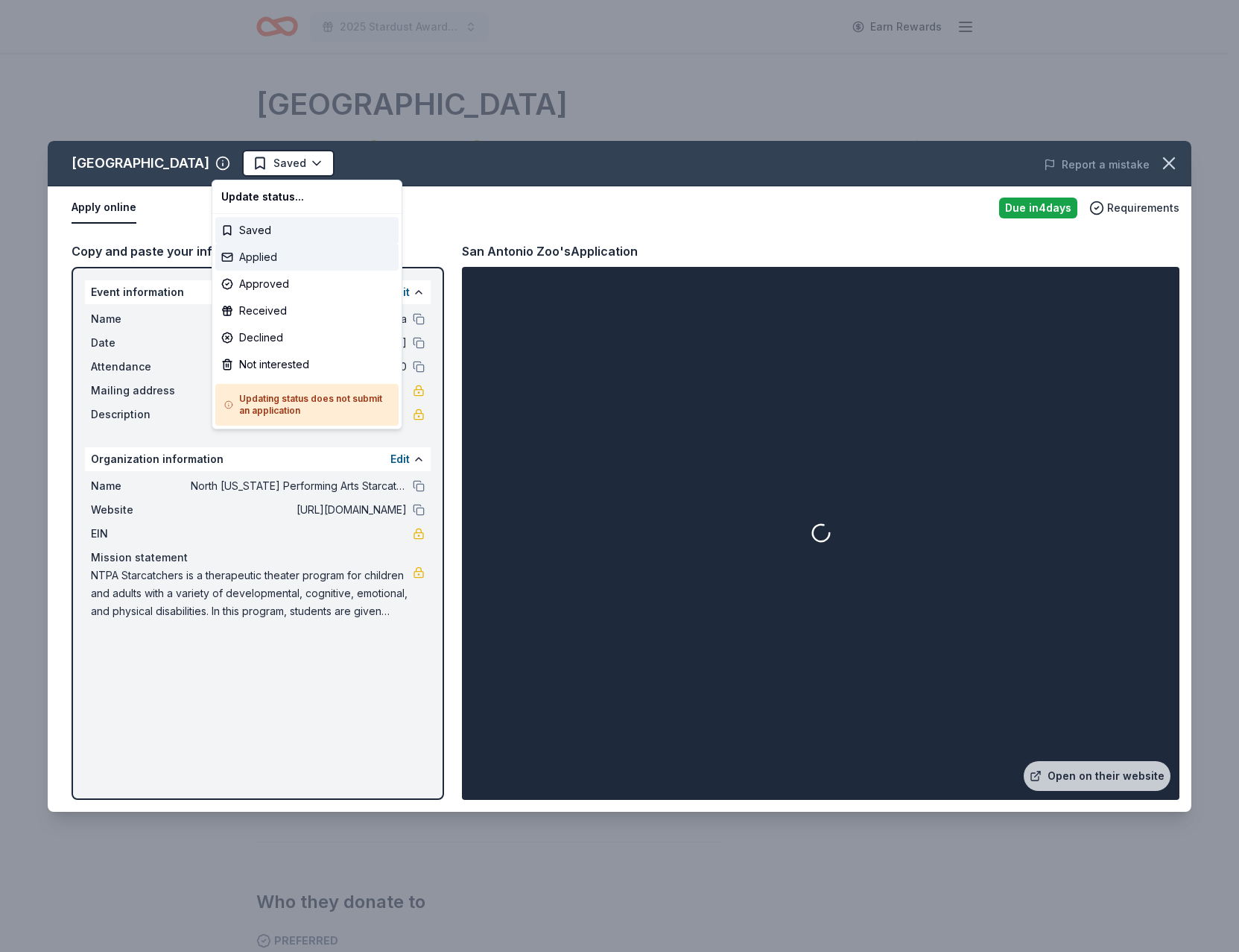
click at [264, 252] on div "Applied" at bounding box center [307, 257] width 183 height 27
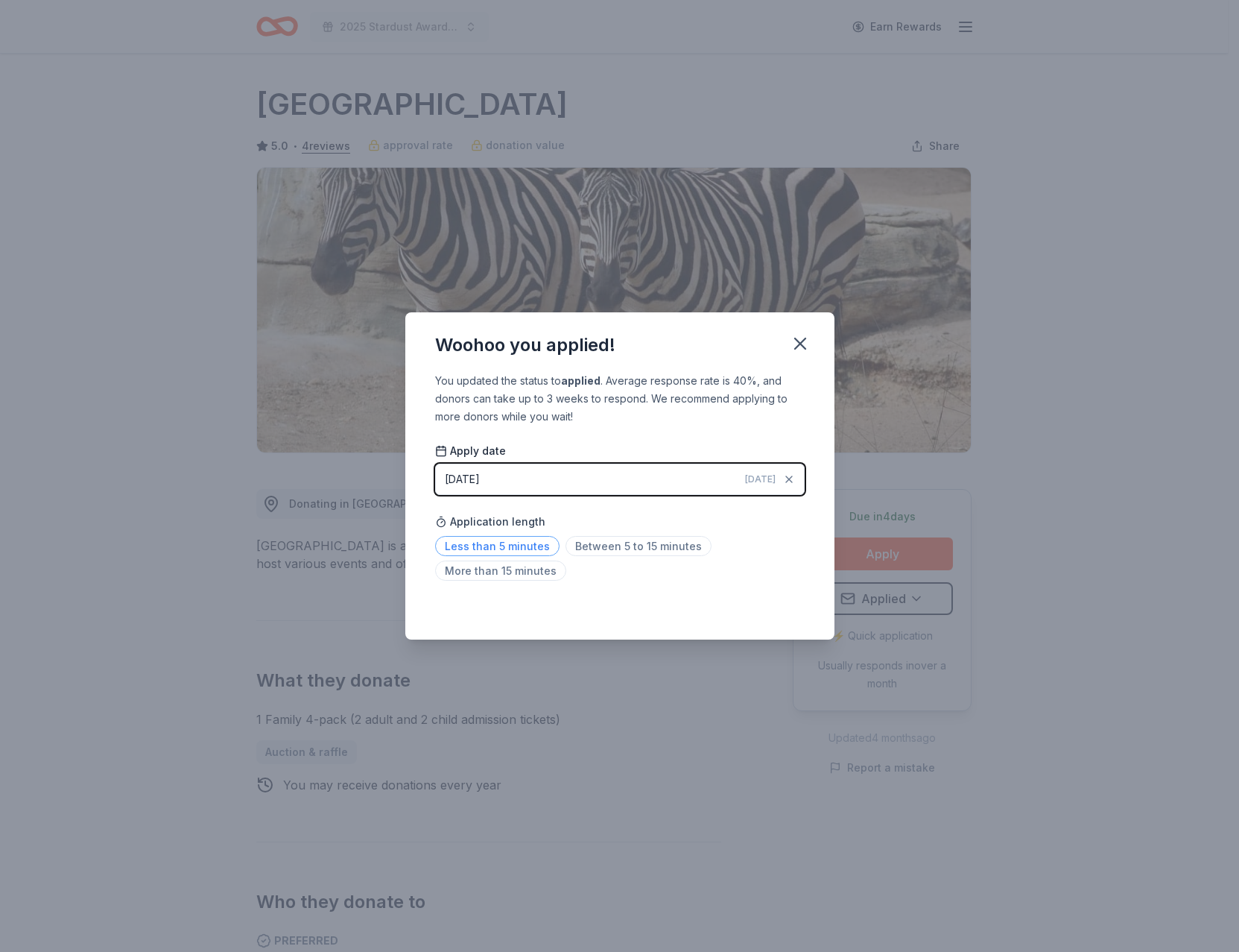
click at [492, 542] on span "Less than 5 minutes" at bounding box center [497, 545] width 124 height 20
click at [805, 342] on icon "button" at bounding box center [800, 343] width 21 height 21
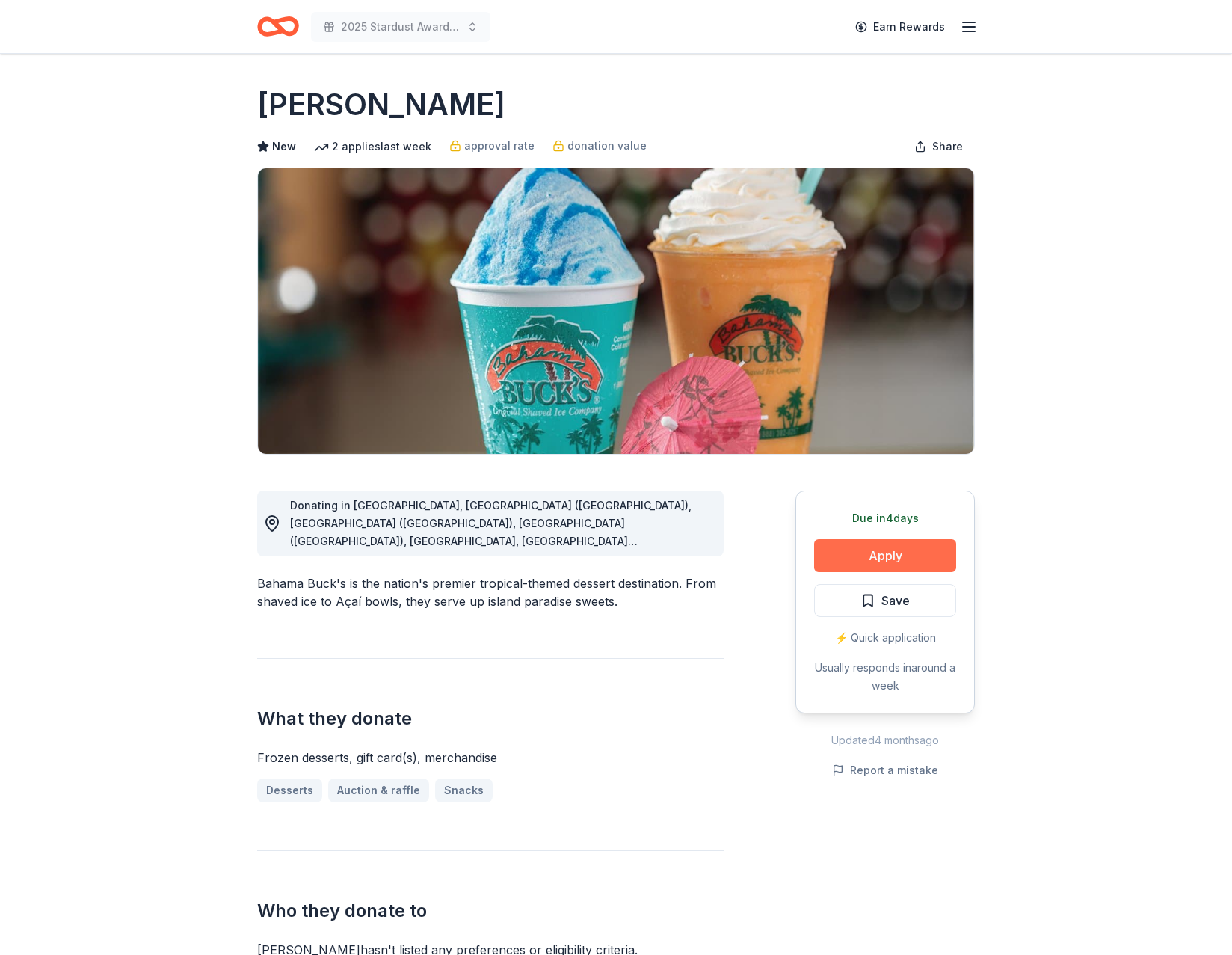
click at [880, 554] on button "Apply" at bounding box center [885, 555] width 142 height 33
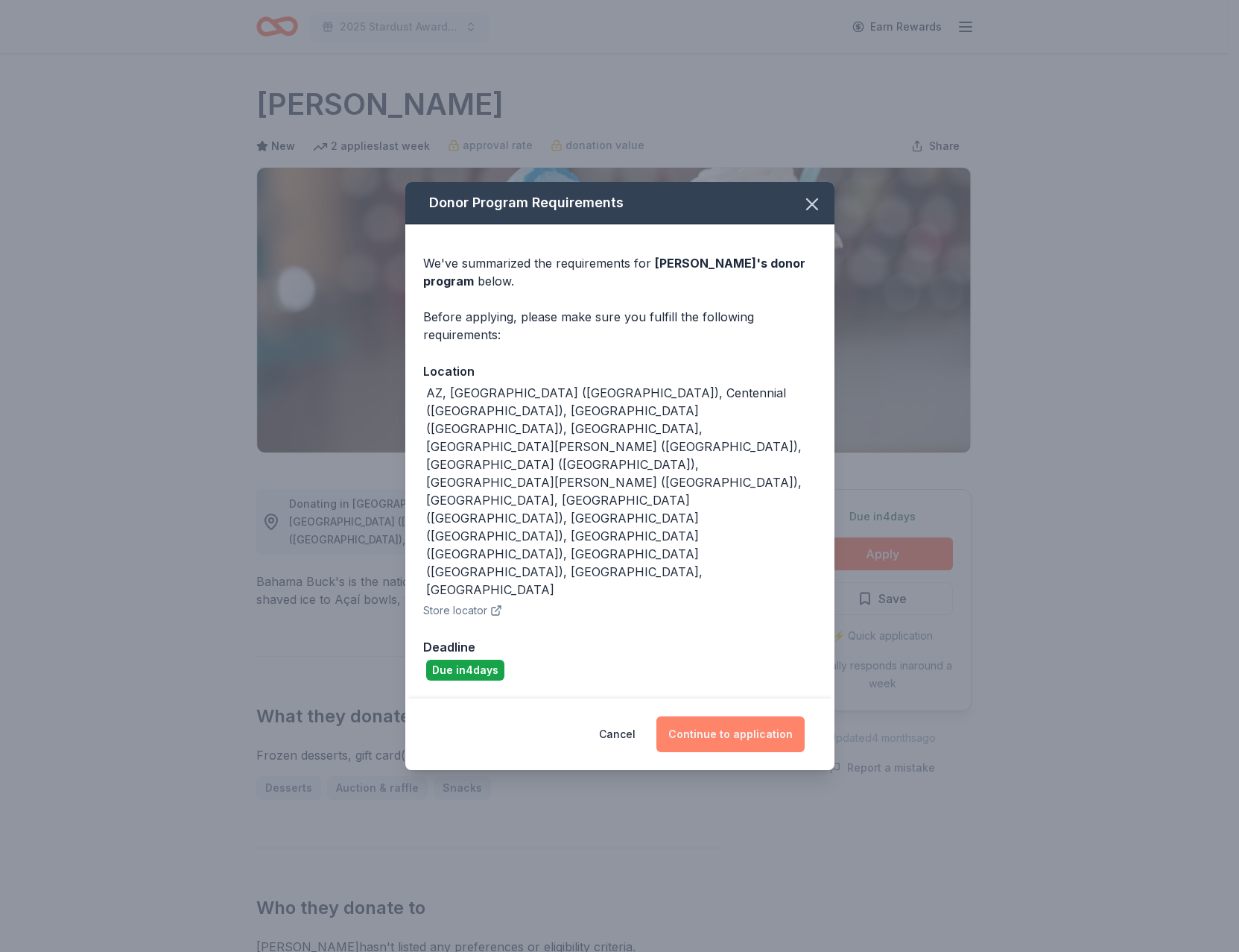
click at [730, 716] on button "Continue to application" at bounding box center [731, 734] width 148 height 36
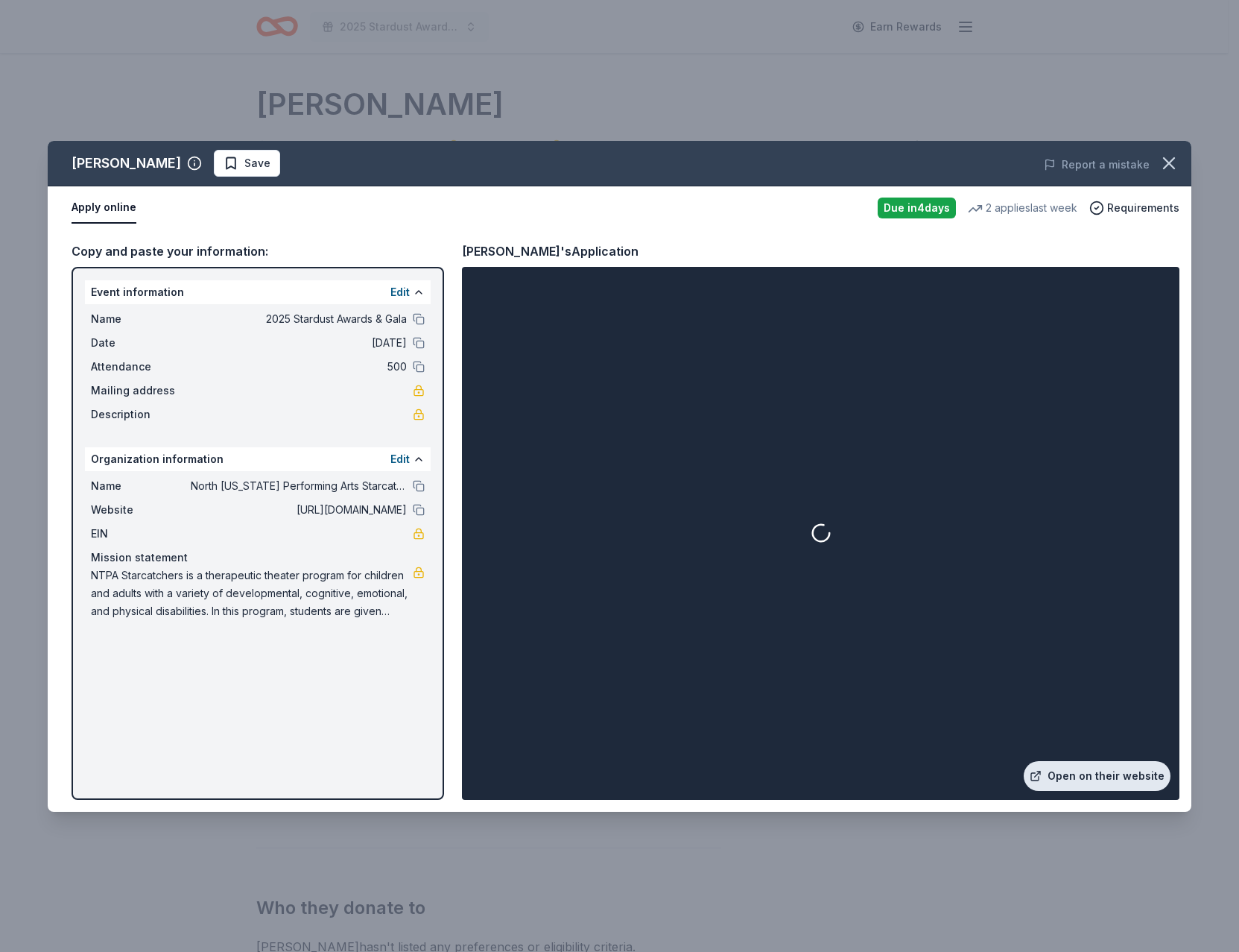
click at [1113, 777] on link "Open on their website" at bounding box center [1097, 776] width 147 height 30
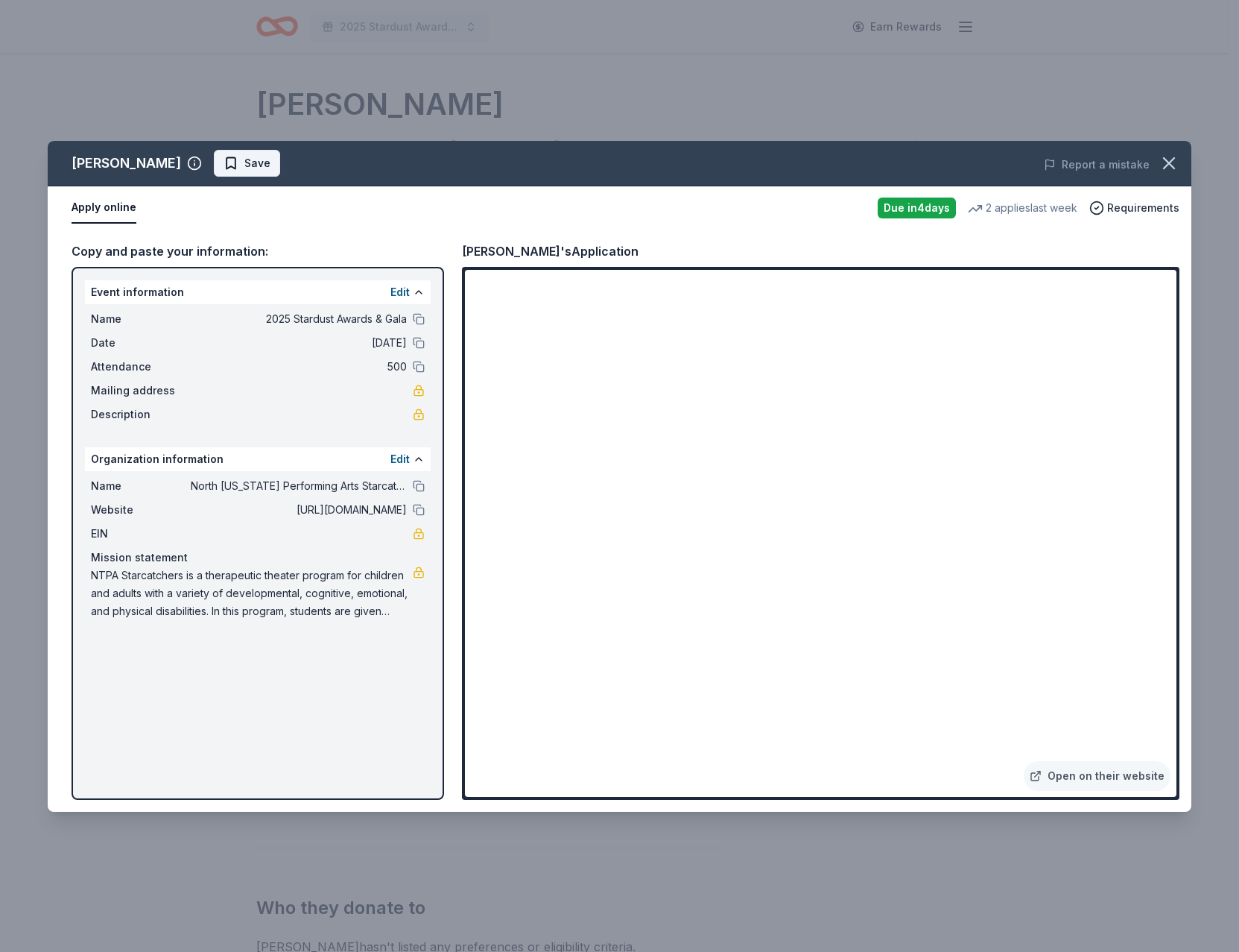
click at [246, 167] on span "Save" at bounding box center [258, 163] width 26 height 17
click at [273, 159] on html "2025 Stardust Awards & Gala Earn Rewards Due in 4 days Share Bahama Buck's New …" at bounding box center [619, 476] width 1239 height 952
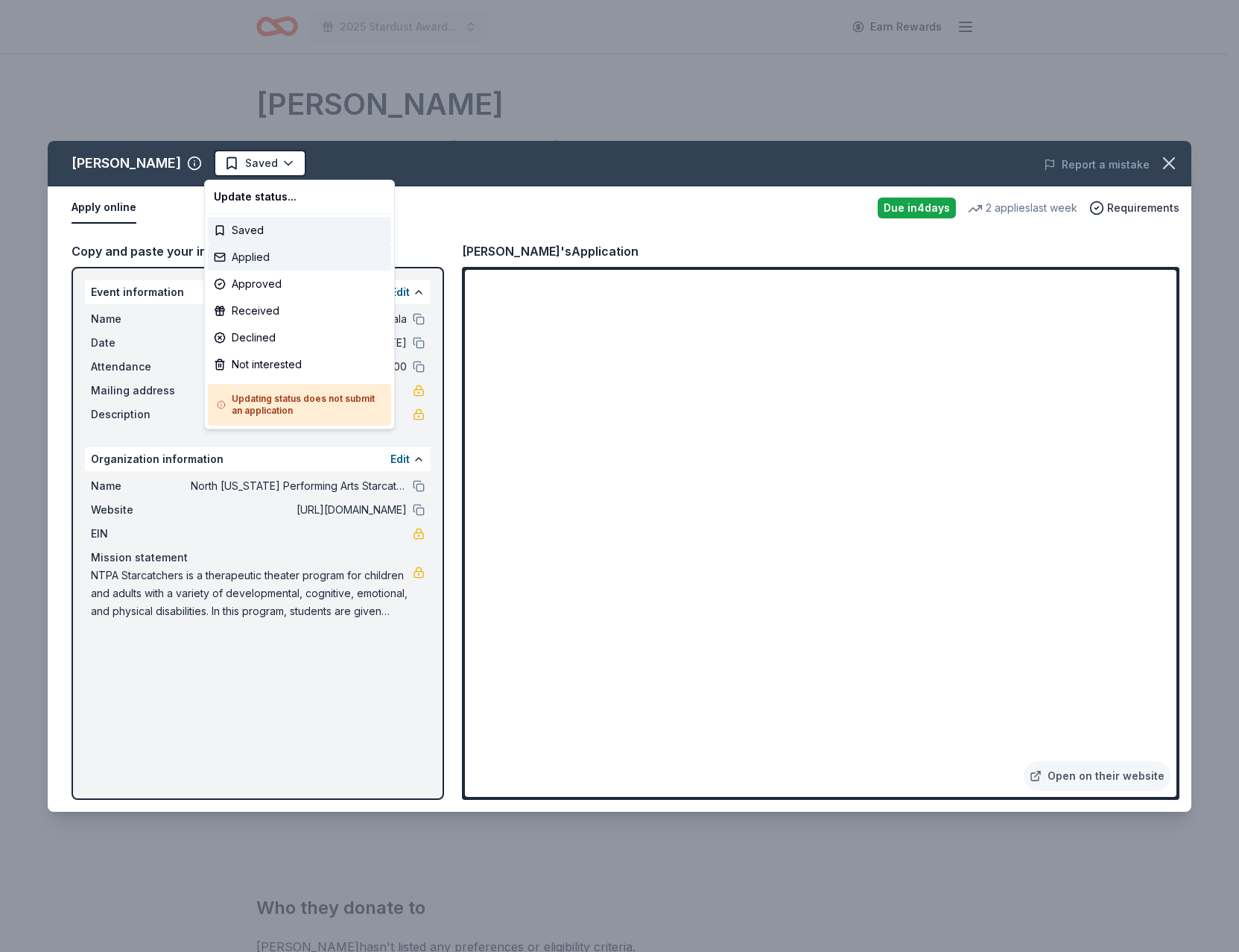
click at [279, 254] on div "Applied" at bounding box center [299, 257] width 183 height 27
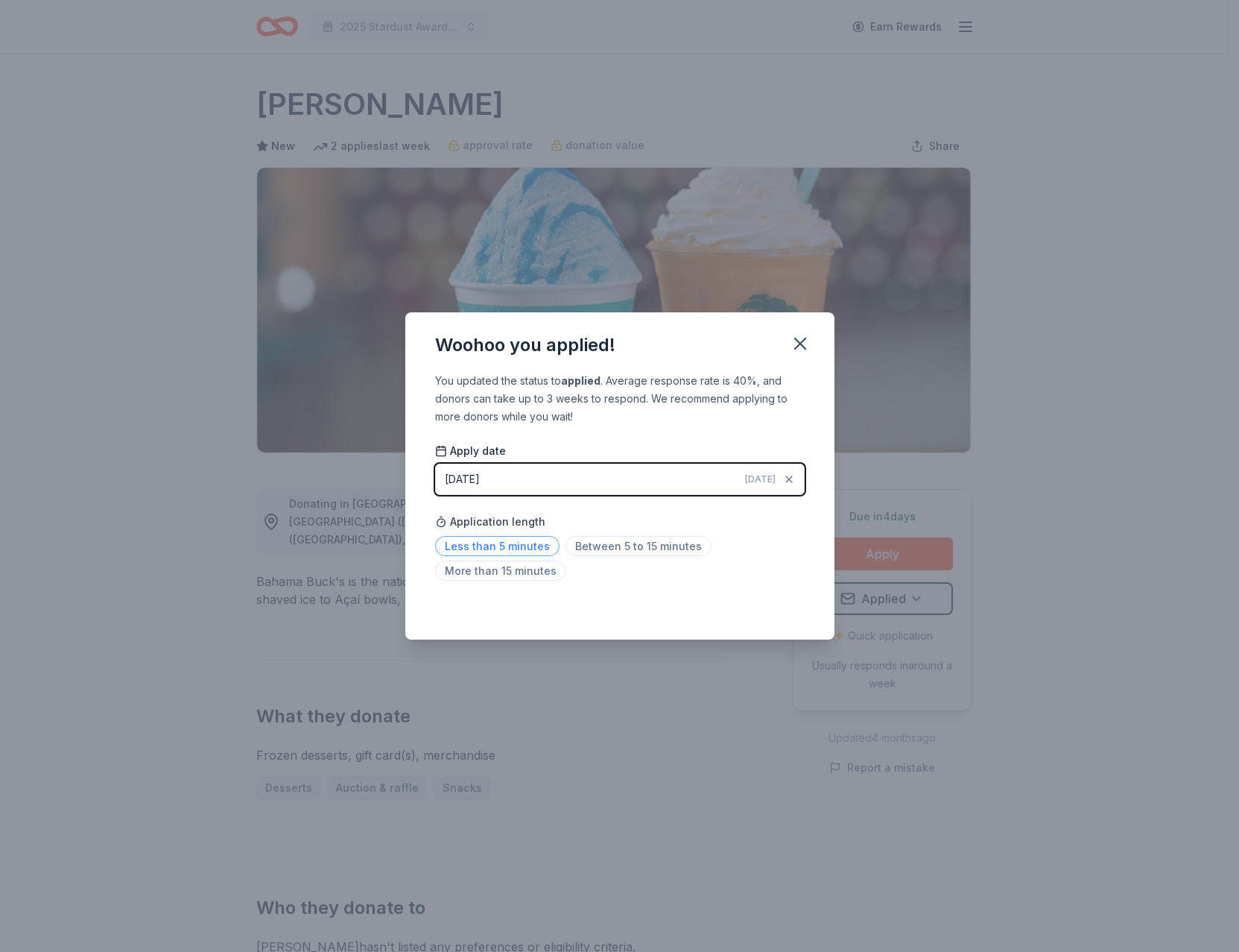
click at [490, 548] on span "Less than 5 minutes" at bounding box center [497, 545] width 124 height 20
click at [801, 342] on icon "button" at bounding box center [800, 343] width 21 height 21
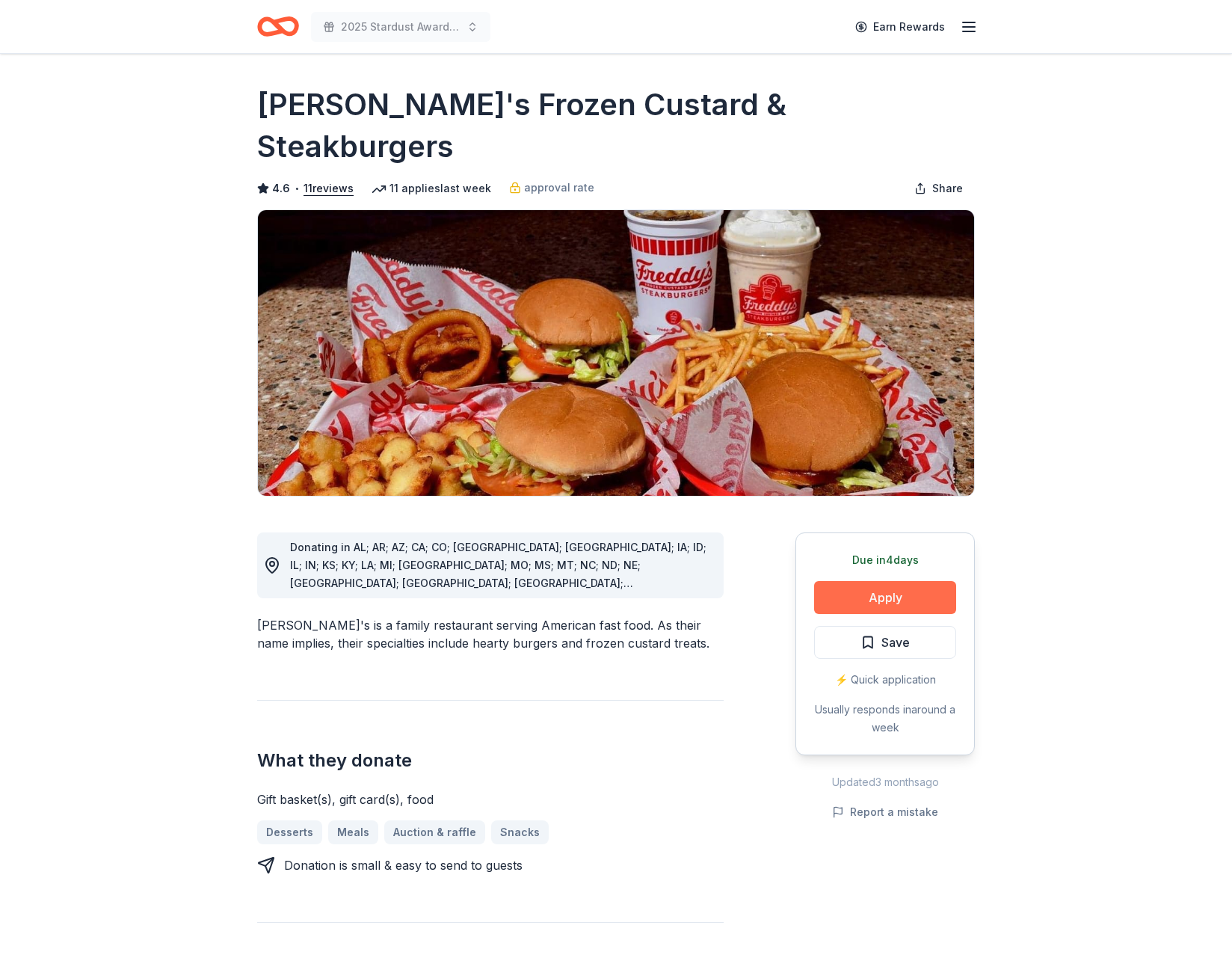
click at [883, 581] on button "Apply" at bounding box center [885, 598] width 142 height 33
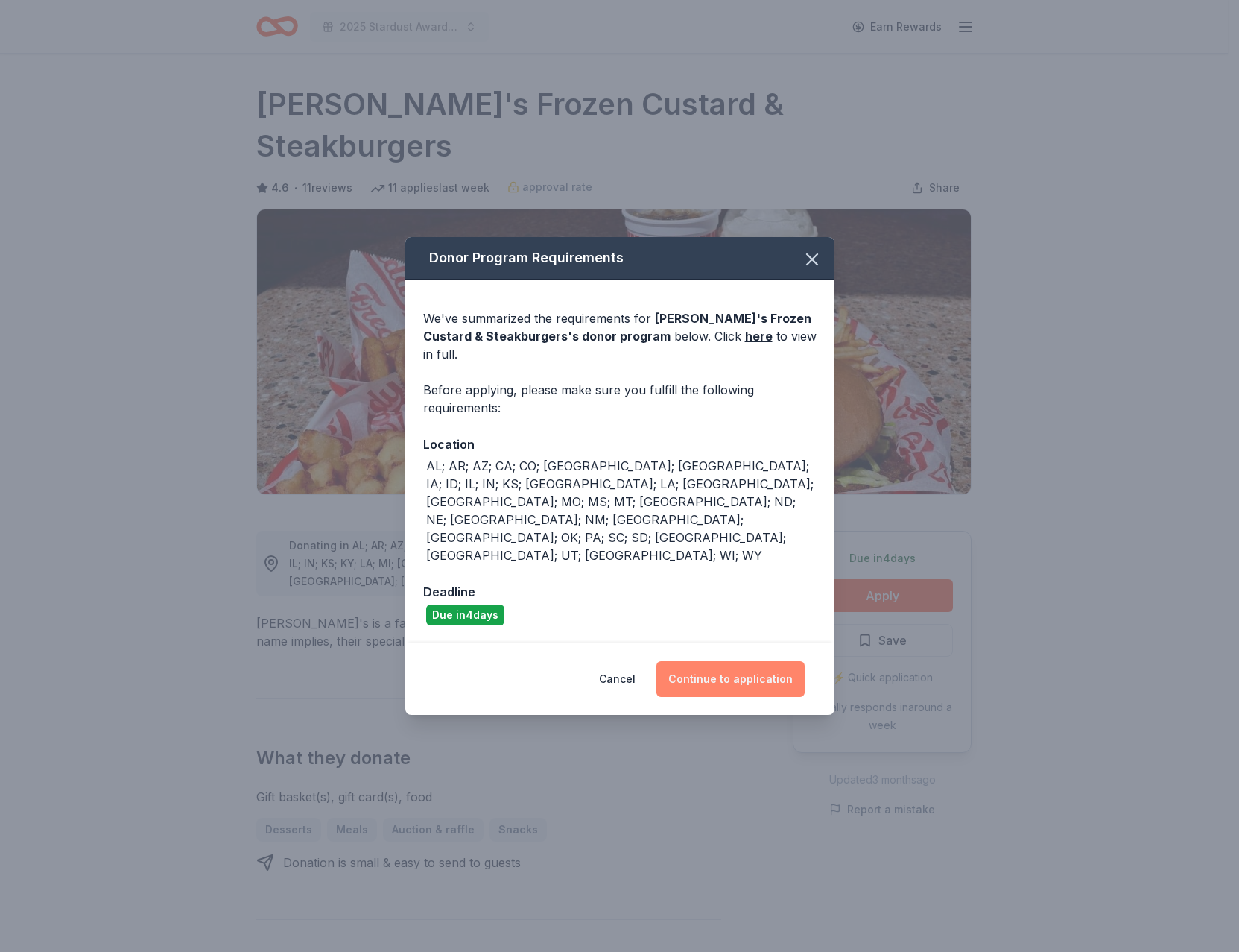
click at [737, 661] on button "Continue to application" at bounding box center [731, 679] width 148 height 36
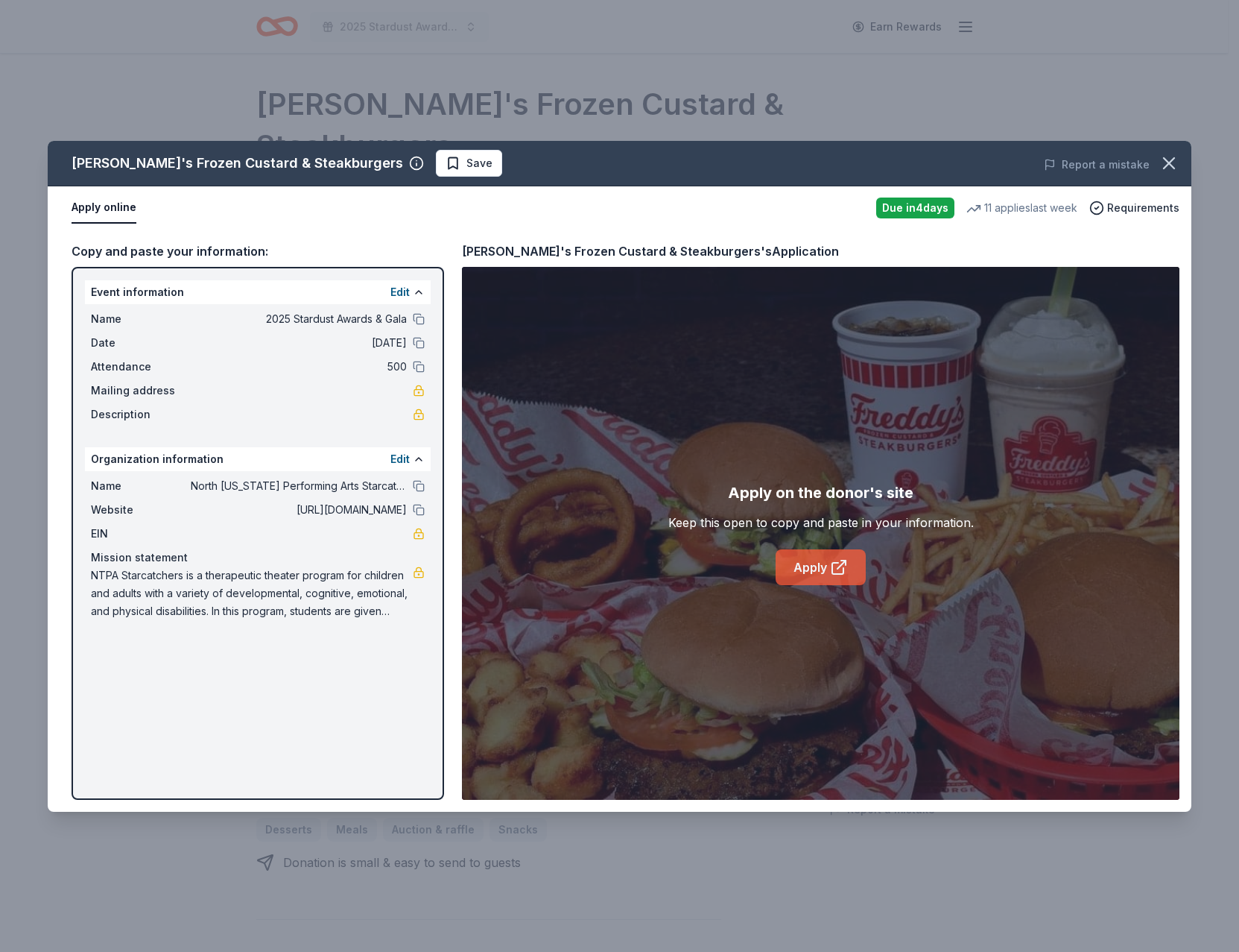
click at [819, 561] on link "Apply" at bounding box center [820, 567] width 90 height 36
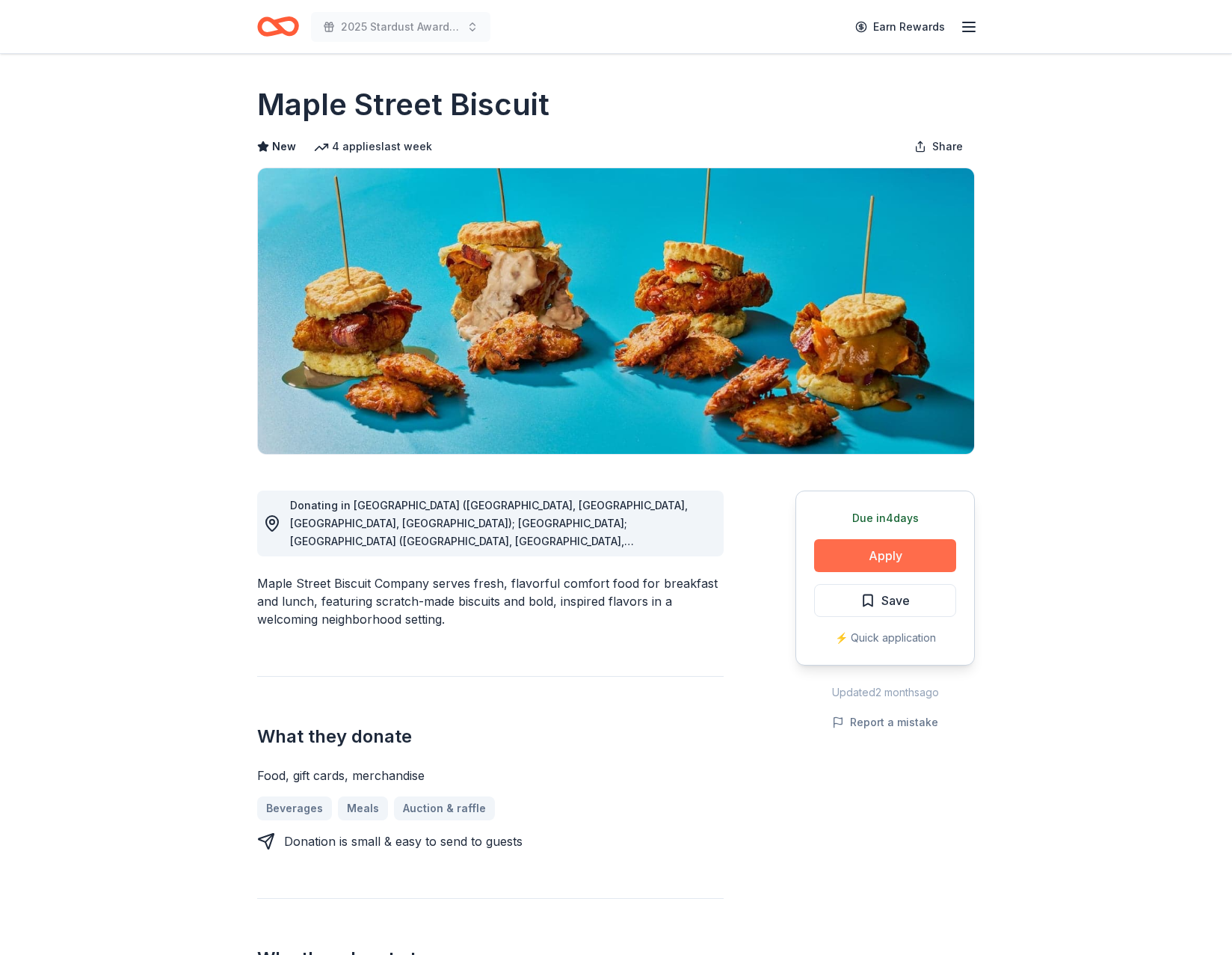
click at [888, 556] on button "Apply" at bounding box center [885, 555] width 142 height 33
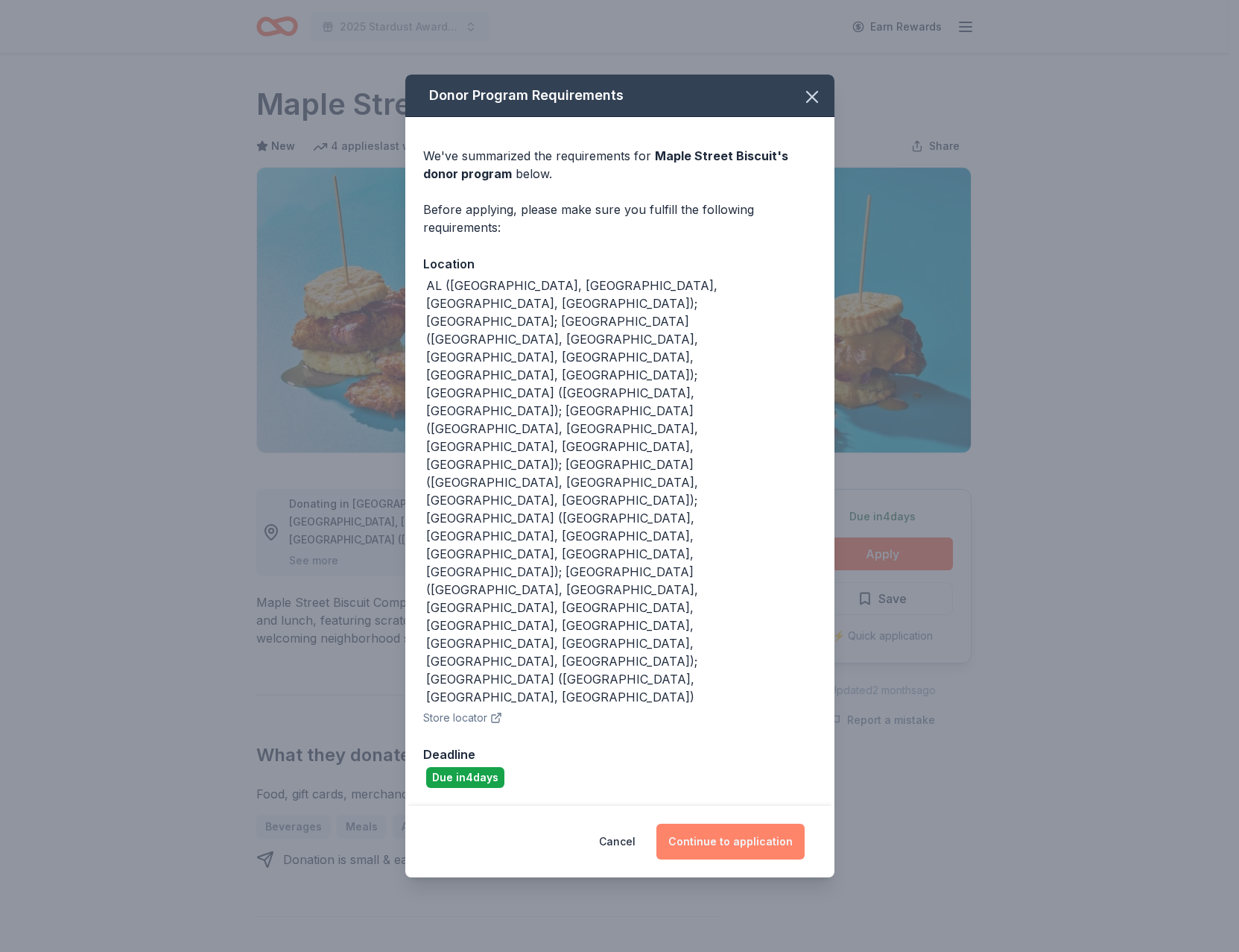
click at [754, 824] on button "Continue to application" at bounding box center [731, 841] width 148 height 36
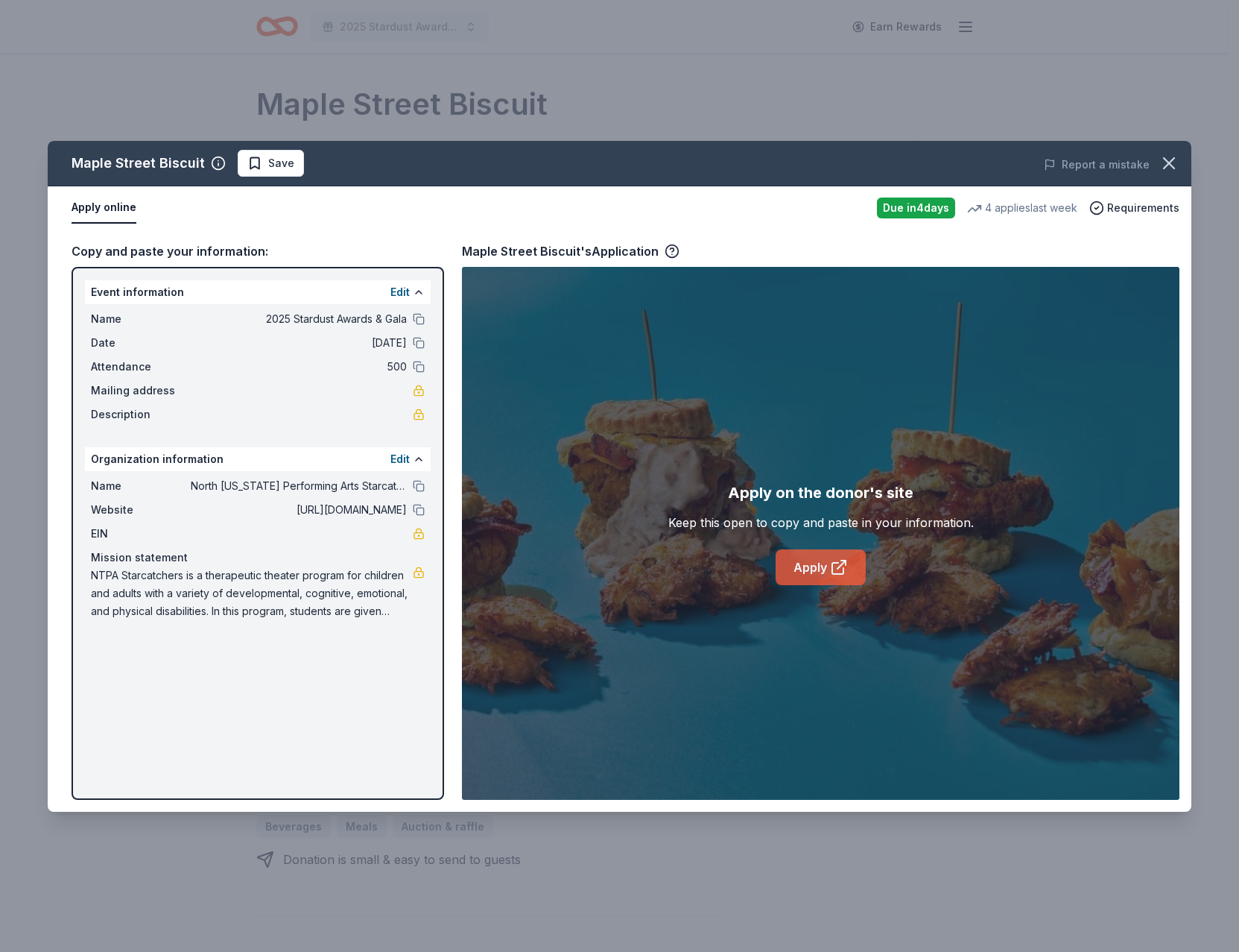
click at [799, 562] on link "Apply" at bounding box center [820, 567] width 90 height 36
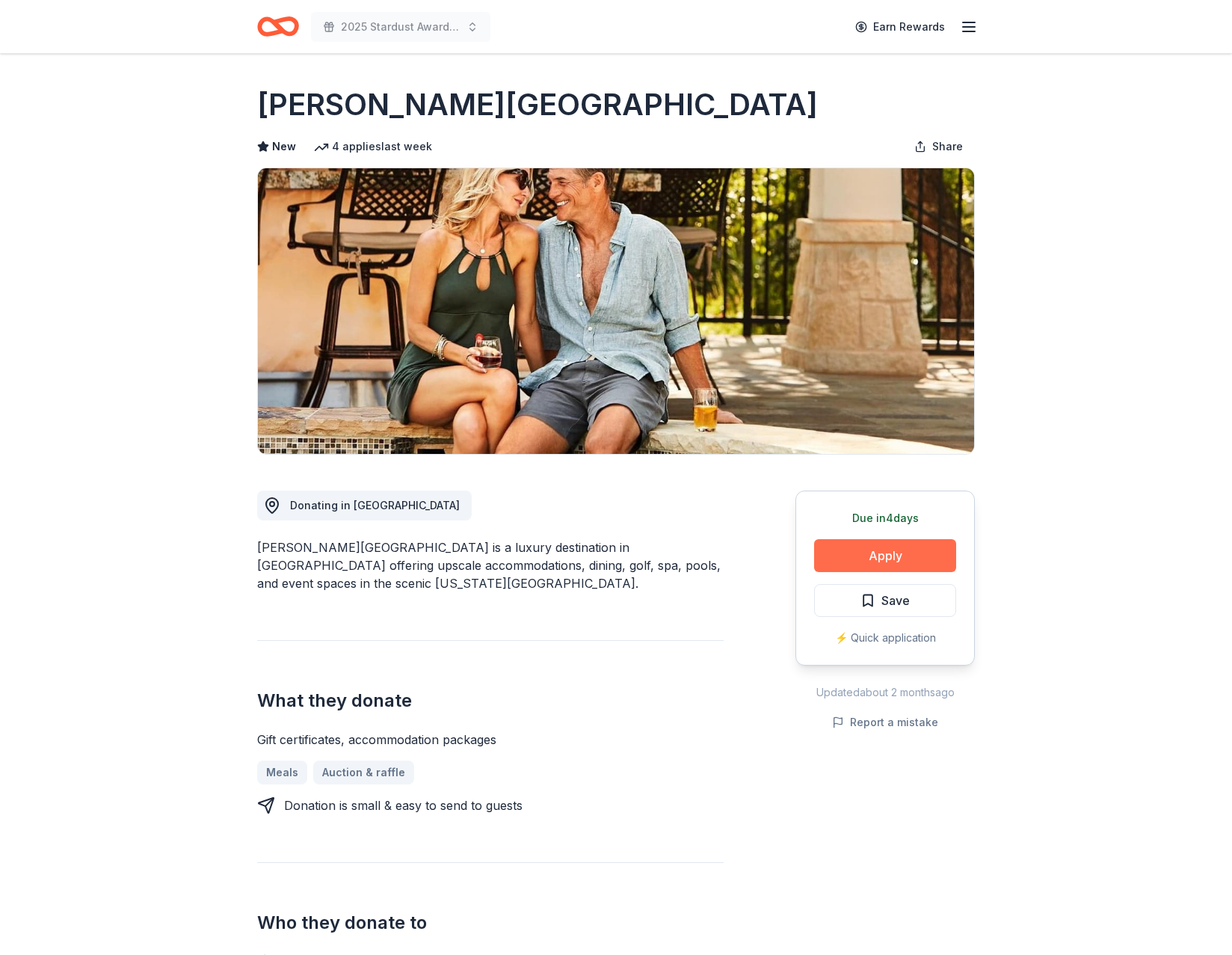
click at [872, 554] on button "Apply" at bounding box center [885, 555] width 142 height 33
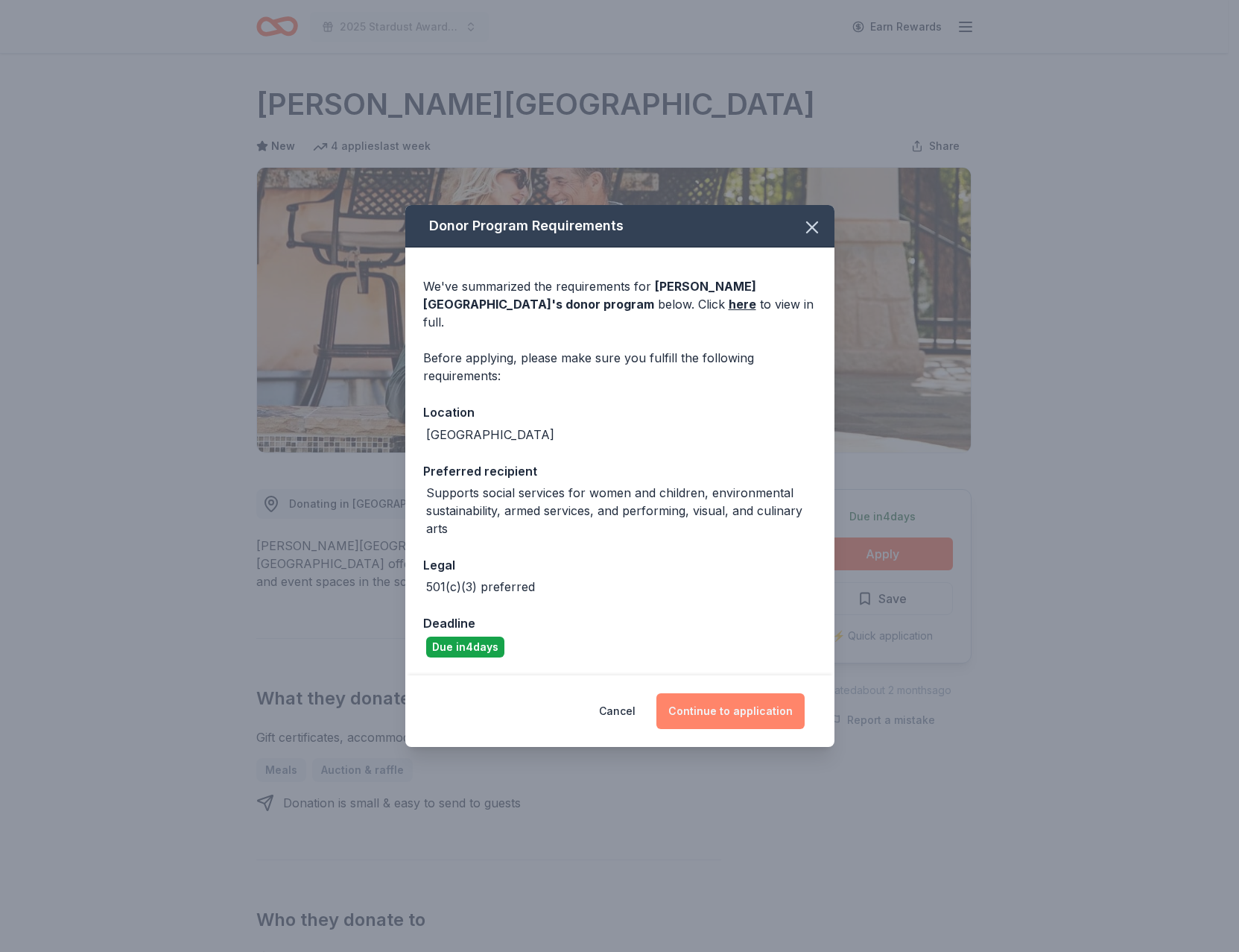
click at [750, 702] on button "Continue to application" at bounding box center [731, 710] width 148 height 36
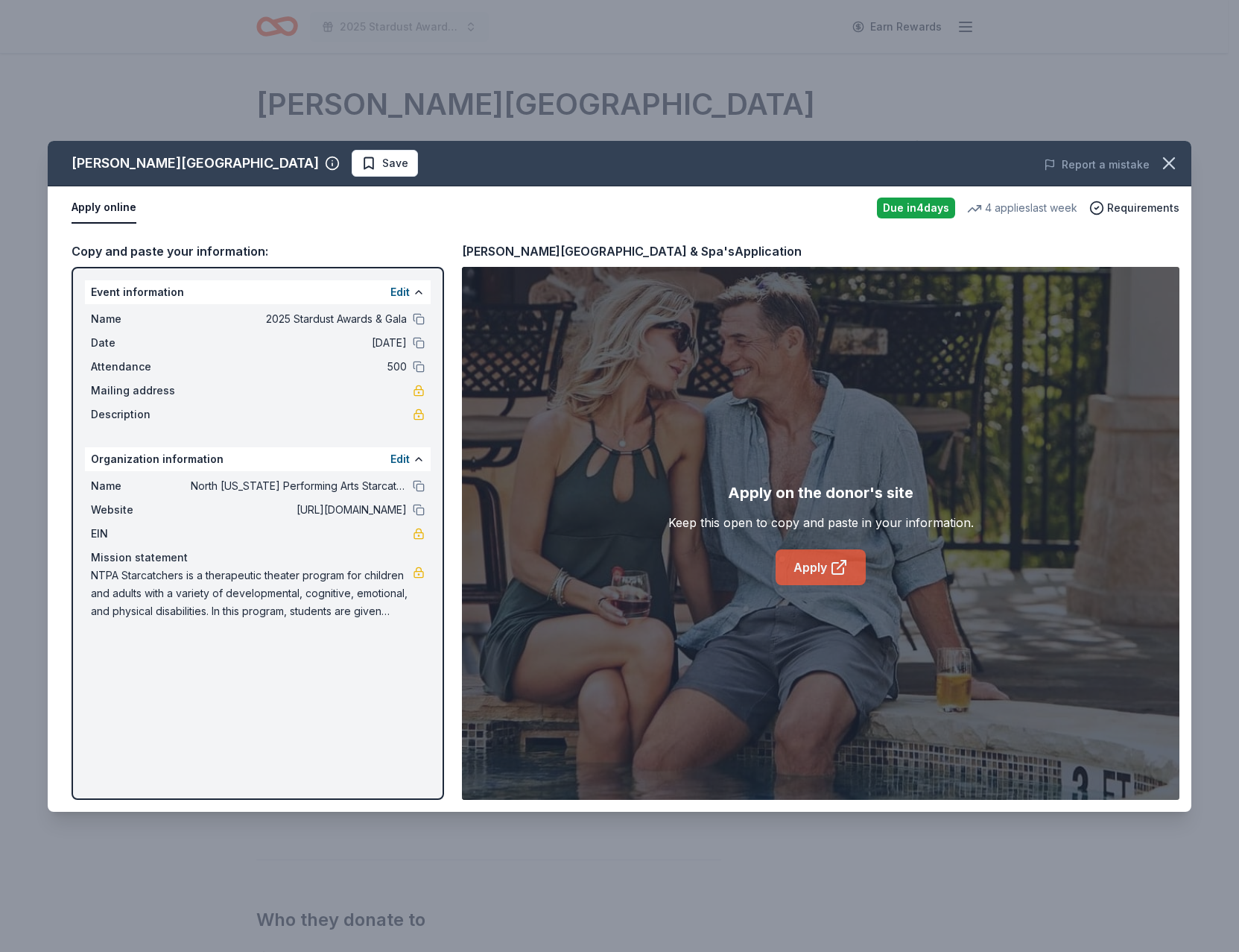
click at [805, 576] on link "Apply" at bounding box center [820, 567] width 90 height 36
click at [361, 155] on span "Save" at bounding box center [385, 163] width 47 height 17
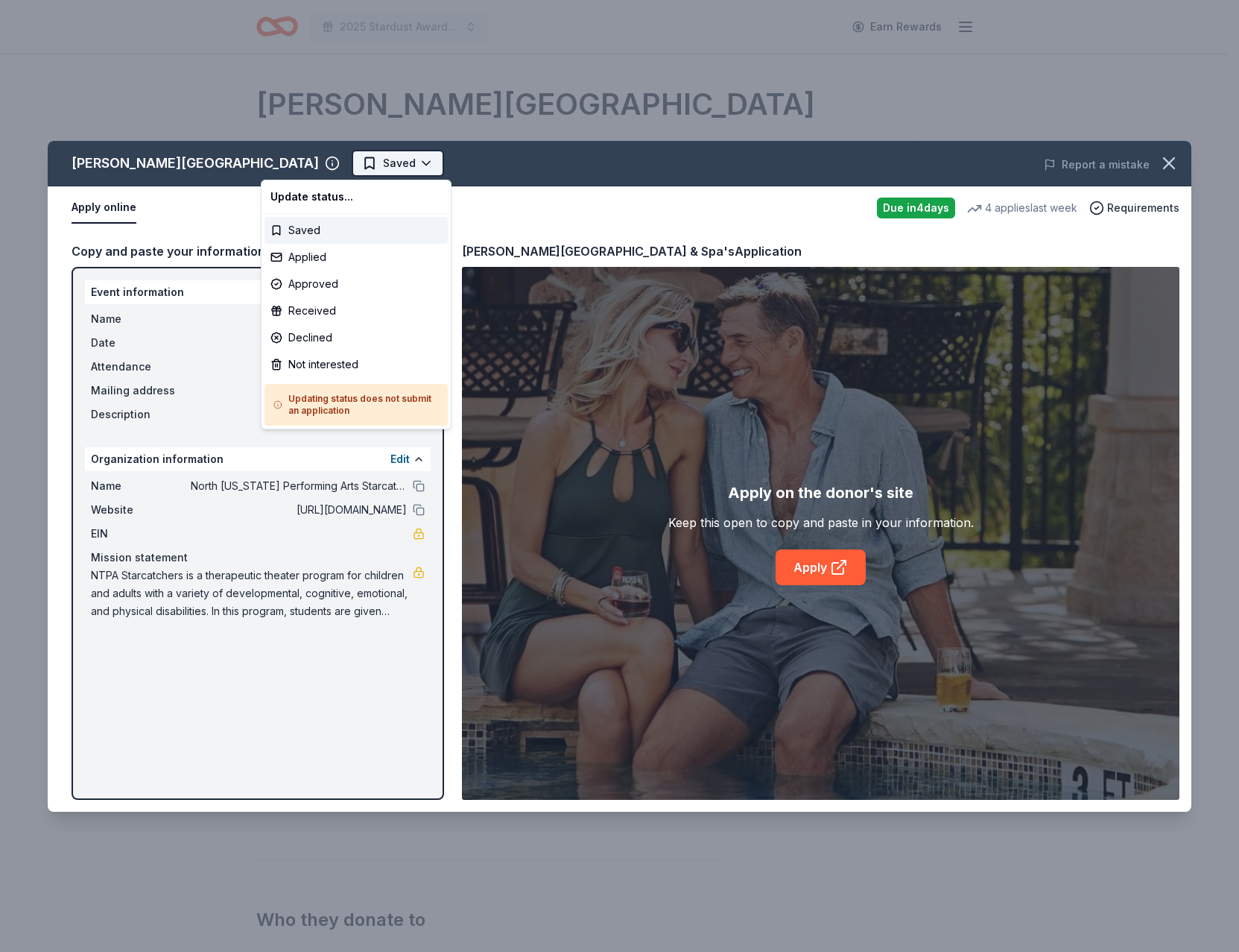
click at [327, 155] on html "2025 Stardust Awards & Gala Earn Rewards Due in 4 days Share La Cantera Resort …" at bounding box center [619, 476] width 1239 height 952
click at [306, 252] on div "Applied" at bounding box center [356, 257] width 183 height 27
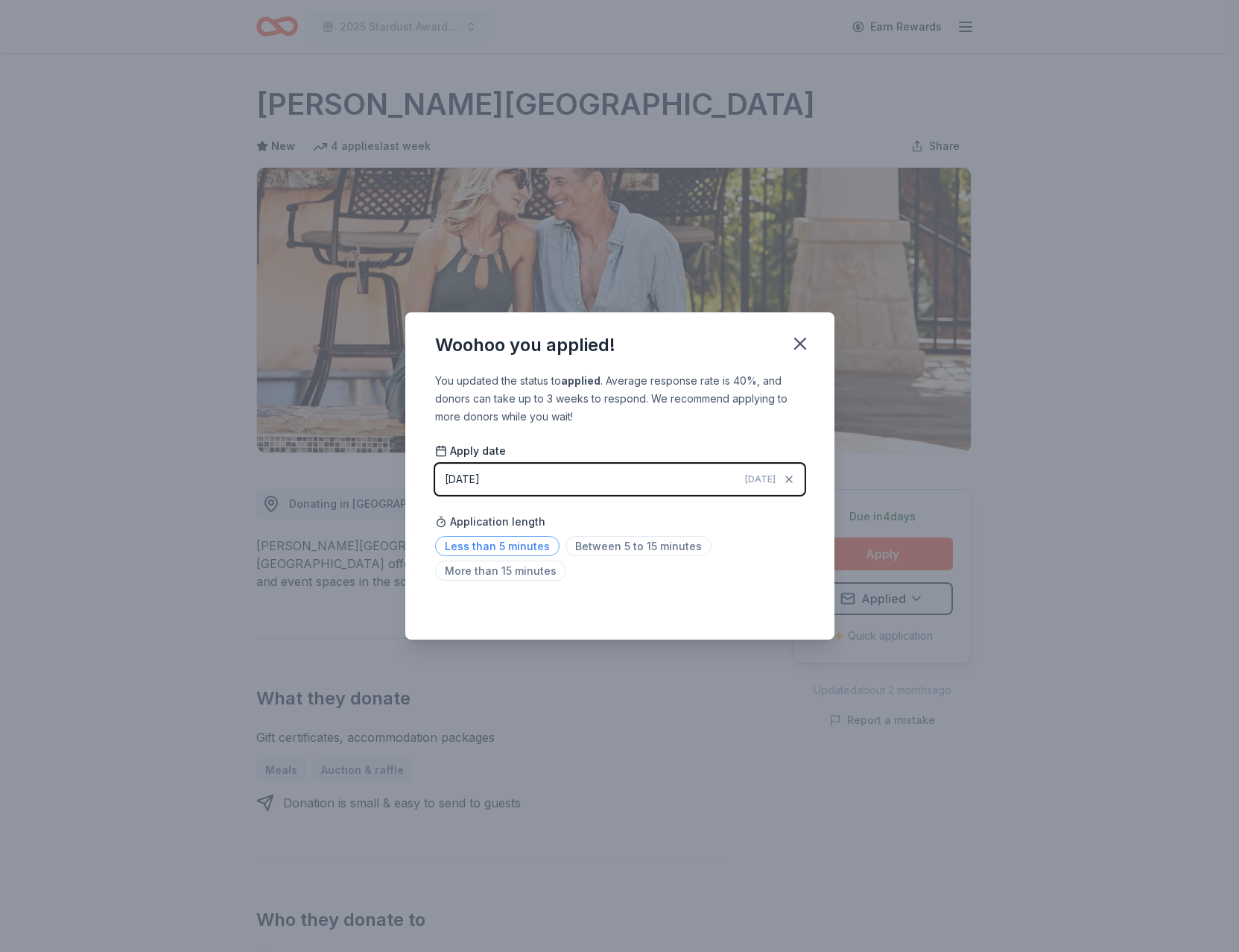
click at [484, 541] on span "Less than 5 minutes" at bounding box center [497, 545] width 124 height 20
click at [809, 355] on button "button" at bounding box center [801, 344] width 33 height 33
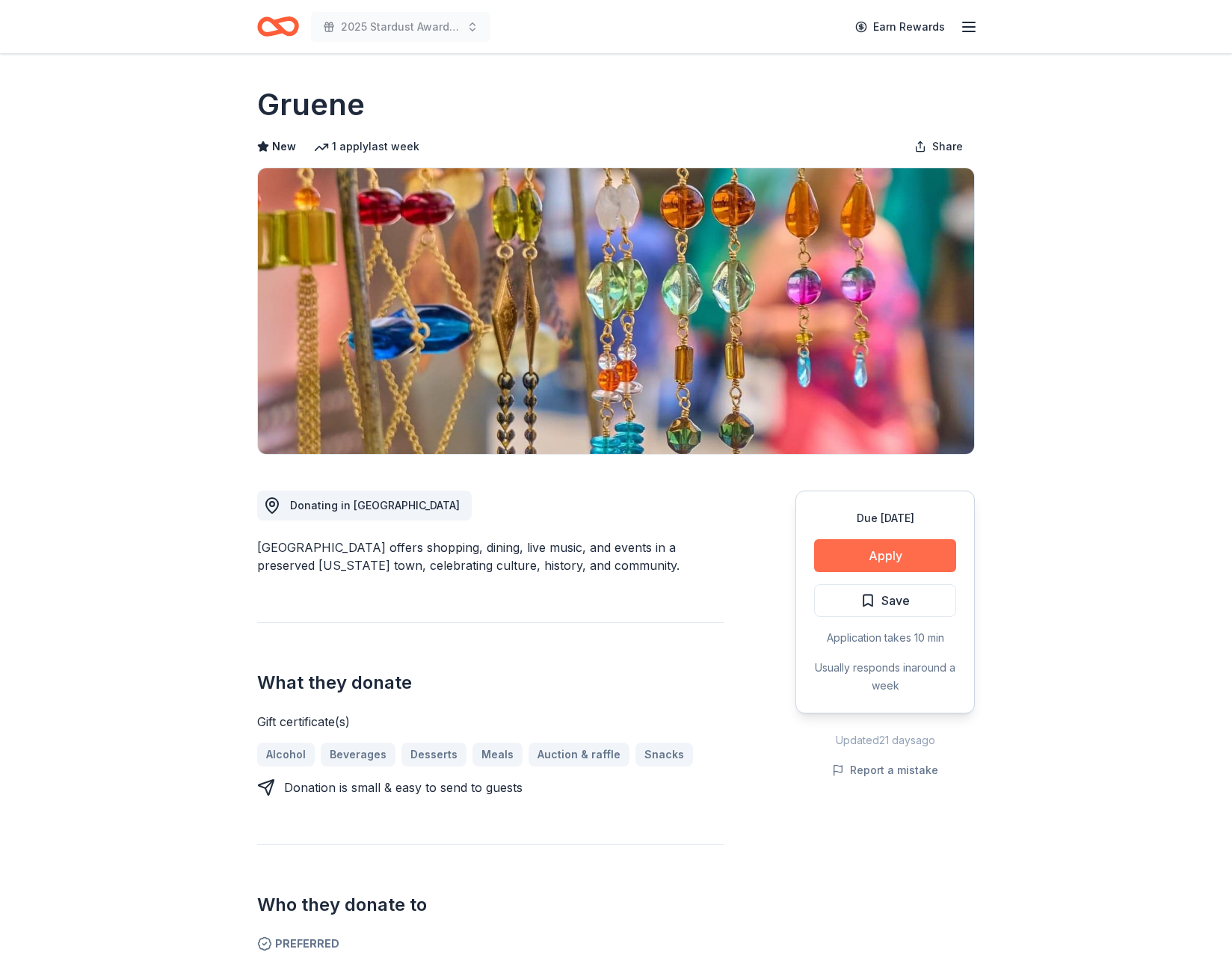
click at [877, 566] on button "Apply" at bounding box center [885, 555] width 142 height 33
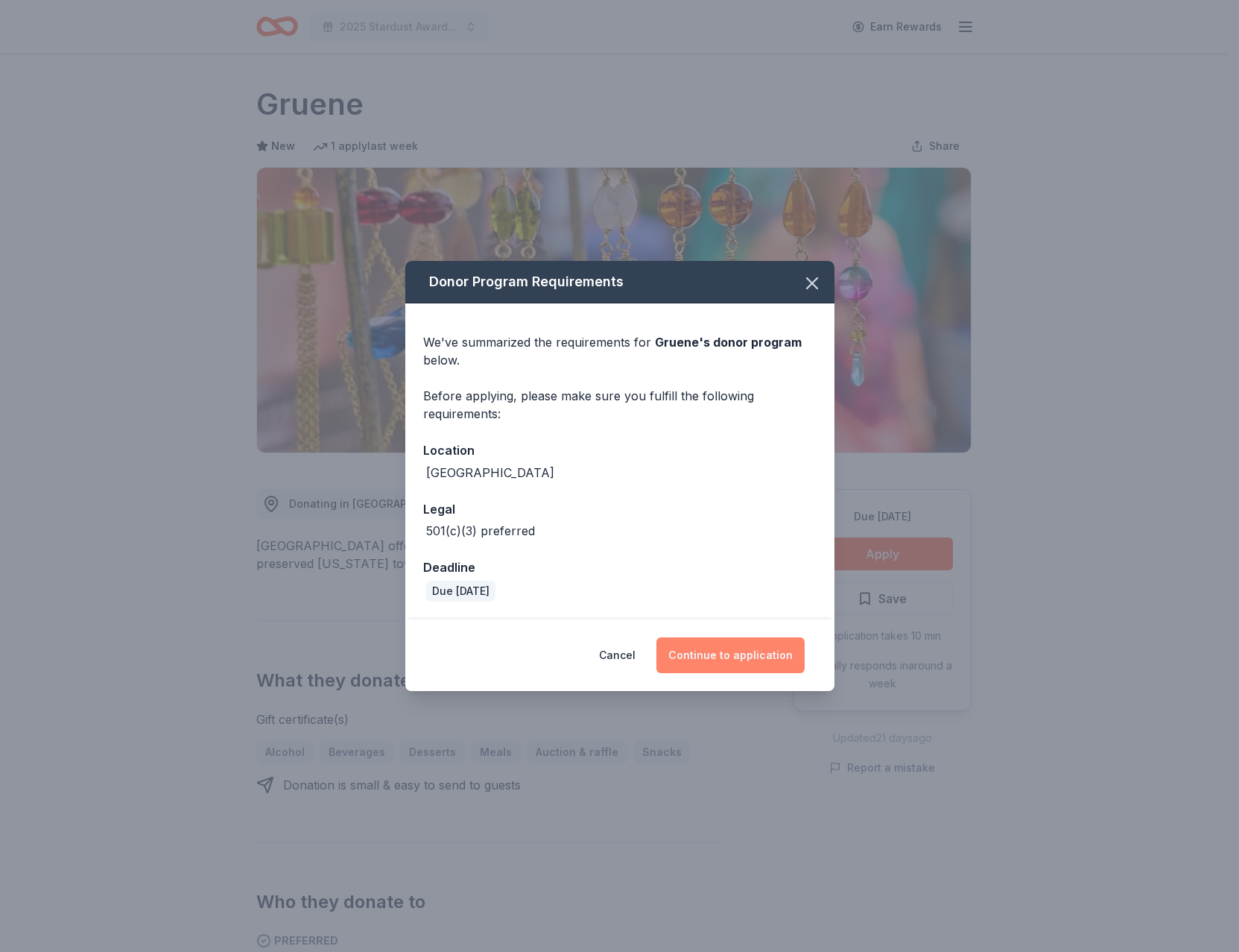
click at [746, 662] on button "Continue to application" at bounding box center [731, 654] width 148 height 36
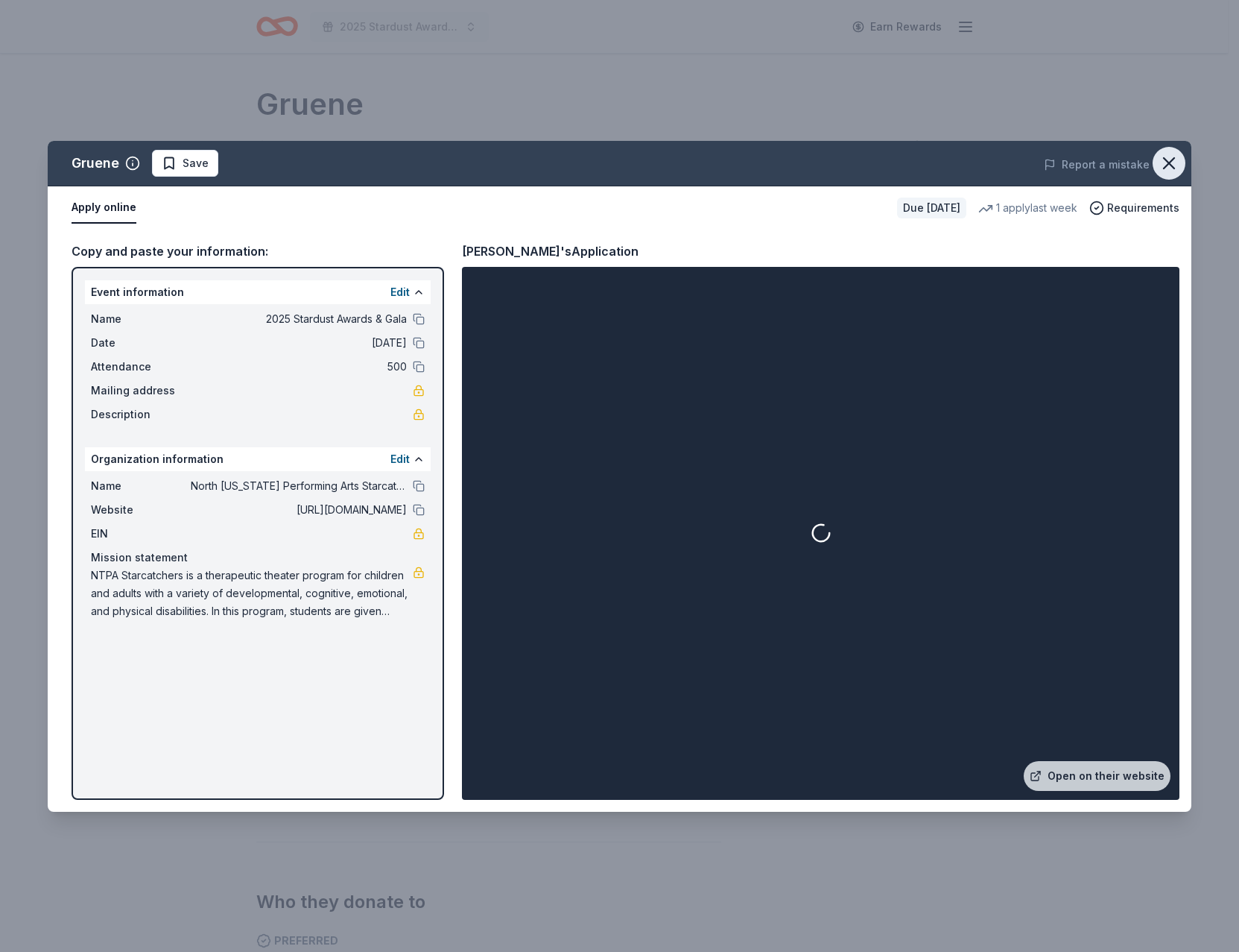
click at [1168, 160] on icon "button" at bounding box center [1169, 163] width 21 height 21
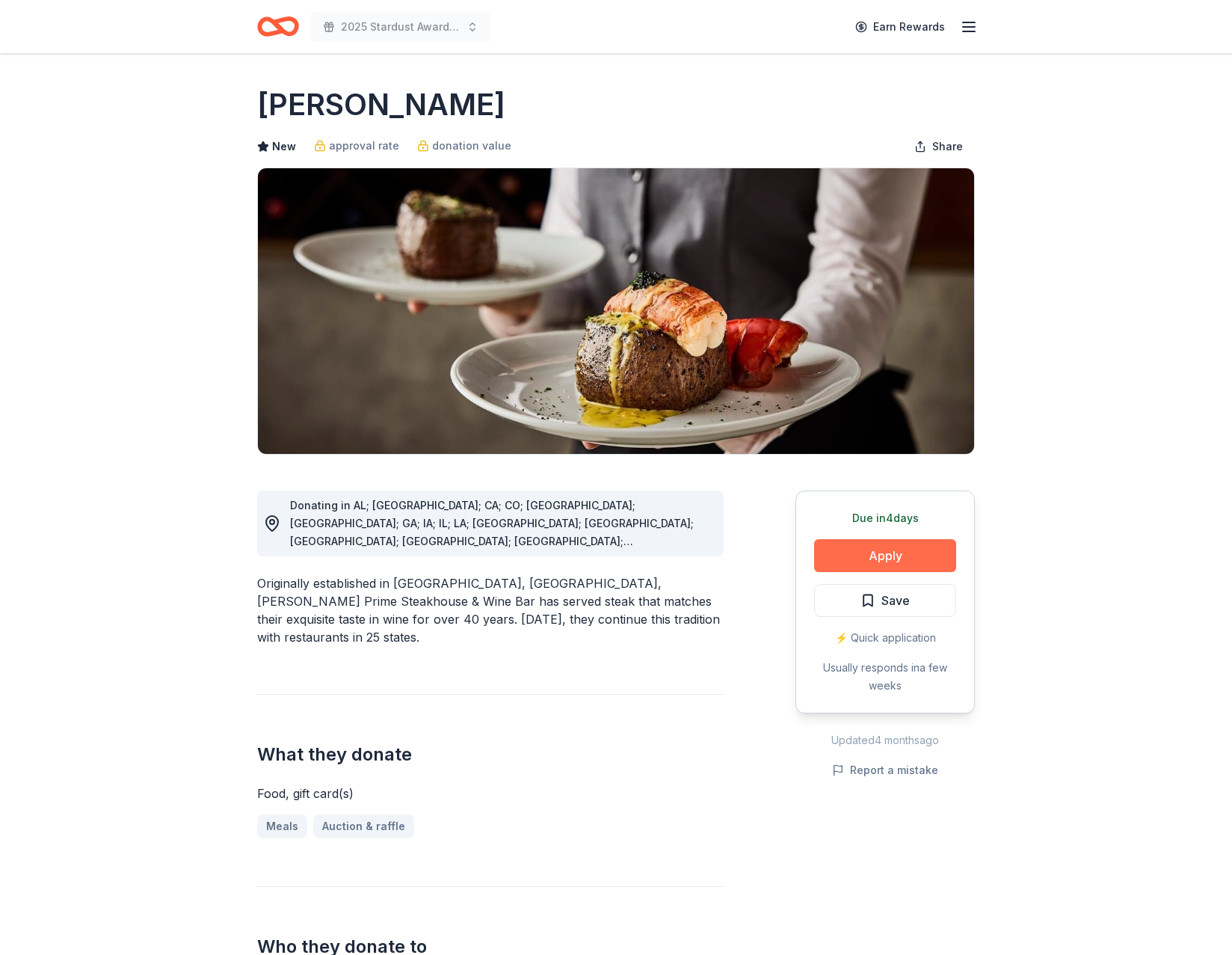
click at [910, 556] on button "Apply" at bounding box center [885, 555] width 142 height 33
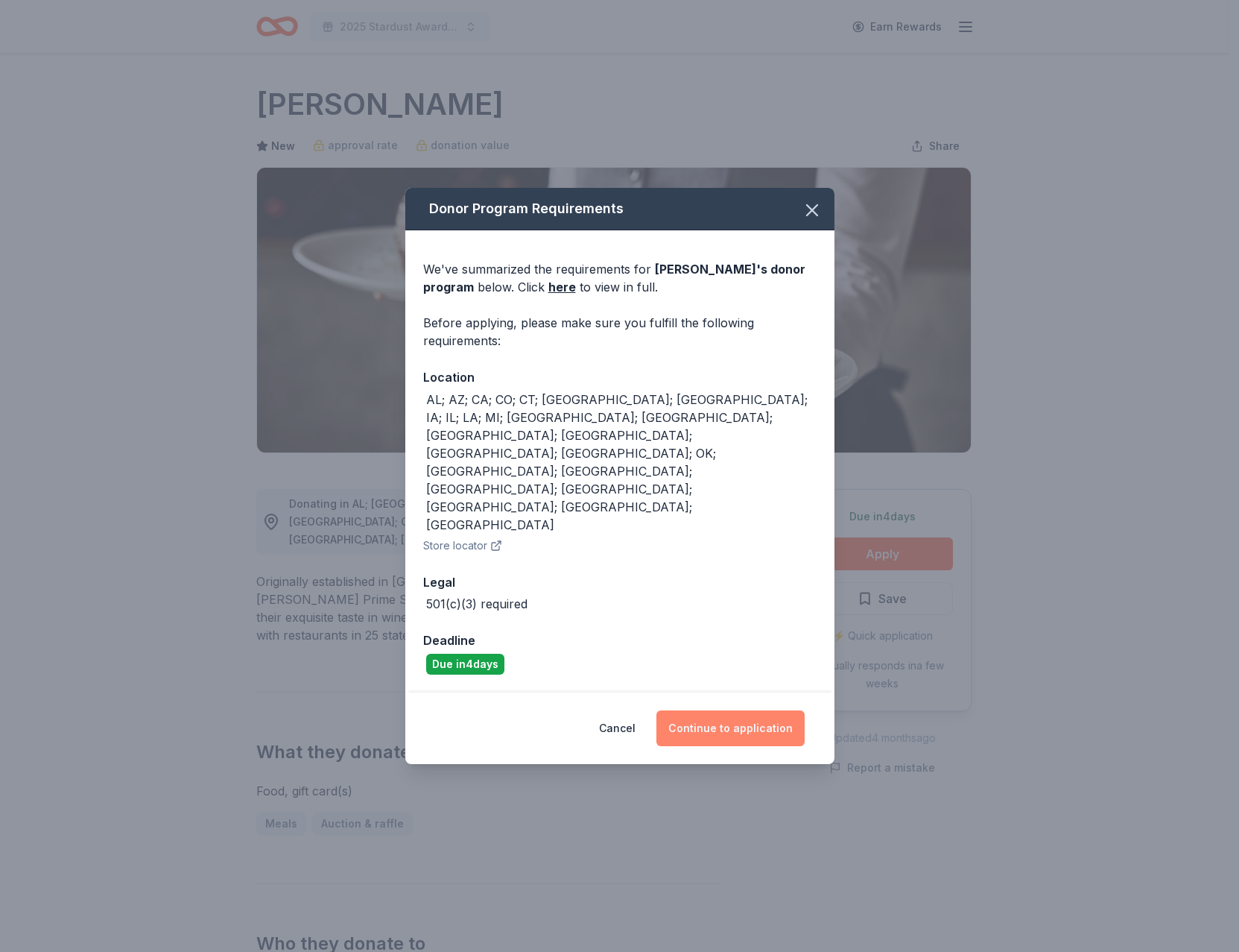
click at [729, 710] on button "Continue to application" at bounding box center [731, 728] width 148 height 36
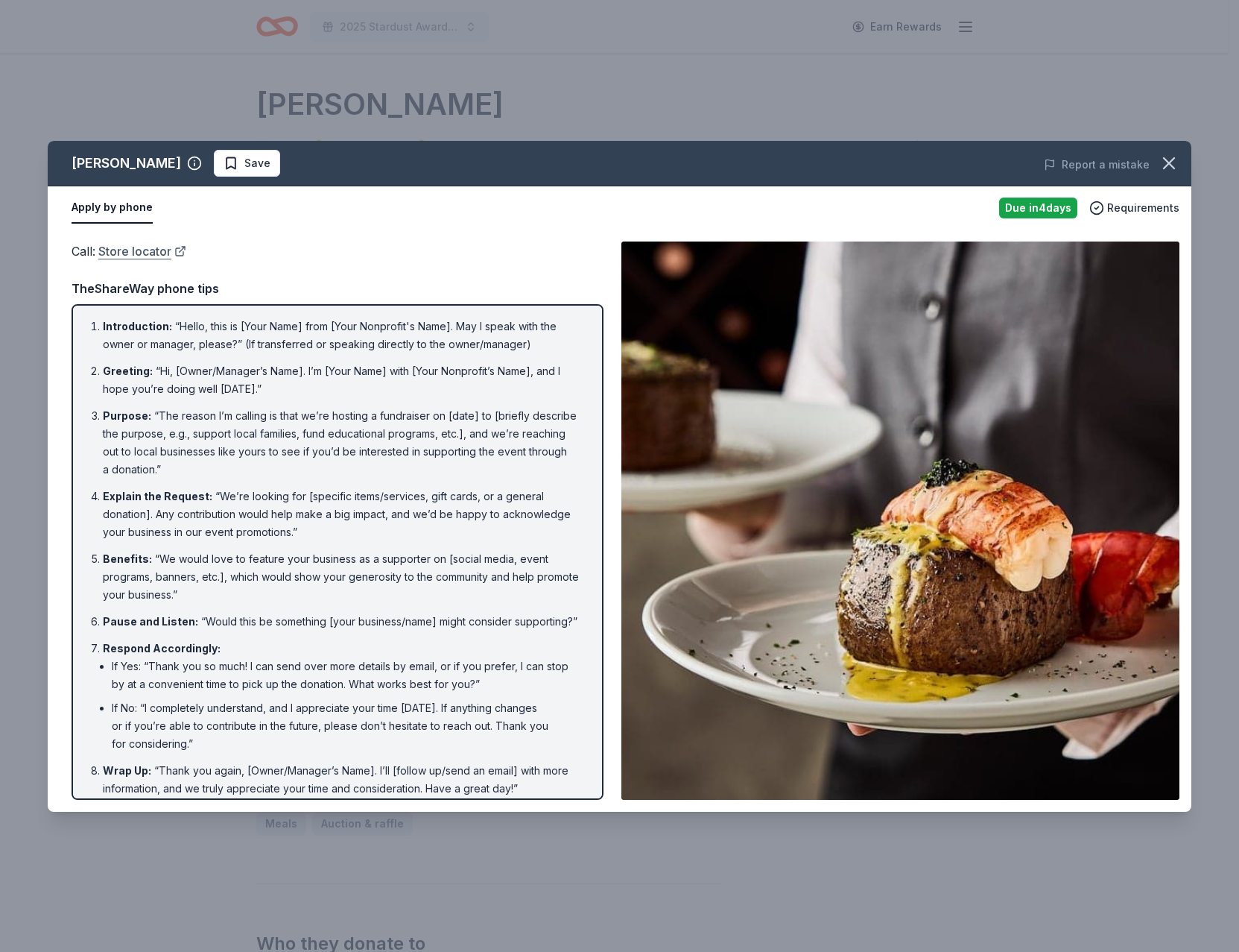
click at [134, 256] on link "Store locator" at bounding box center [142, 251] width 88 height 19
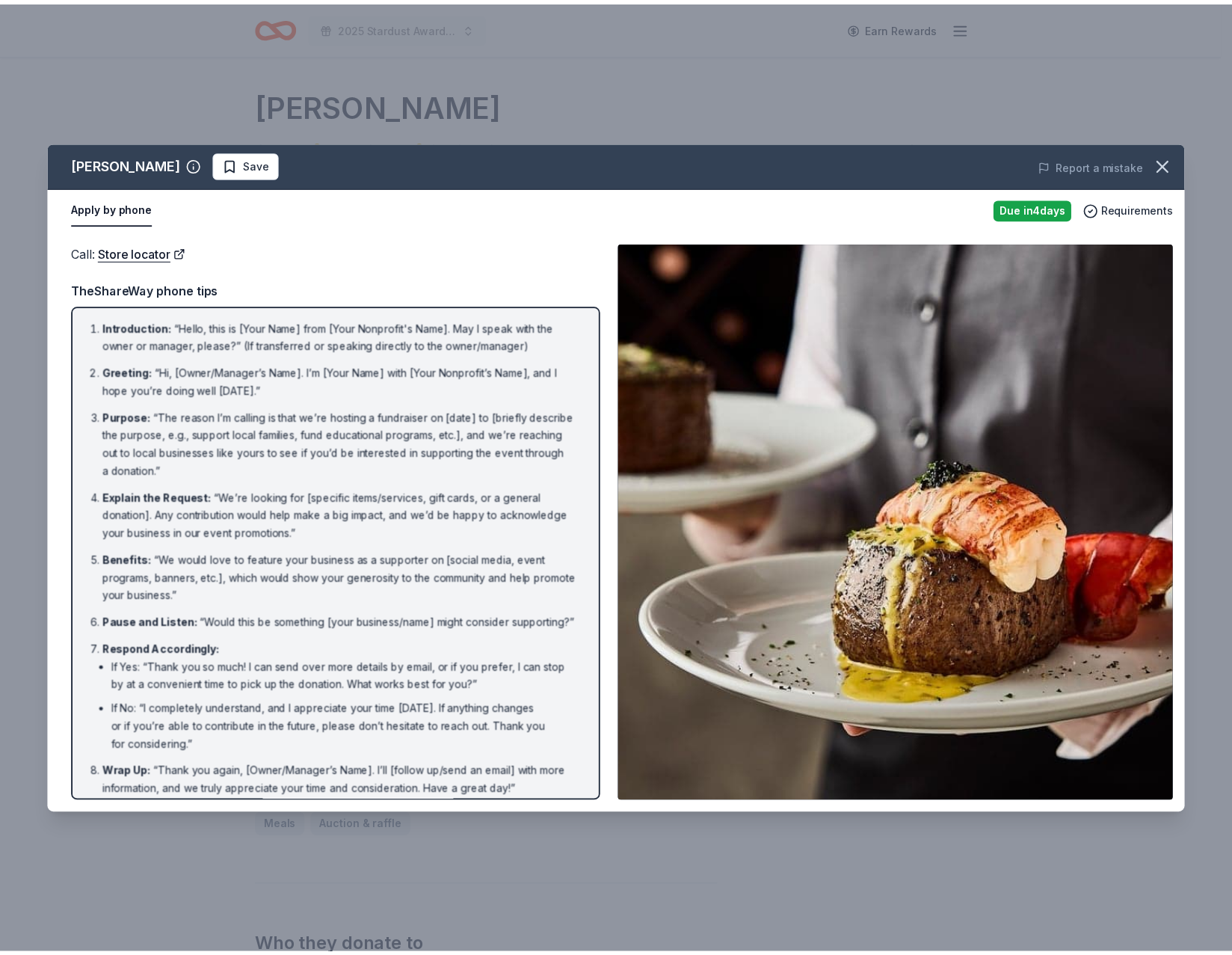
scroll to position [29, 0]
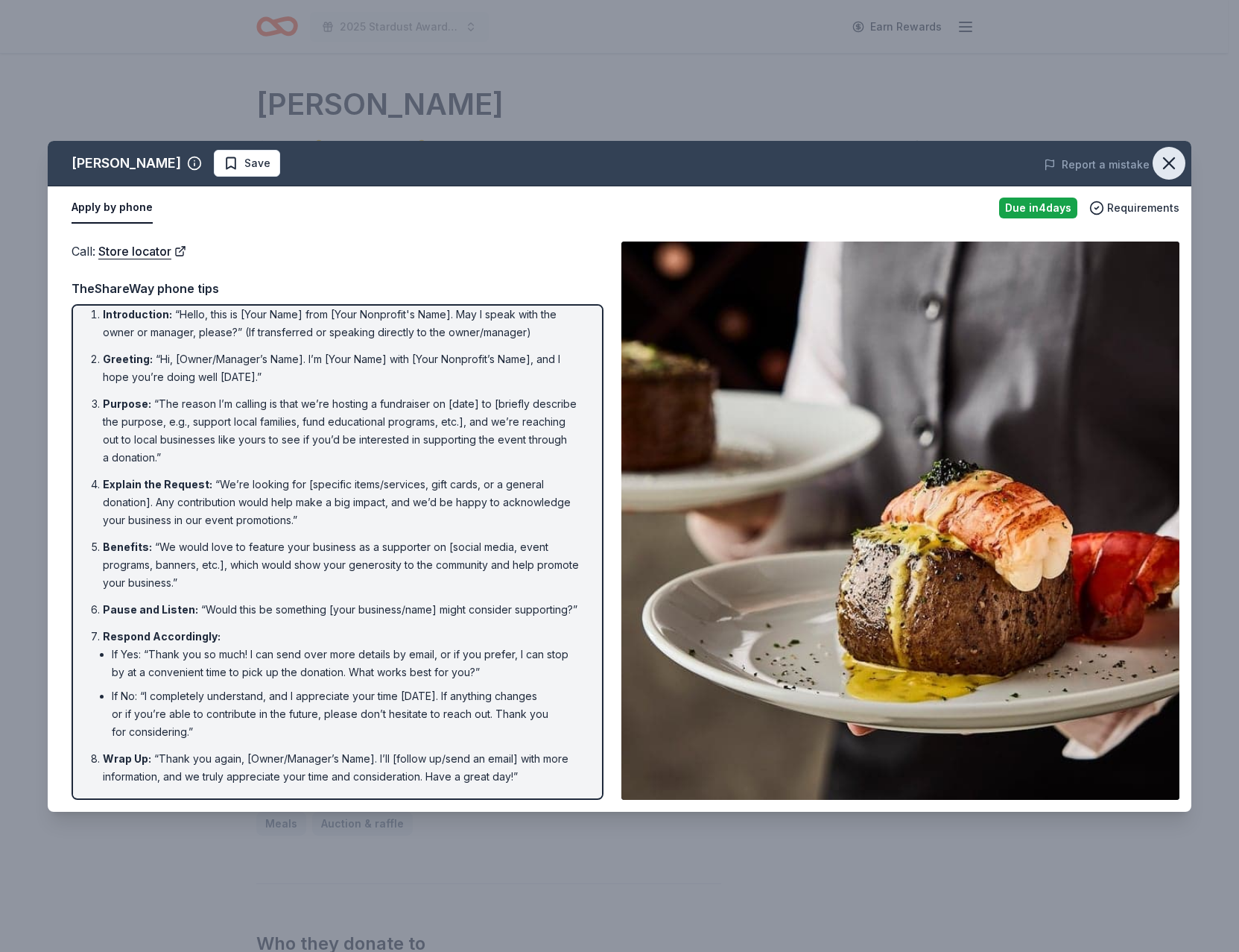
click at [1177, 163] on icon "button" at bounding box center [1169, 163] width 21 height 21
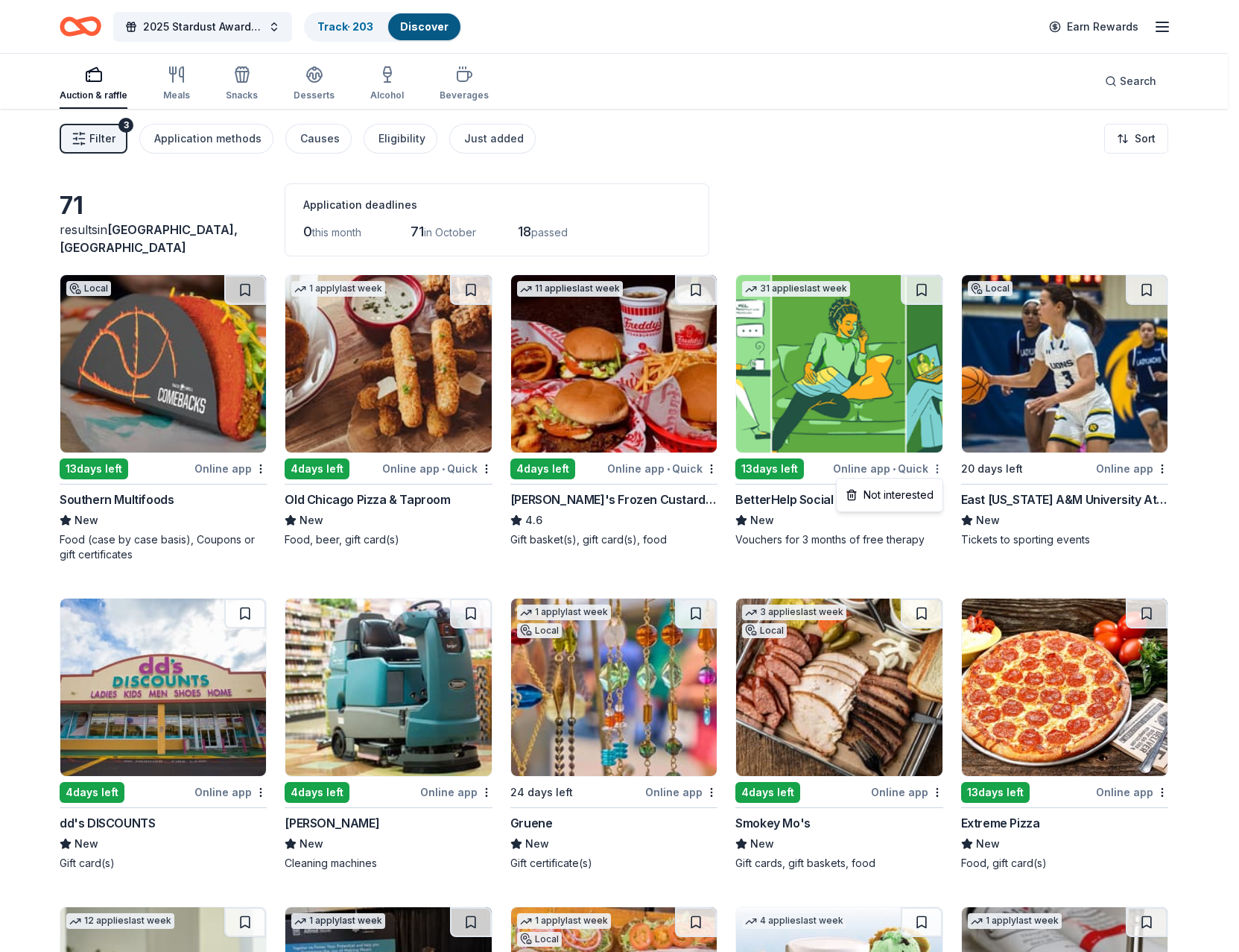
click at [936, 466] on html "2025 Stardust Awards & Gala Track · 203 Discover Earn Rewards Auction & raffle …" at bounding box center [619, 476] width 1239 height 952
click at [905, 489] on div "Not interested" at bounding box center [890, 494] width 100 height 27
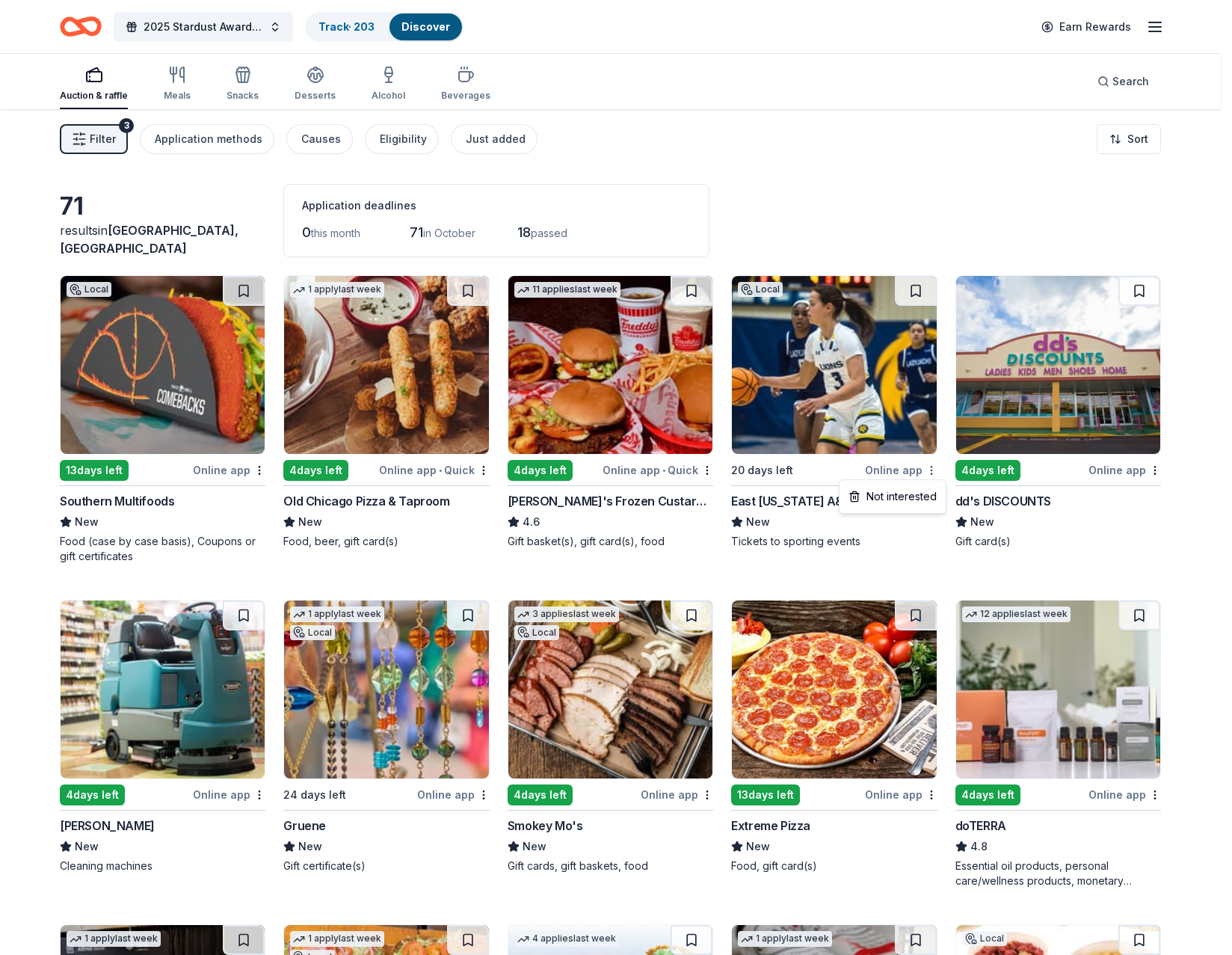
click at [939, 472] on html "2025 Stardust Awards & Gala Track · 203 Discover Earn Rewards Auction & raffle …" at bounding box center [616, 478] width 1232 height 955
click at [919, 491] on div "Not interested" at bounding box center [893, 496] width 100 height 27
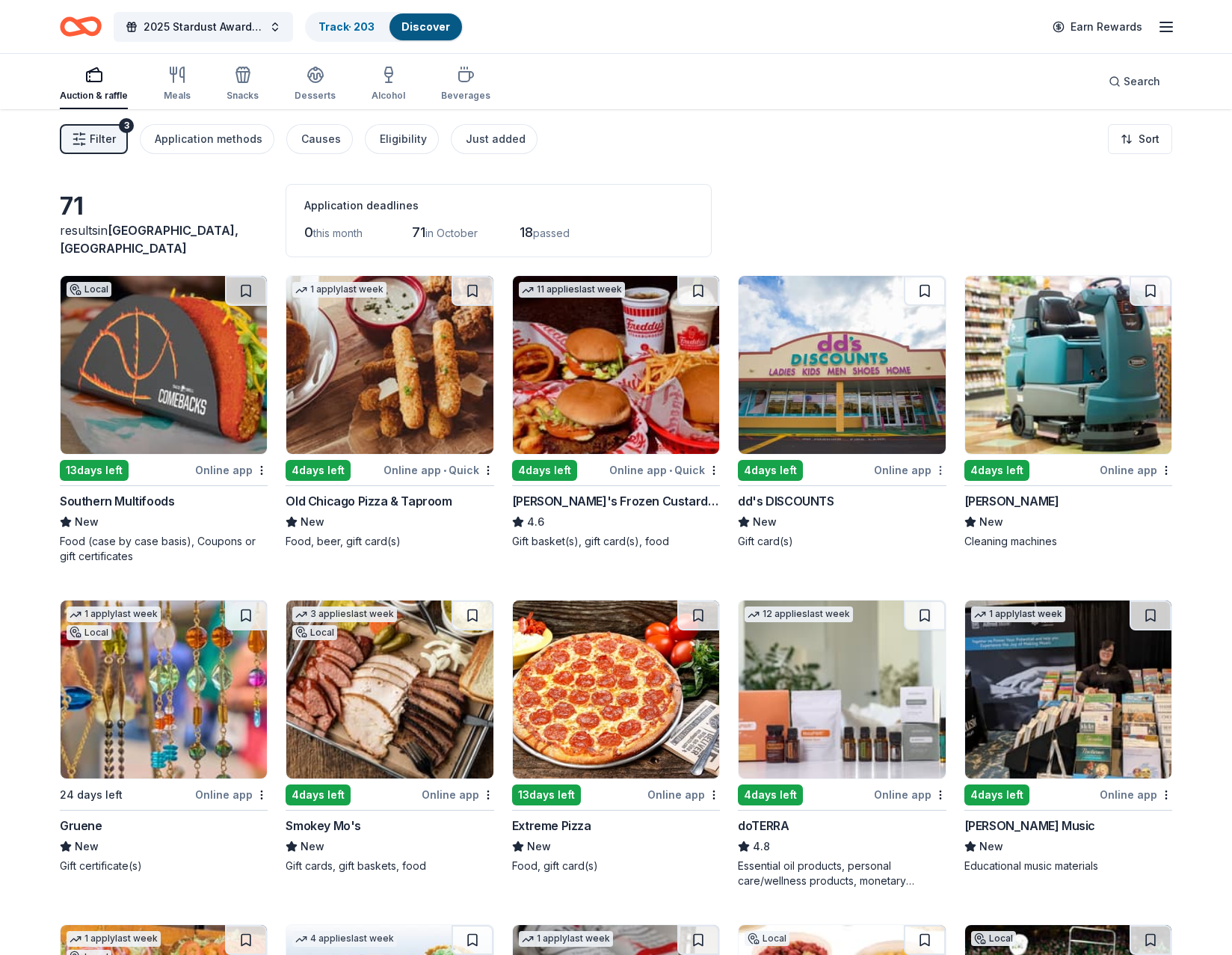
click at [939, 470] on html "2025 Stardust Awards & Gala Track · 203 Discover Earn Rewards Auction & raffle …" at bounding box center [616, 478] width 1232 height 955
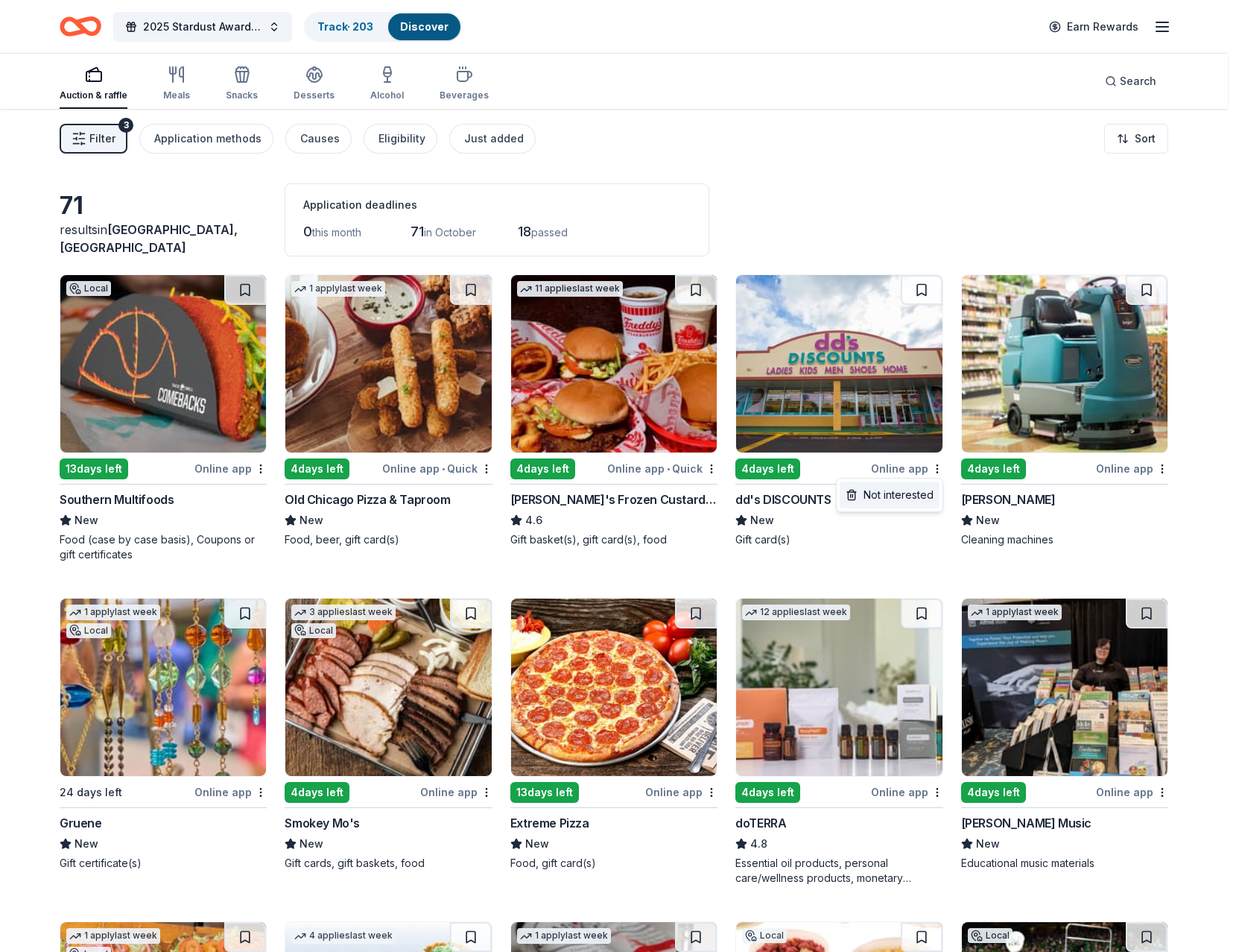
click at [900, 497] on div "Not interested" at bounding box center [890, 494] width 100 height 27
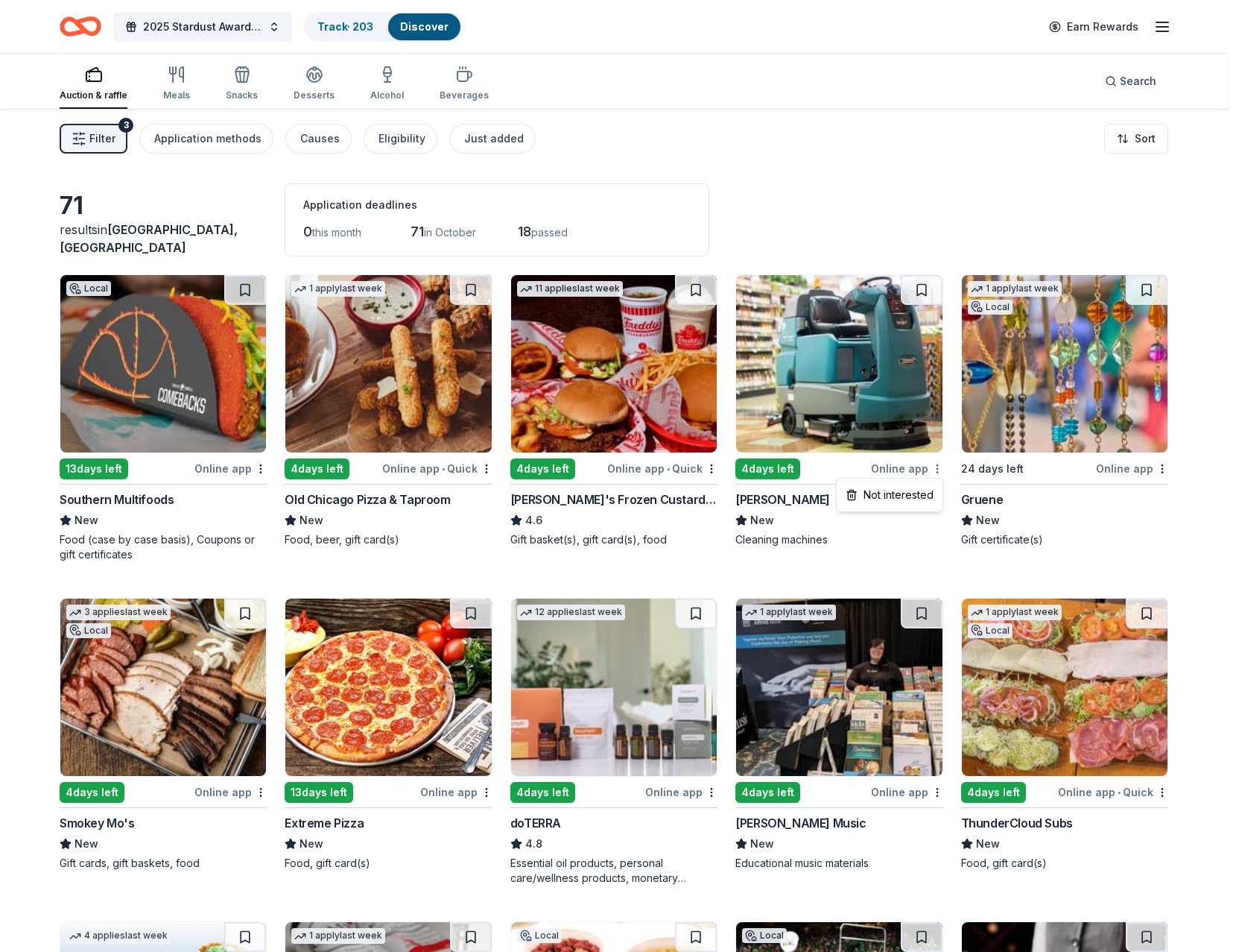
click at [936, 470] on html "2025 Stardust Awards & Gala Track · 203 Discover Earn Rewards Auction & raffle …" at bounding box center [619, 476] width 1239 height 952
click at [901, 500] on div "Not interested" at bounding box center [890, 494] width 100 height 27
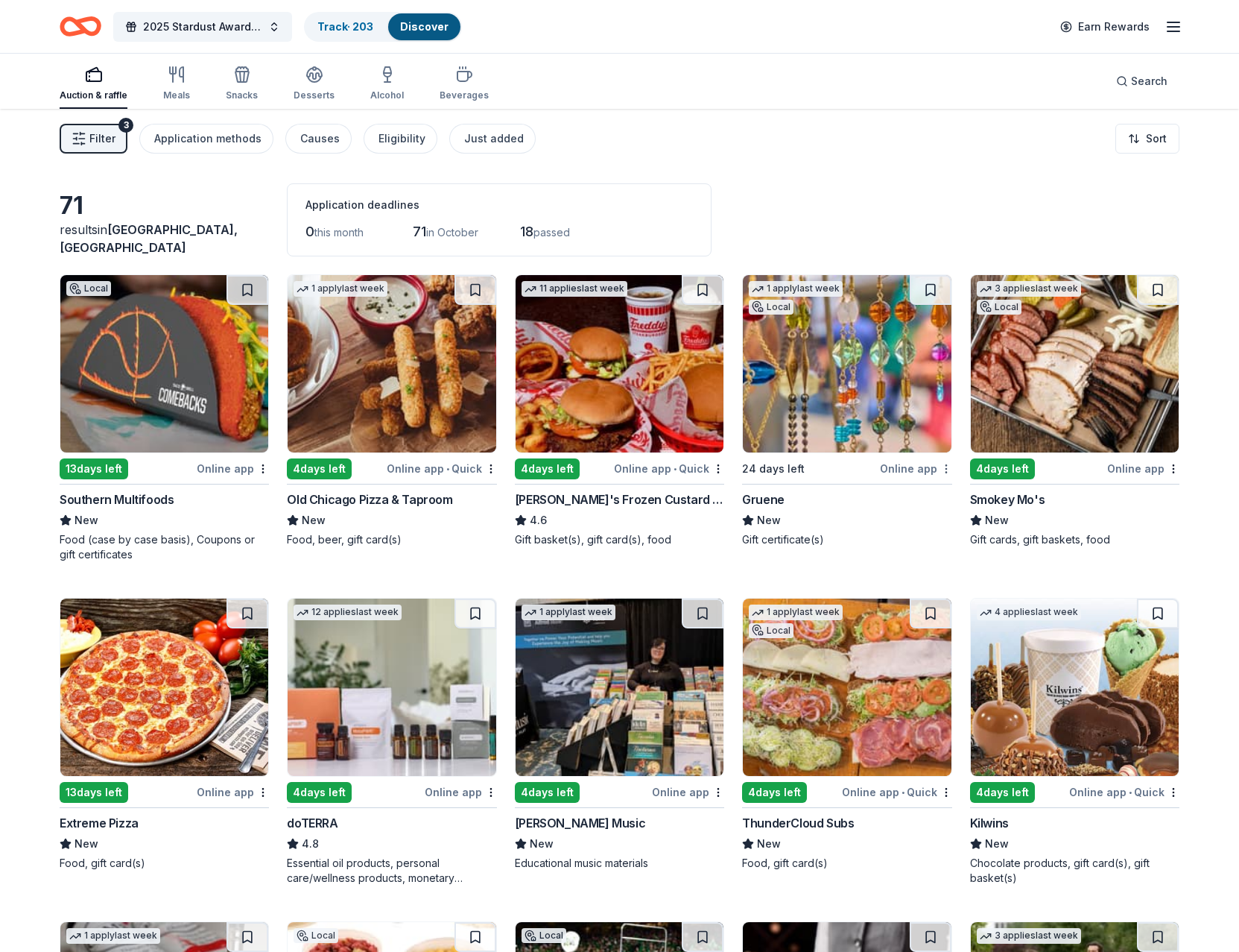
click at [937, 466] on html "2025 Stardust Awards & Gala Track · 203 Discover Earn Rewards Auction & raffle …" at bounding box center [619, 476] width 1239 height 952
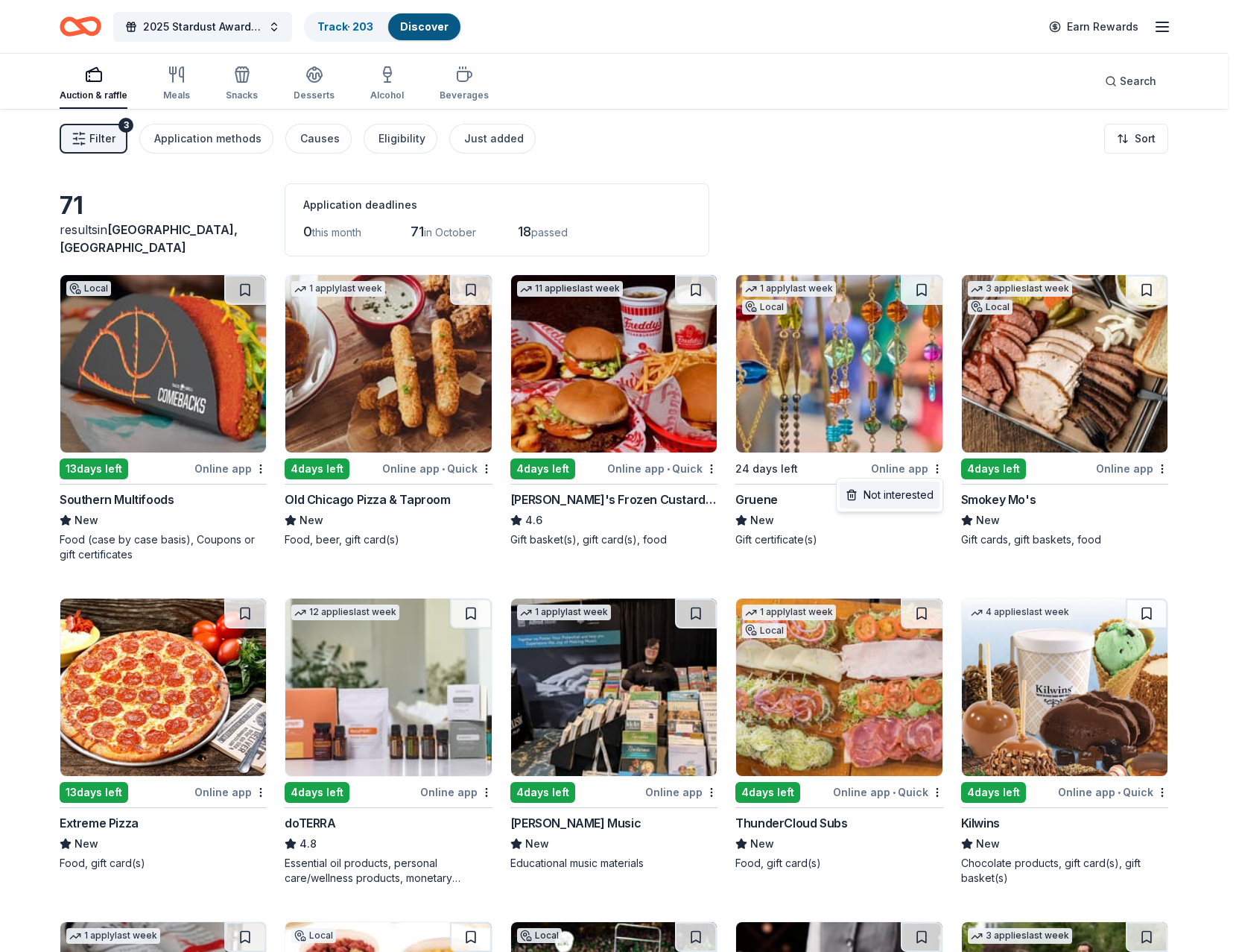
click at [904, 495] on div "Not interested" at bounding box center [890, 494] width 100 height 27
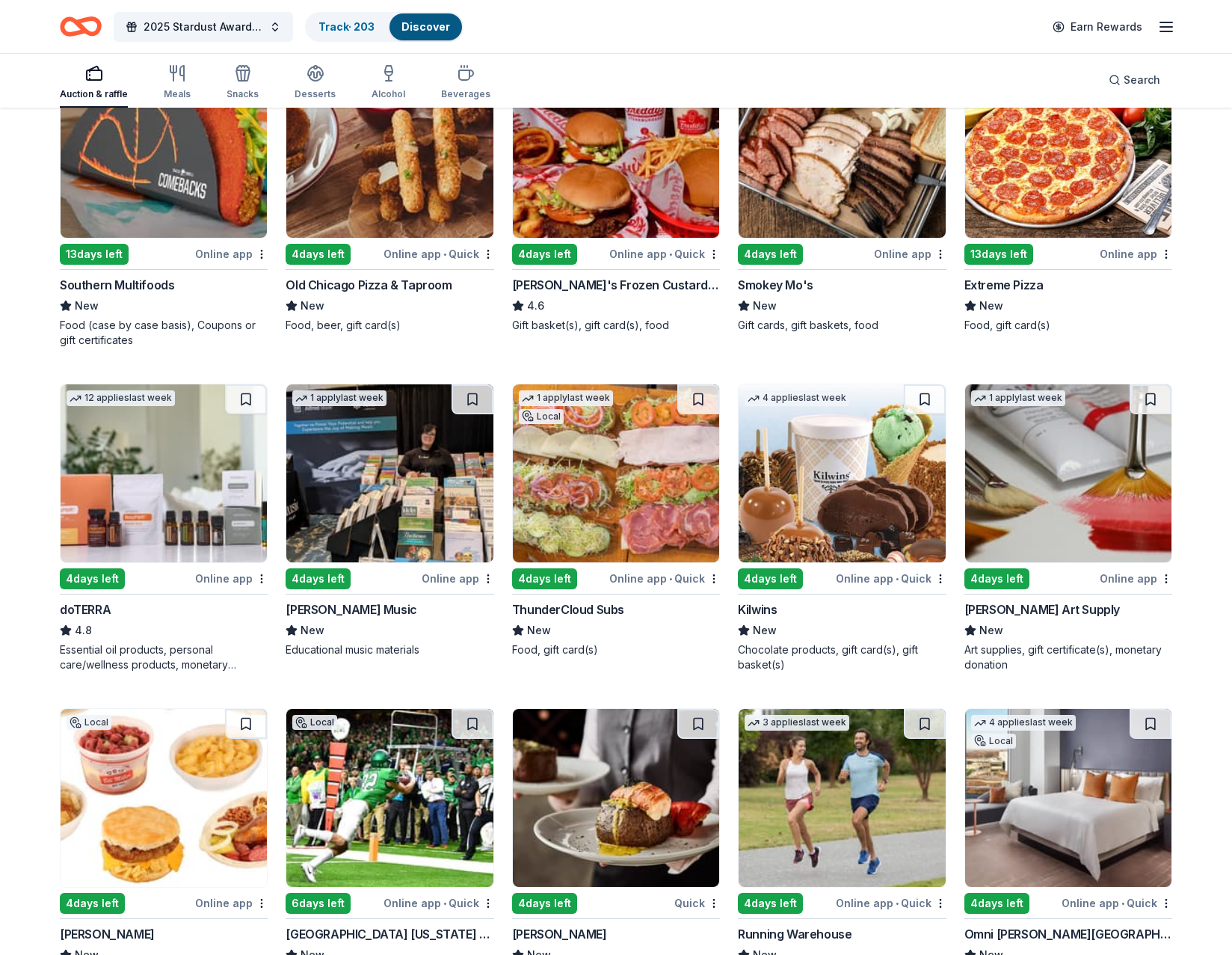
scroll to position [224, 0]
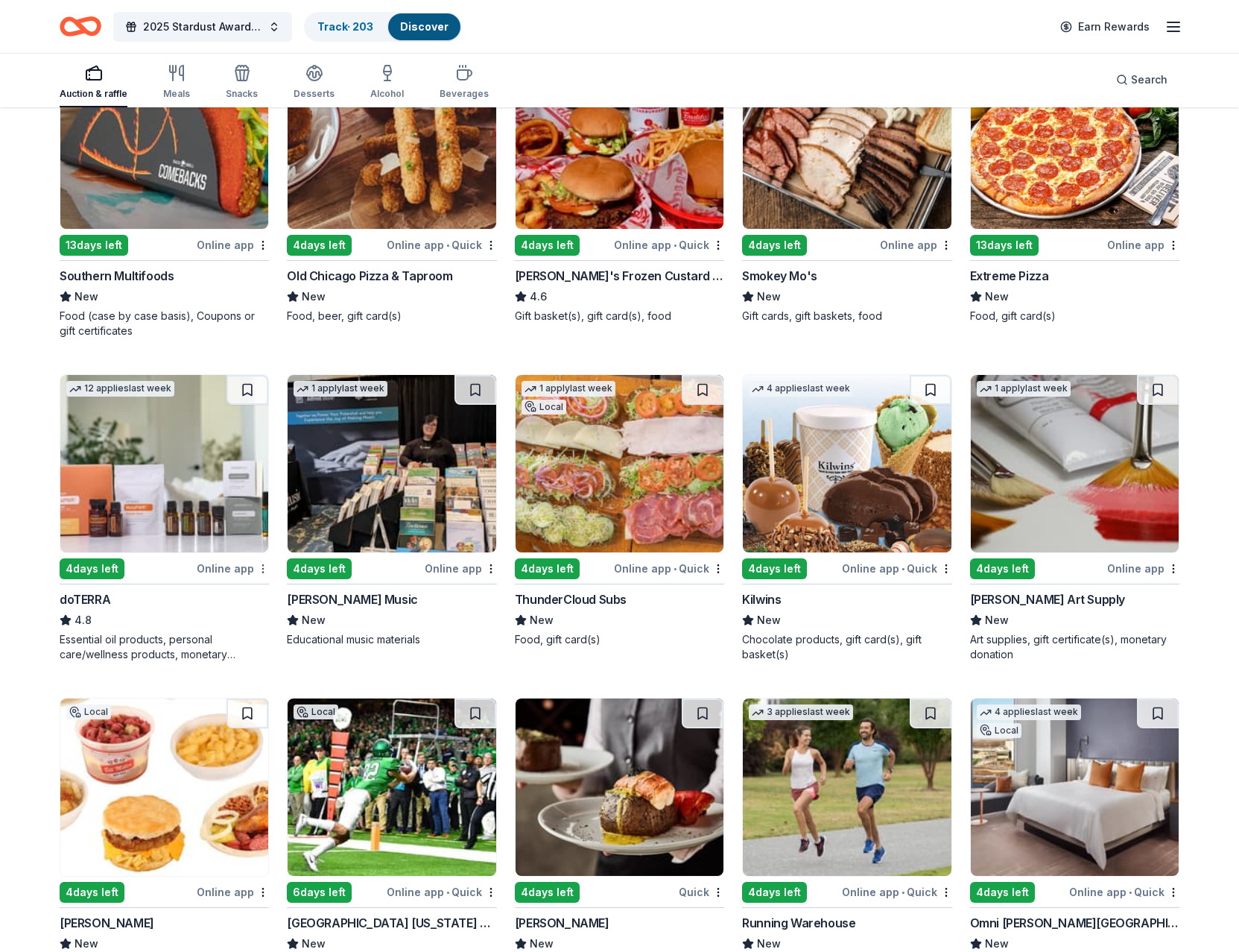
click at [258, 569] on html "2025 Stardust Awards & Gala Track · 203 Discover Earn Rewards Auction & raffle …" at bounding box center [619, 252] width 1239 height 952
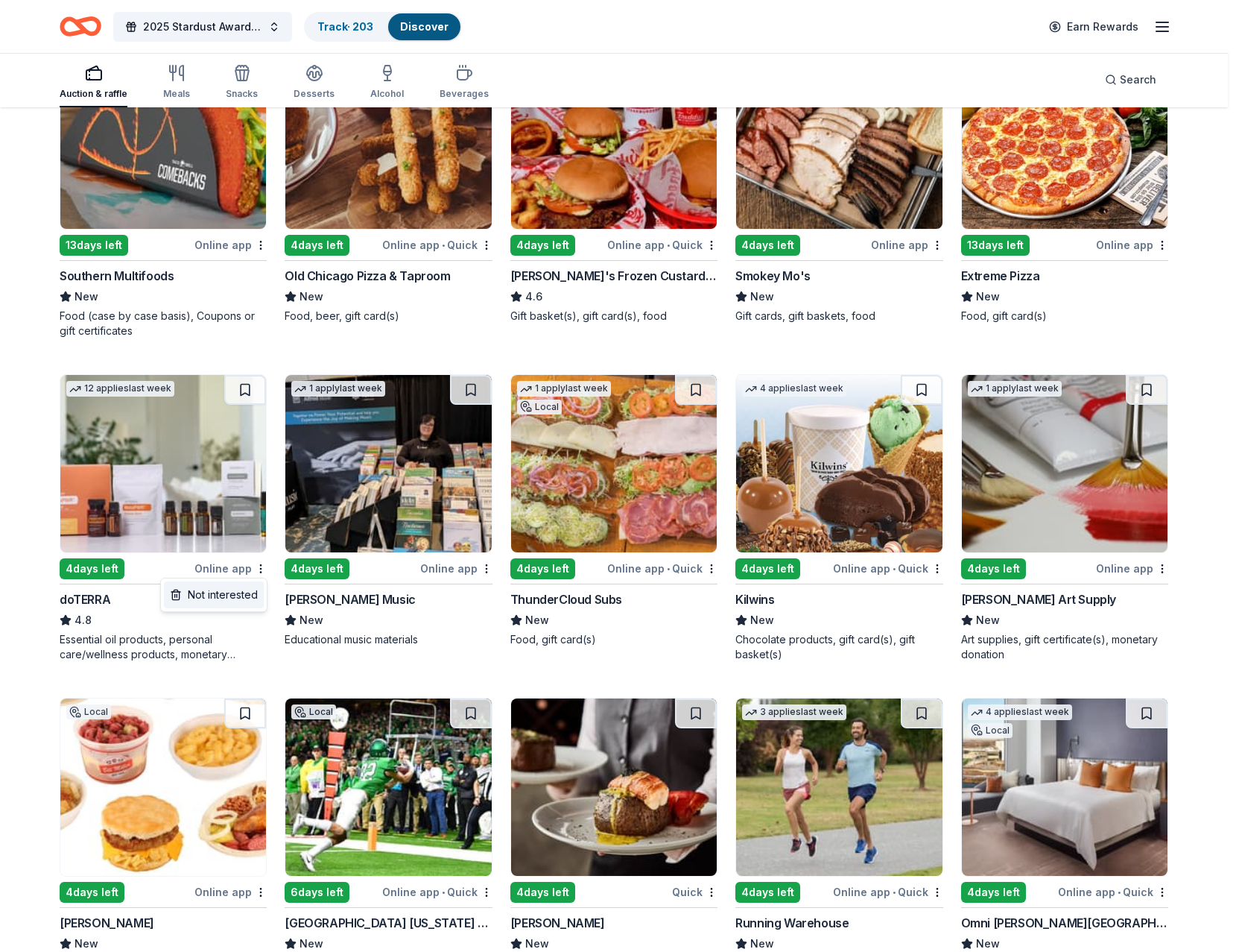
click at [226, 599] on div "Not interested" at bounding box center [214, 595] width 100 height 27
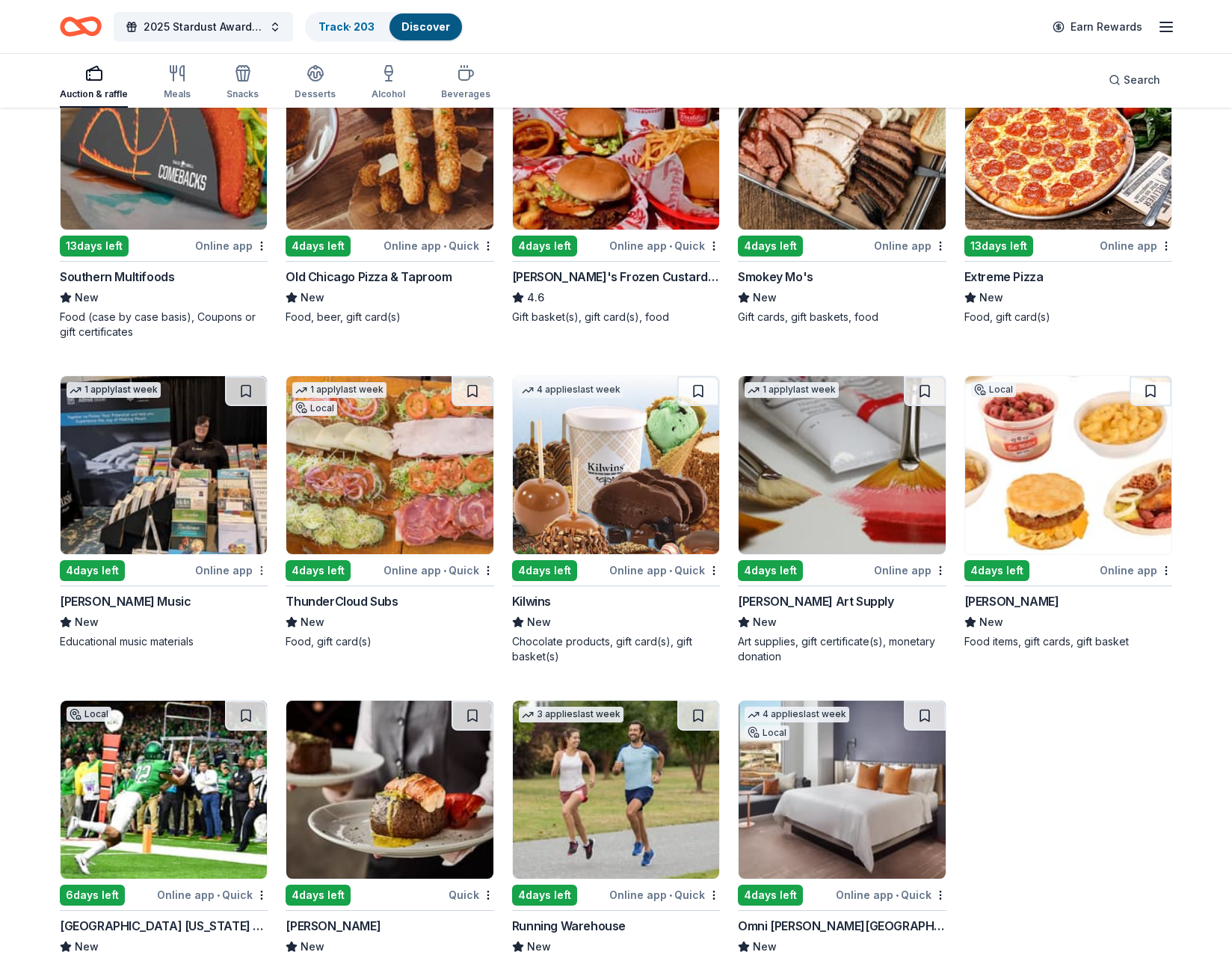
click at [262, 571] on html "2025 Stardust Awards & Gala Track · 203 Discover Earn Rewards Auction & raffle …" at bounding box center [616, 253] width 1232 height 955
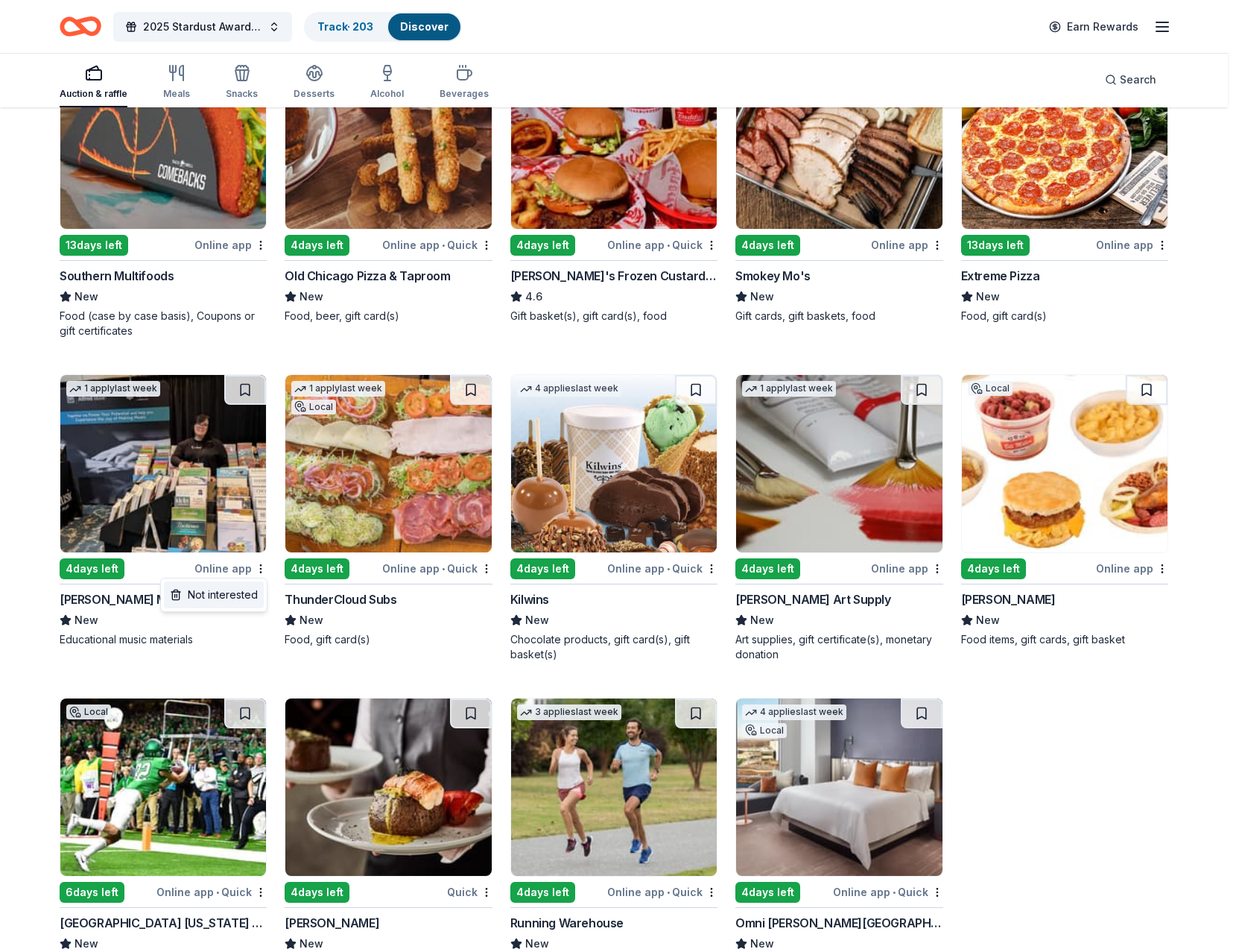
click at [226, 598] on div "Not interested" at bounding box center [214, 595] width 100 height 27
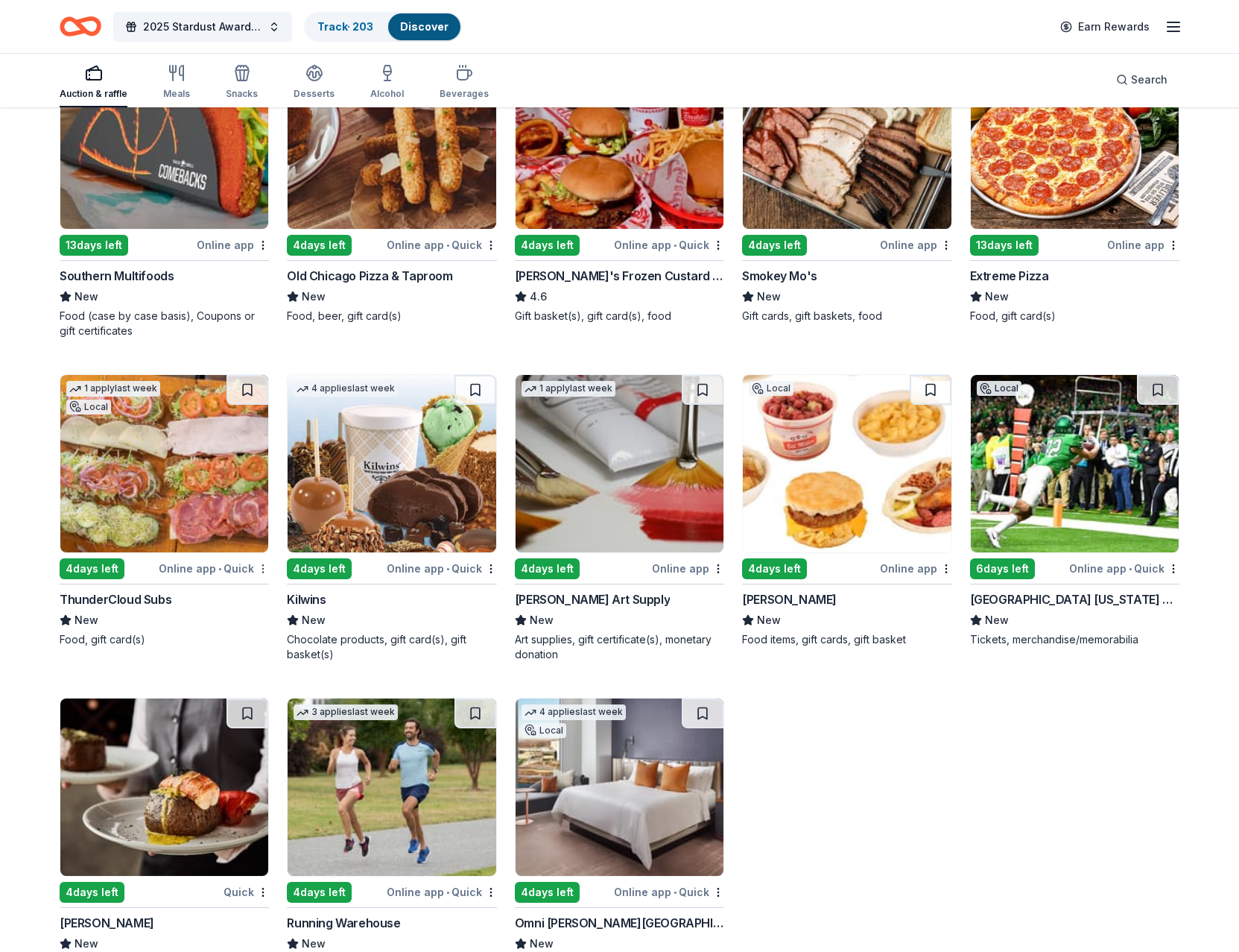
click at [259, 569] on html "2025 Stardust Awards & Gala Track · 203 Discover Earn Rewards Auction & raffle …" at bounding box center [619, 252] width 1239 height 952
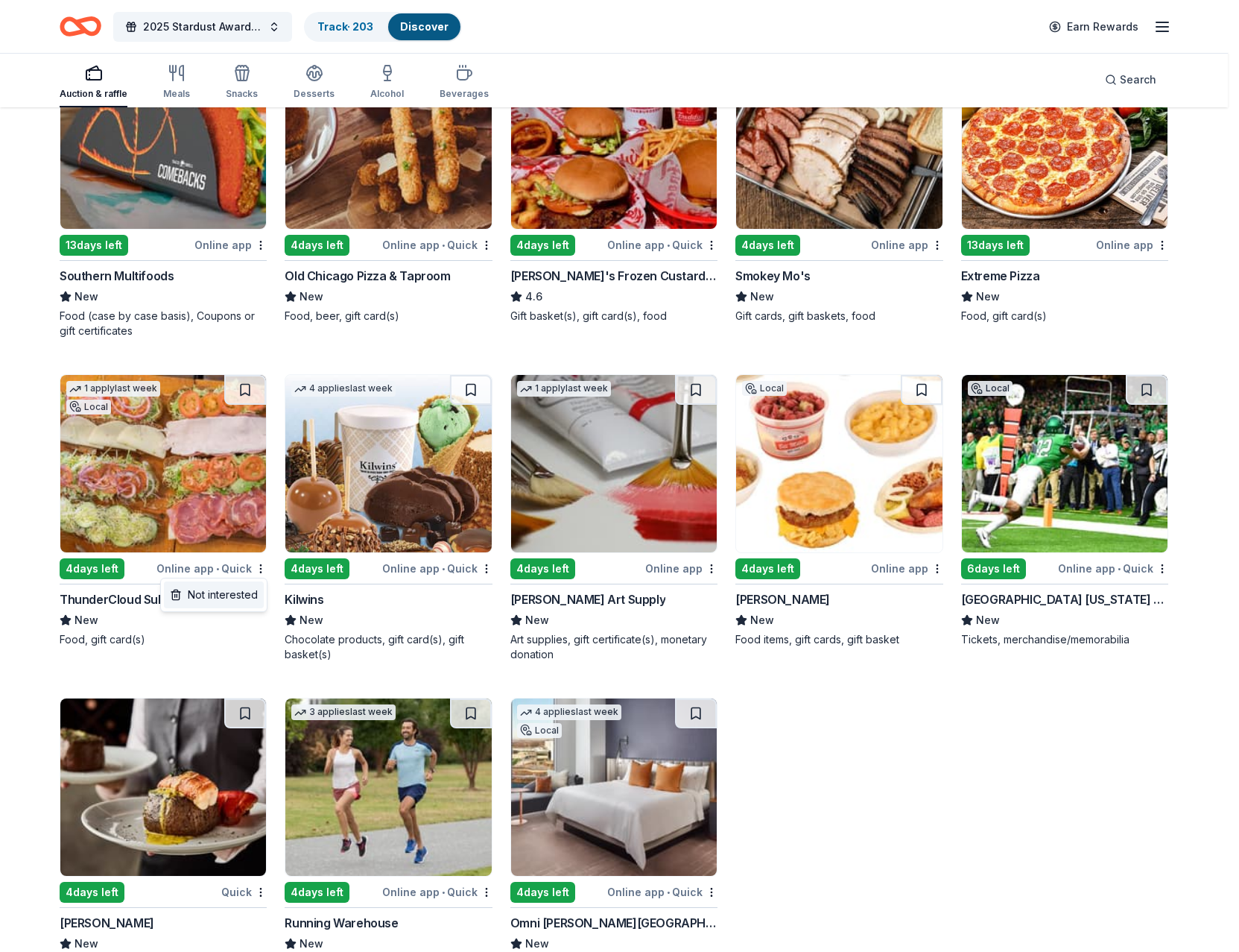
click at [219, 588] on div "Not interested" at bounding box center [214, 595] width 100 height 27
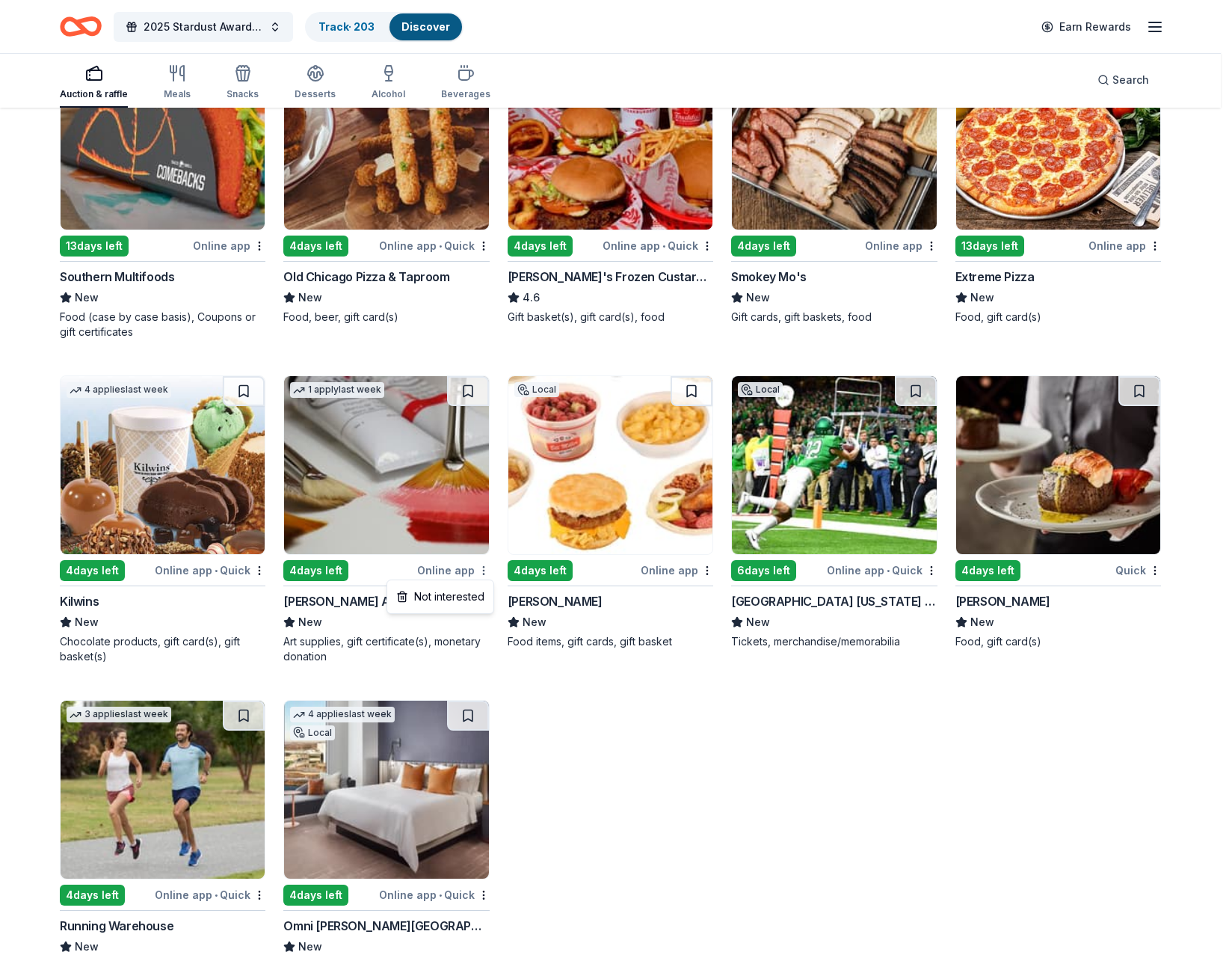
click at [485, 573] on html "2025 Stardust Awards & Gala Track · 203 Discover Earn Rewards Auction & raffle …" at bounding box center [616, 253] width 1232 height 955
click at [437, 602] on div "Not interested" at bounding box center [440, 597] width 100 height 27
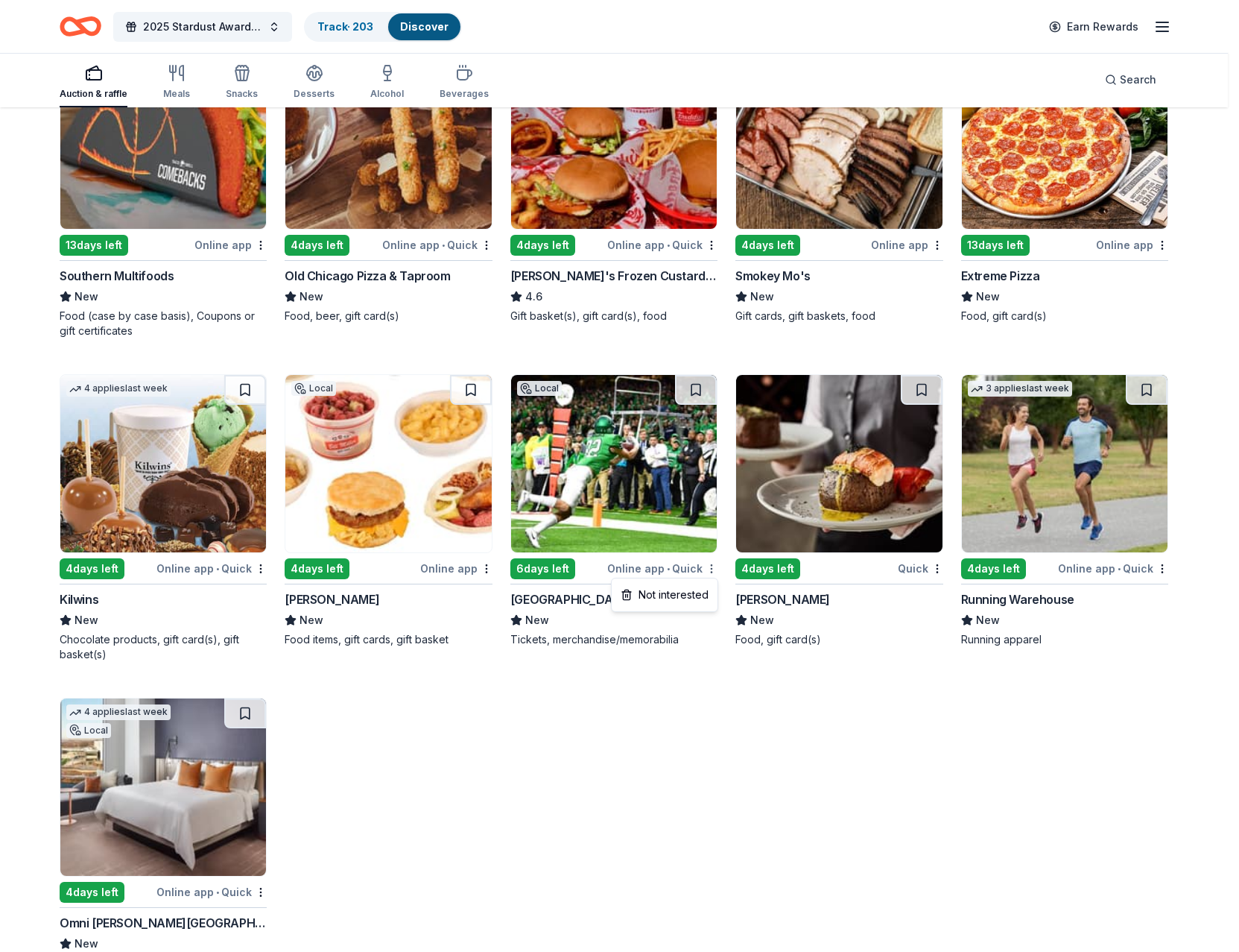
click at [708, 566] on html "2025 Stardust Awards & Gala Track · 203 Discover Earn Rewards Auction & raffle …" at bounding box center [619, 252] width 1239 height 952
click at [678, 594] on div "Not interested" at bounding box center [664, 595] width 100 height 27
